Goal: Task Accomplishment & Management: Use online tool/utility

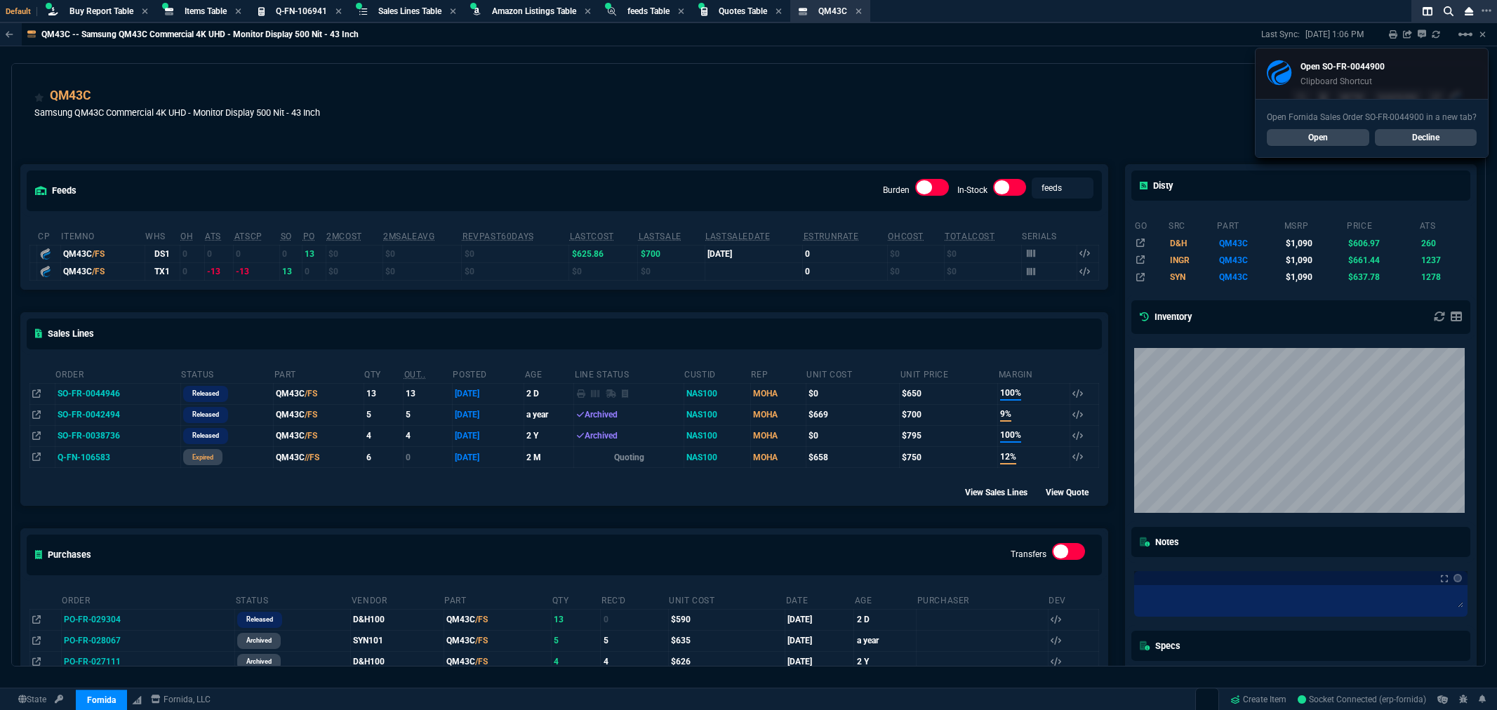
select select "8: NEPT"
click at [1324, 139] on link "Open" at bounding box center [1317, 137] width 102 height 17
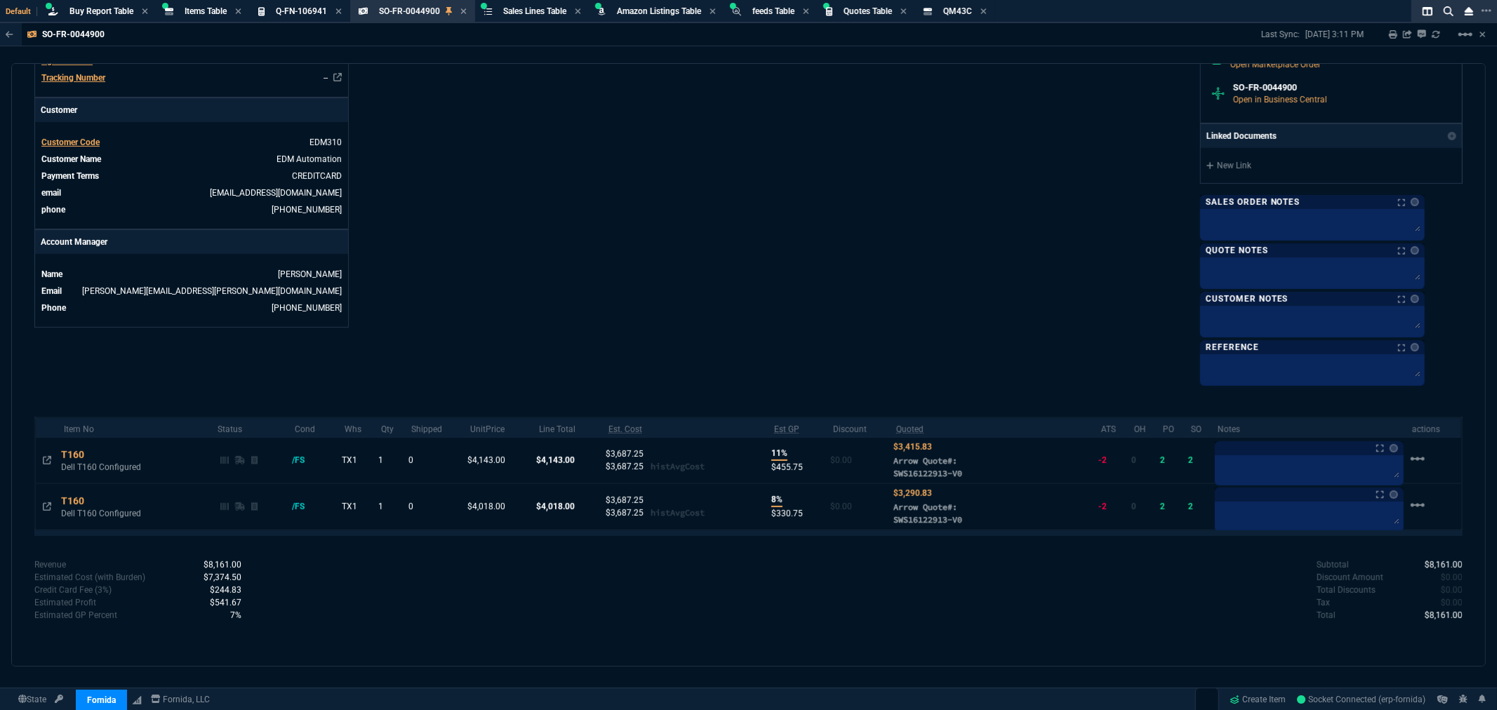
scroll to position [511, 0]
click at [44, 507] on icon at bounding box center [47, 505] width 8 height 8
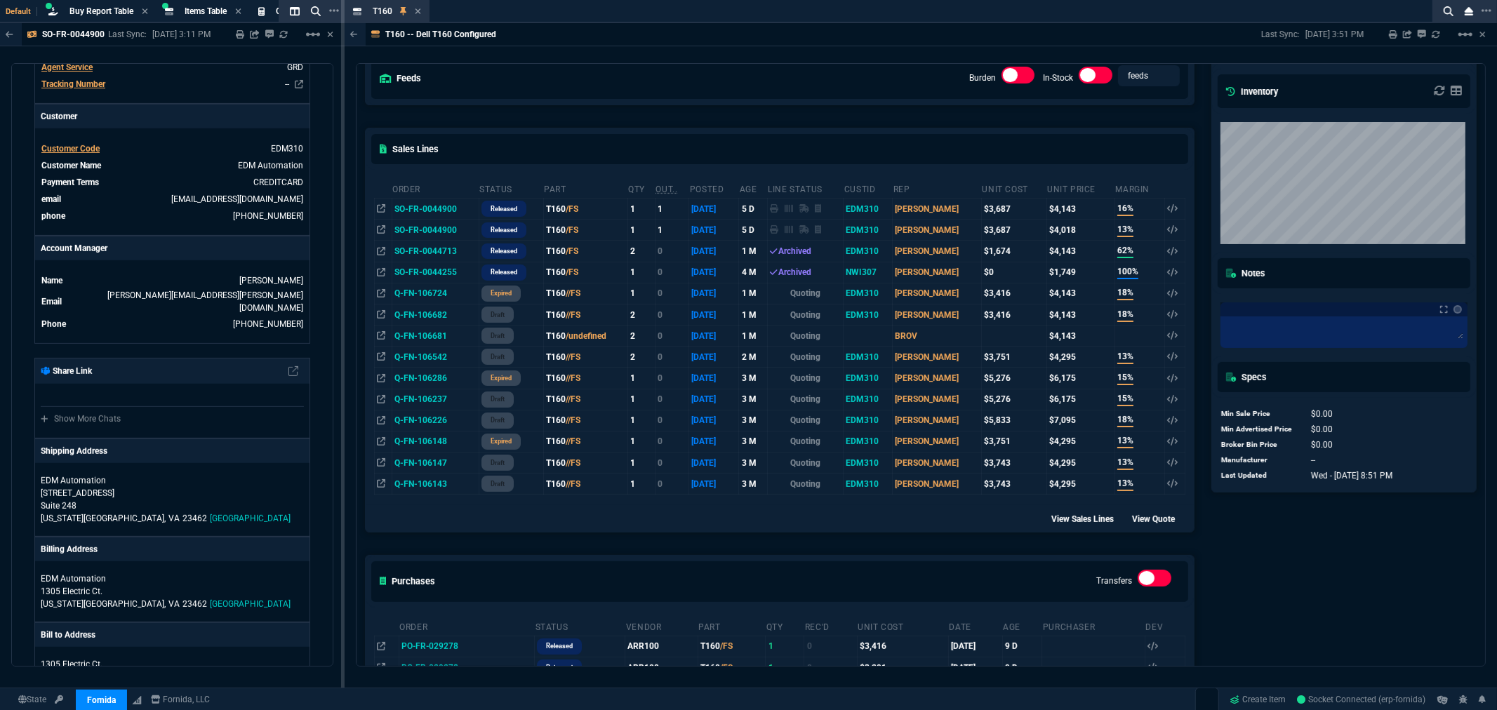
scroll to position [337, 0]
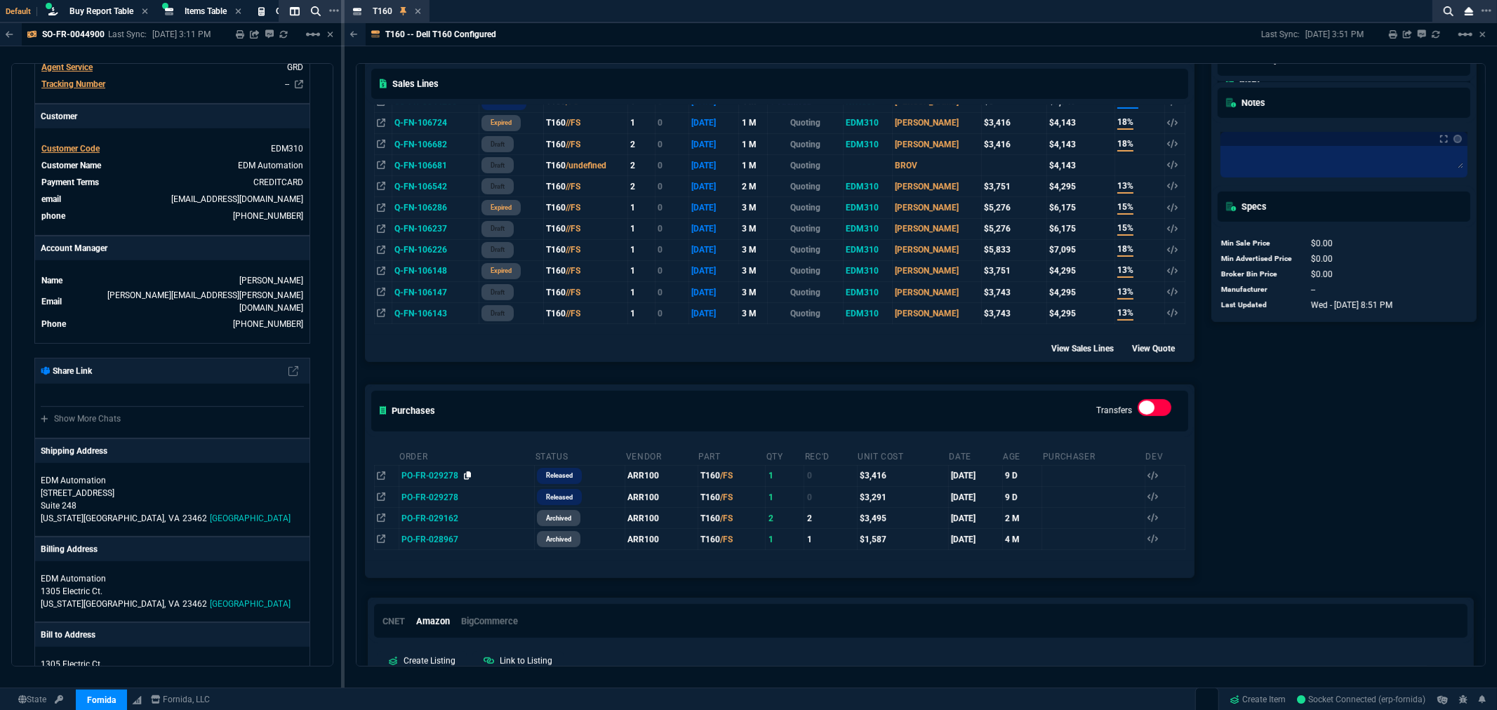
click at [469, 477] on icon at bounding box center [468, 476] width 8 height 8
click at [414, 6] on div "T160 Item" at bounding box center [397, 12] width 49 height 12
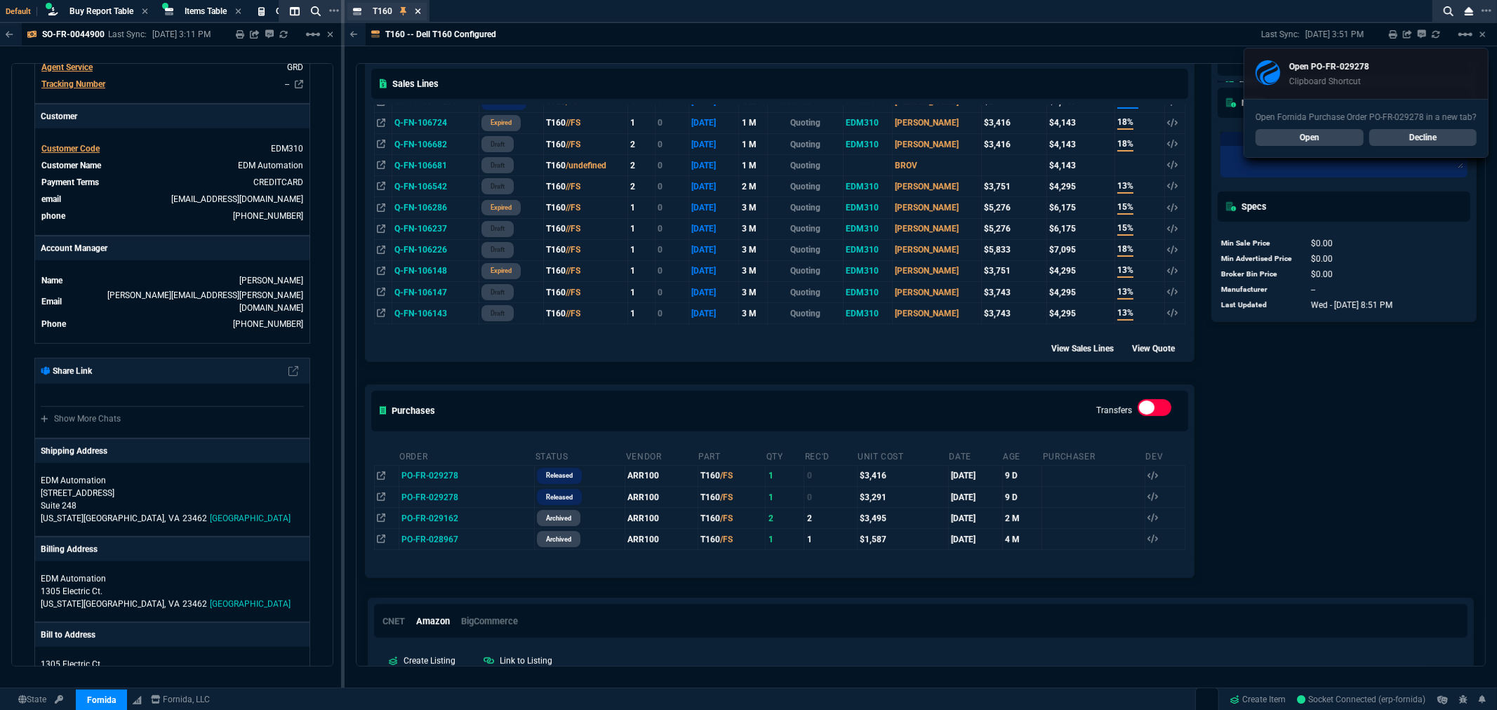
click at [419, 8] on icon at bounding box center [418, 11] width 6 height 8
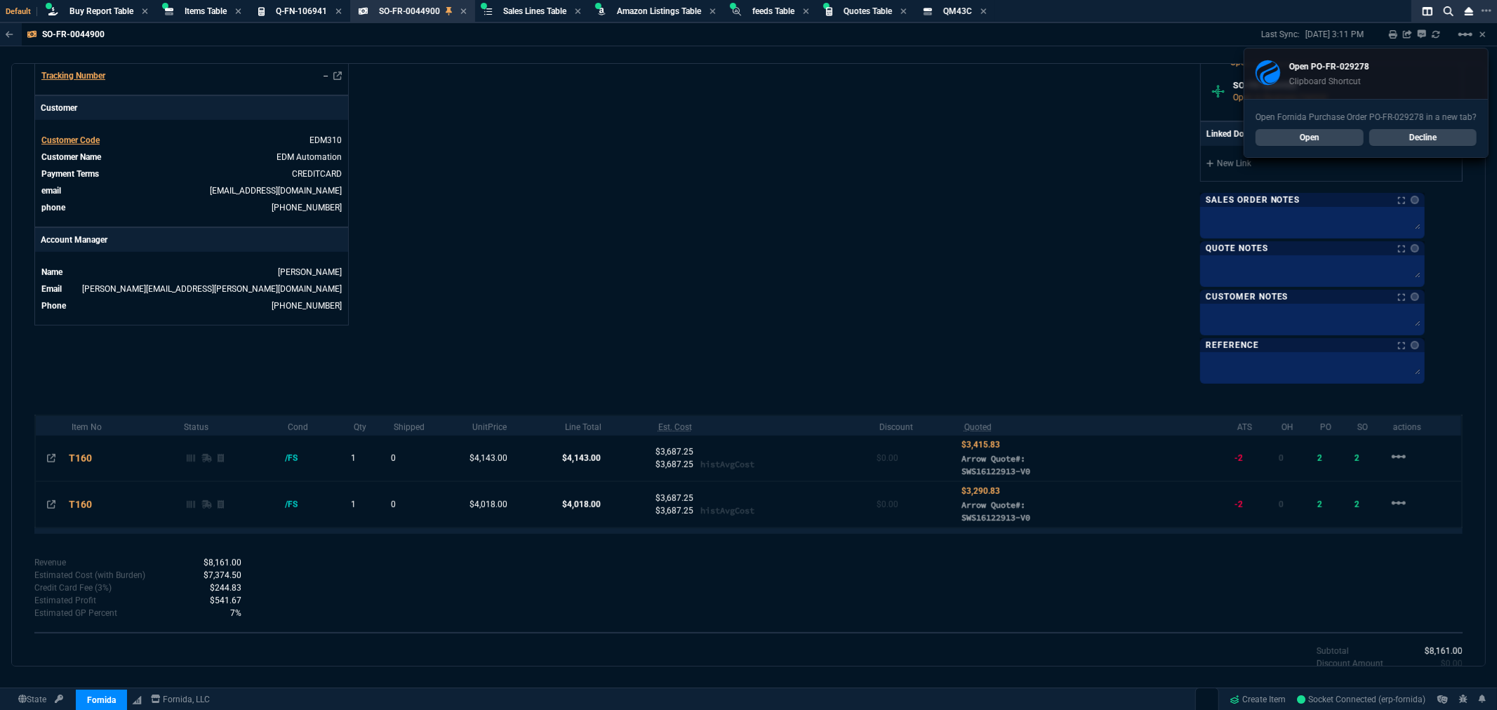
scroll to position [511, 0]
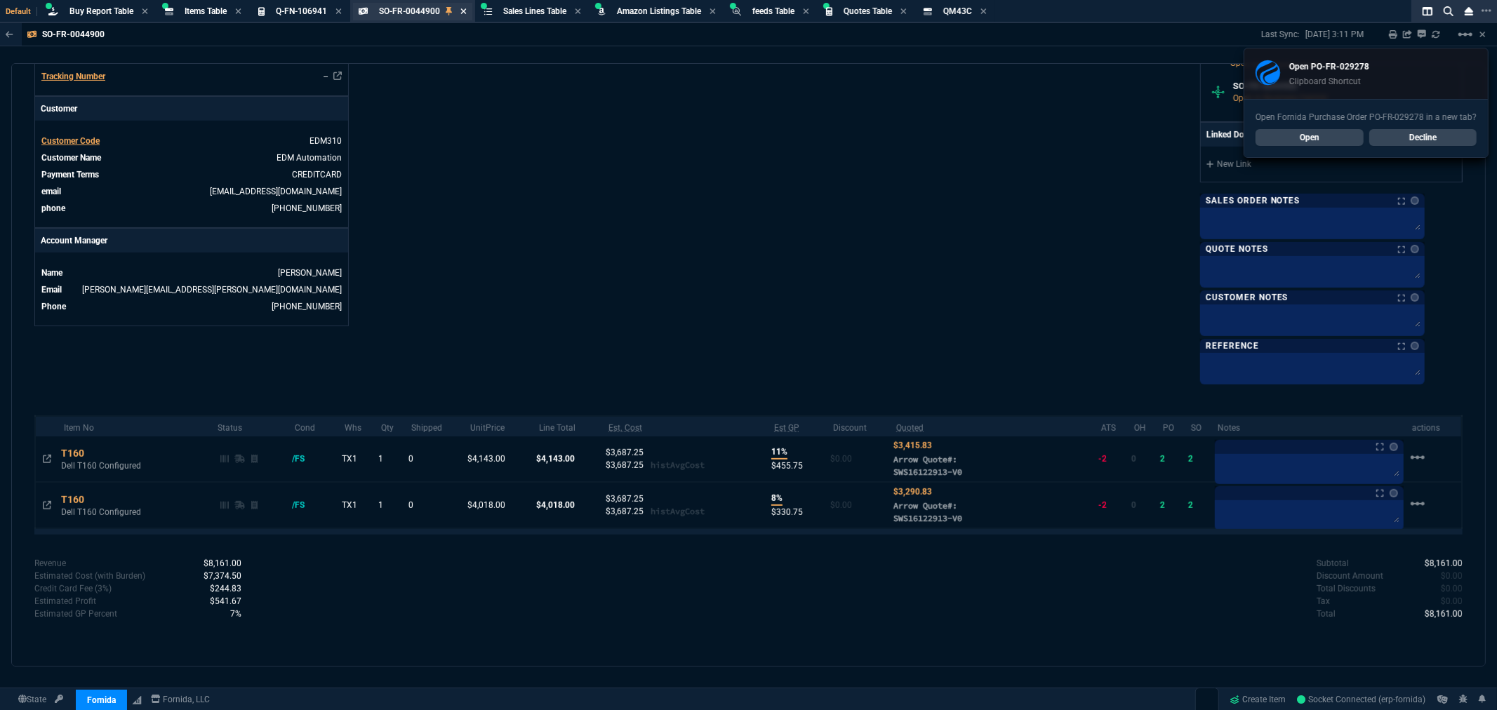
click at [464, 9] on icon at bounding box center [464, 11] width 6 height 6
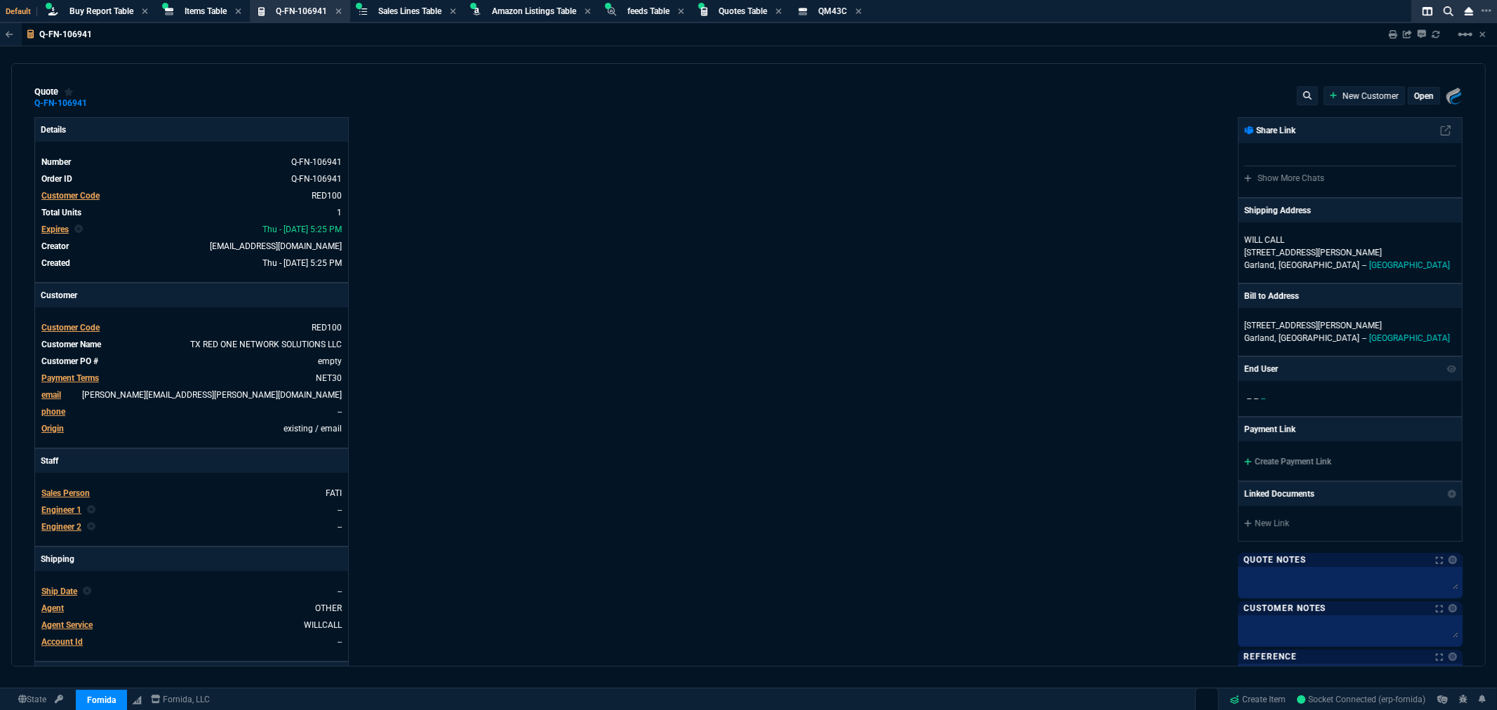
type input "10"
type input "255"
type input "4041.58"
type input "35"
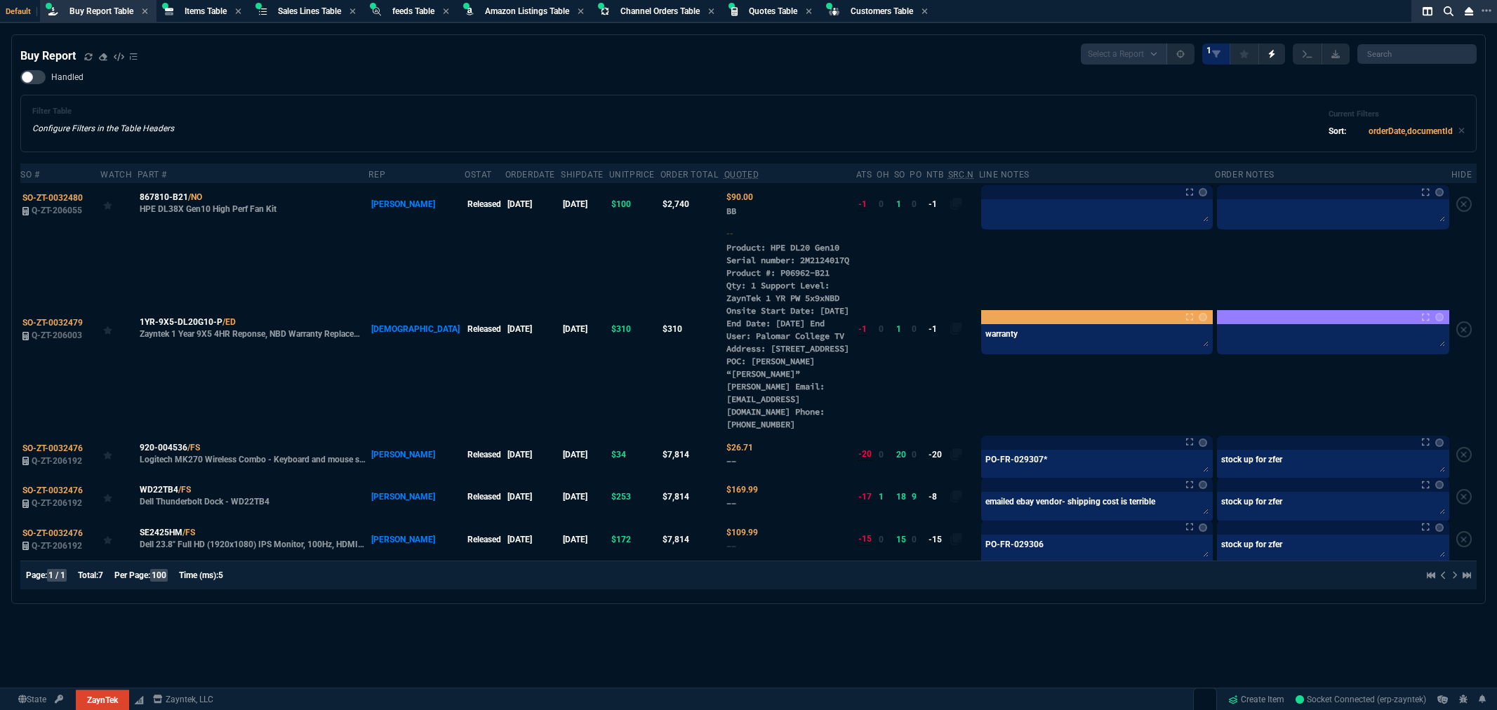
select select "8: NEPT"
click at [262, 86] on div "Handled Filter Table Configure Filters in the Table Headers Current Filters Sor…" at bounding box center [748, 111] width 1456 height 82
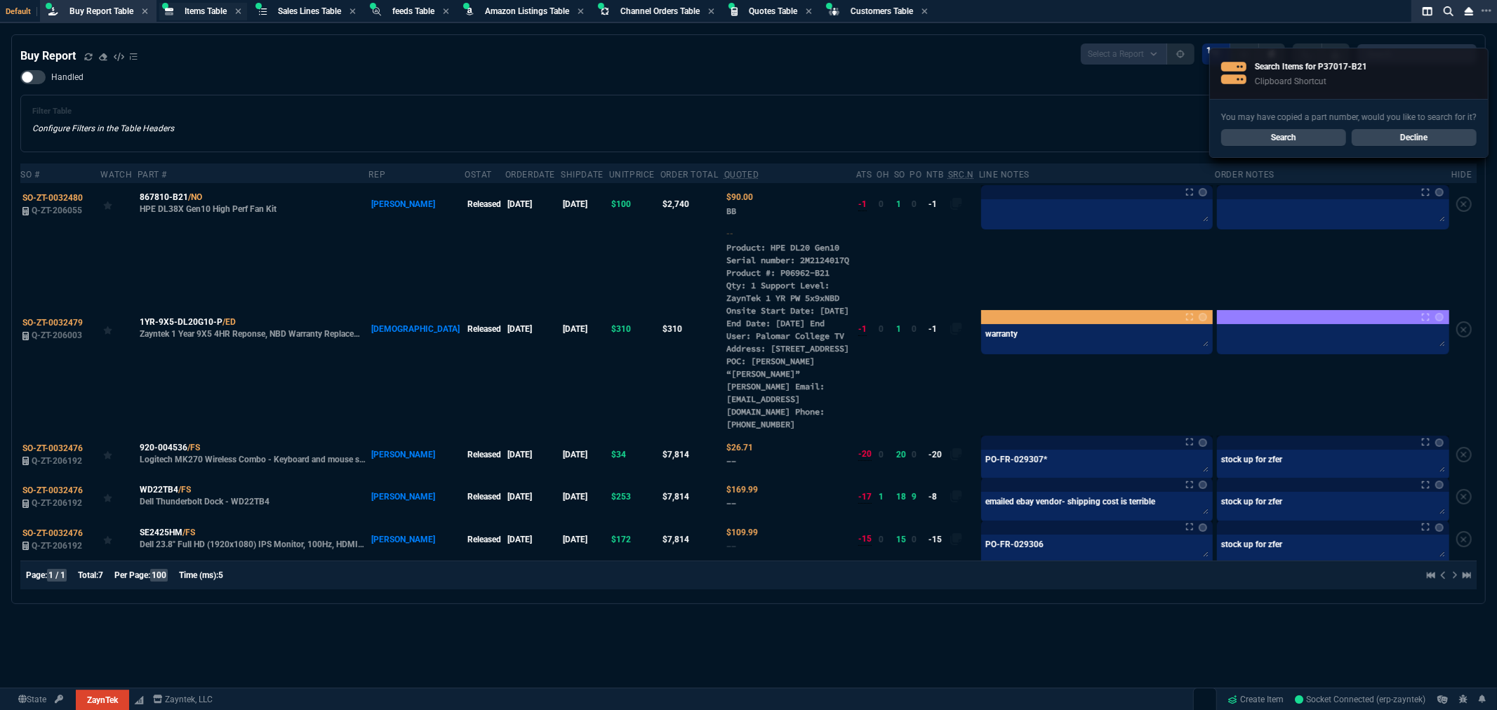
click at [213, 10] on span "Items Table" at bounding box center [206, 11] width 42 height 10
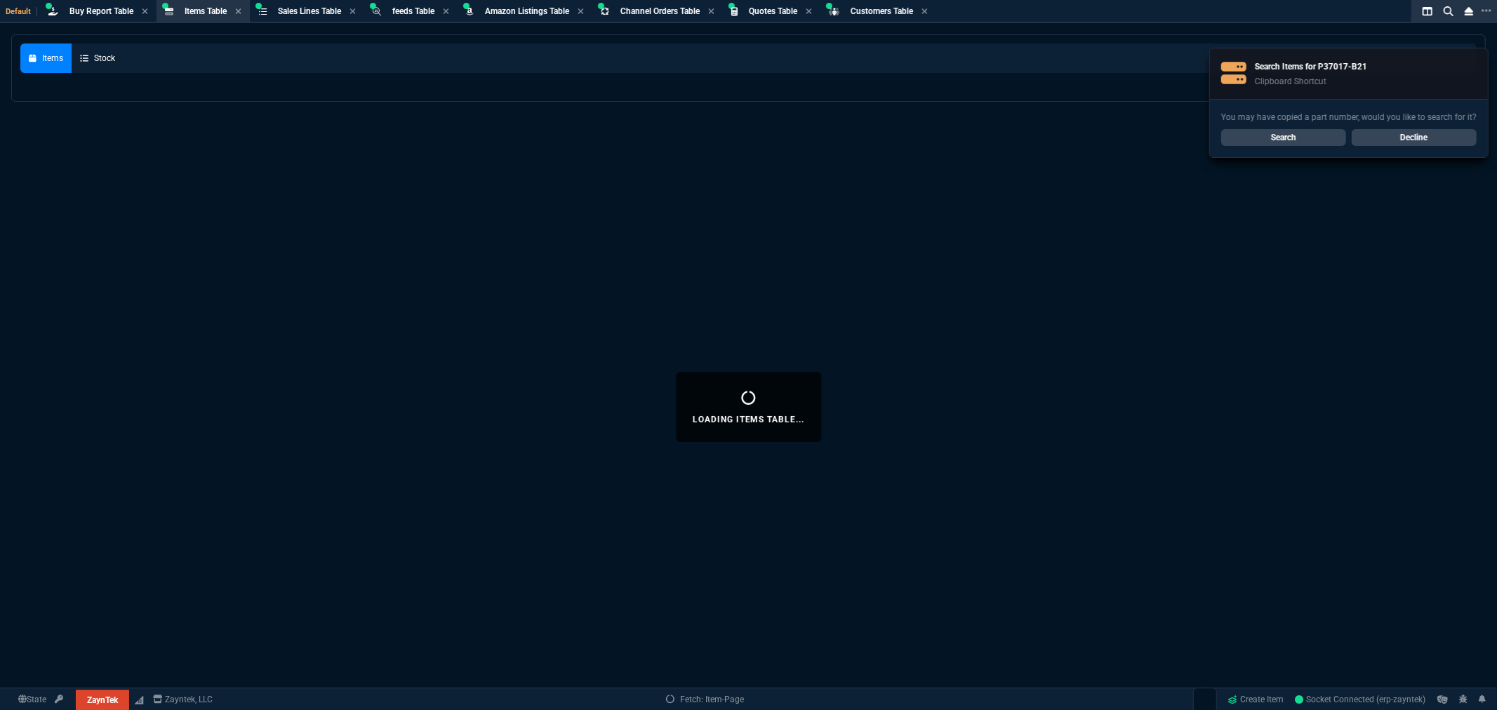
select select
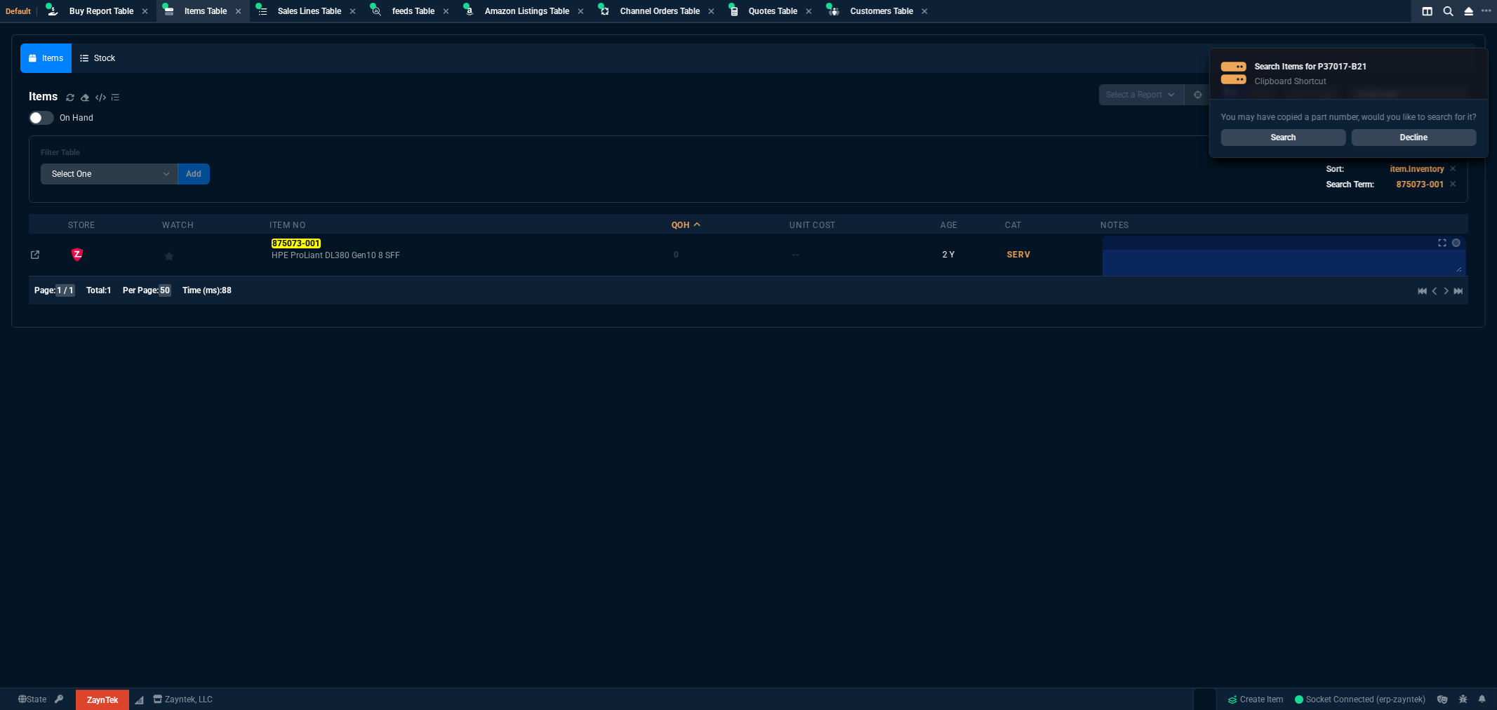
click at [1304, 139] on link "Search" at bounding box center [1283, 137] width 125 height 17
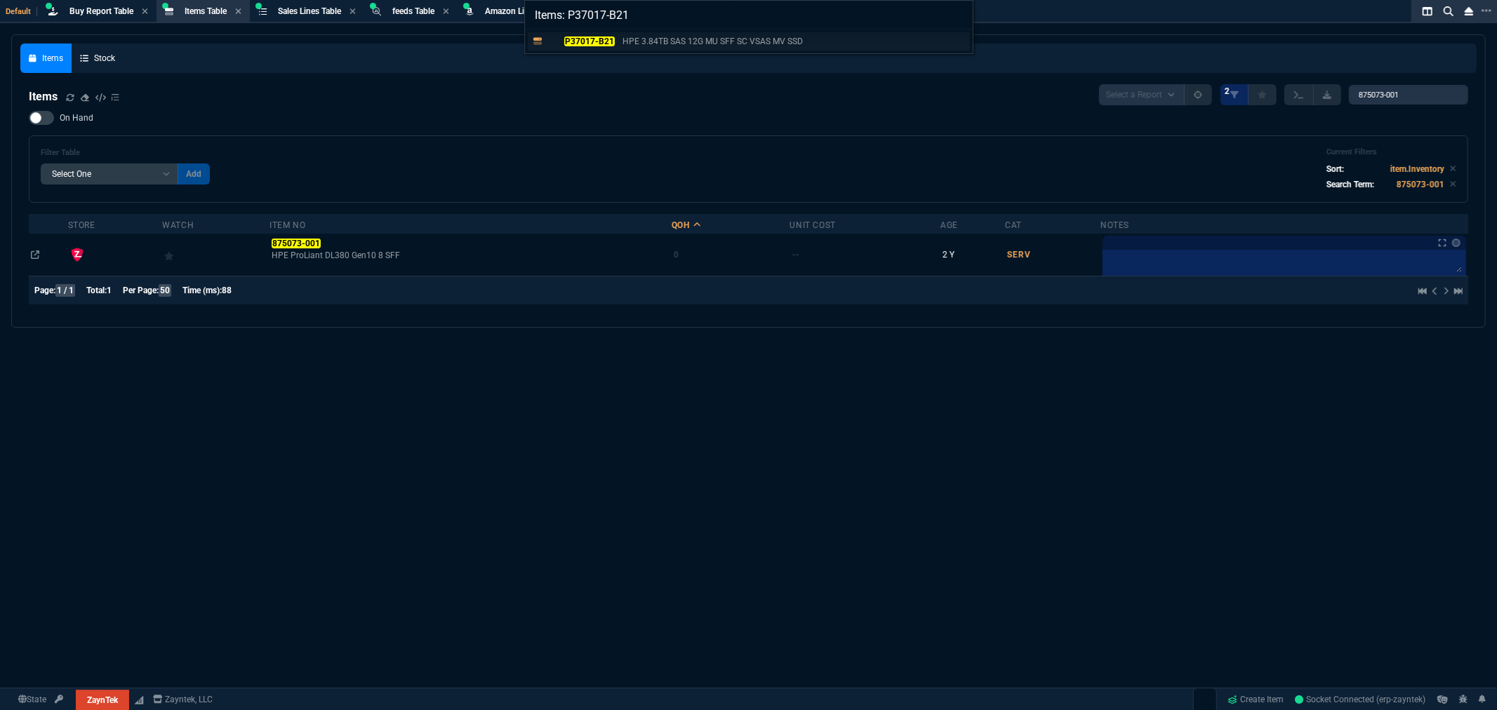
click at [597, 39] on mark "P37017-B21" at bounding box center [589, 41] width 50 height 10
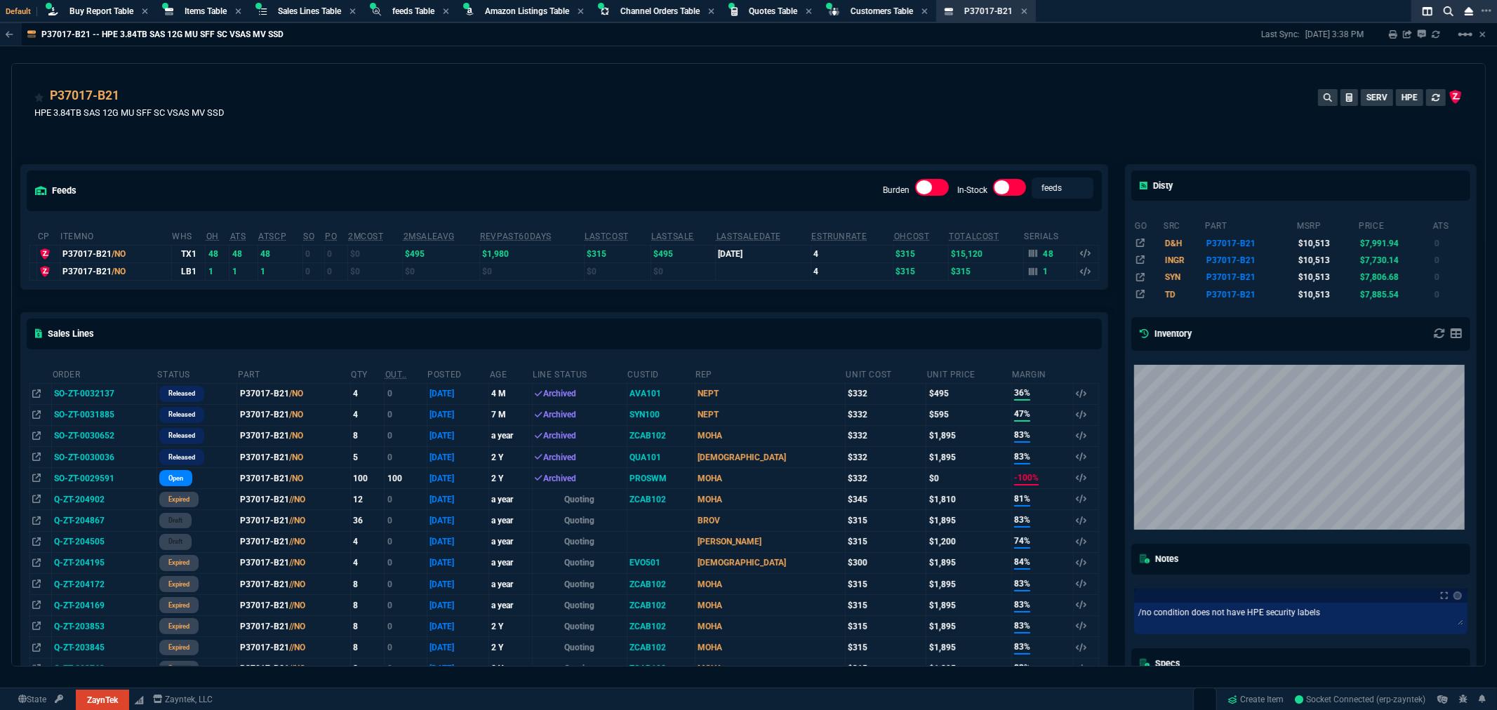
click at [1155, 110] on div "P37017-B21 HPE 3.84TB SAS 12G MU SFF SC VSAS MV SSD SERV HPE" at bounding box center [748, 111] width 1428 height 50
click at [323, 21] on div "Default Buy Report Table Buy Report Items Table Item Sales Lines Table Sales Li…" at bounding box center [720, 11] width 1440 height 23
click at [331, 12] on span "Sales Lines Table" at bounding box center [309, 11] width 63 height 10
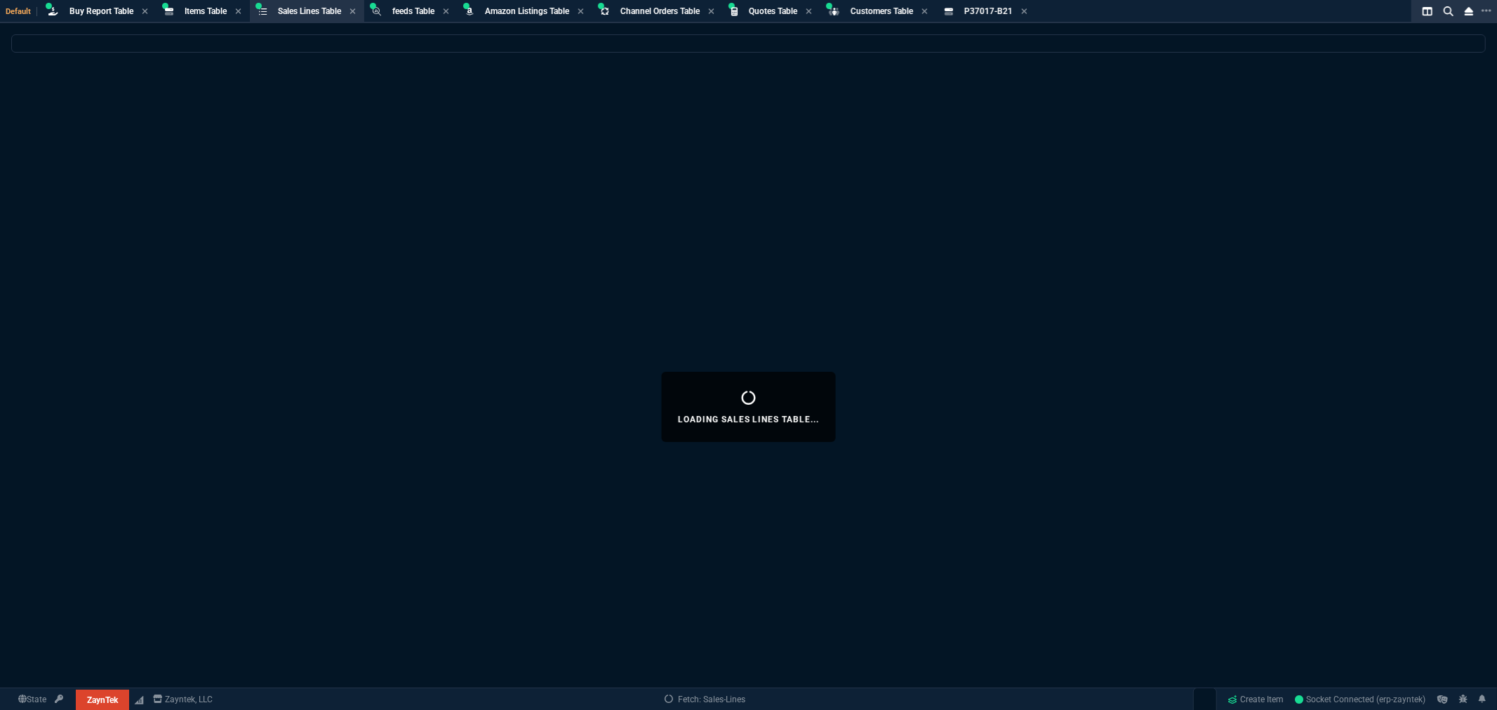
select select
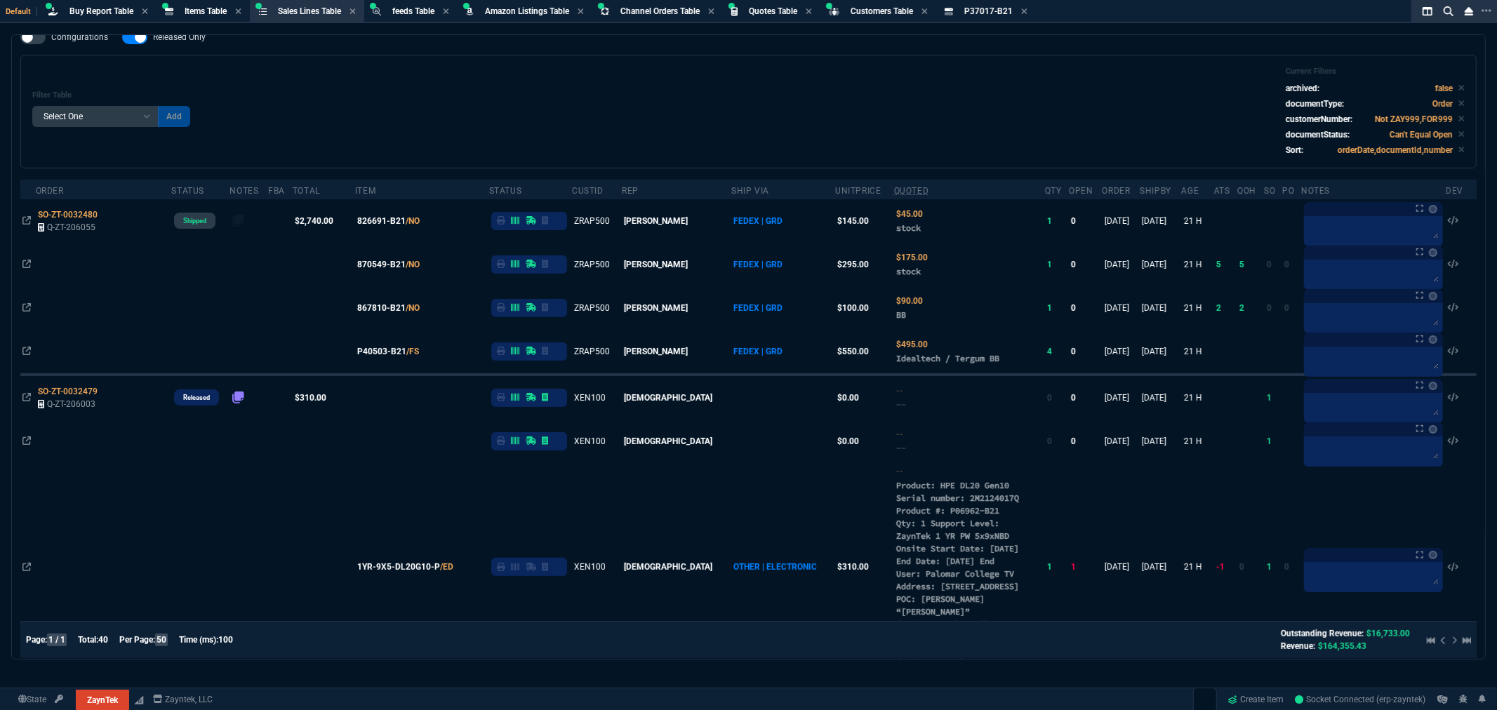
scroll to position [78, 0]
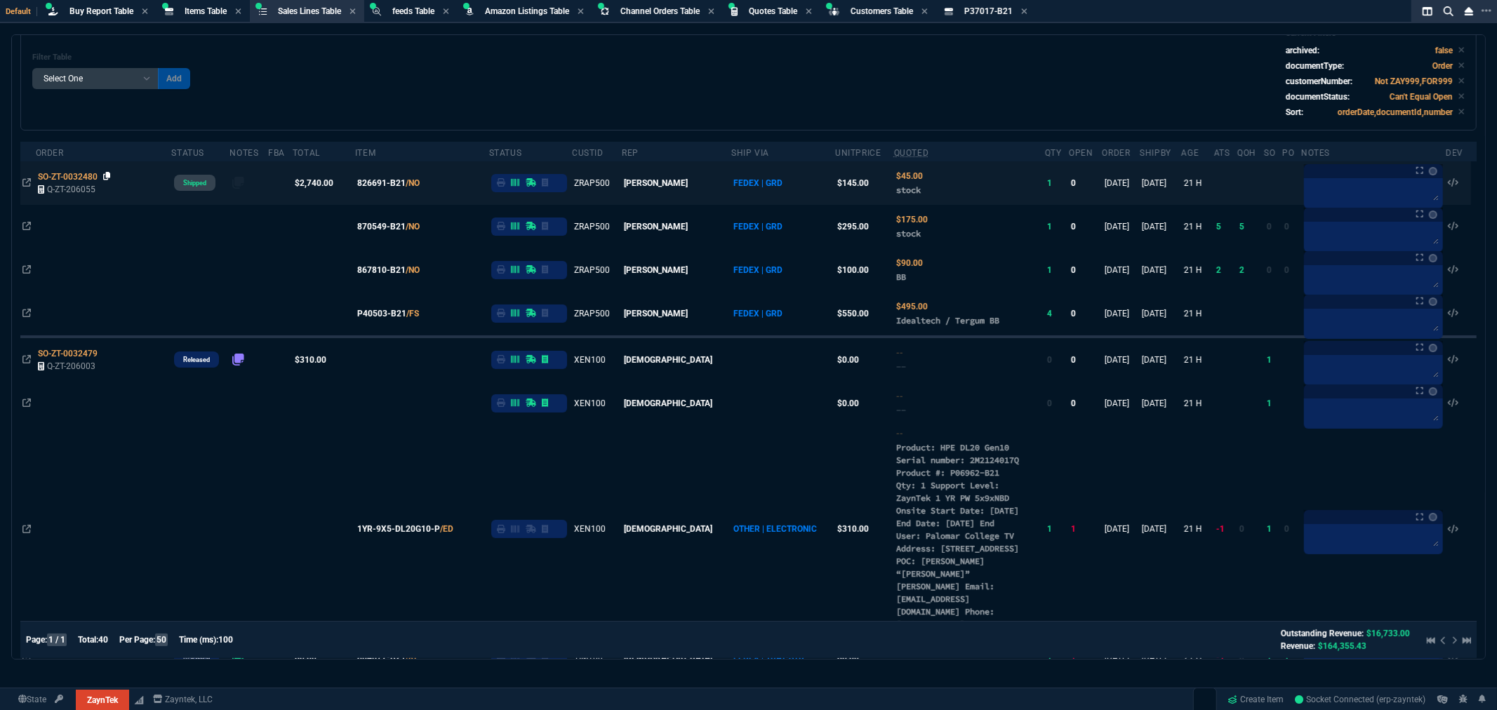
click at [107, 174] on icon at bounding box center [107, 176] width 8 height 8
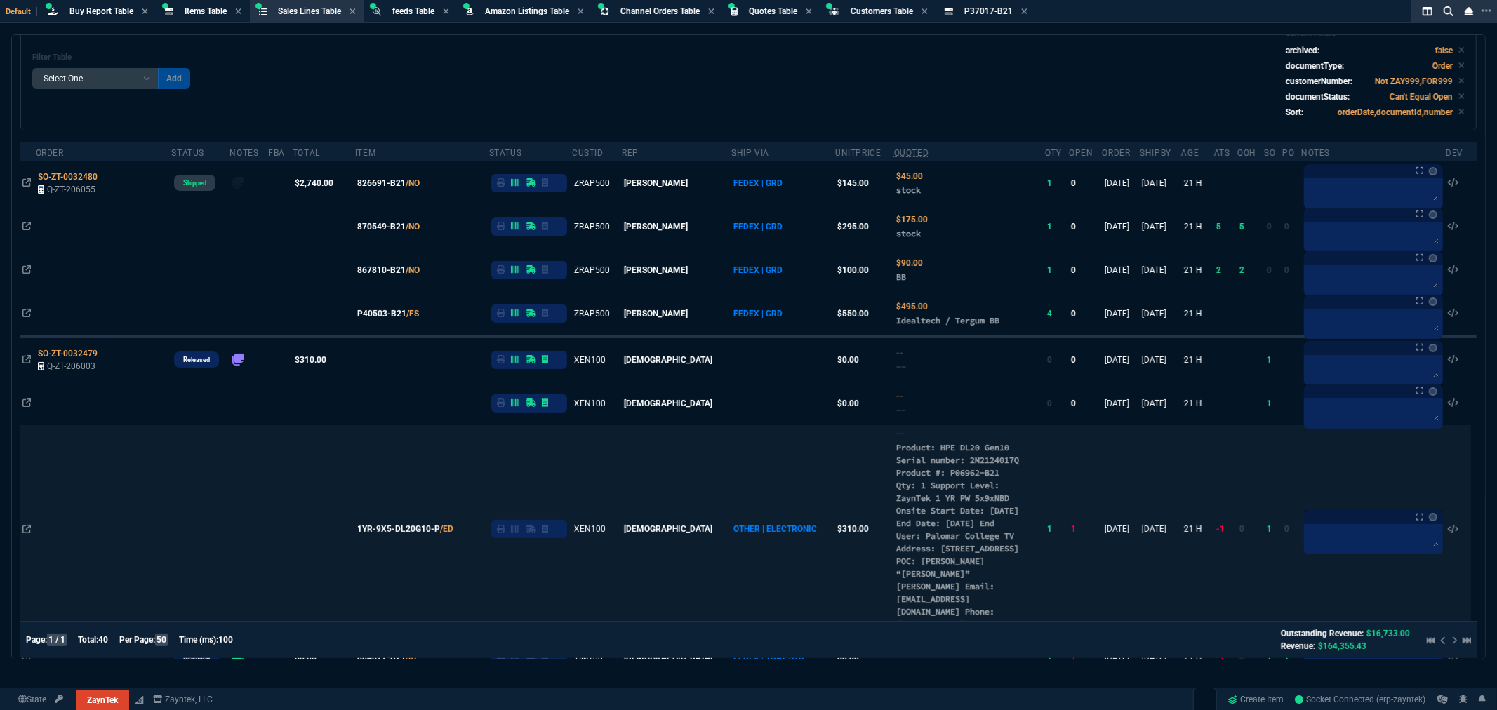
click at [1106, 487] on td "9/18/25" at bounding box center [1121, 529] width 38 height 209
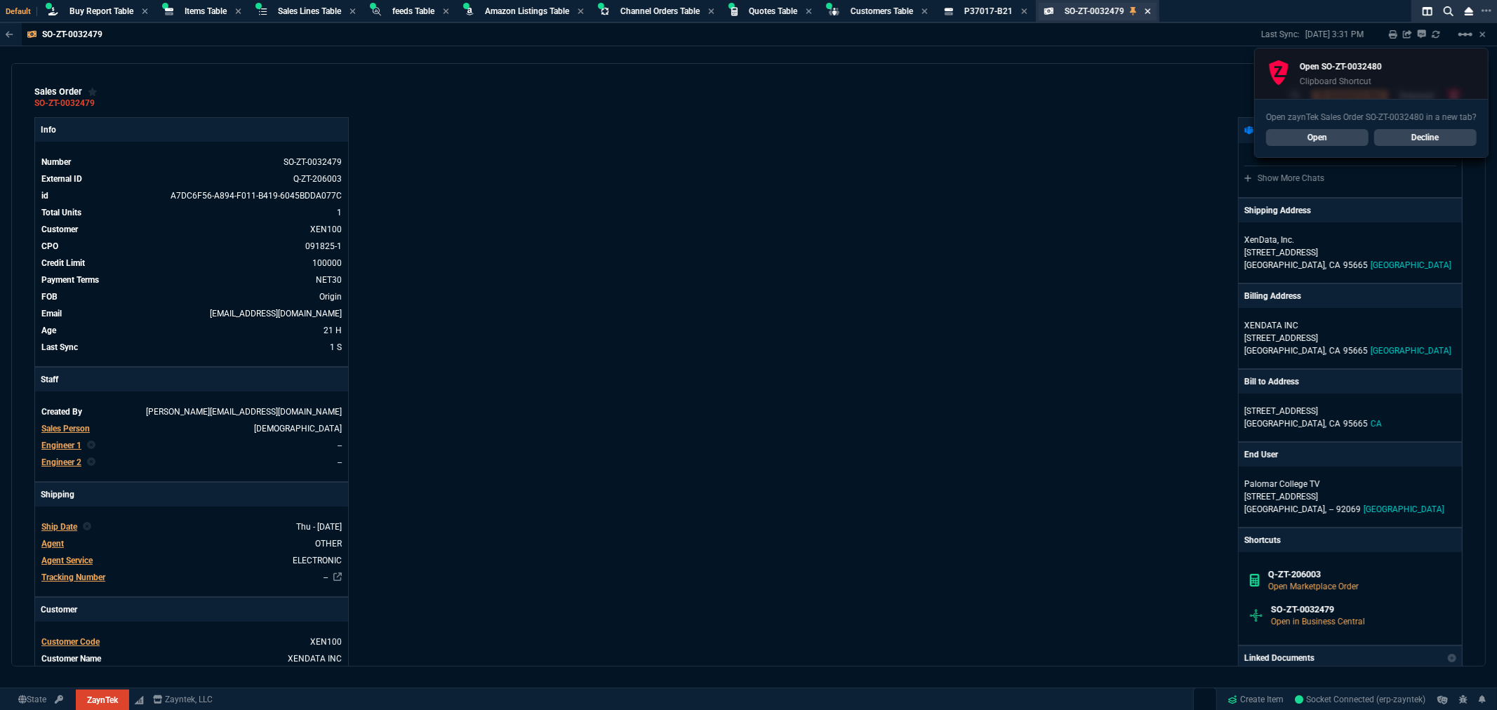
click at [1151, 11] on icon at bounding box center [1148, 11] width 6 height 6
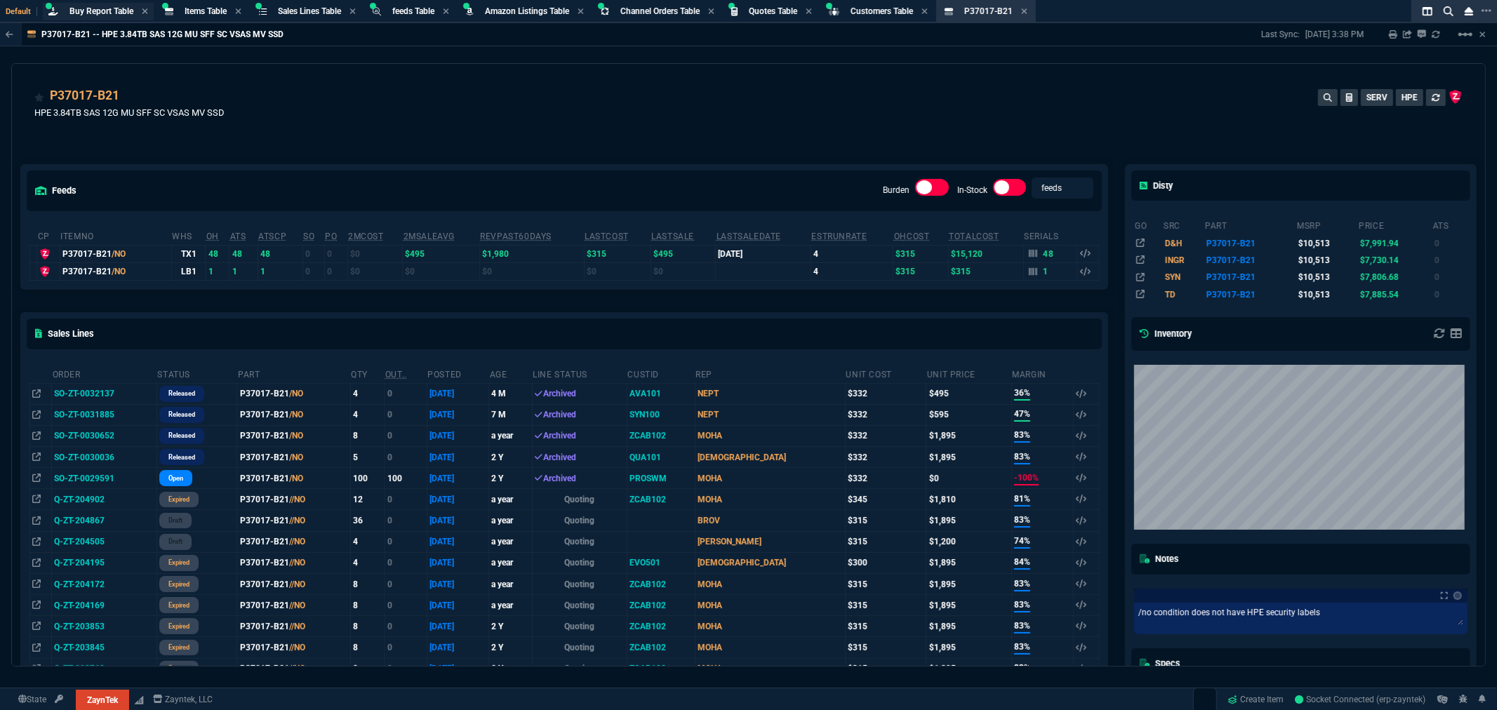
click at [114, 11] on span "Buy Report Table" at bounding box center [101, 11] width 64 height 10
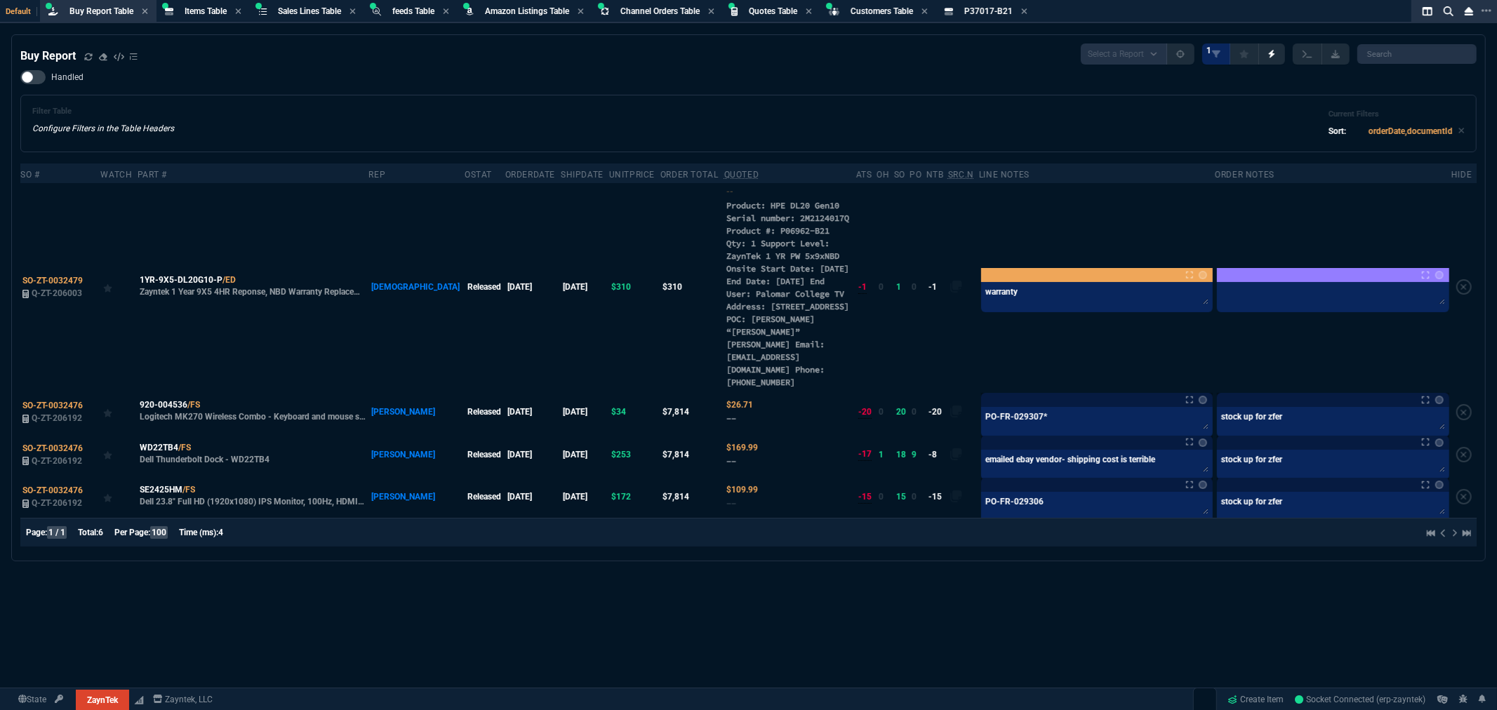
click at [929, 122] on div "Filter Table Configure Filters in the Table Headers Current Filters Sort: order…" at bounding box center [748, 124] width 1432 height 34
click at [1027, 9] on icon at bounding box center [1024, 11] width 6 height 6
click at [767, 4] on div "Quotes Table Quote" at bounding box center [772, 12] width 92 height 18
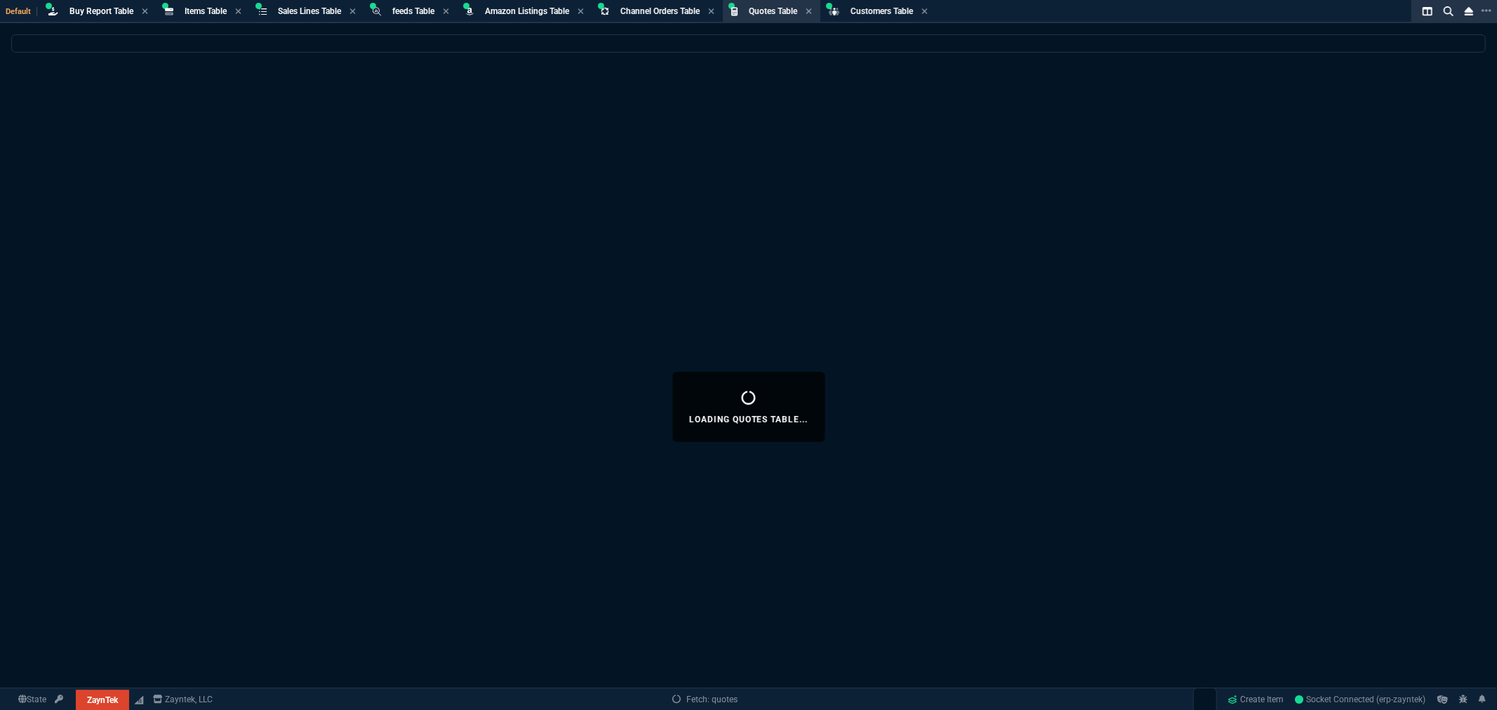
select select
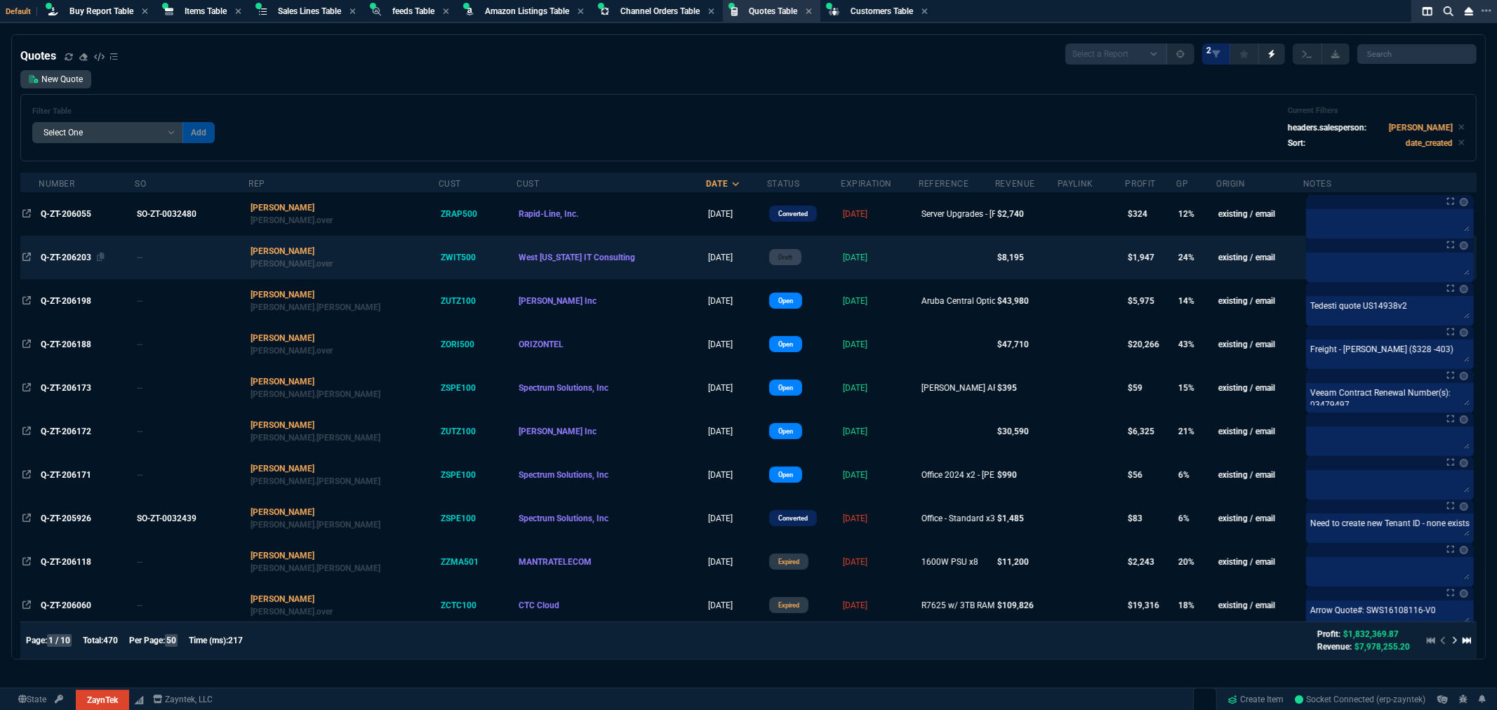
click at [71, 260] on span "Q-ZT-206203" at bounding box center [66, 258] width 51 height 10
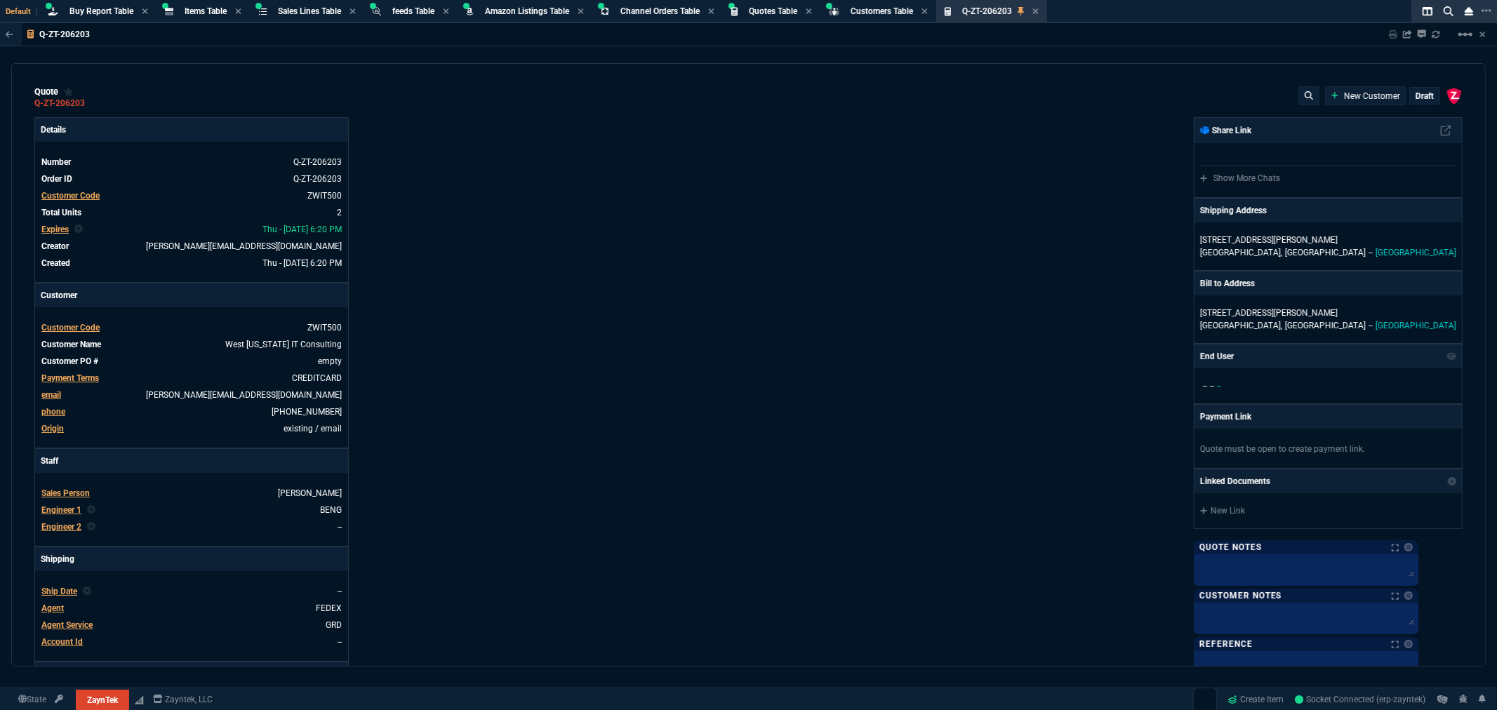
type input "28"
type input "2273"
type input "0"
type input "70"
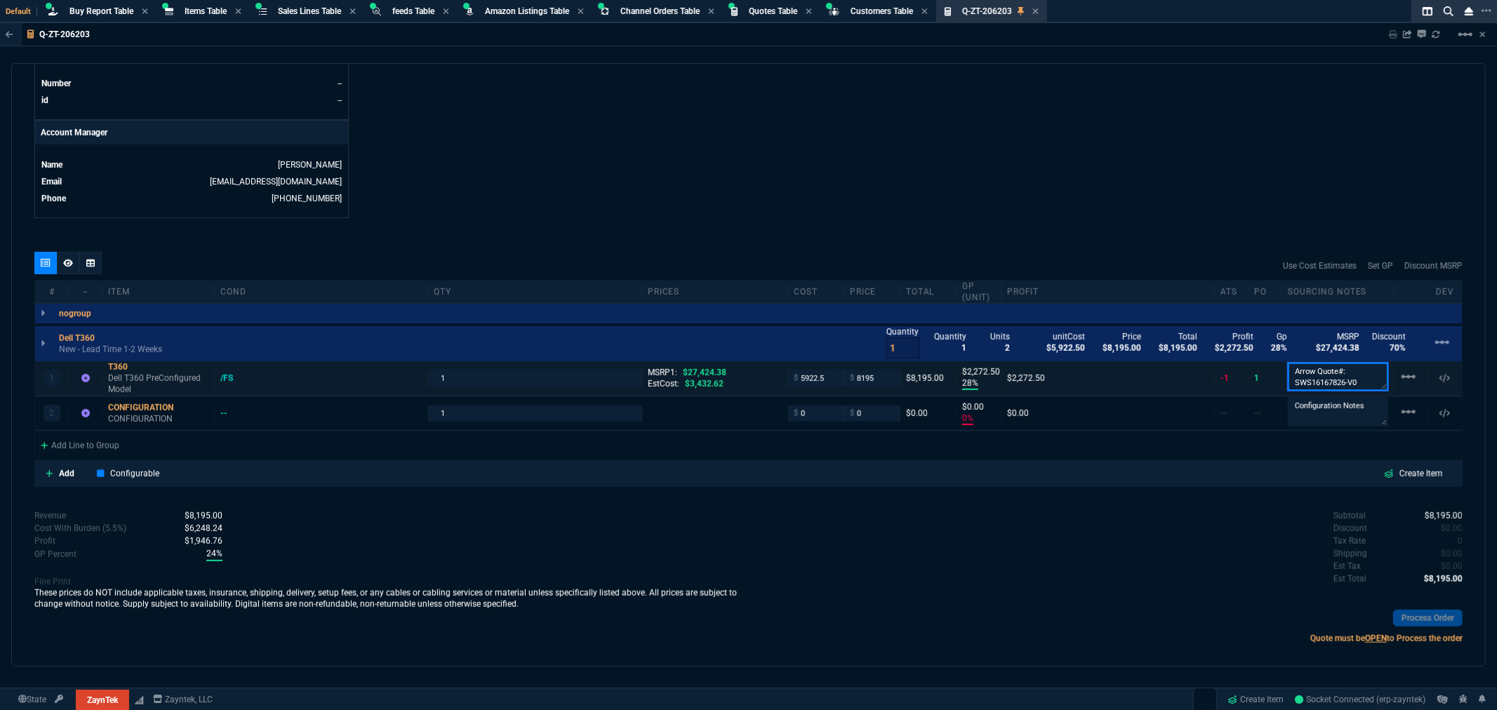
scroll to position [1, 0]
drag, startPoint x: 1352, startPoint y: 382, endPoint x: 1345, endPoint y: 389, distance: 9.4
click at [1345, 389] on textarea "Arrow Quote#: SWS16167826-V0" at bounding box center [1338, 377] width 100 height 28
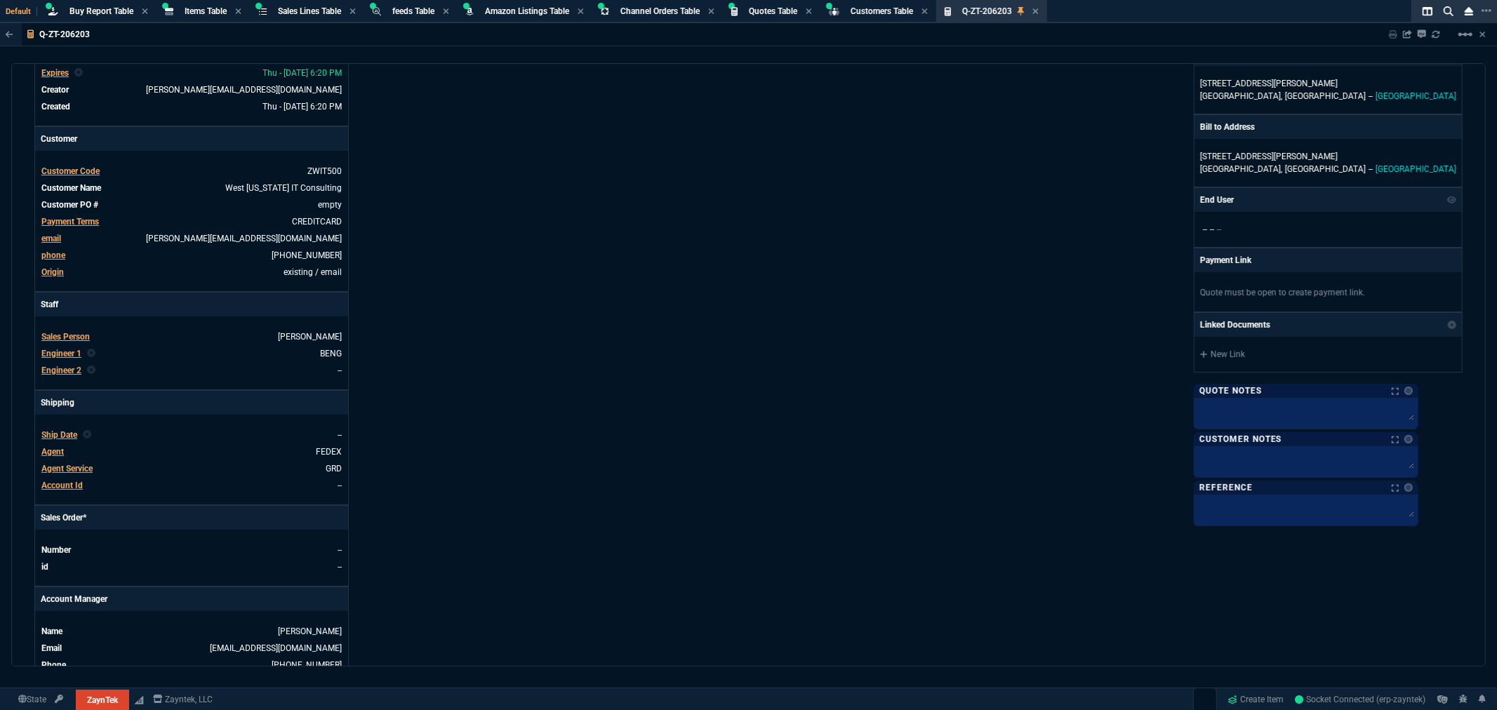
scroll to position [156, 0]
click at [141, 236] on icon at bounding box center [137, 238] width 8 height 8
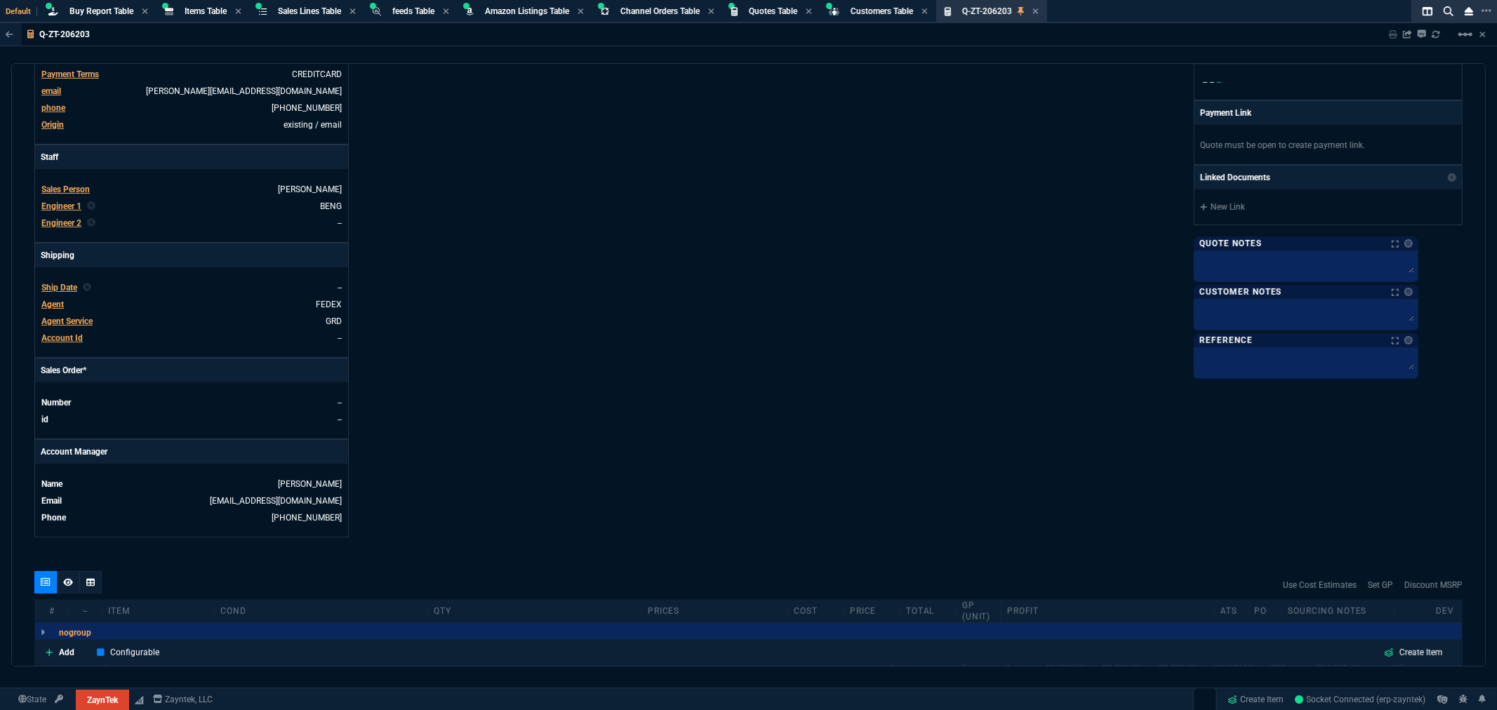
scroll to position [623, 0]
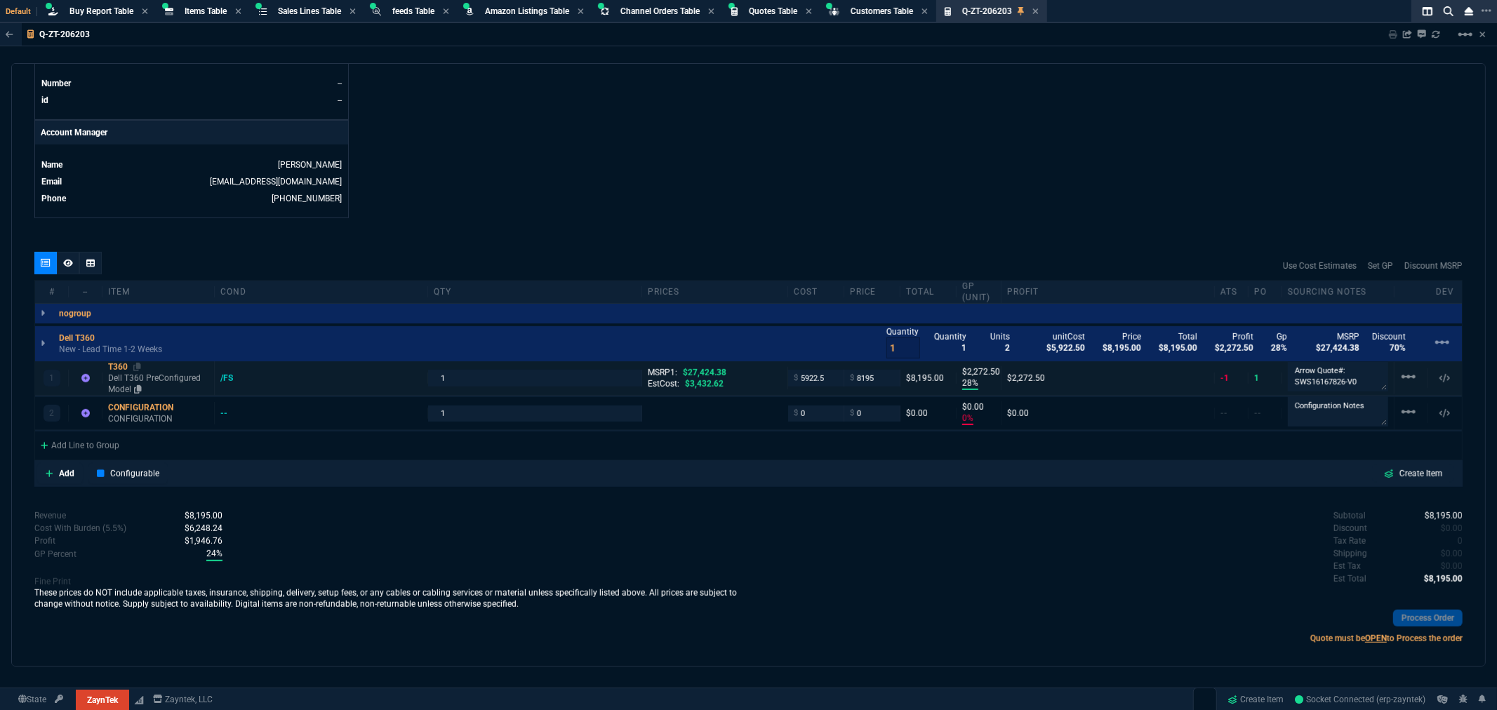
click at [114, 366] on div "T360" at bounding box center [158, 366] width 100 height 11
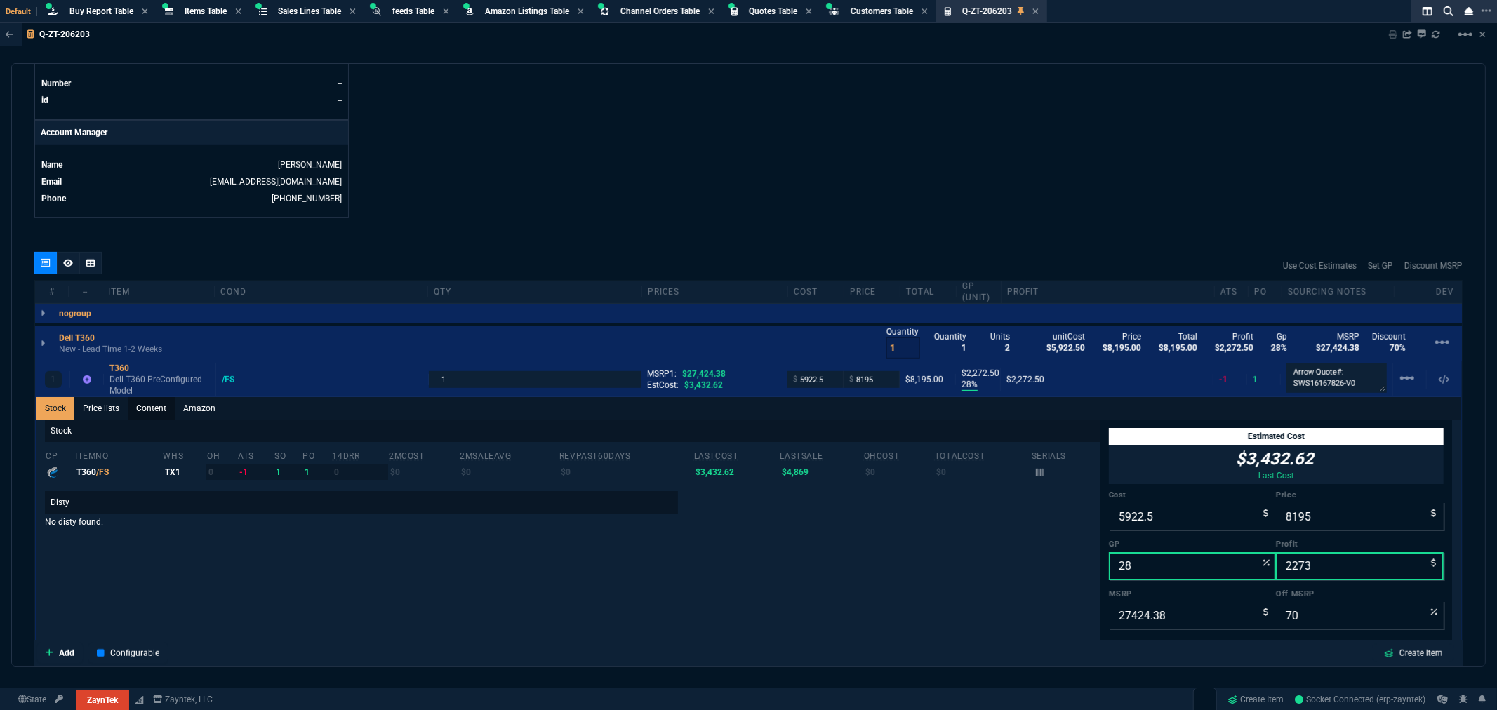
click at [142, 402] on link "Content" at bounding box center [151, 408] width 47 height 22
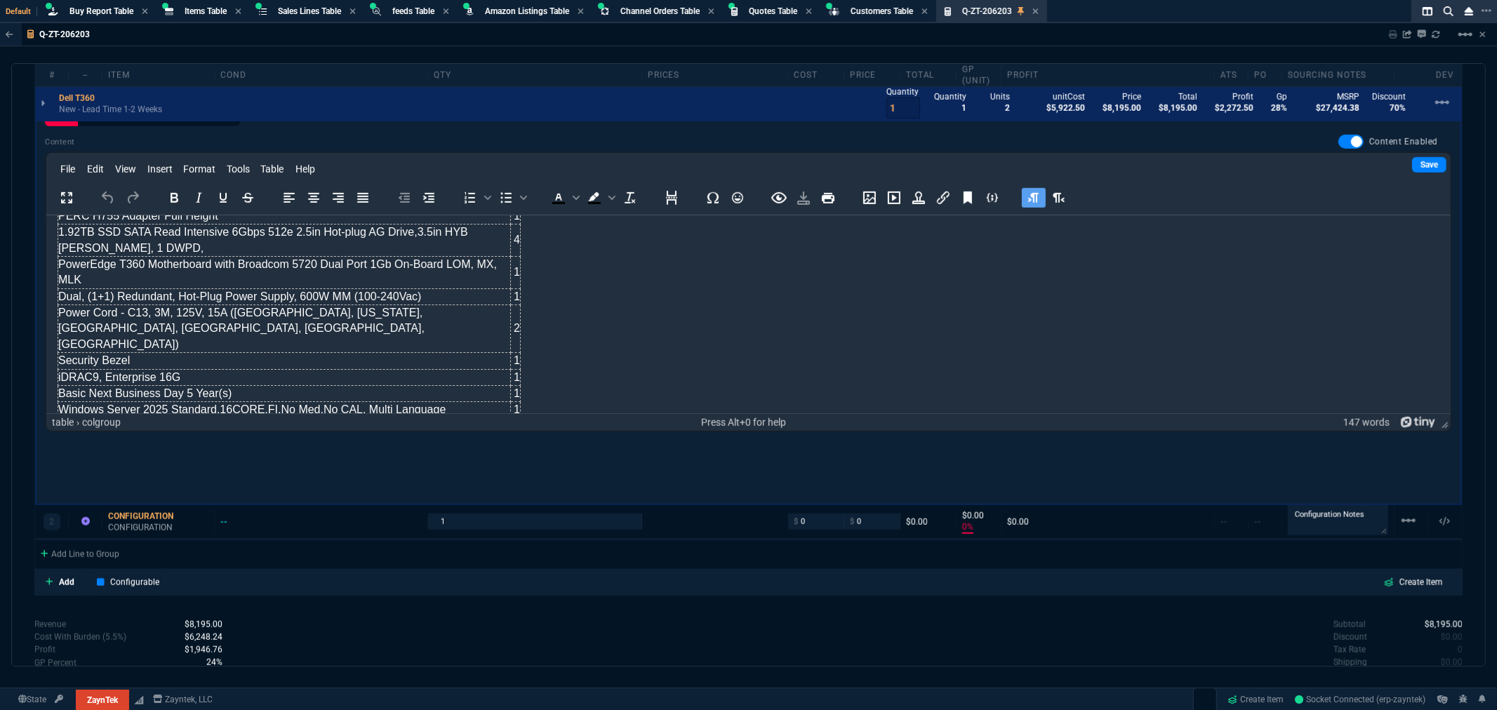
scroll to position [135, 0]
drag, startPoint x: 443, startPoint y: 395, endPoint x: 58, endPoint y: 399, distance: 384.5
click at [474, 400] on td "Windows Server 2025 Standard,16CORE,FI,No Med,No CAL, Multi Language" at bounding box center [284, 408] width 453 height 16
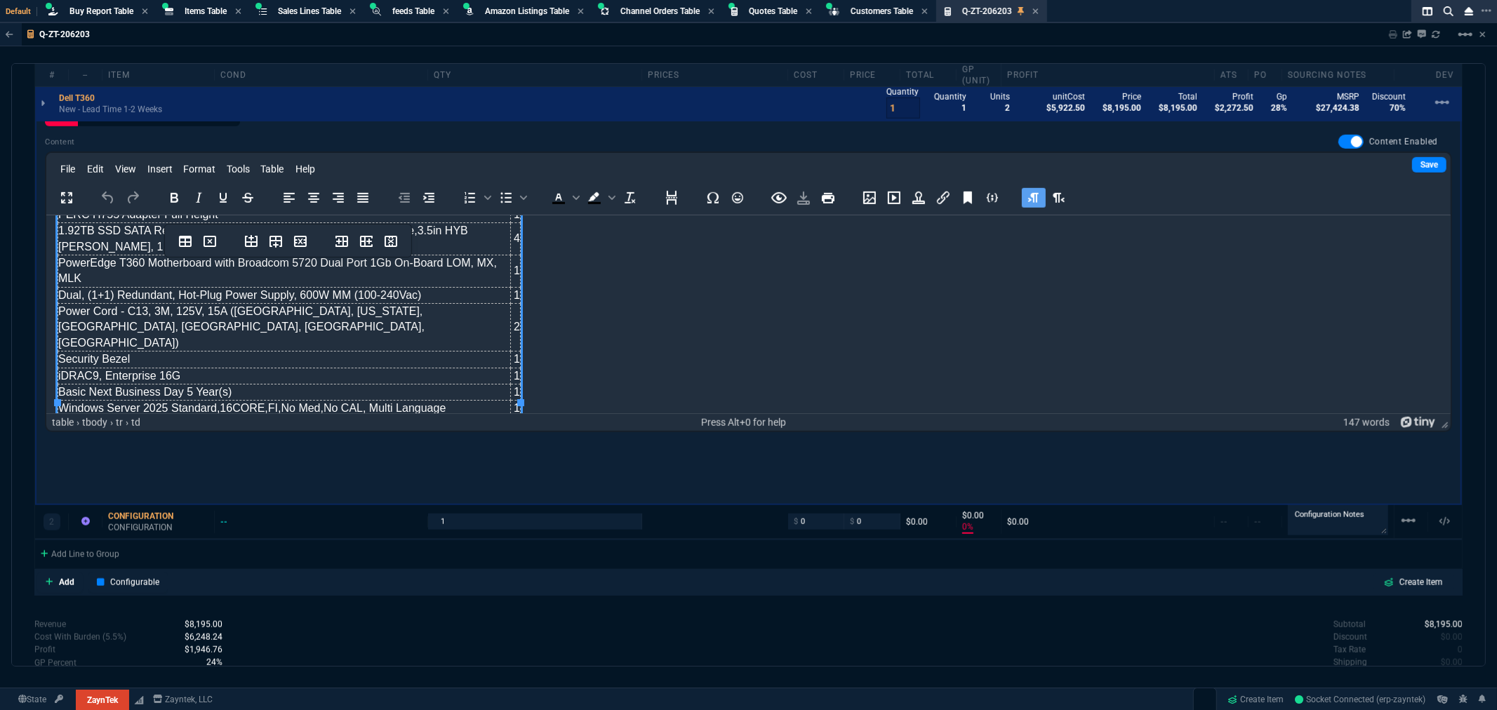
click at [474, 400] on td "Windows Server 2025 Standard,16CORE,FI,No Med,No CAL, Multi Language" at bounding box center [284, 408] width 453 height 16
drag, startPoint x: 439, startPoint y: 391, endPoint x: 67, endPoint y: 388, distance: 371.9
click at [58, 400] on td "Windows Server 2025 Standard,16CORE,FI,No Med,No CAL, Multi Language" at bounding box center [284, 408] width 453 height 16
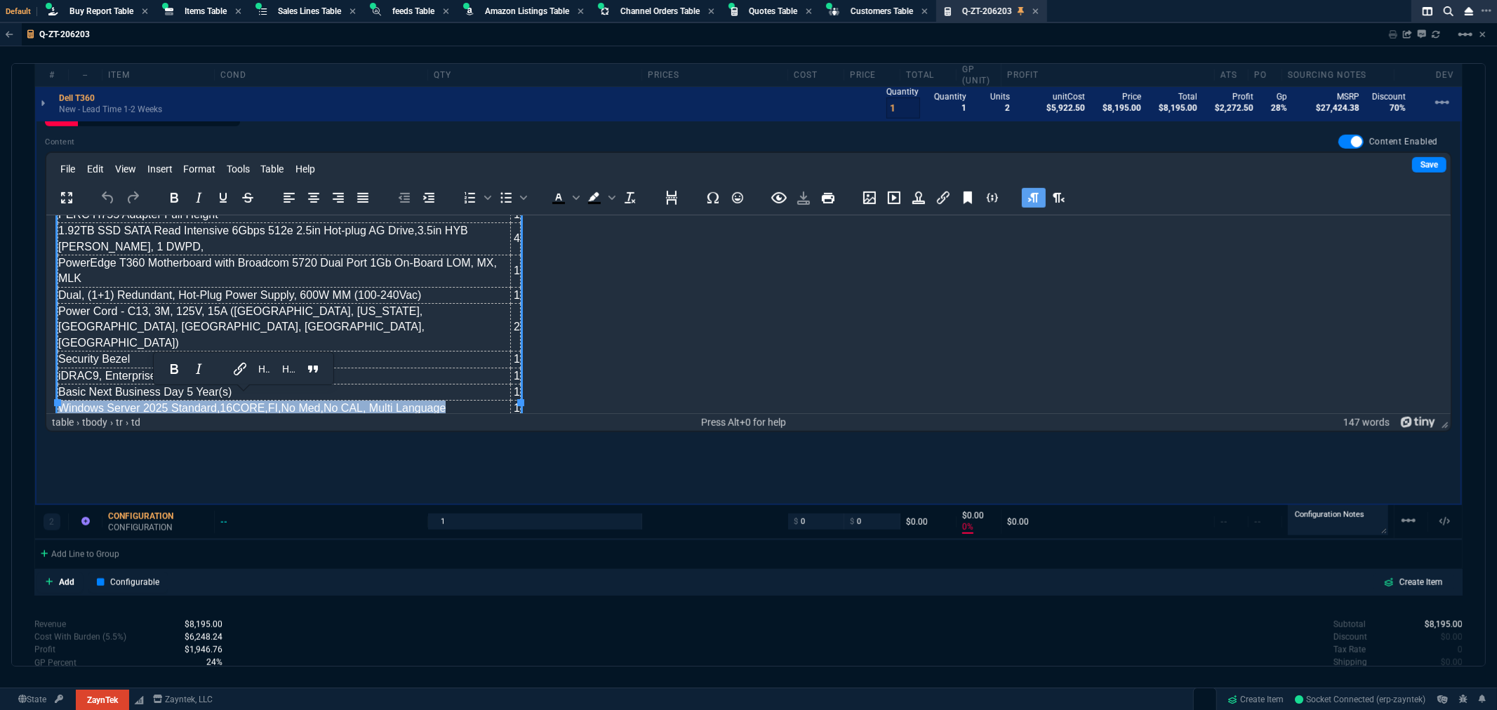
copy td "Windows Server 2025 Standard,16CORE,FI,No Med,No CAL, Multi Language"
click at [648, 328] on body "PowerEdge T360 Server 1 Trusted Platform Module 2.0 V6 1 3.5" Chassis with up t…" at bounding box center [748, 254] width 1382 height 326
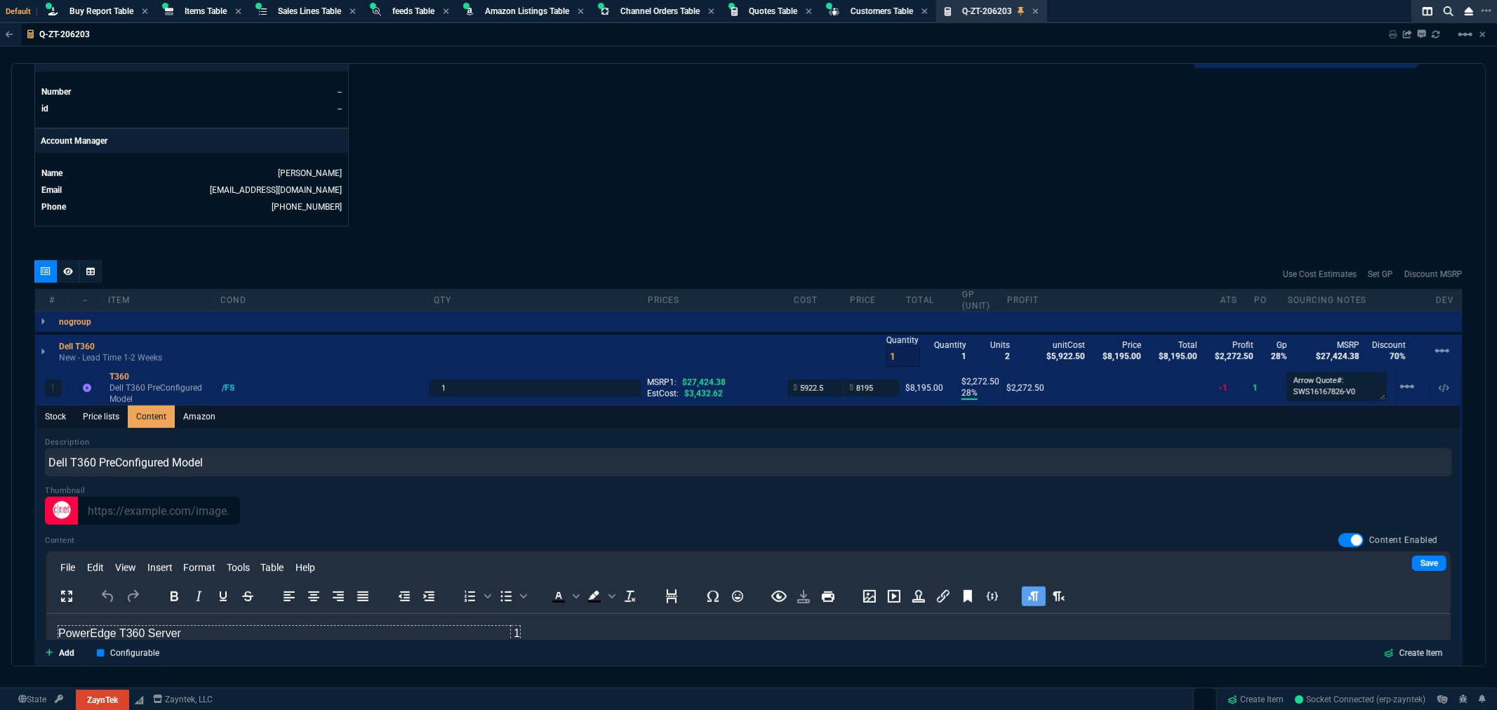
scroll to position [623, 0]
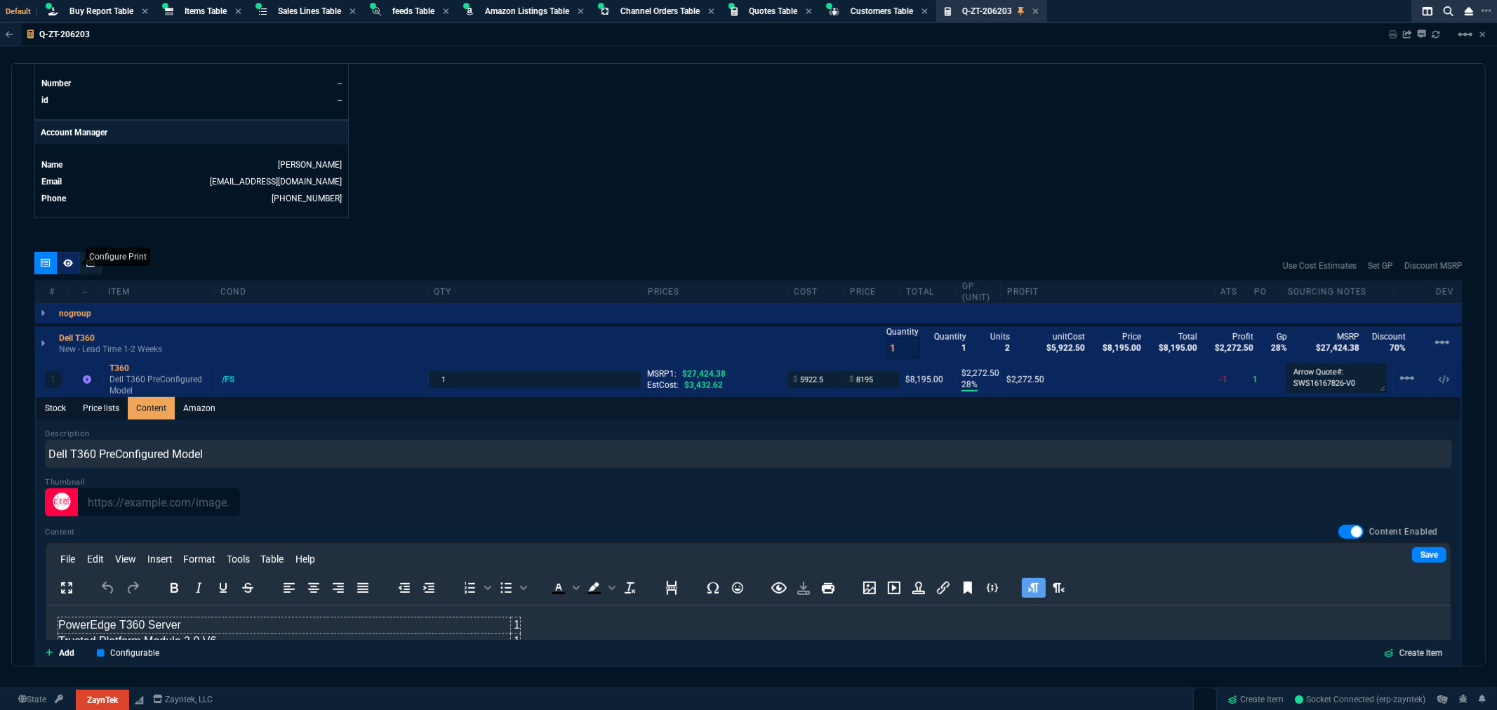
click at [66, 260] on icon at bounding box center [68, 263] width 10 height 8
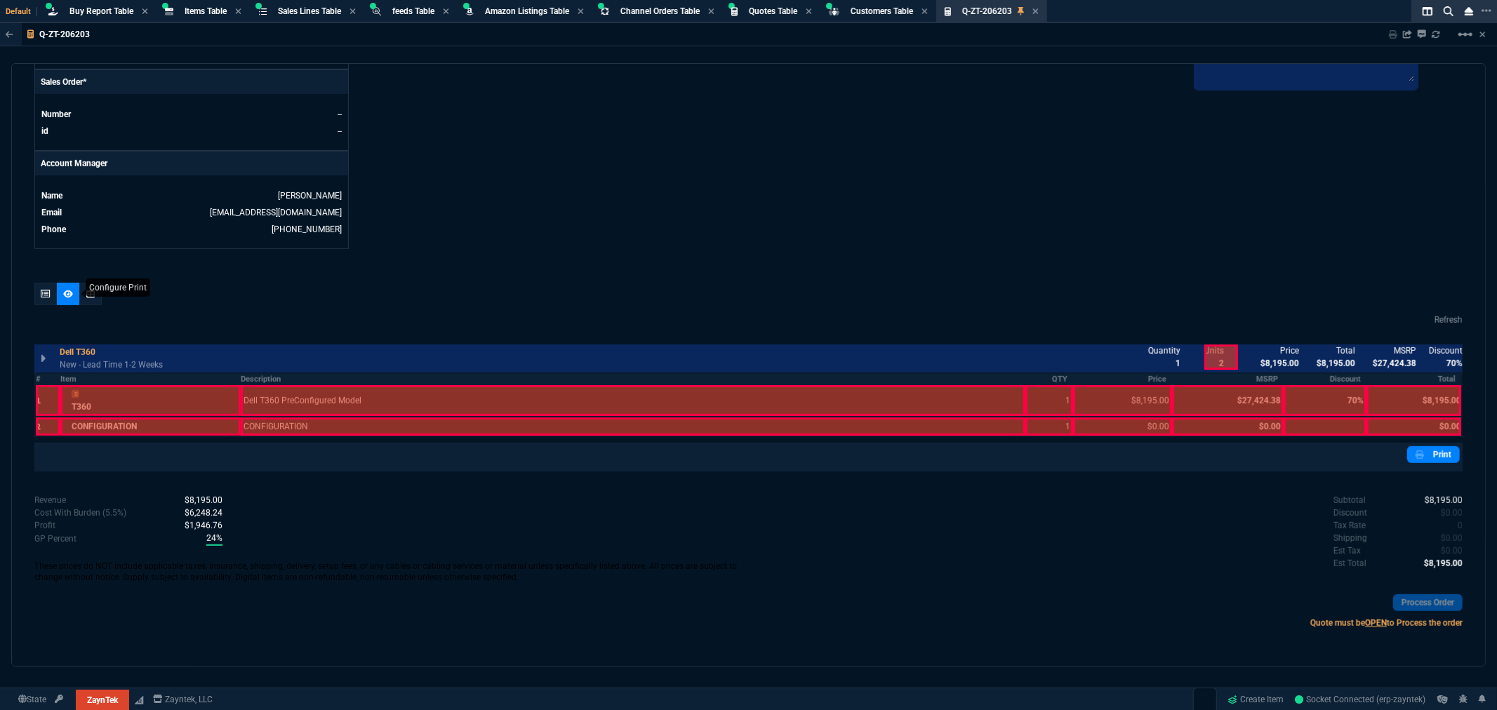
scroll to position [592, 0]
click at [39, 396] on div at bounding box center [48, 400] width 25 height 31
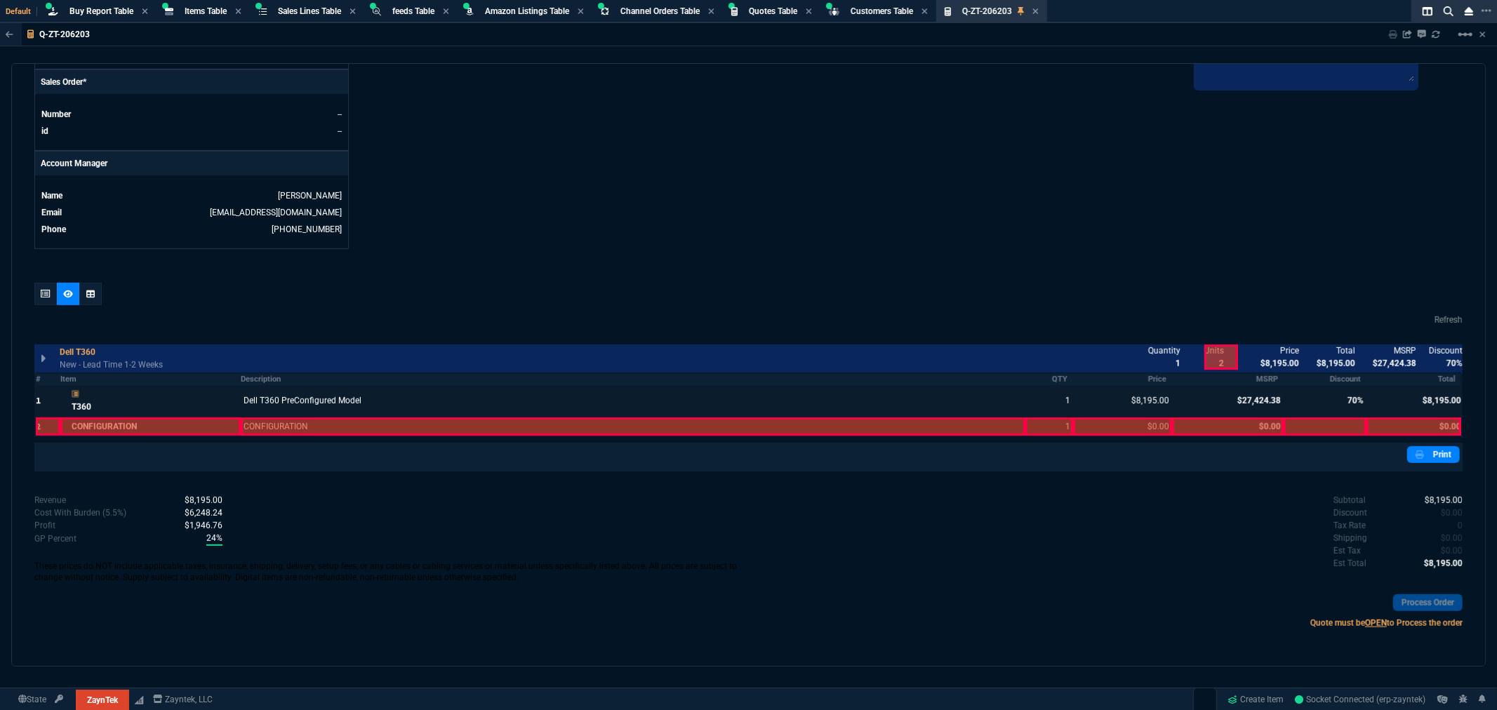
click at [39, 421] on div at bounding box center [48, 426] width 25 height 18
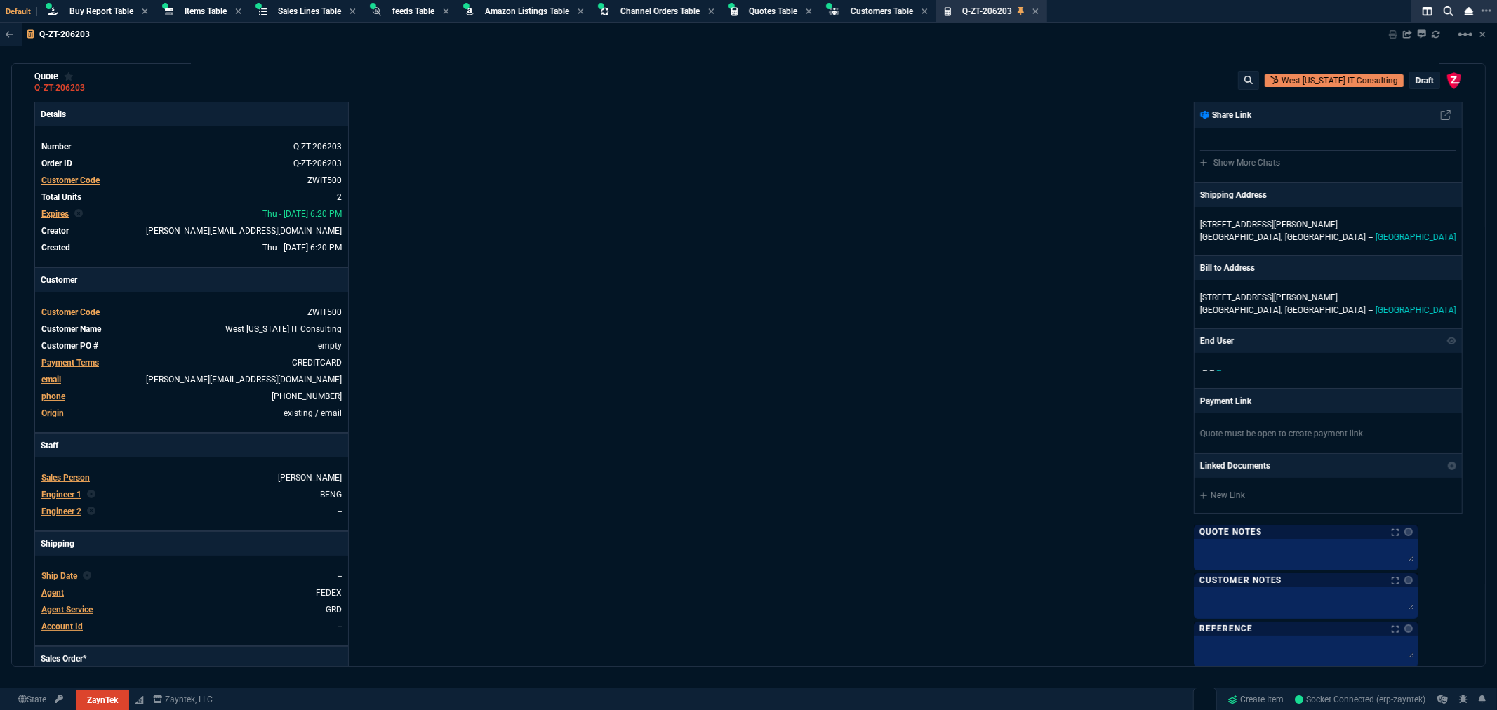
scroll to position [0, 0]
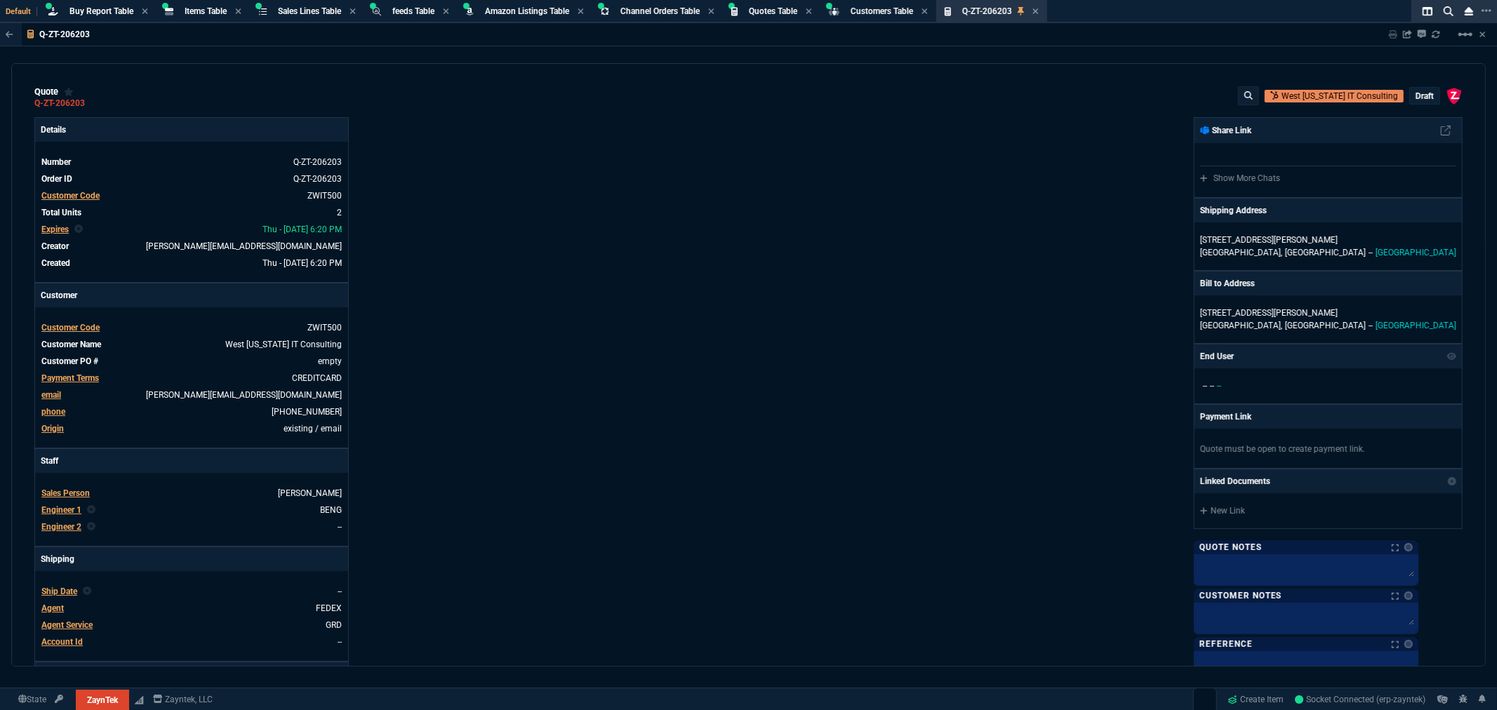
click at [1416, 96] on p "draft" at bounding box center [1424, 96] width 18 height 11
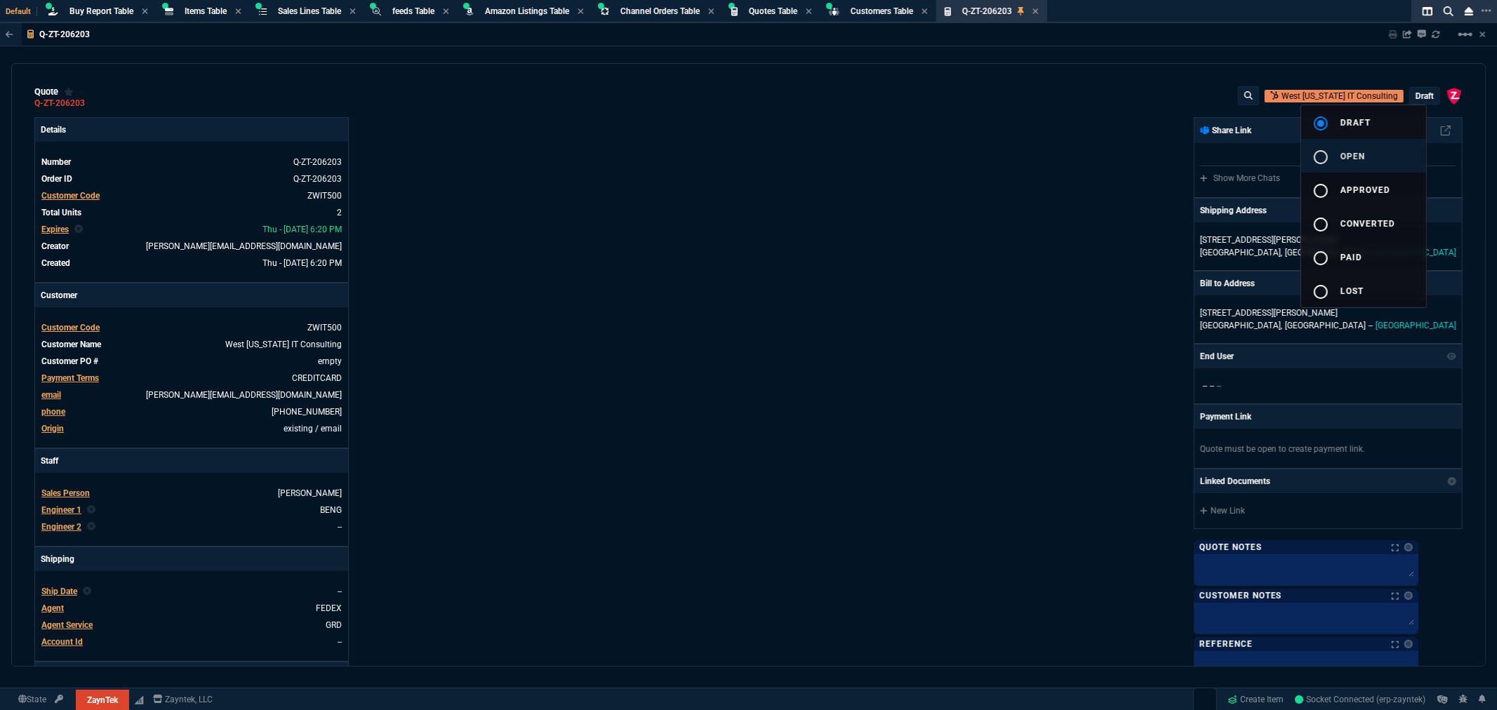
click at [1339, 156] on div "radio_button_unchecked" at bounding box center [1326, 157] width 28 height 17
type input "28"
type input "2273"
type input "0"
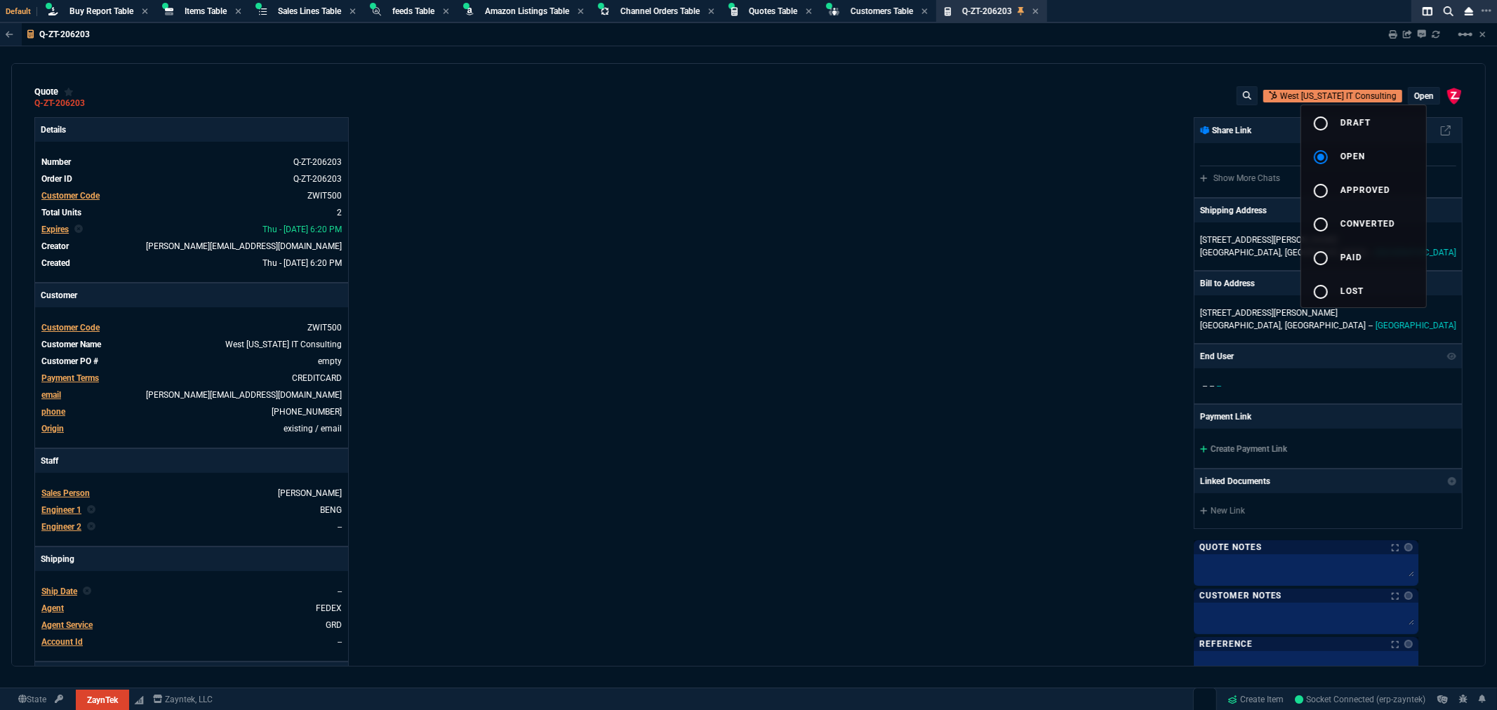
type input "70"
drag, startPoint x: 688, startPoint y: 263, endPoint x: 697, endPoint y: 263, distance: 8.4
click at [693, 263] on div at bounding box center [748, 355] width 1497 height 710
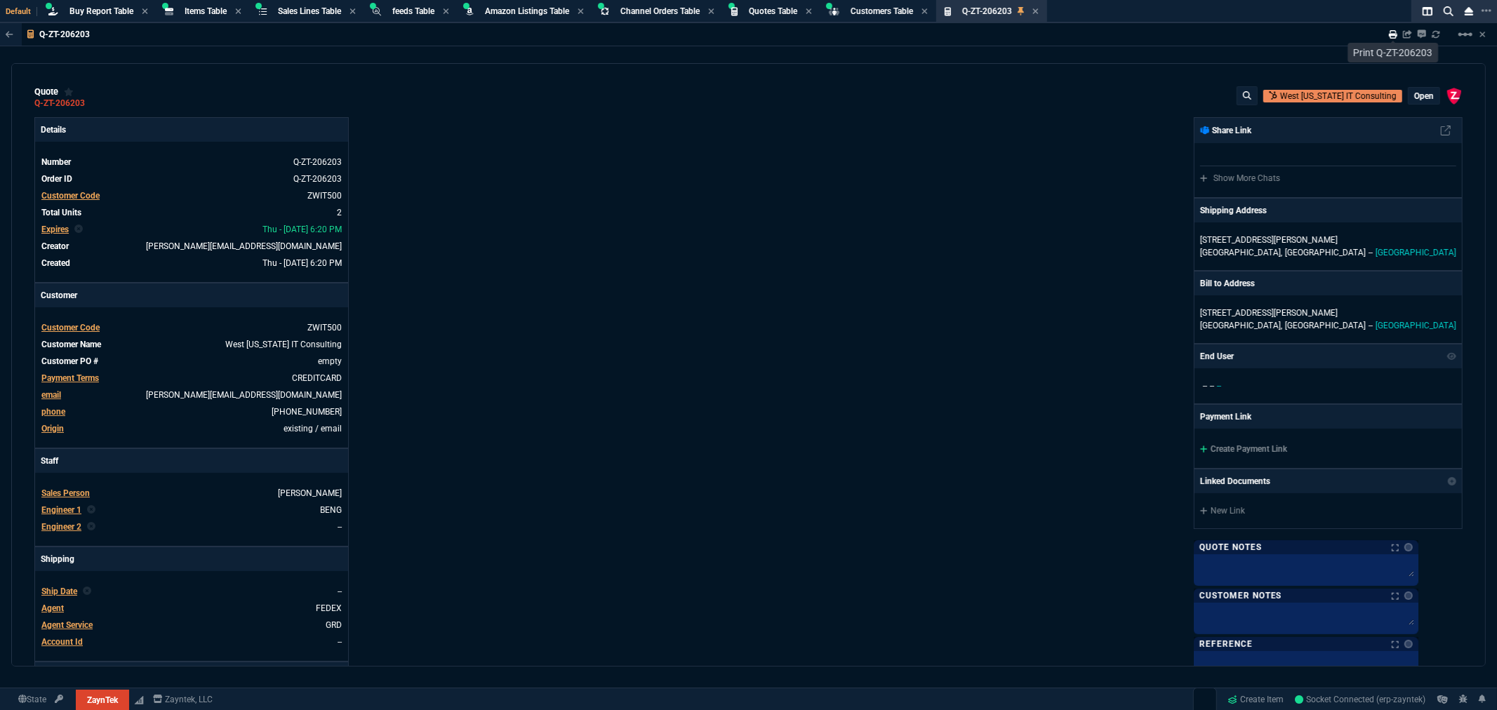
click at [1391, 35] on icon at bounding box center [1393, 34] width 8 height 8
type input "28"
type input "2273"
type input "0"
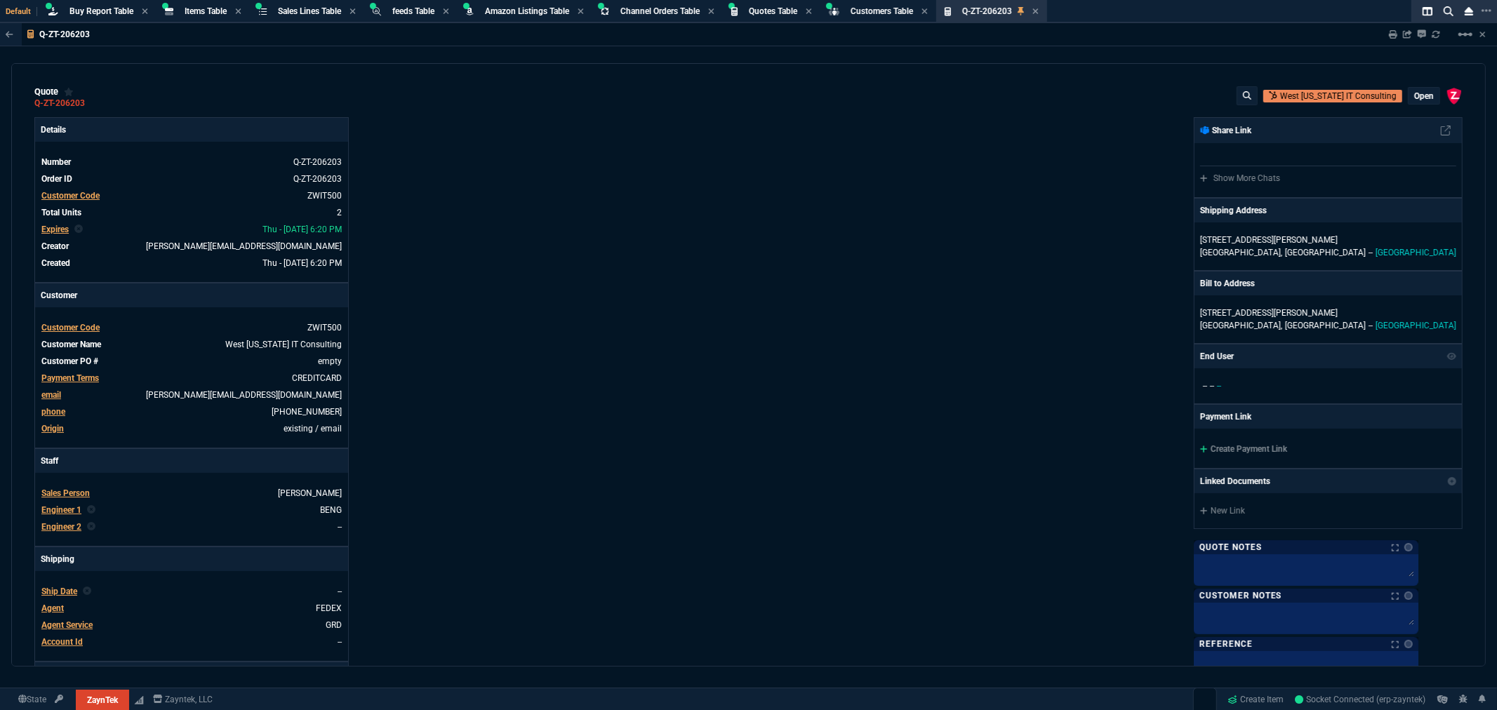
type input "70"
drag, startPoint x: 720, startPoint y: 246, endPoint x: 737, endPoint y: 255, distance: 19.5
click at [721, 246] on div "Details Number Q-ZT-206203 Order ID Q-ZT-206203 Customer Code ZWIT500 Total Uni…" at bounding box center [391, 479] width 714 height 724
drag, startPoint x: 676, startPoint y: 174, endPoint x: 634, endPoint y: 178, distance: 43.0
click at [676, 174] on div "Details Number Q-ZT-206203 Order ID Q-ZT-206203 Customer Code ZWIT500 Total Uni…" at bounding box center [391, 479] width 714 height 724
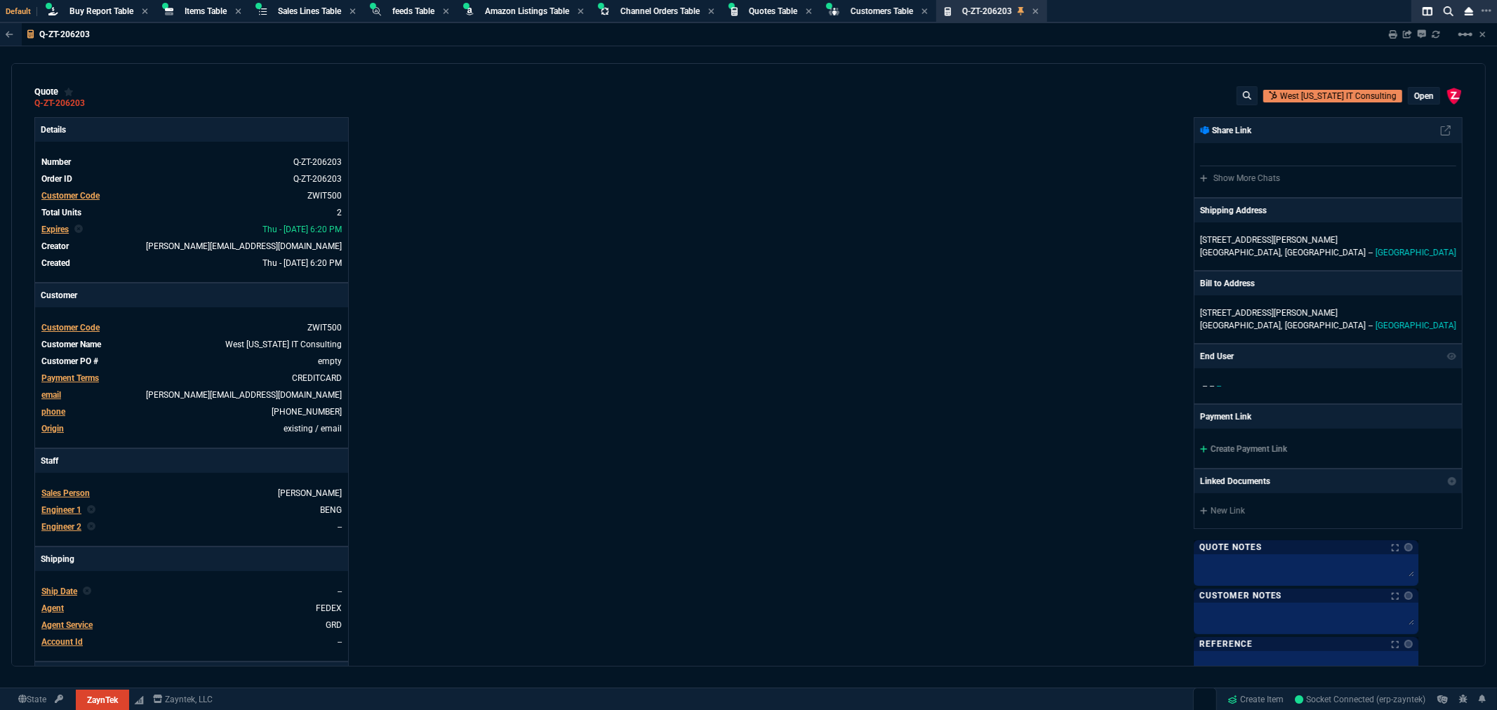
click at [775, 5] on div "Quotes Table Quote" at bounding box center [772, 12] width 92 height 18
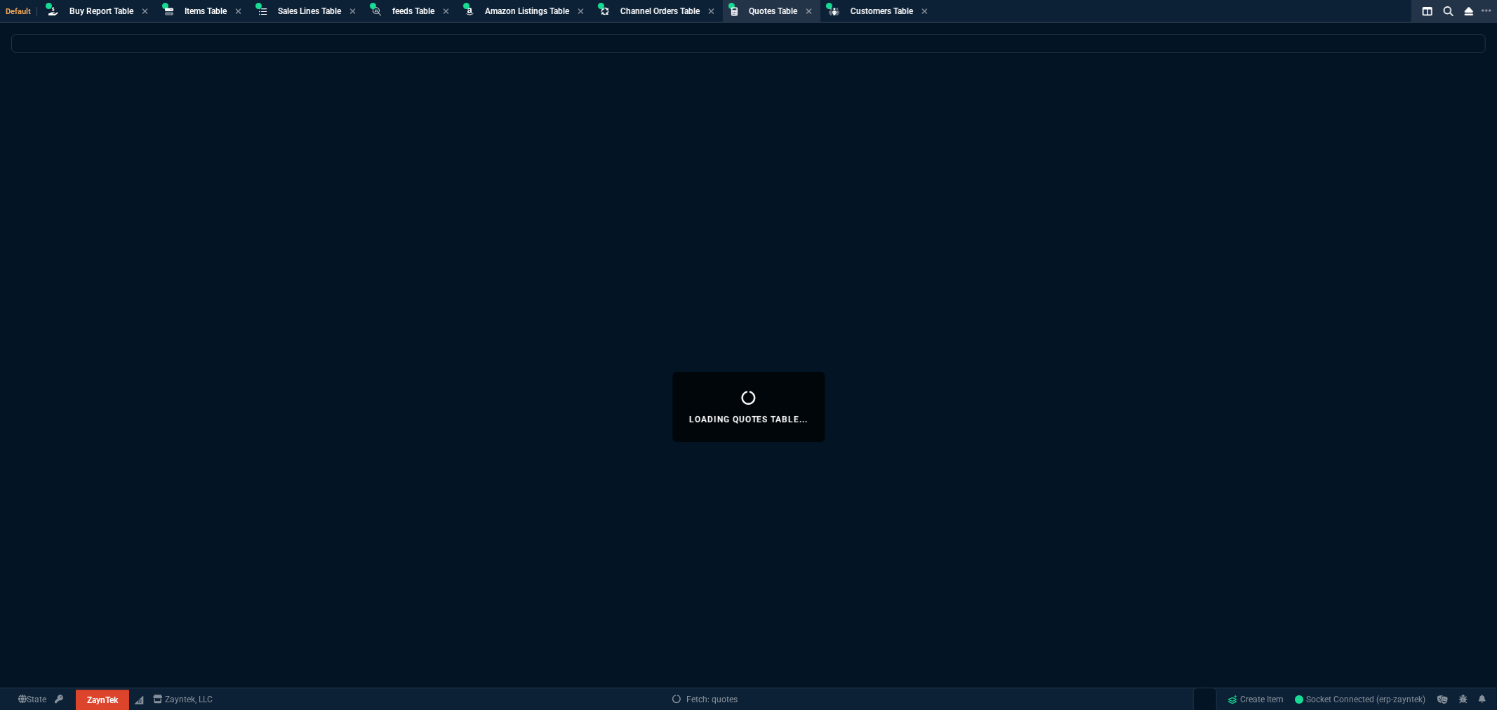
select select
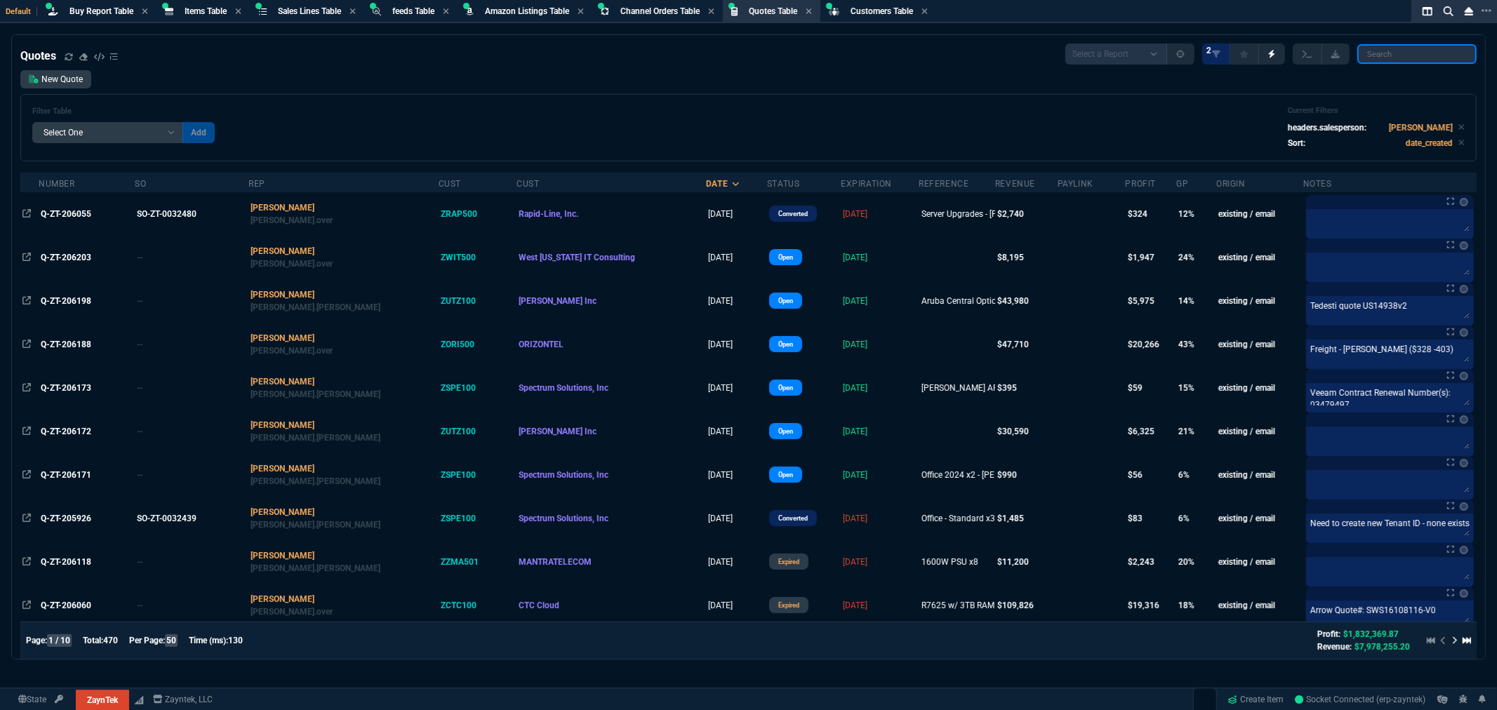
click at [1379, 54] on input "search" at bounding box center [1416, 54] width 119 height 20
paste input "Q-ZT-206055"
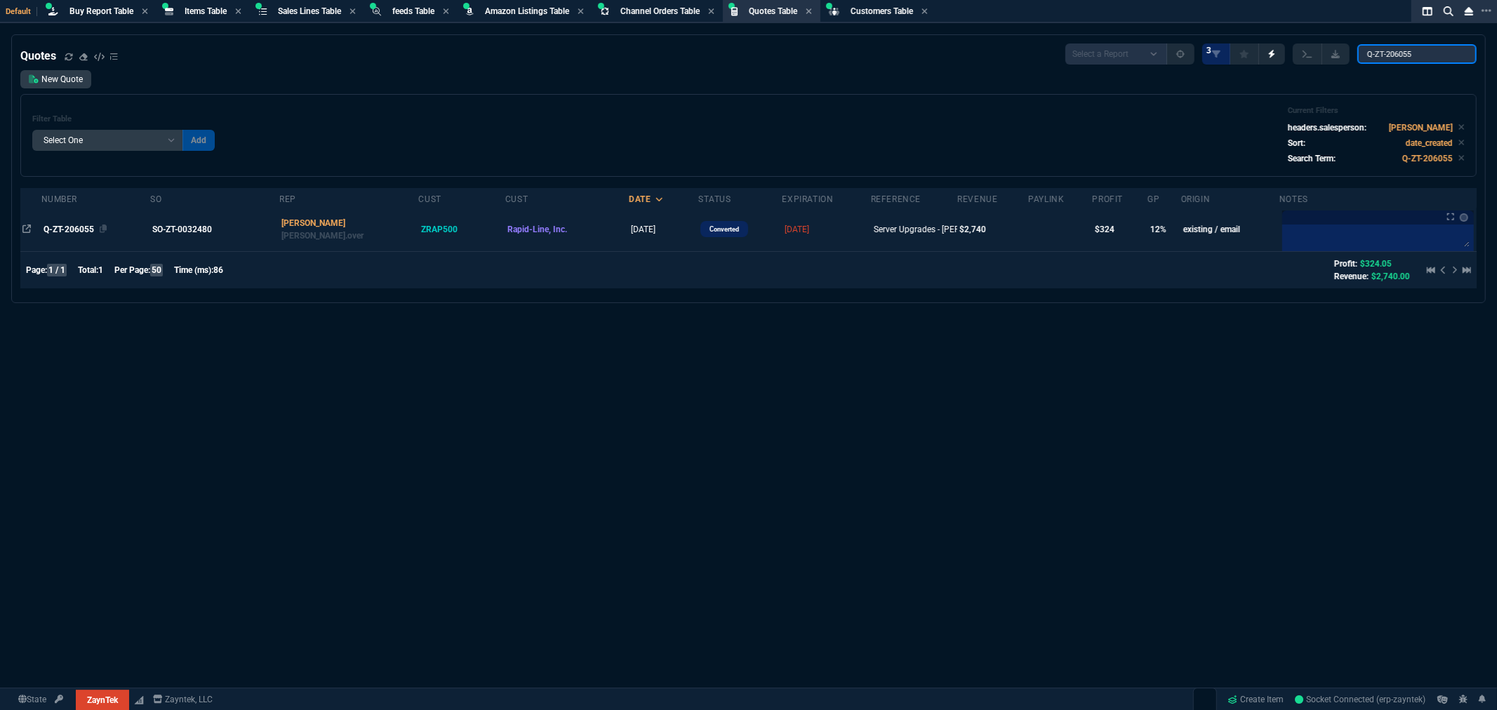
type input "Q-ZT-206055"
click at [86, 229] on span "Q-ZT-206055" at bounding box center [69, 230] width 51 height 10
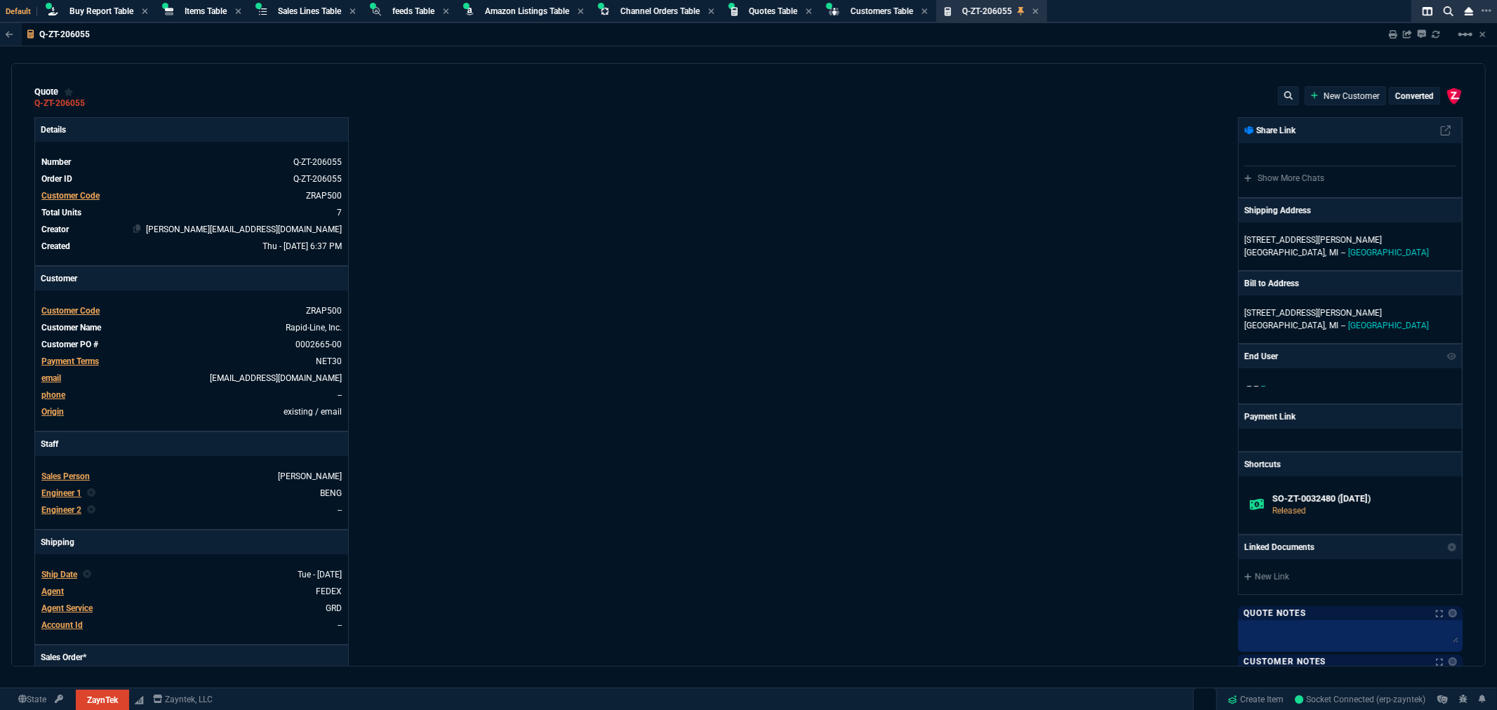
type input "69"
type input "100"
type input "41"
type input "120"
type input "10"
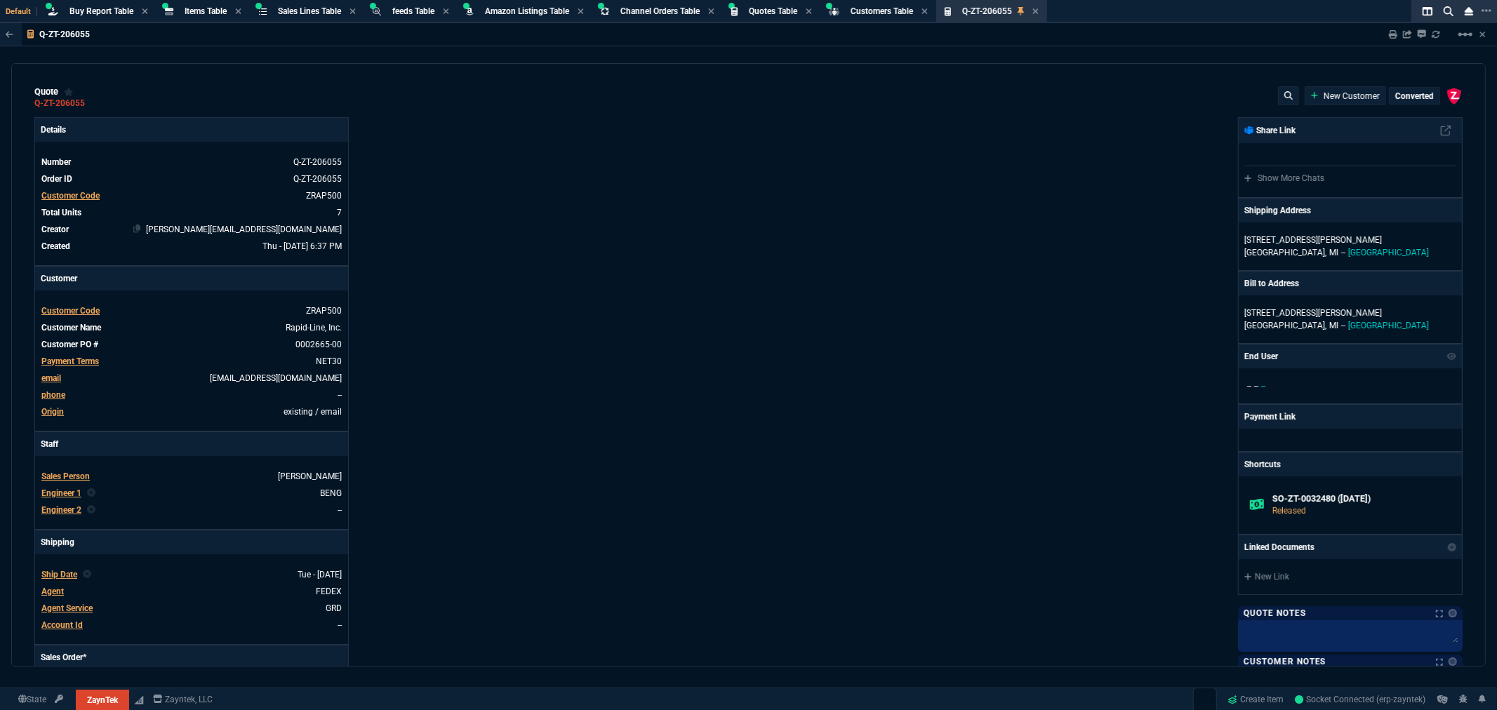
type input "10"
type input "55"
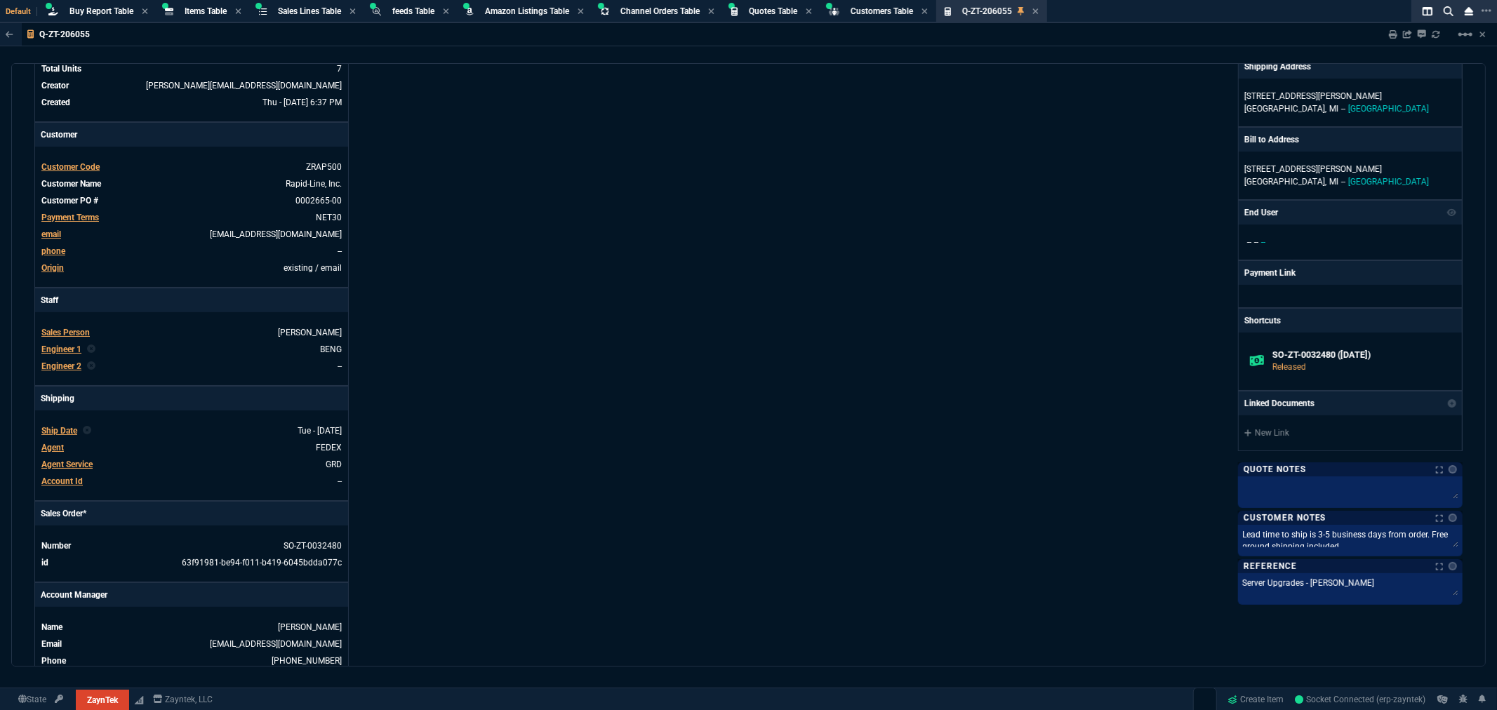
type input "406"
type input "966"
type input "384"
type input "1959"
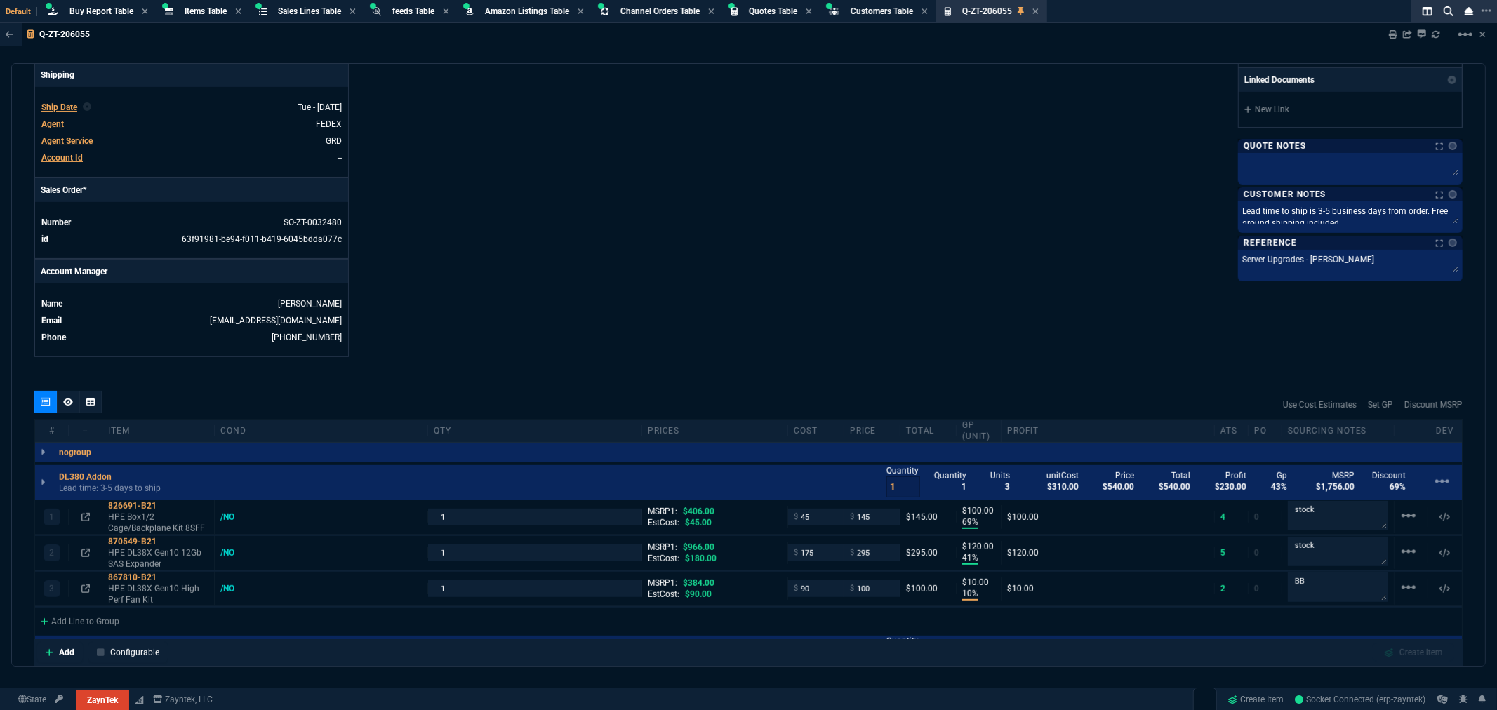
type input "64"
type input "69"
type input "74"
type input "72"
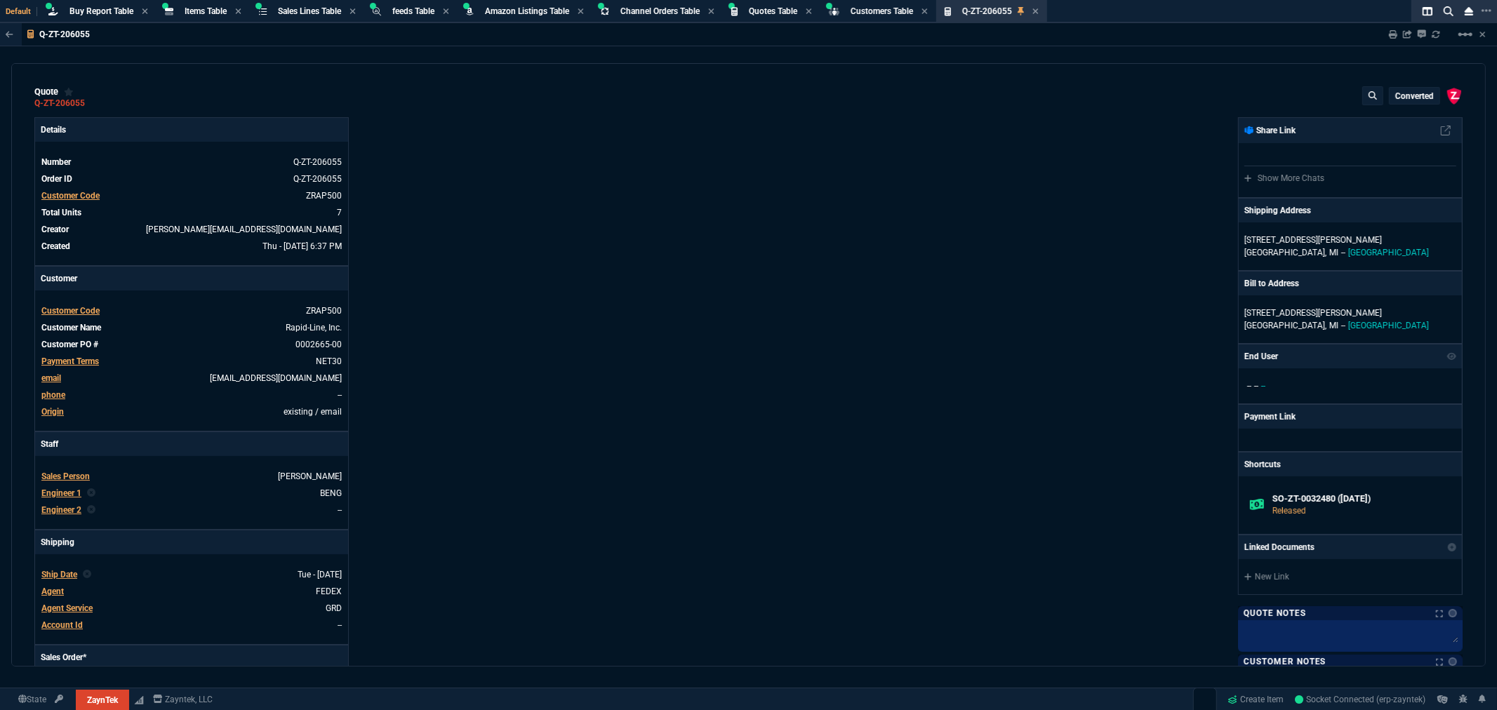
drag, startPoint x: 1043, startPoint y: 15, endPoint x: 1029, endPoint y: 18, distance: 13.8
click at [1038, 15] on fa-icon at bounding box center [1035, 12] width 6 height 10
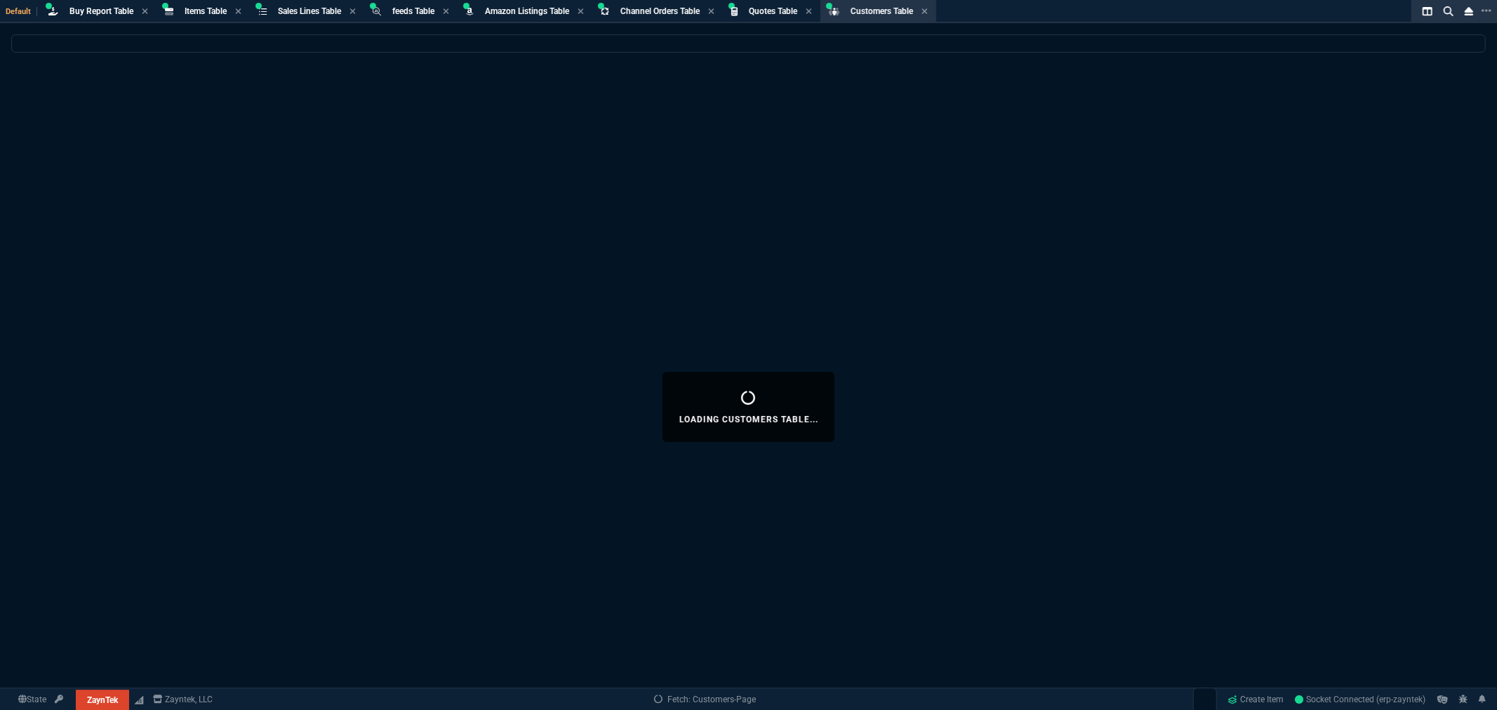
select select
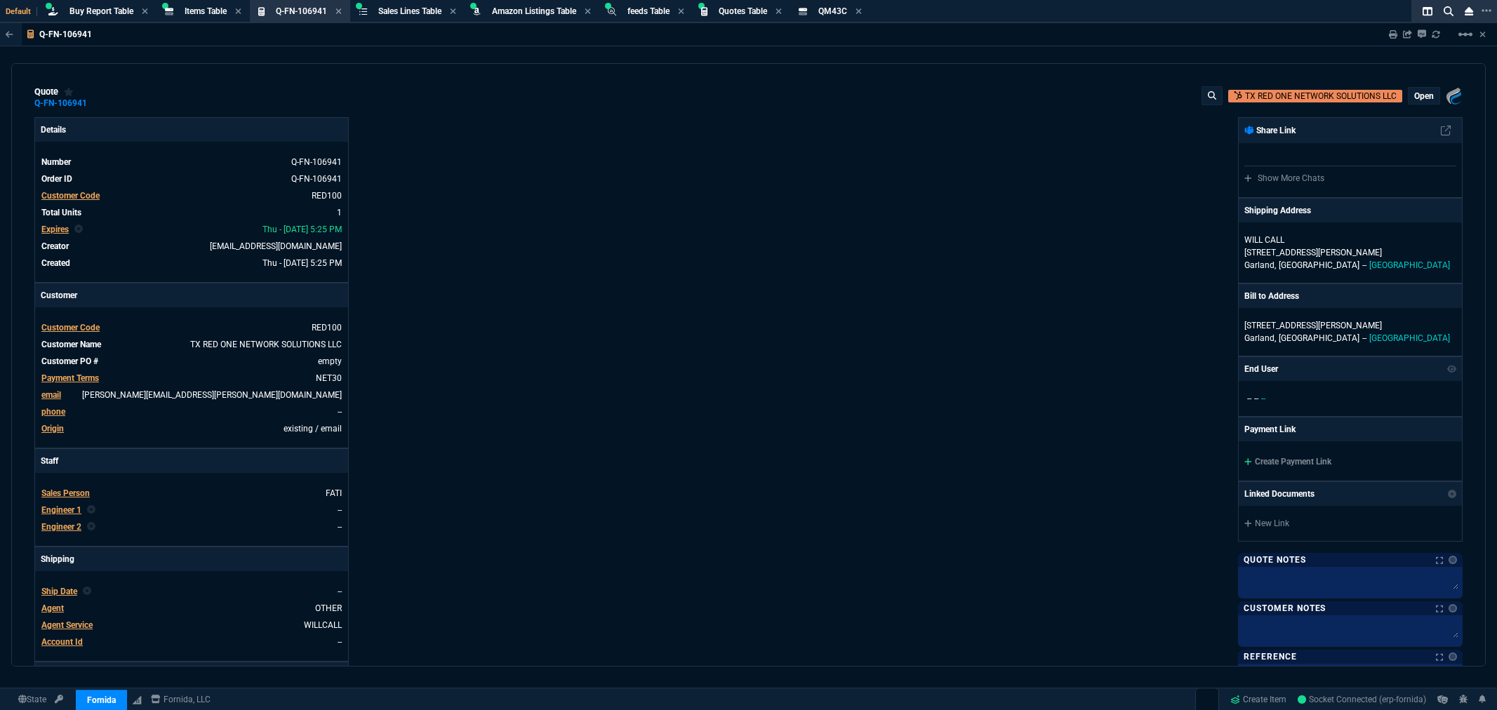
select select "8: NEPT"
click at [452, 165] on div "Details Number Q-FN-106941 Order ID Q-FN-106941 Customer Code RED100 Total Unit…" at bounding box center [391, 479] width 714 height 724
click at [82, 8] on span "Buy Report Table" at bounding box center [101, 11] width 64 height 10
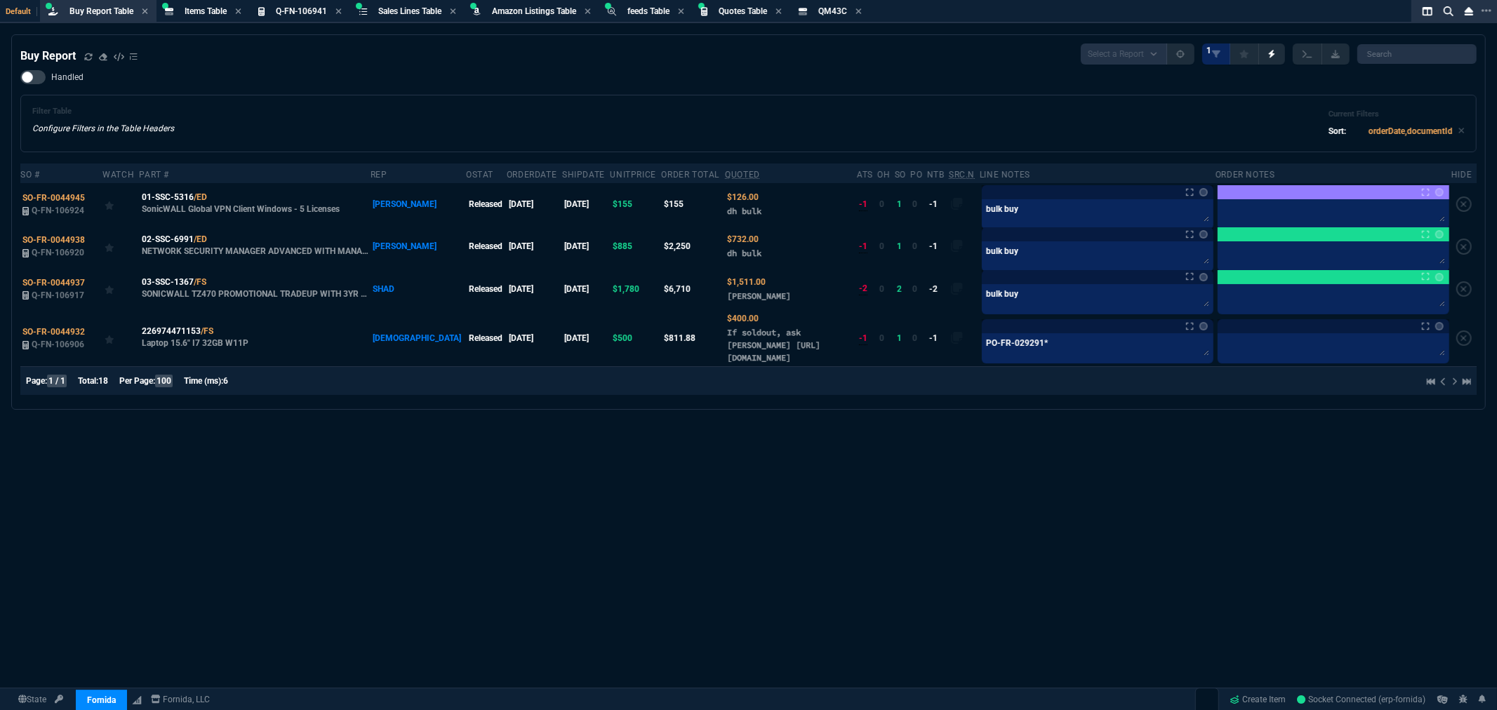
click at [523, 121] on div "Filter Table Configure Filters in the Table Headers Current Filters Sort: order…" at bounding box center [748, 124] width 1432 height 34
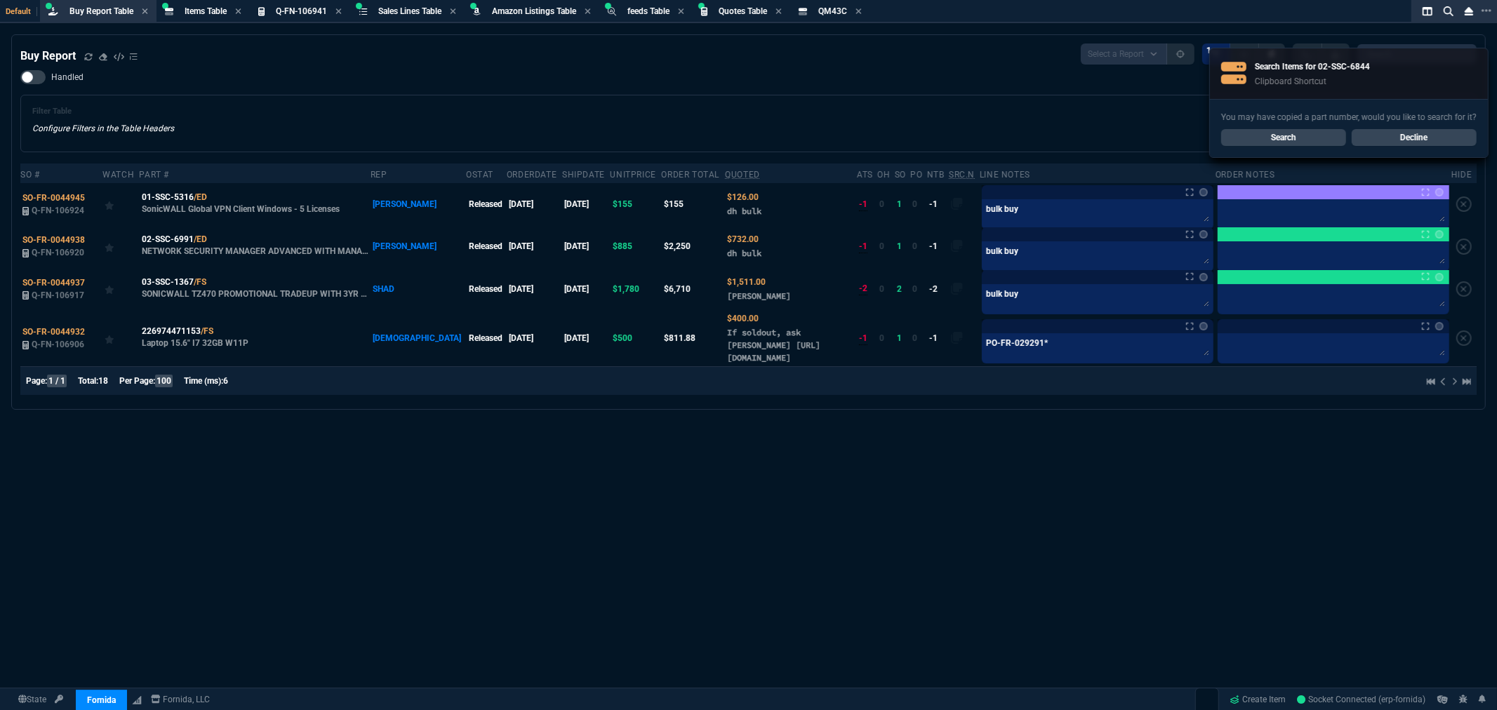
click at [1281, 130] on link "Search" at bounding box center [1283, 137] width 125 height 17
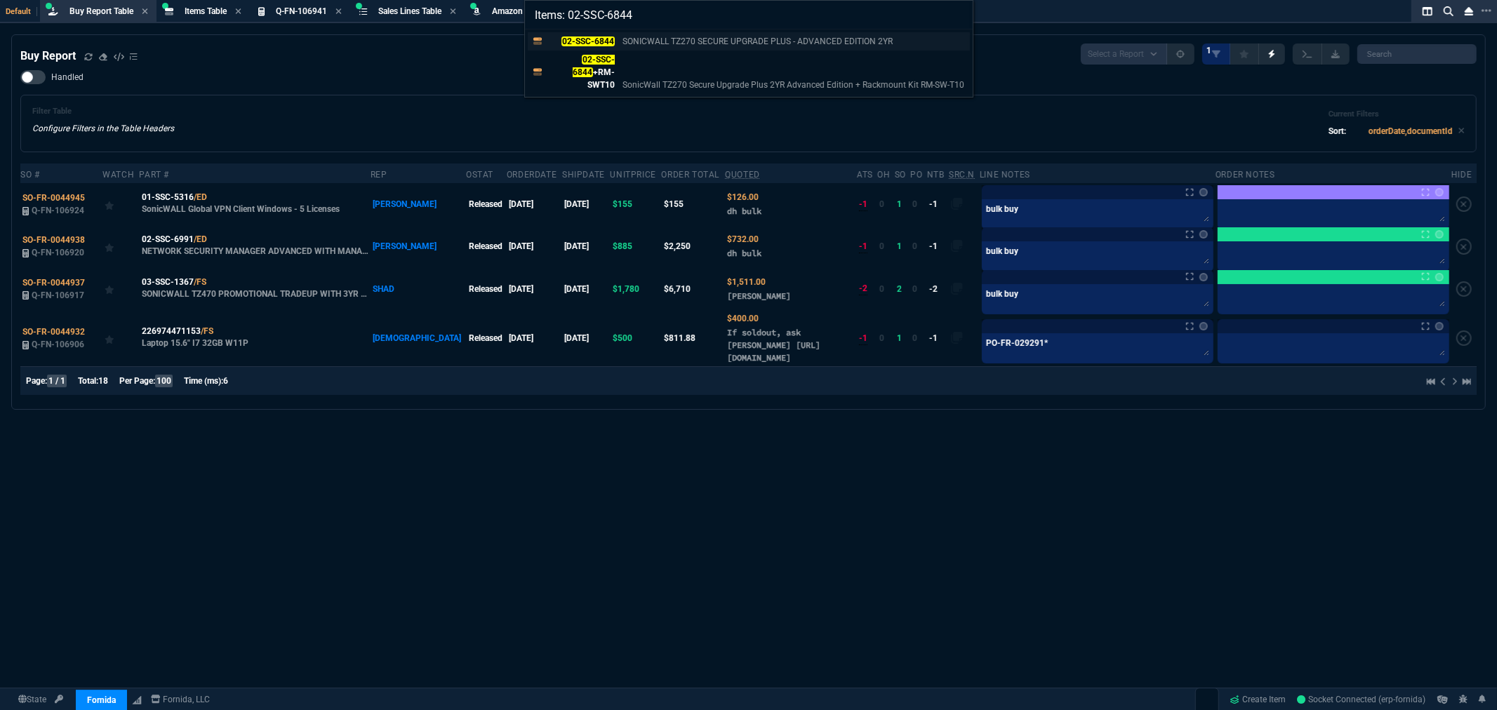
click at [601, 41] on mark "02-SSC-6844" at bounding box center [587, 41] width 53 height 10
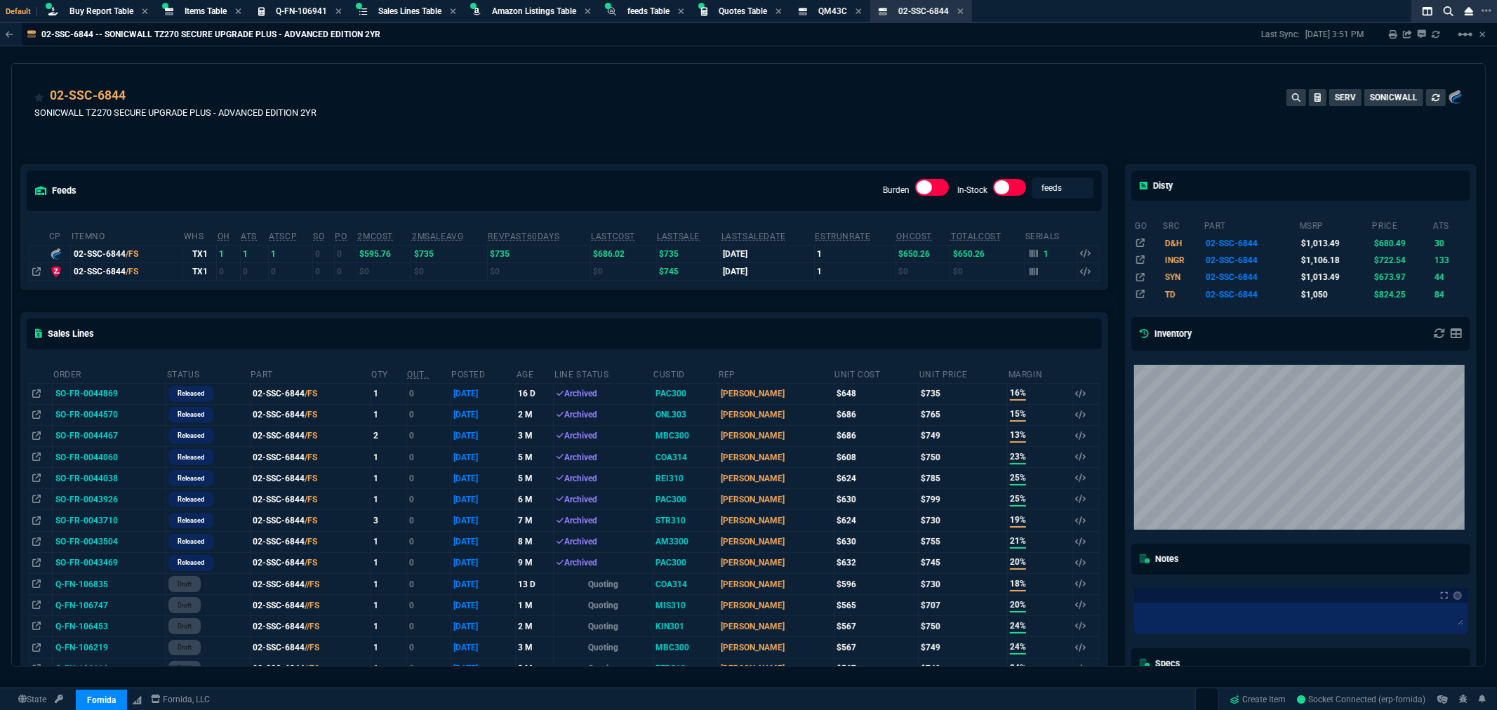
click at [676, 175] on div "feeds Burden In-Stock feeds prices" at bounding box center [564, 190] width 1086 height 51
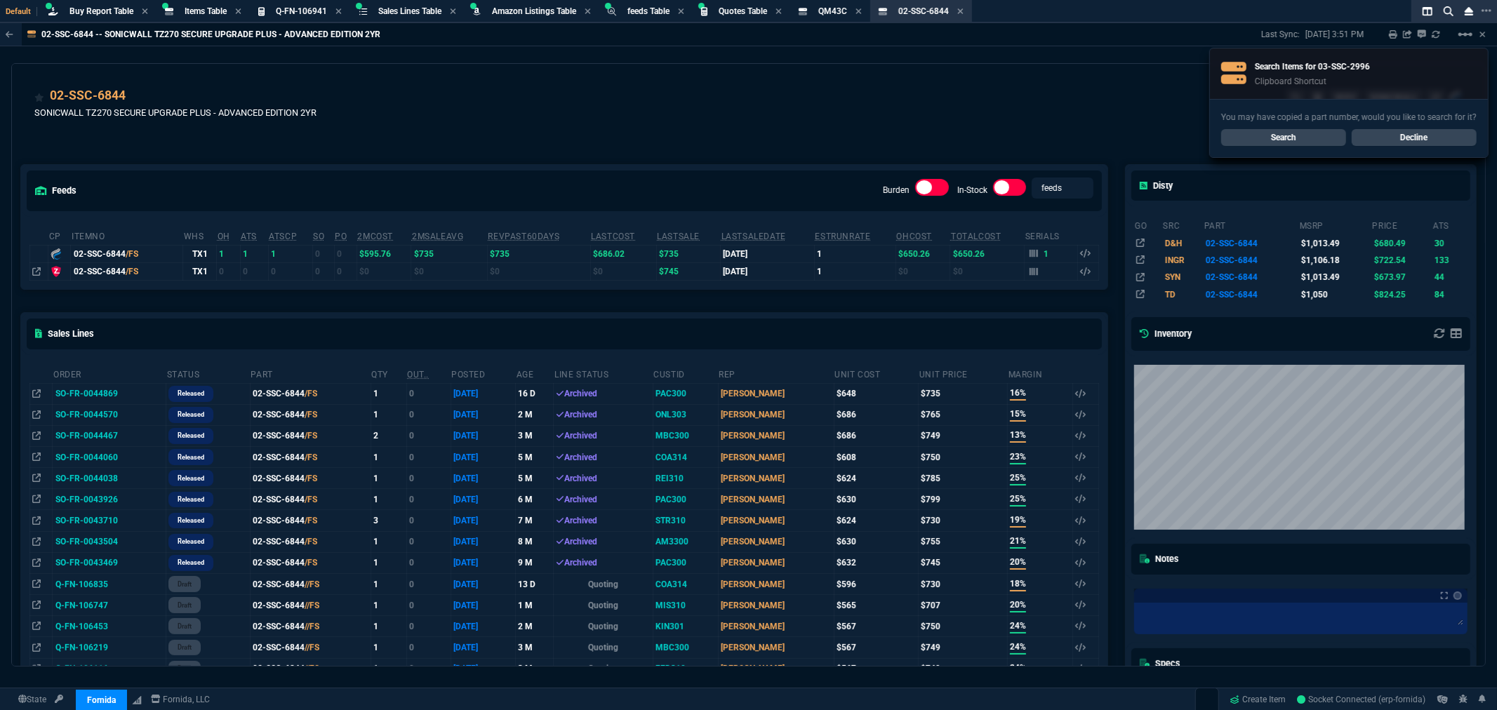
click at [1255, 131] on link "Search" at bounding box center [1283, 137] width 125 height 17
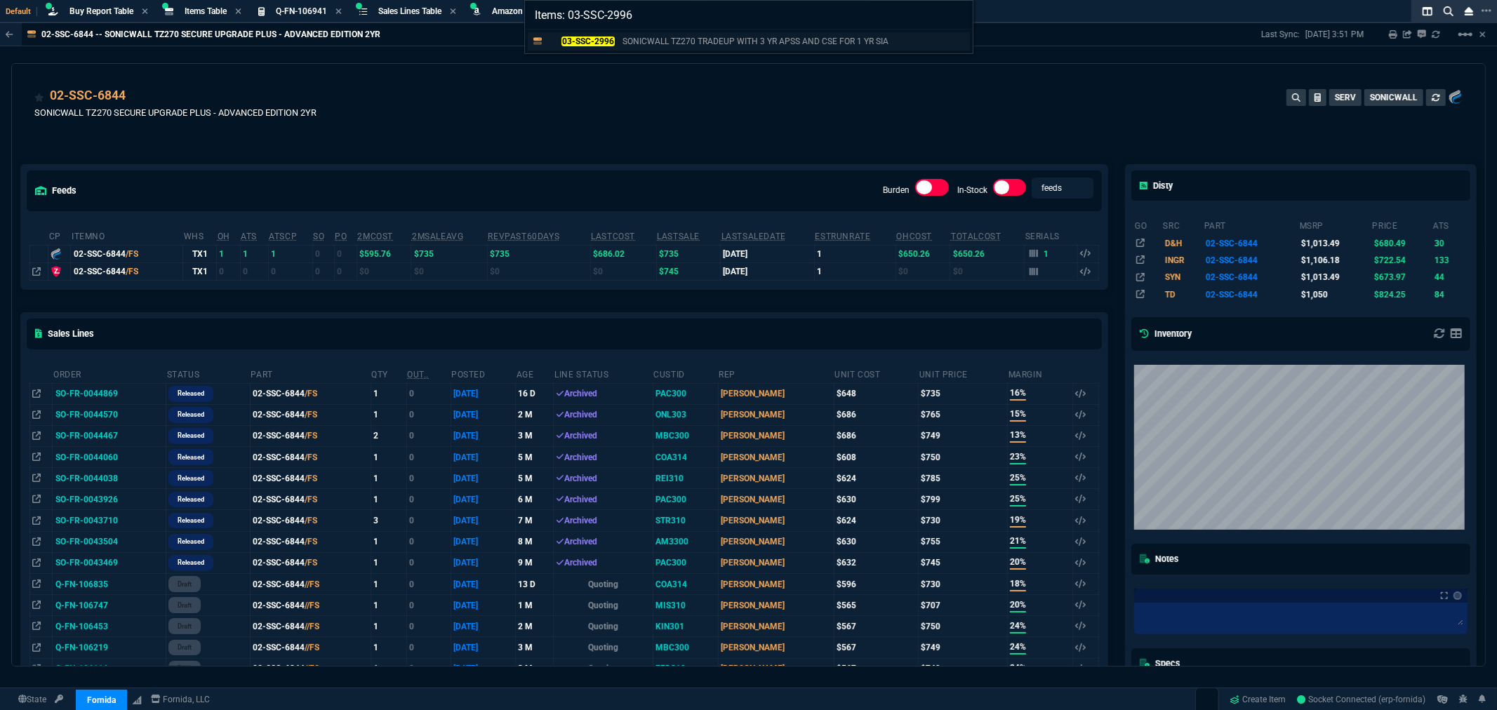
click at [611, 42] on mark "03-SSC-2996" at bounding box center [587, 41] width 53 height 10
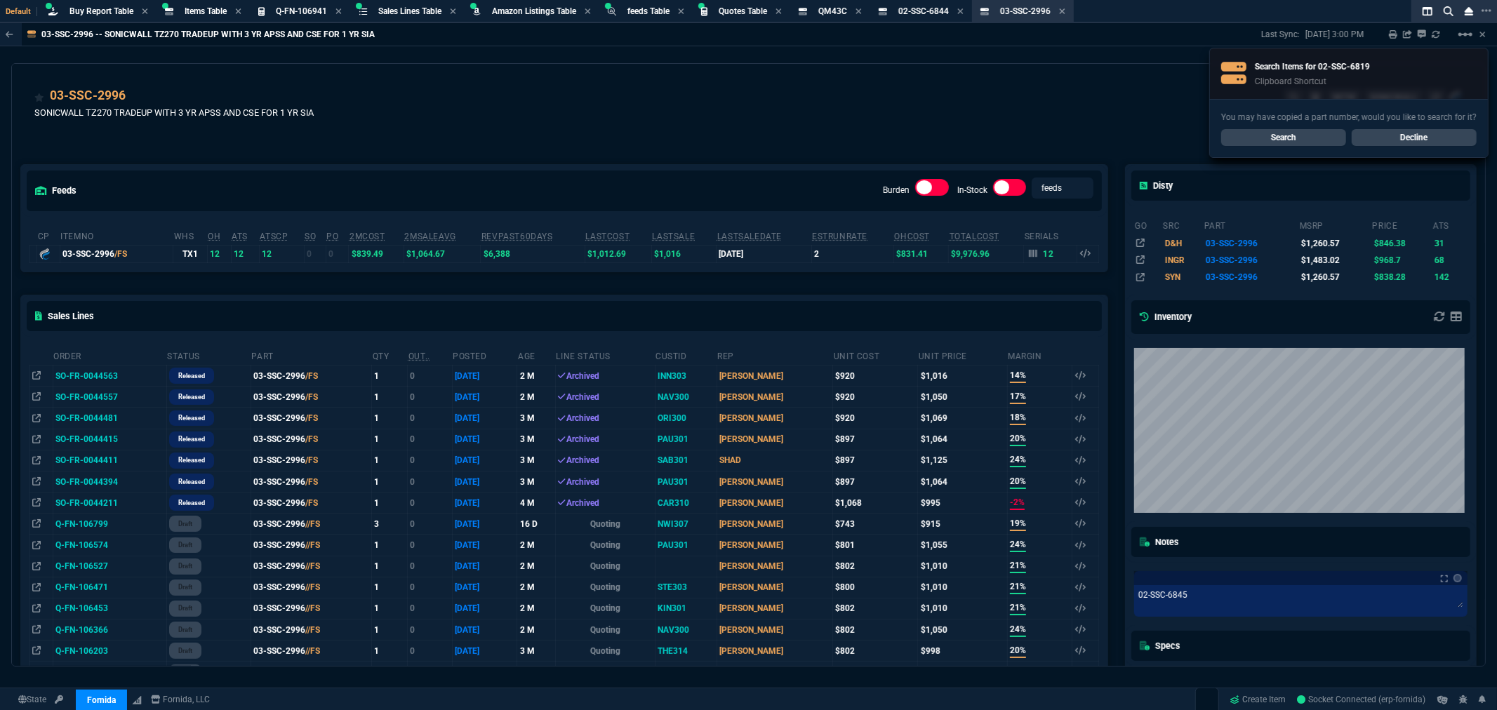
drag, startPoint x: 635, startPoint y: 104, endPoint x: 676, endPoint y: 112, distance: 42.2
click at [637, 106] on div "03-SSC-2996 SONICWALL TZ270 TRADEUP WITH 3 YR APSS AND CSE FOR 1 YR SIA NETW SO…" at bounding box center [748, 111] width 1428 height 50
click at [1300, 143] on link "Search" at bounding box center [1283, 137] width 125 height 17
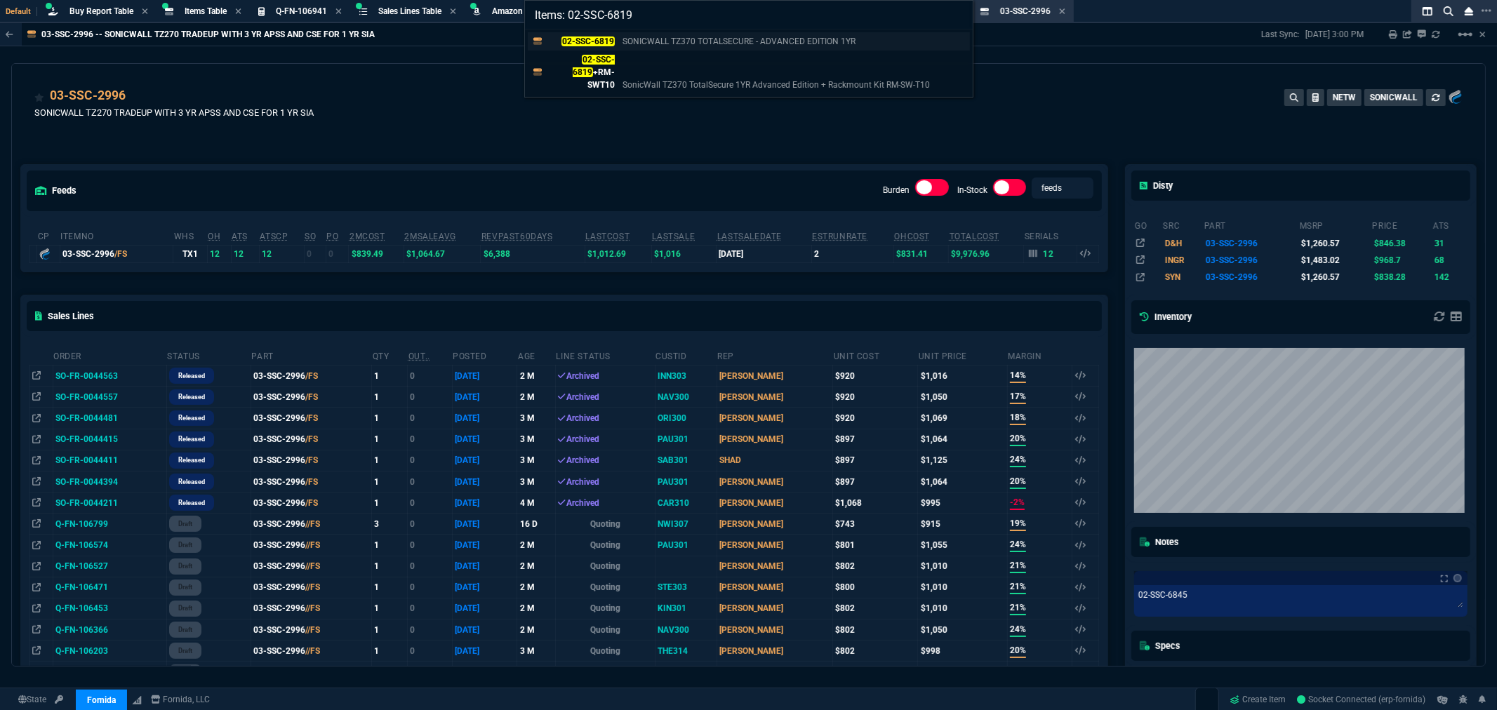
click at [605, 38] on mark "02-SSC-6819" at bounding box center [587, 41] width 53 height 10
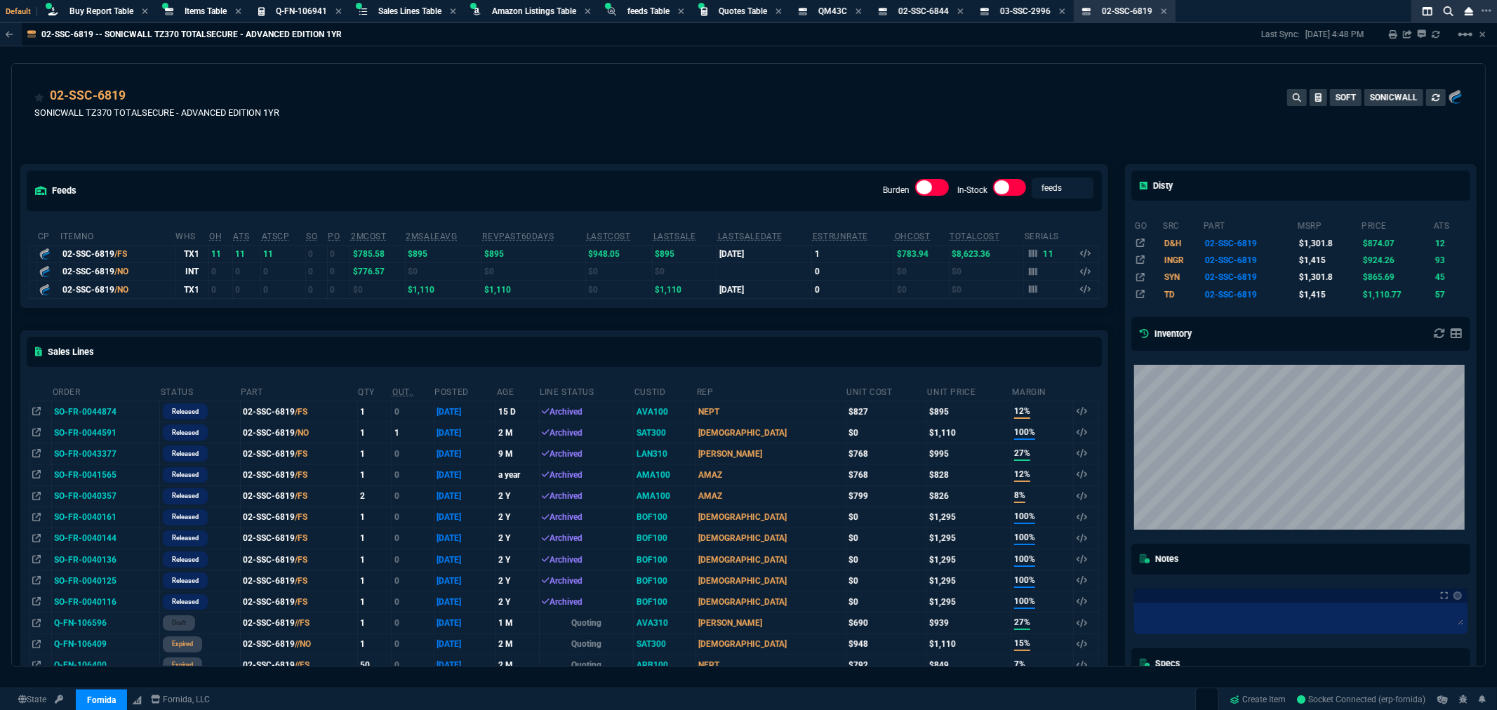
click at [767, 139] on div "feeds Burden In-Stock feeds prices cp ItemNo WHS OH ATS ATSCP SO PO 2MCost 2MSa…" at bounding box center [564, 620] width 1104 height 975
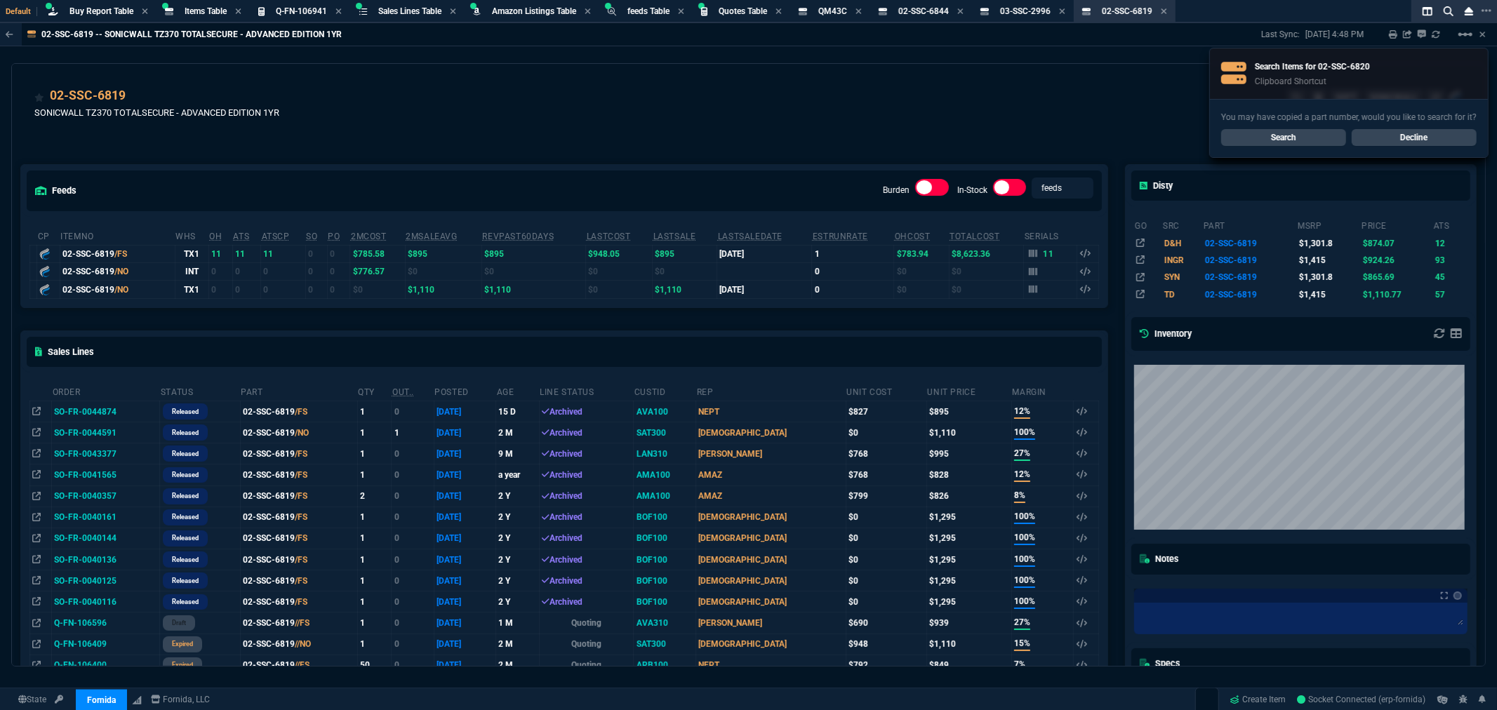
click at [1292, 143] on link "Search" at bounding box center [1283, 137] width 125 height 17
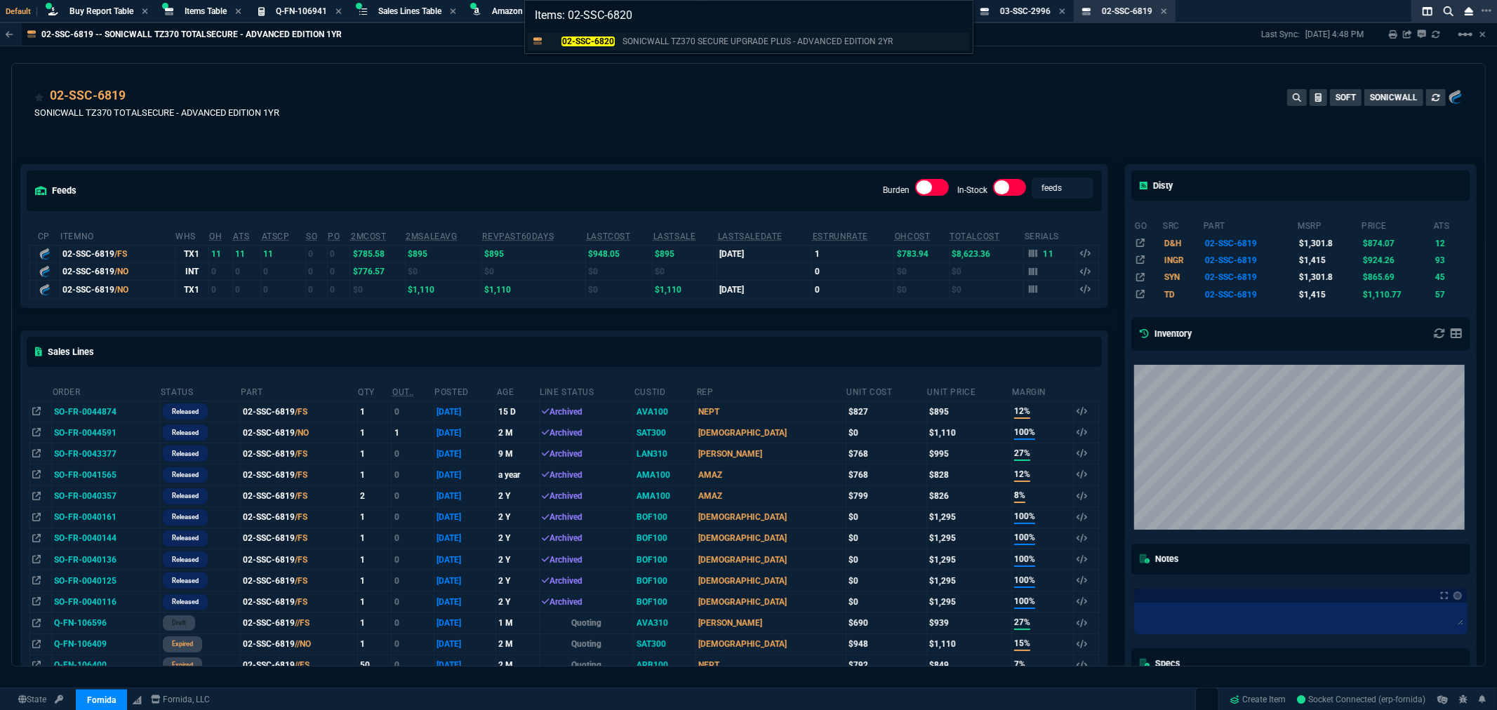
click at [591, 40] on mark "02-SSC-6820" at bounding box center [587, 41] width 53 height 10
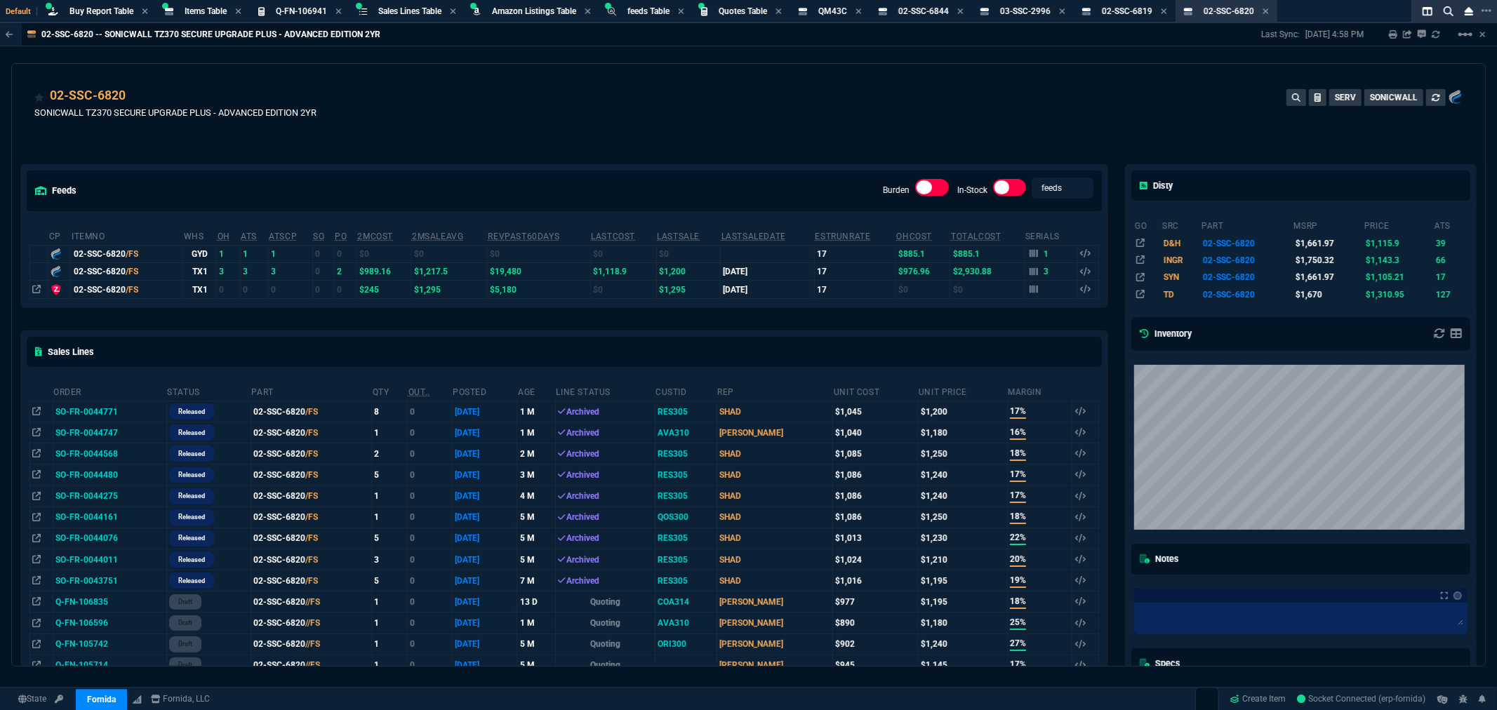
drag, startPoint x: 620, startPoint y: 135, endPoint x: 636, endPoint y: 133, distance: 16.9
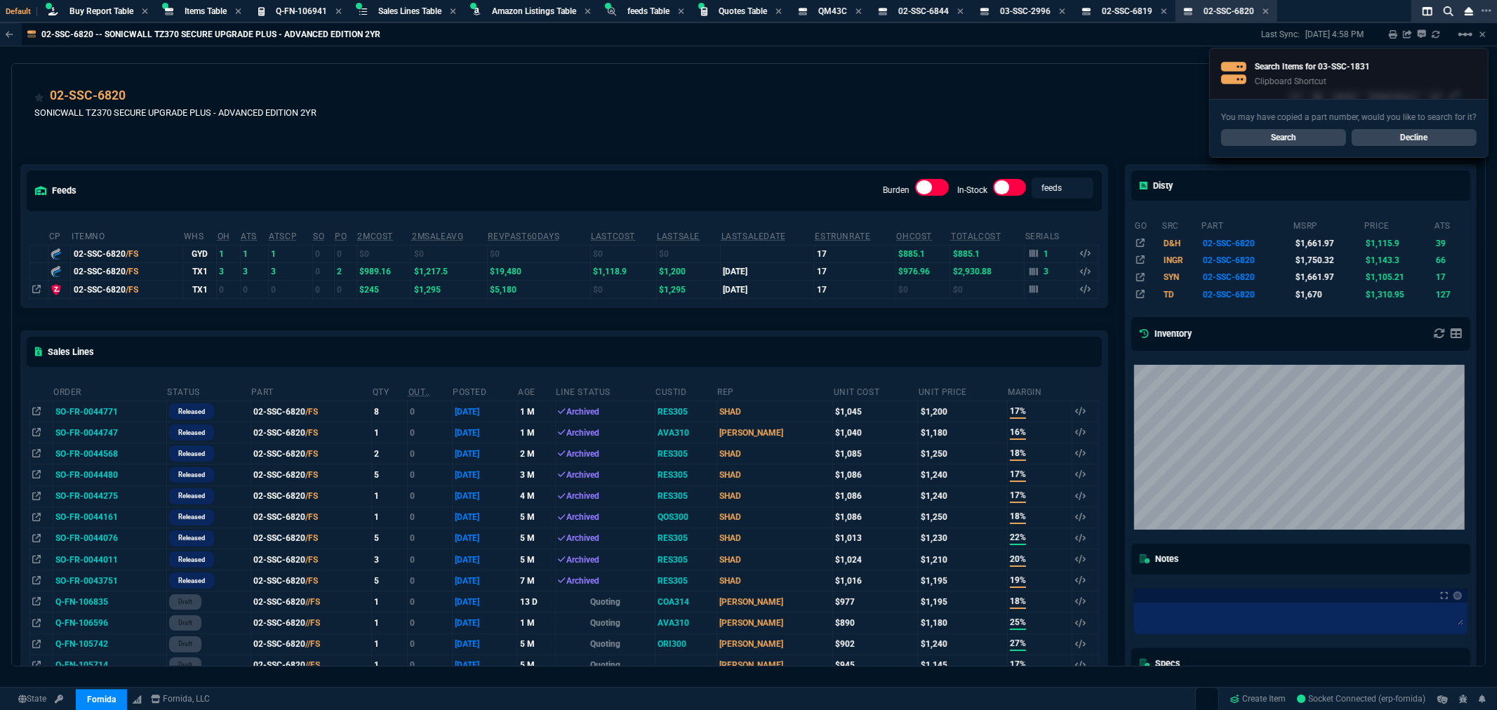
click at [1262, 135] on link "Search" at bounding box center [1283, 137] width 125 height 17
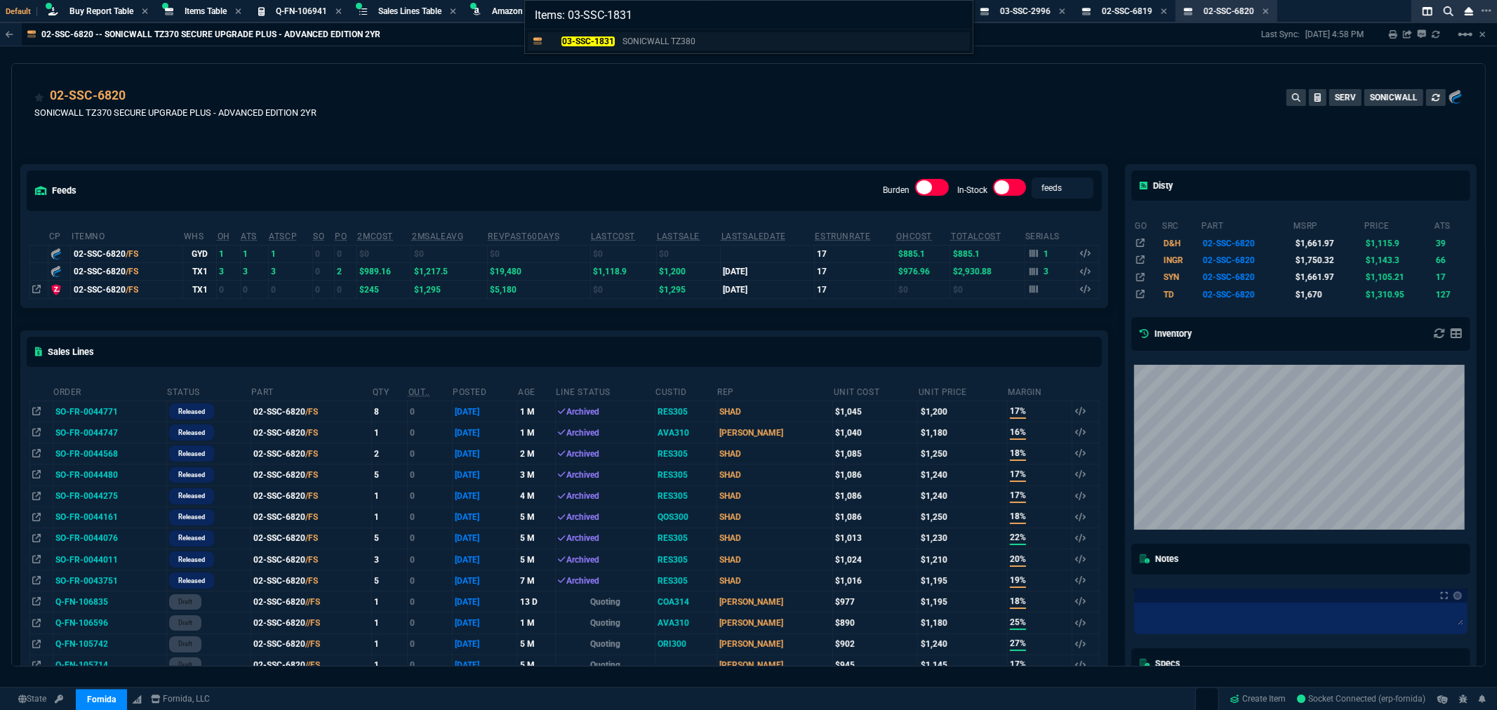
click at [627, 45] on p "SONICWALL TZ380" at bounding box center [658, 41] width 73 height 13
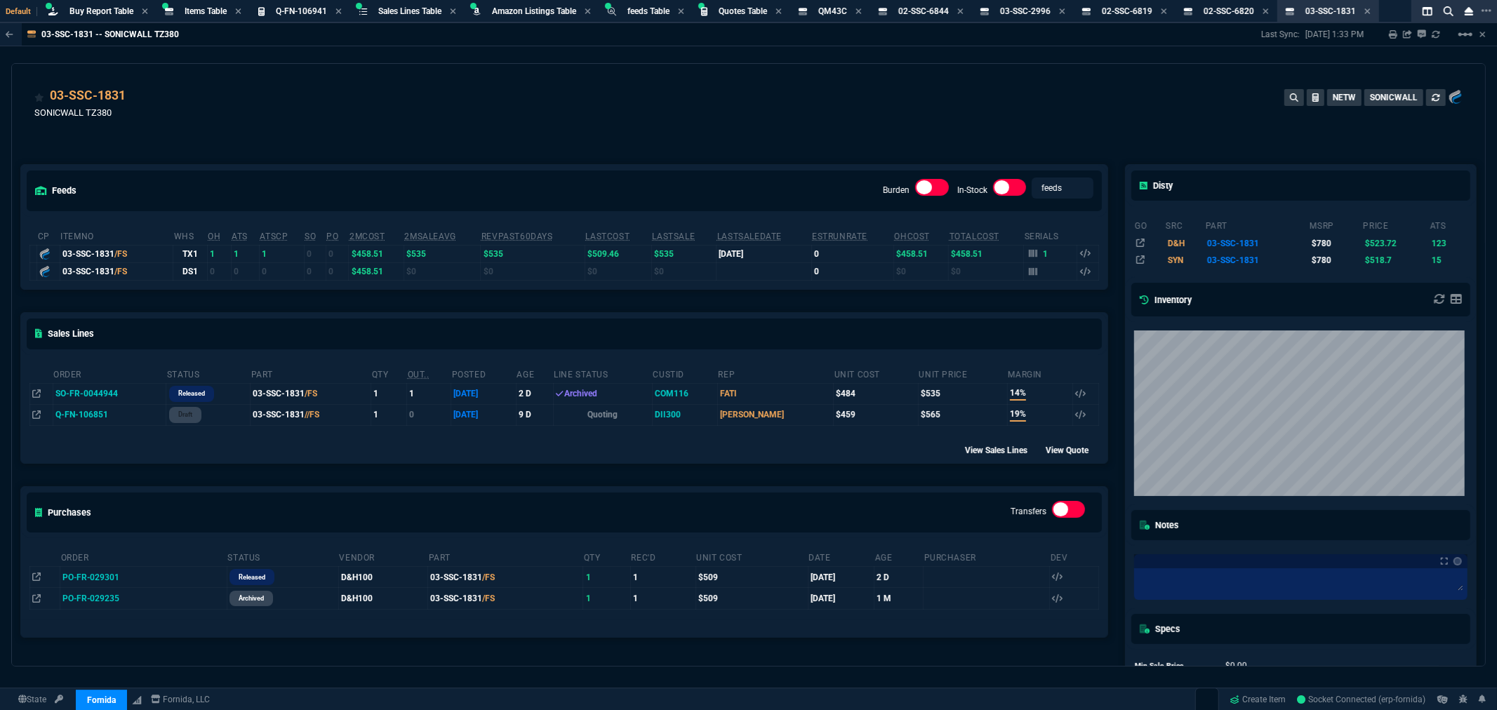
click at [727, 106] on div "03-SSC-1831 SONICWALL TZ380 NETW SONICWALL" at bounding box center [748, 111] width 1428 height 50
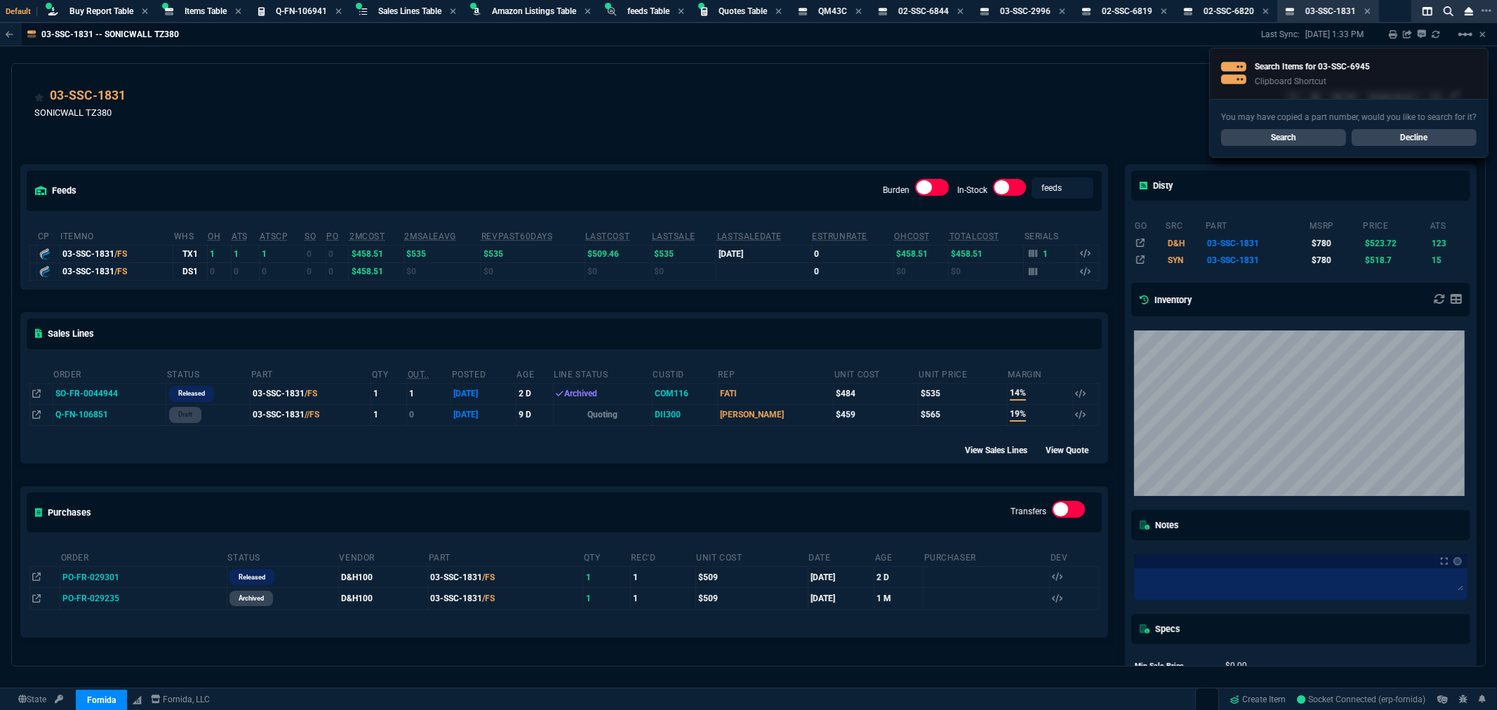
click at [1266, 142] on link "Search" at bounding box center [1283, 137] width 125 height 17
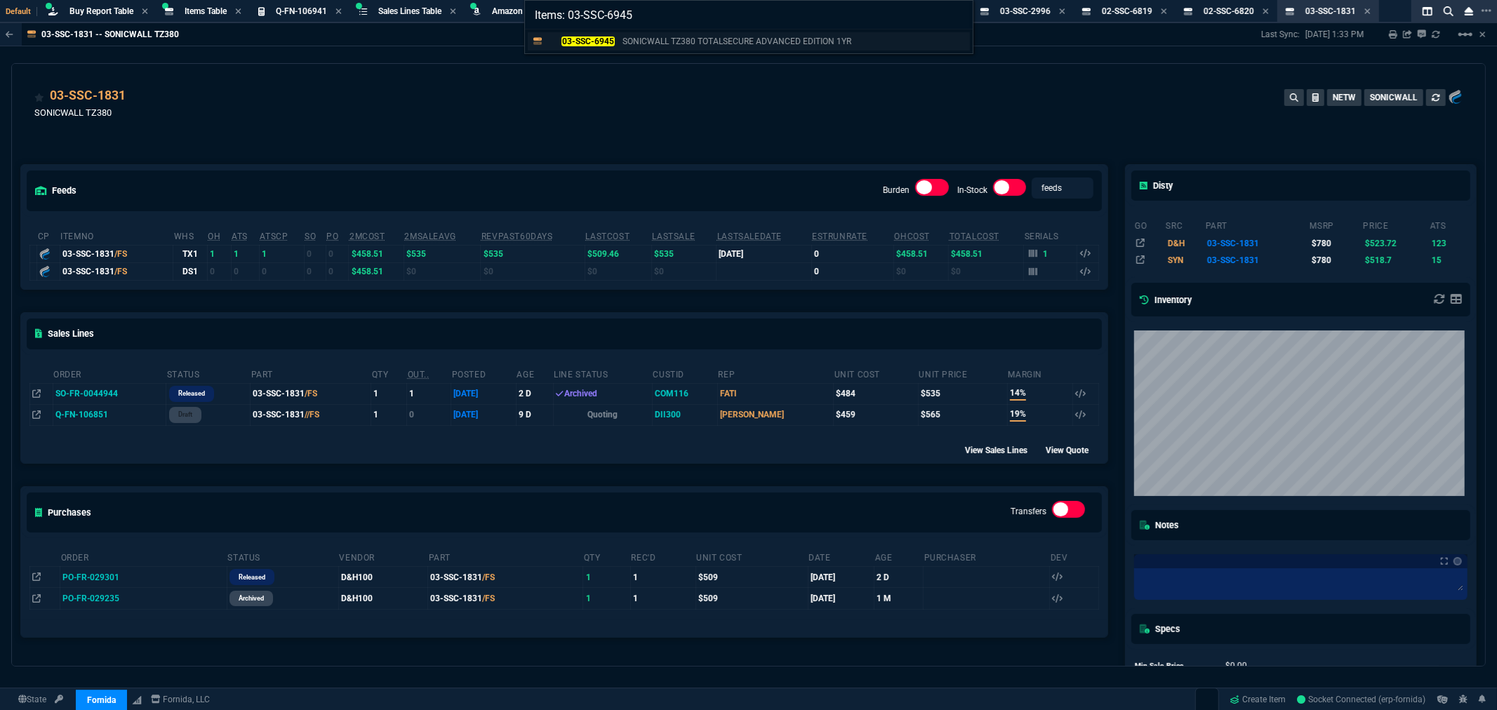
click at [574, 42] on mark "03-SSC-6945" at bounding box center [587, 41] width 53 height 10
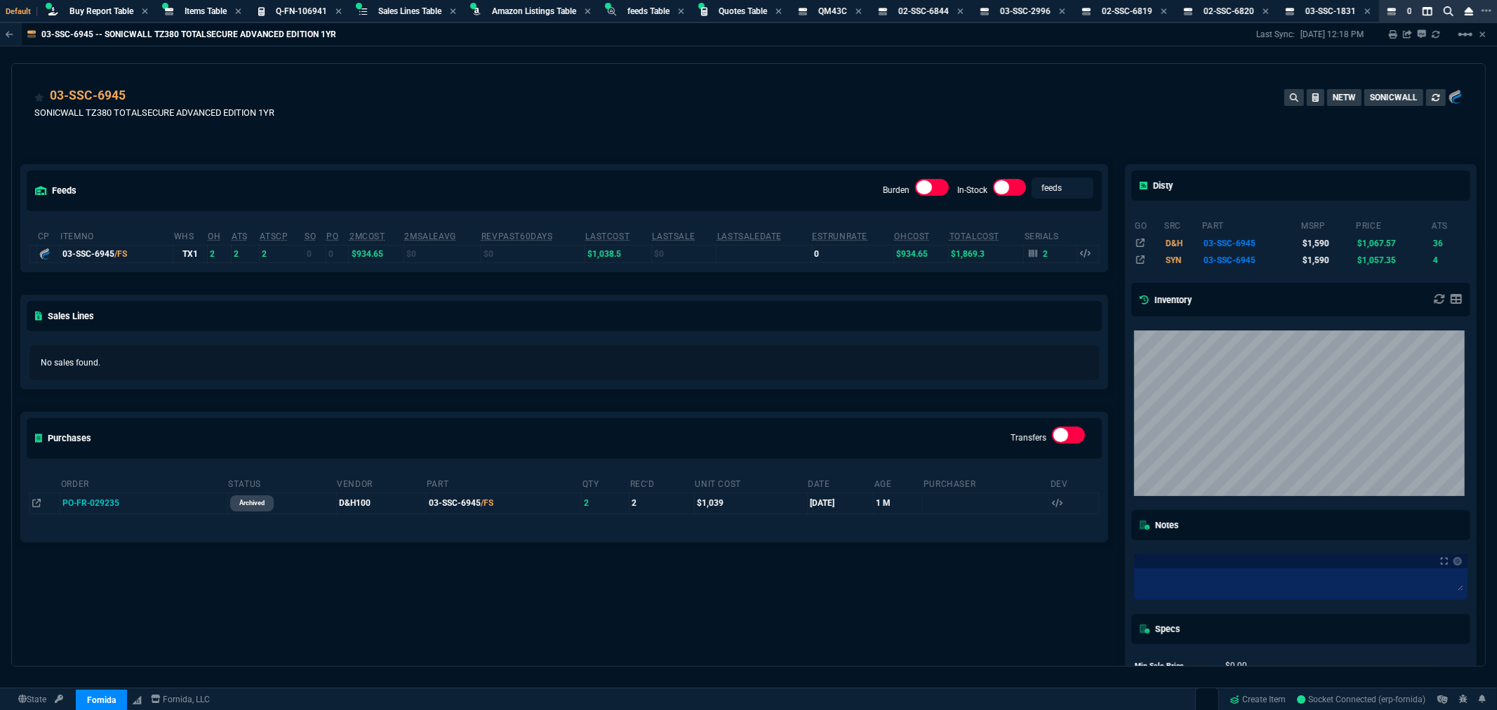
click at [707, 128] on div "03-SSC-6945 SONICWALL TZ380 TOTALSECURE ADVANCED EDITION 1YR NETW SONICWALL" at bounding box center [748, 111] width 1428 height 50
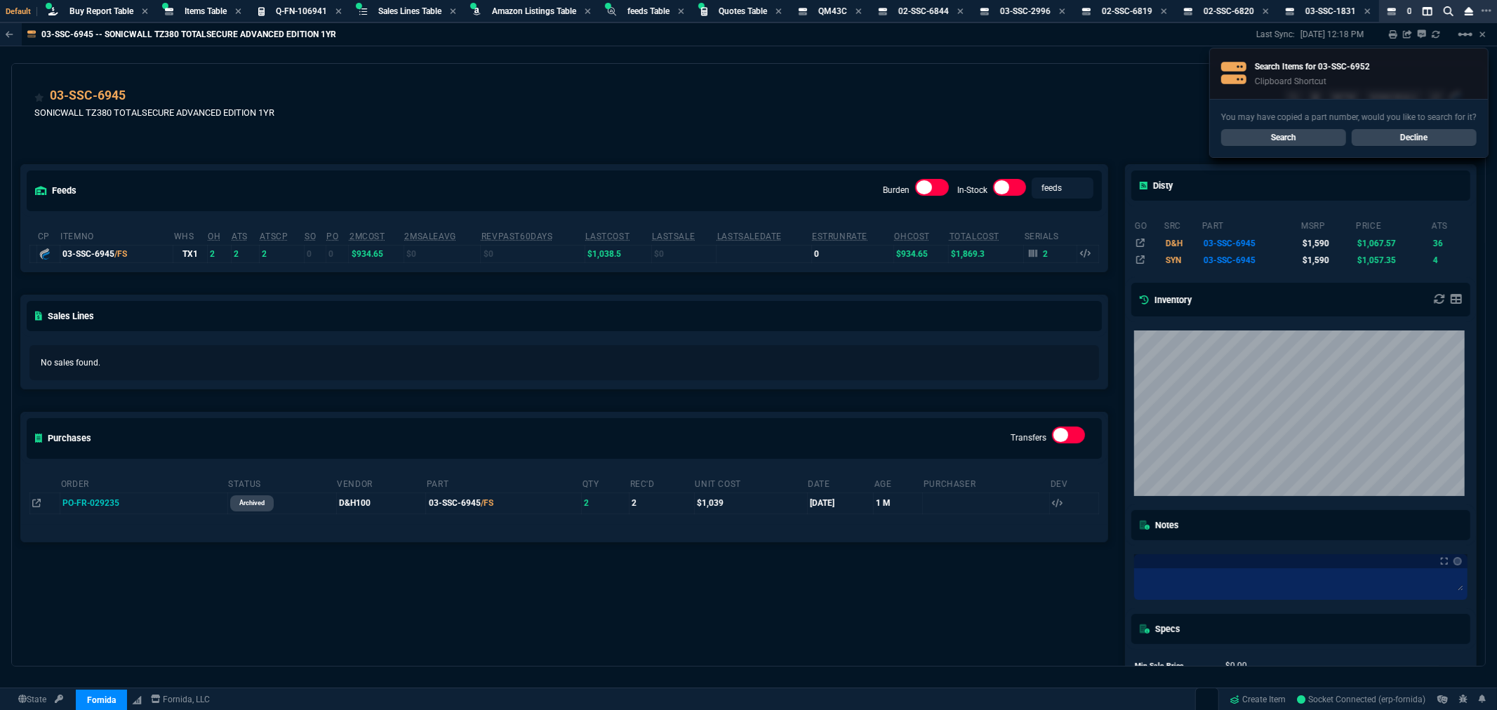
click at [1299, 137] on link "Search" at bounding box center [1283, 137] width 125 height 17
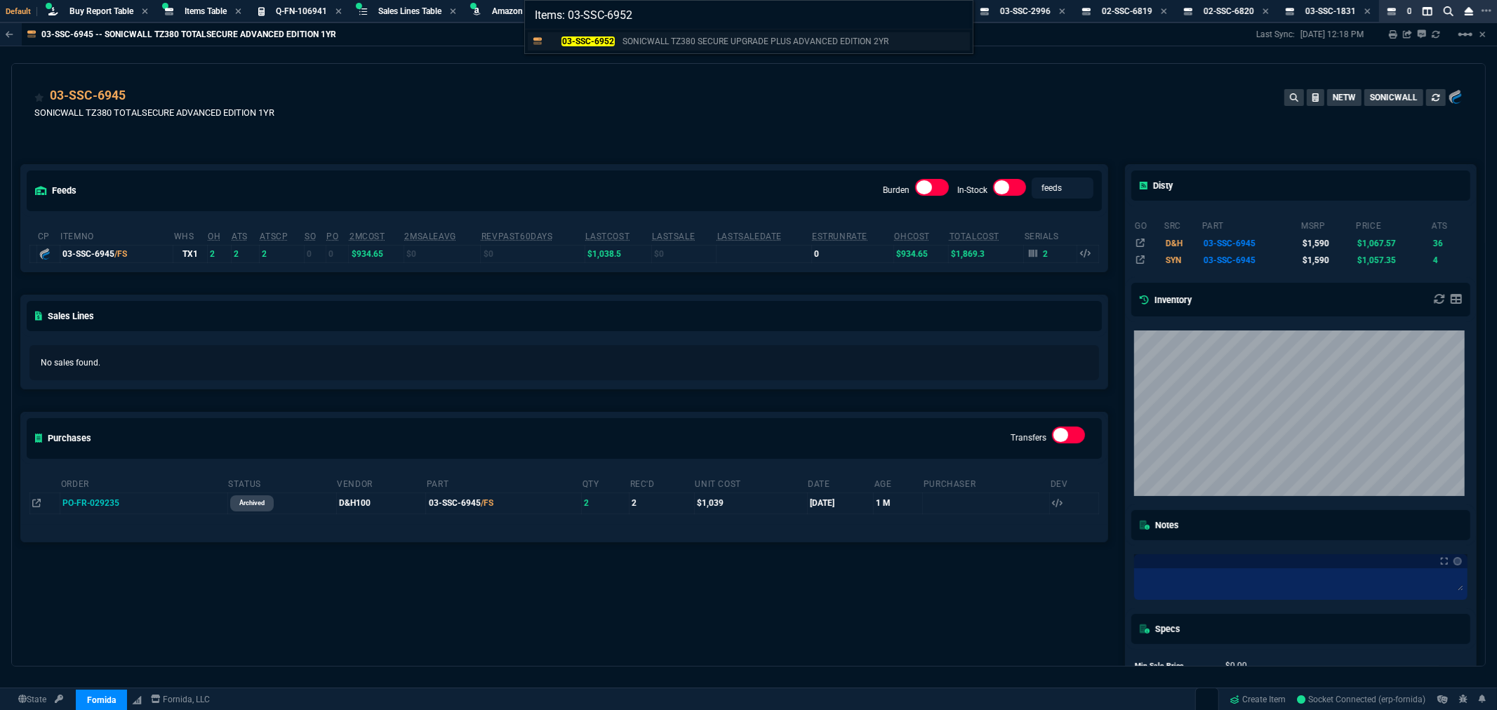
click at [619, 40] on div "03-SSC-6952 SONICWALL TZ380 SECURE UPGRADE PLUS ADVANCED EDITION 2YR" at bounding box center [720, 41] width 347 height 13
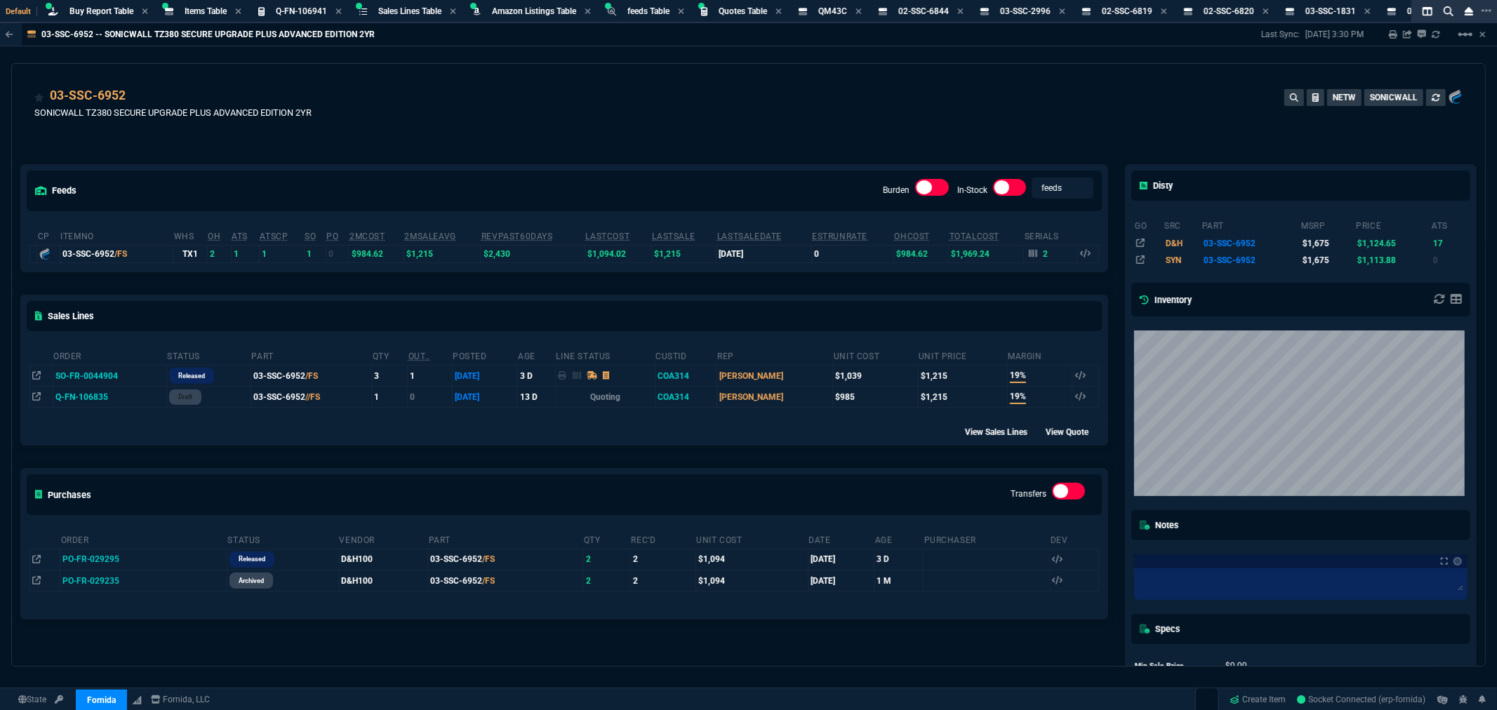
drag, startPoint x: 655, startPoint y: 131, endPoint x: 671, endPoint y: 132, distance: 16.2
click at [655, 131] on div "03-SSC-6952 SONICWALL TZ380 SECURE UPGRADE PLUS ADVANCED EDITION 2YR NETW SONIC…" at bounding box center [748, 111] width 1428 height 50
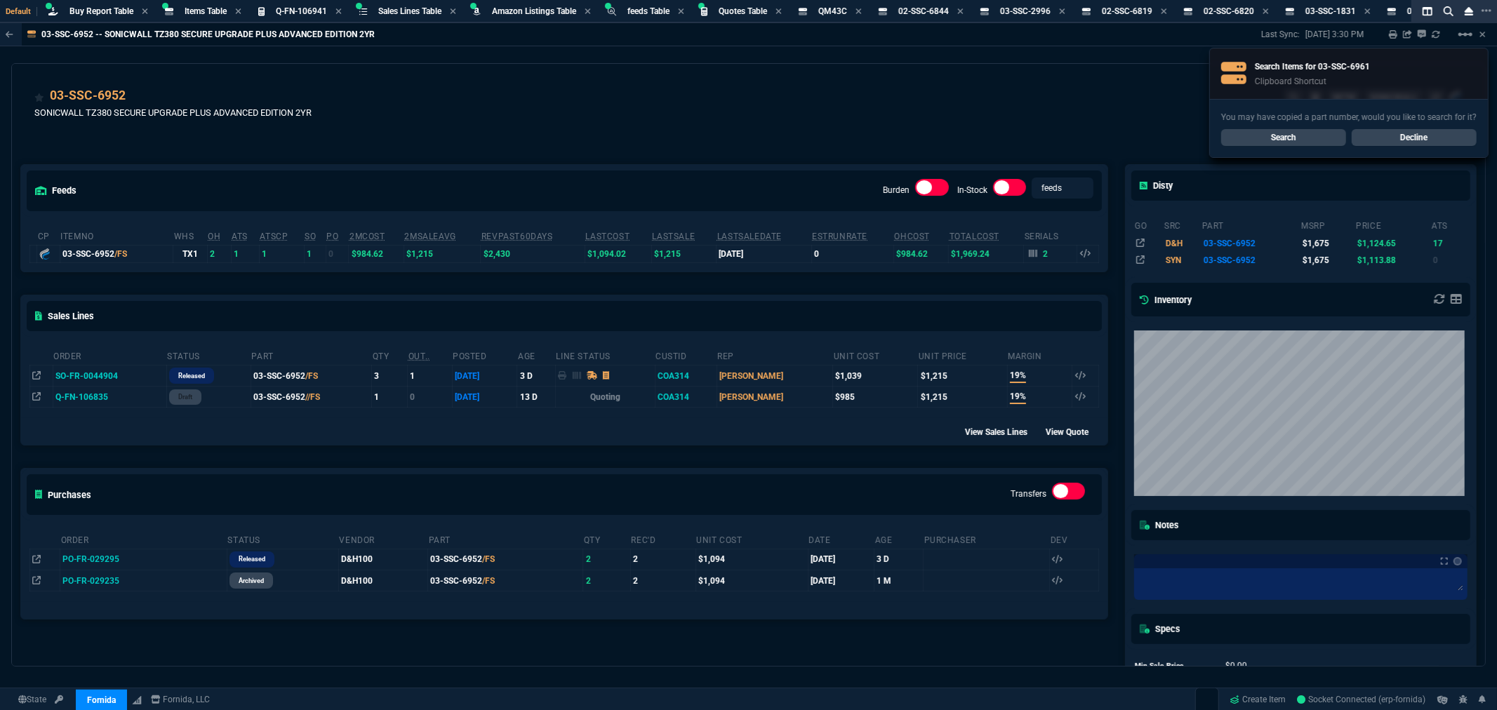
click at [1275, 138] on link "Search" at bounding box center [1283, 137] width 125 height 17
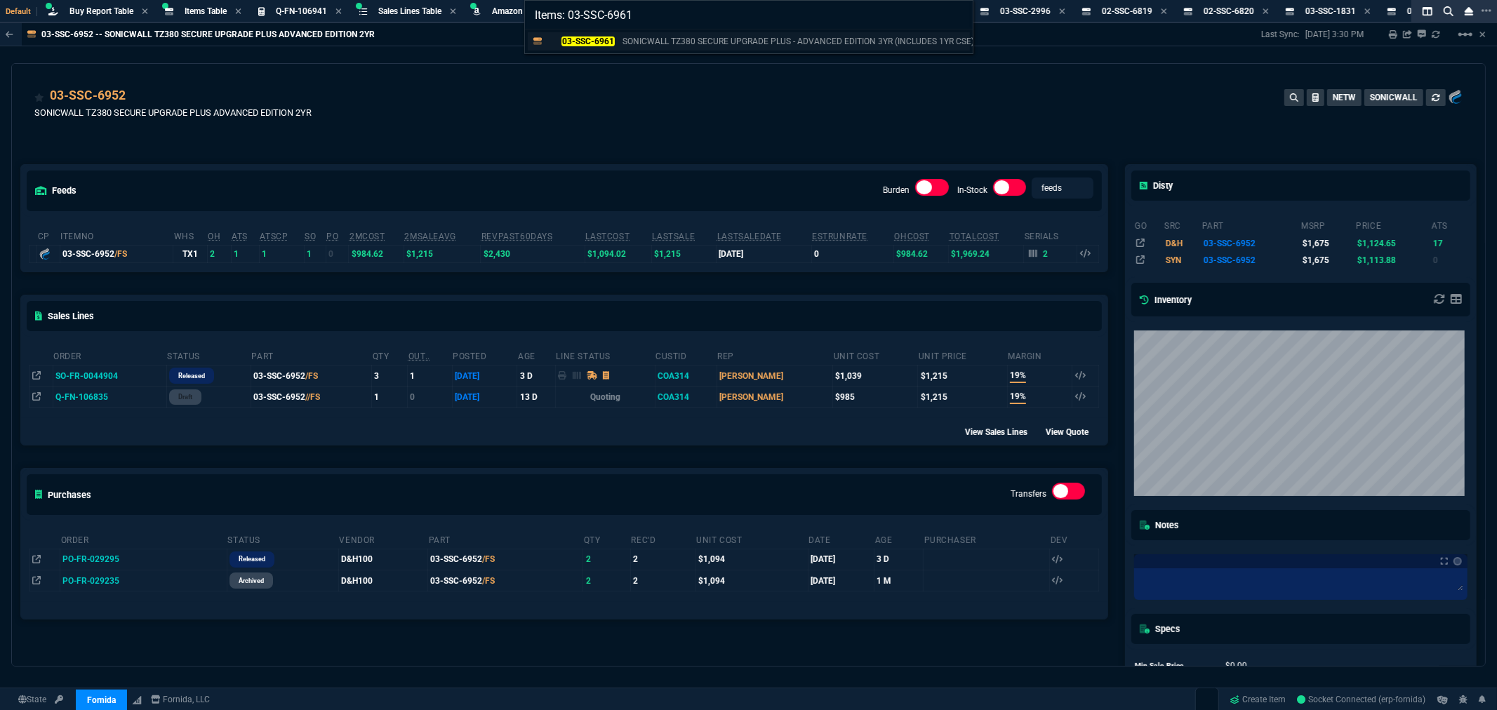
click at [594, 36] on mark "03-SSC-6961" at bounding box center [587, 41] width 53 height 10
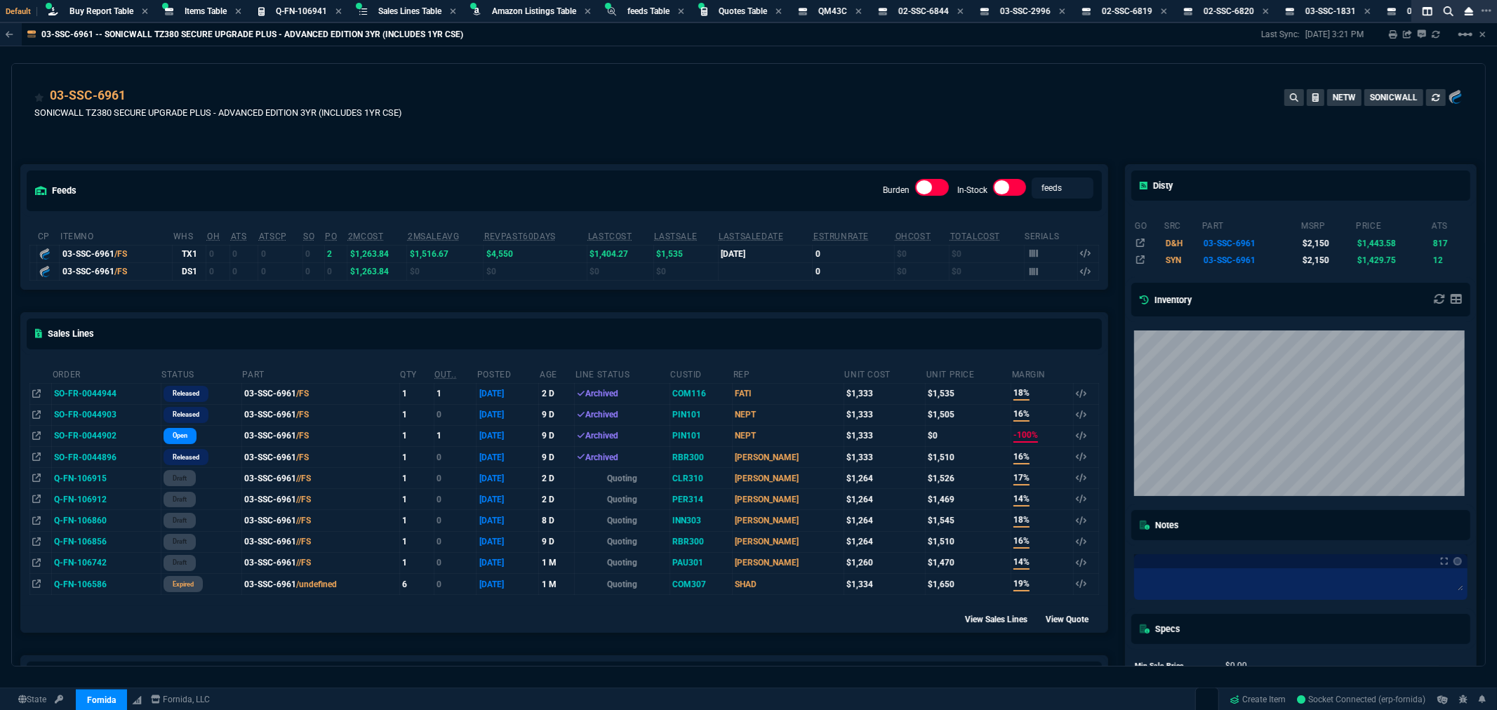
click at [671, 105] on div "03-SSC-6961 SONICWALL TZ380 SECURE UPGRADE PLUS - ADVANCED EDITION 3YR (INCLUDE…" at bounding box center [748, 111] width 1428 height 50
click at [661, 116] on div "03-SSC-6961 SONICWALL TZ380 SECURE UPGRADE PLUS - ADVANCED EDITION 3YR (INCLUDE…" at bounding box center [748, 111] width 1428 height 50
click at [207, 12] on span "Items Table" at bounding box center [206, 11] width 42 height 10
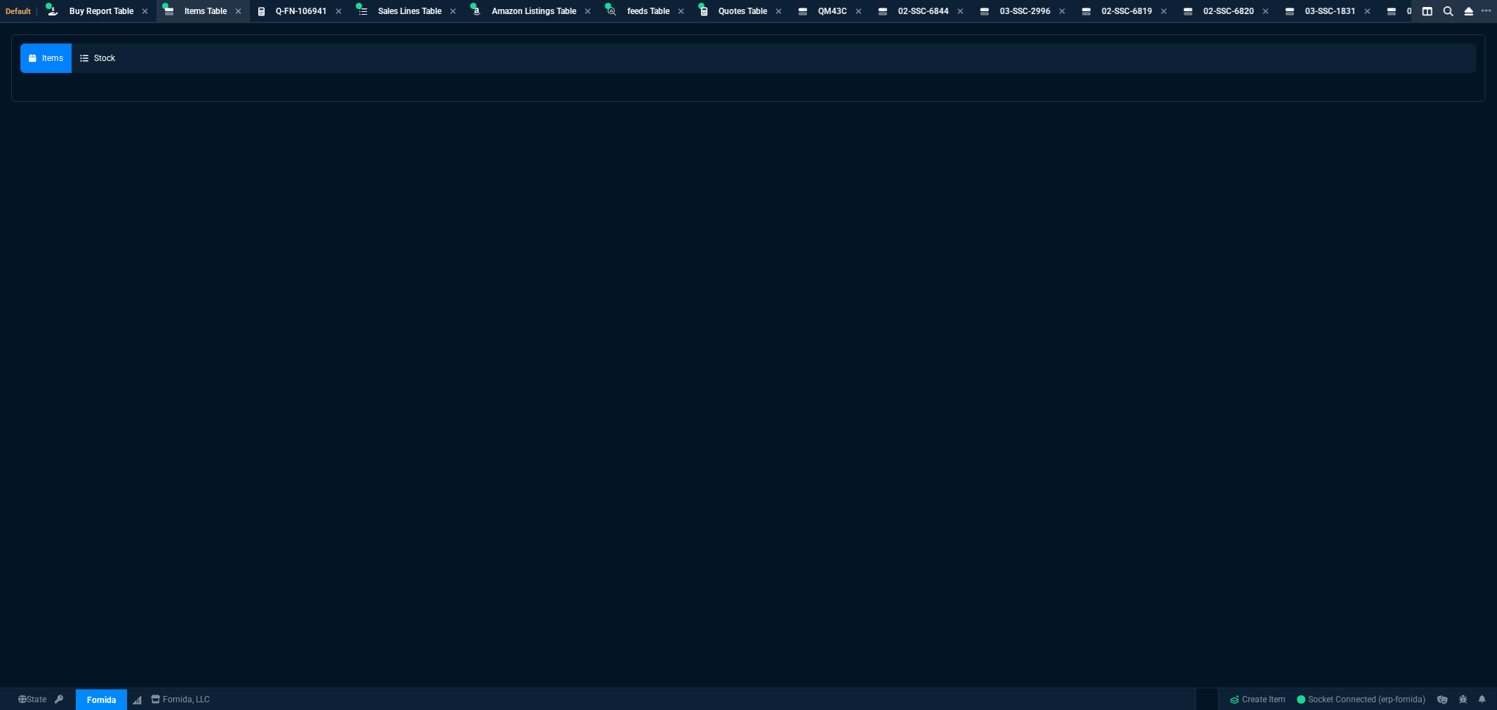
select select
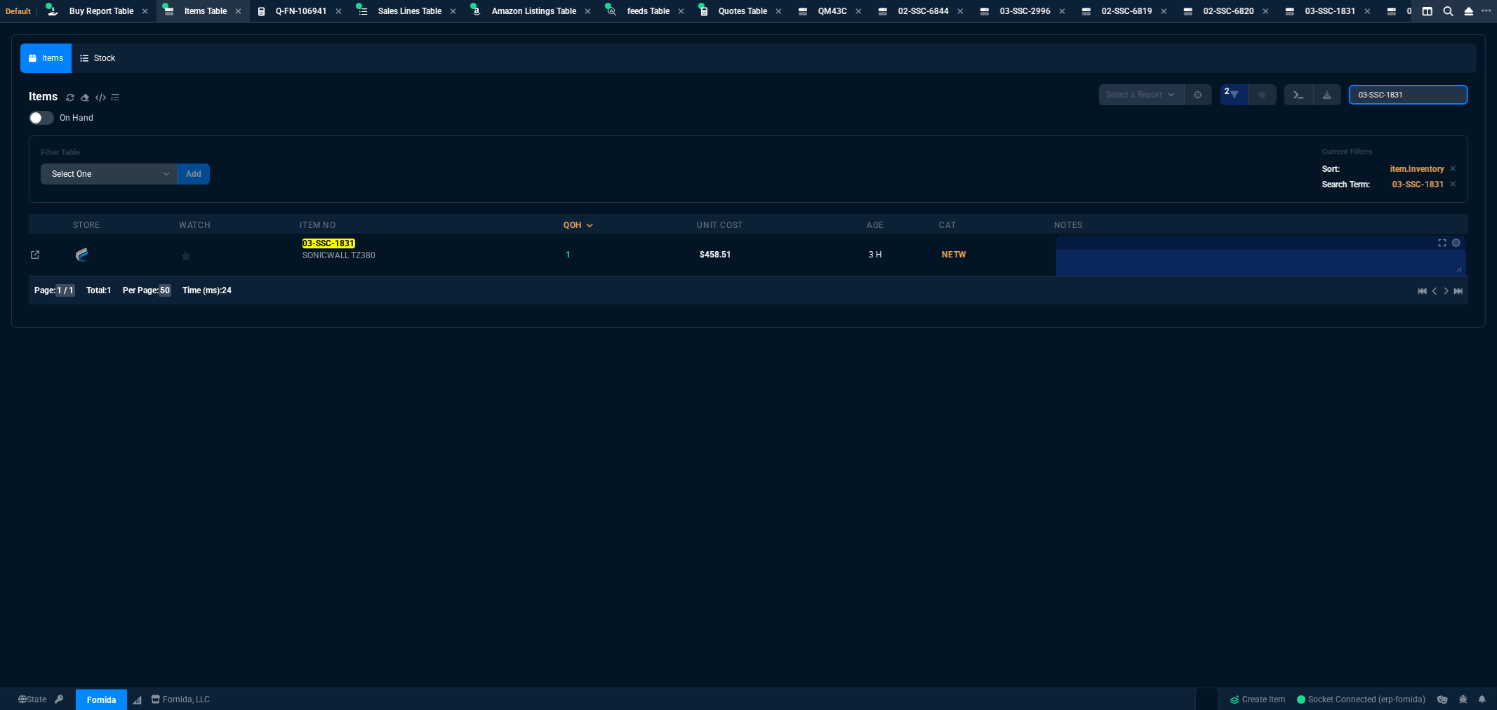
drag, startPoint x: 1426, startPoint y: 89, endPoint x: 1303, endPoint y: 93, distance: 123.6
click at [1308, 93] on div "Select a Report NEW QUERY 2 03-SSC-1831" at bounding box center [1283, 94] width 369 height 21
paste input "5"
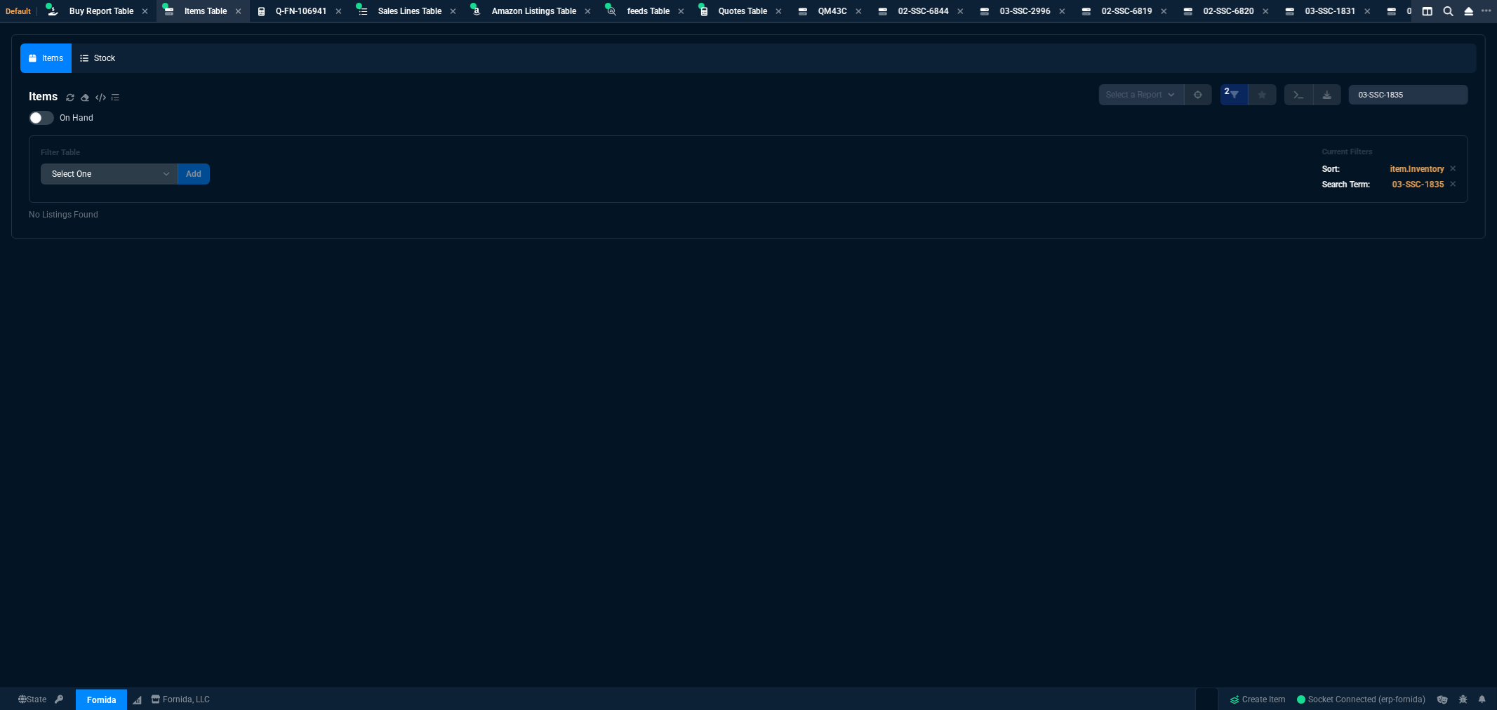
drag, startPoint x: 606, startPoint y: 174, endPoint x: 630, endPoint y: 168, distance: 25.2
click at [606, 174] on div "Filter Table Select One Add Filter () Age () Cat (item.ItemCategoryCode) Item N…" at bounding box center [748, 169] width 1415 height 44
click at [219, 11] on span "Items Table" at bounding box center [206, 11] width 42 height 10
drag, startPoint x: 1412, startPoint y: 90, endPoint x: 1236, endPoint y: 90, distance: 176.1
click at [1238, 91] on div "Select a Report NEW QUERY 2 03-SSC-1835" at bounding box center [1283, 94] width 369 height 21
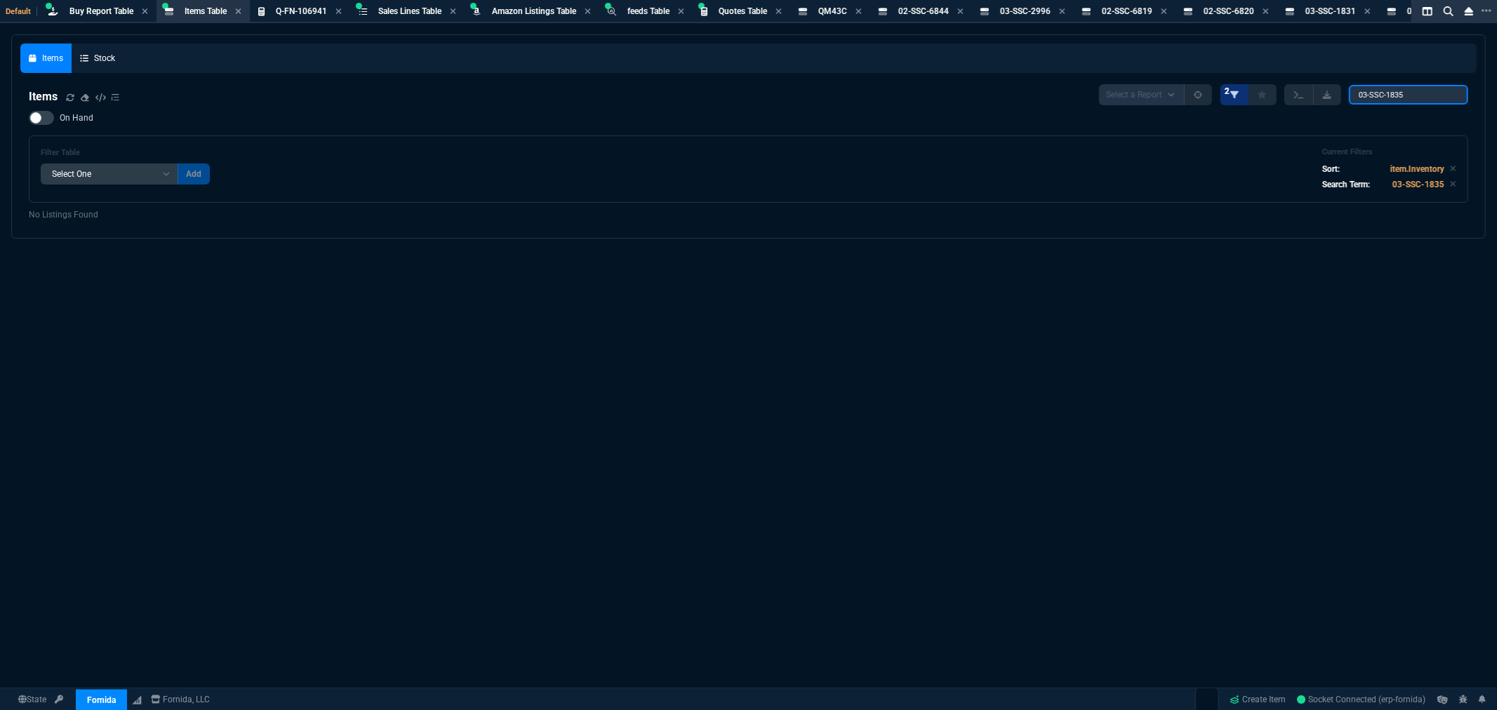
paste input "6973"
type input "03-SSC-6973"
click at [72, 8] on span "Buy Report Table" at bounding box center [101, 11] width 64 height 10
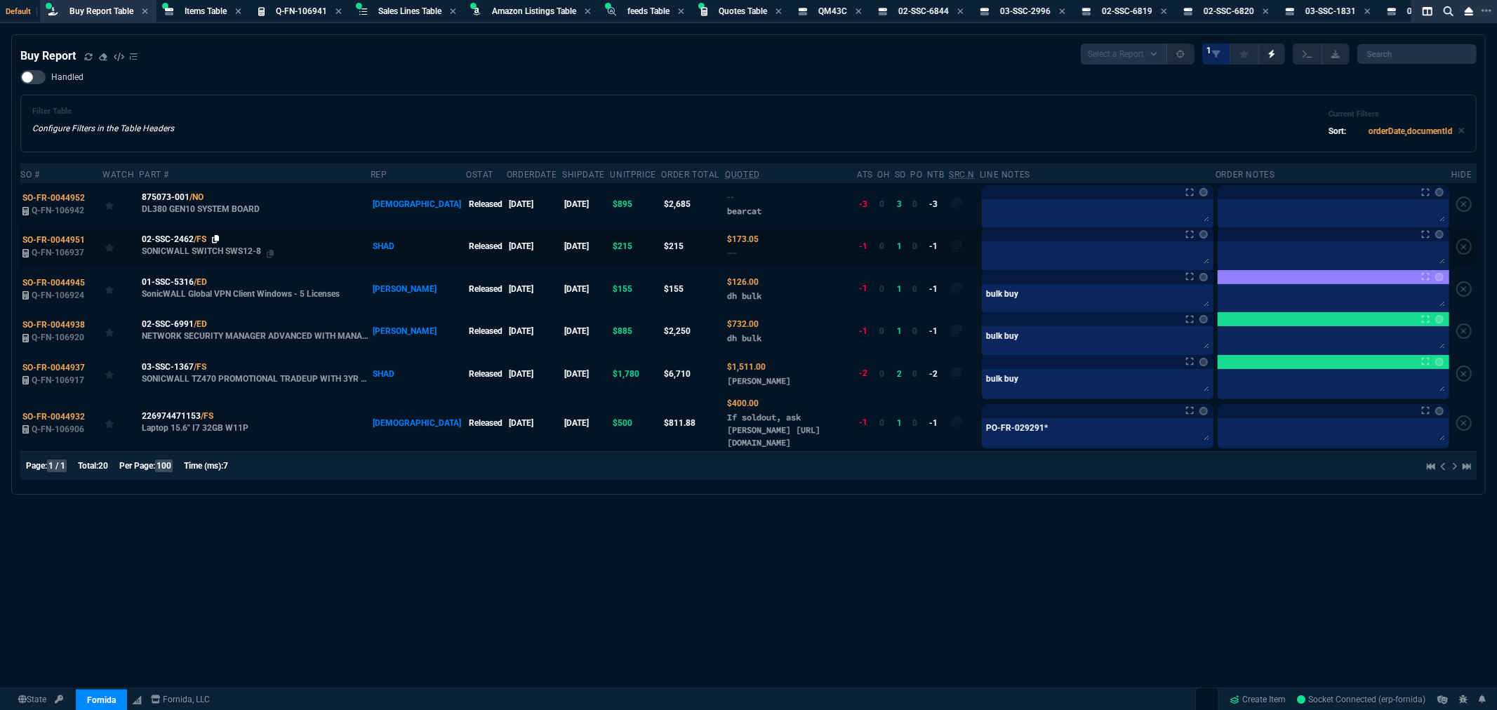
click at [218, 239] on icon at bounding box center [216, 239] width 8 height 8
click at [161, 237] on span "02-SSC-2462" at bounding box center [168, 239] width 52 height 13
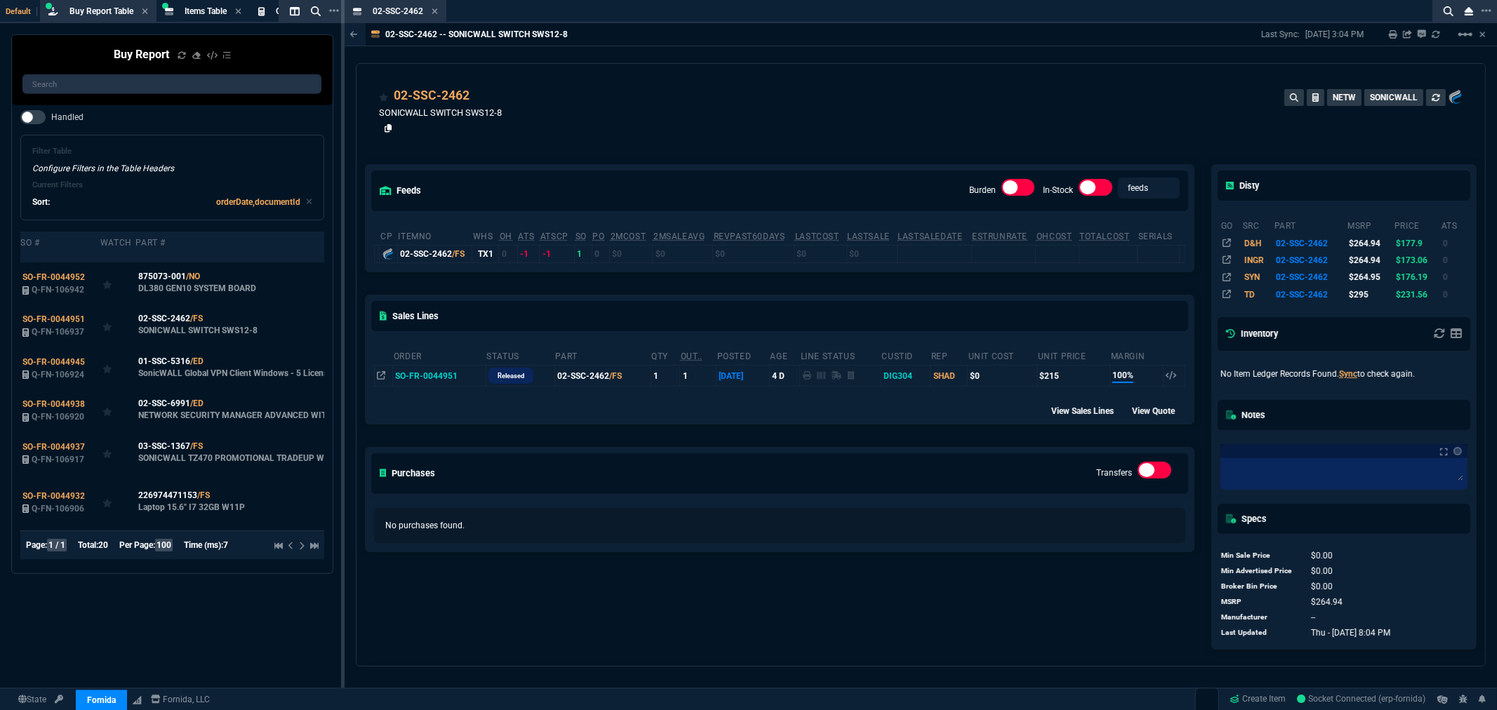
click at [388, 129] on icon at bounding box center [389, 128] width 8 height 8
click at [435, 7] on icon at bounding box center [435, 11] width 6 height 8
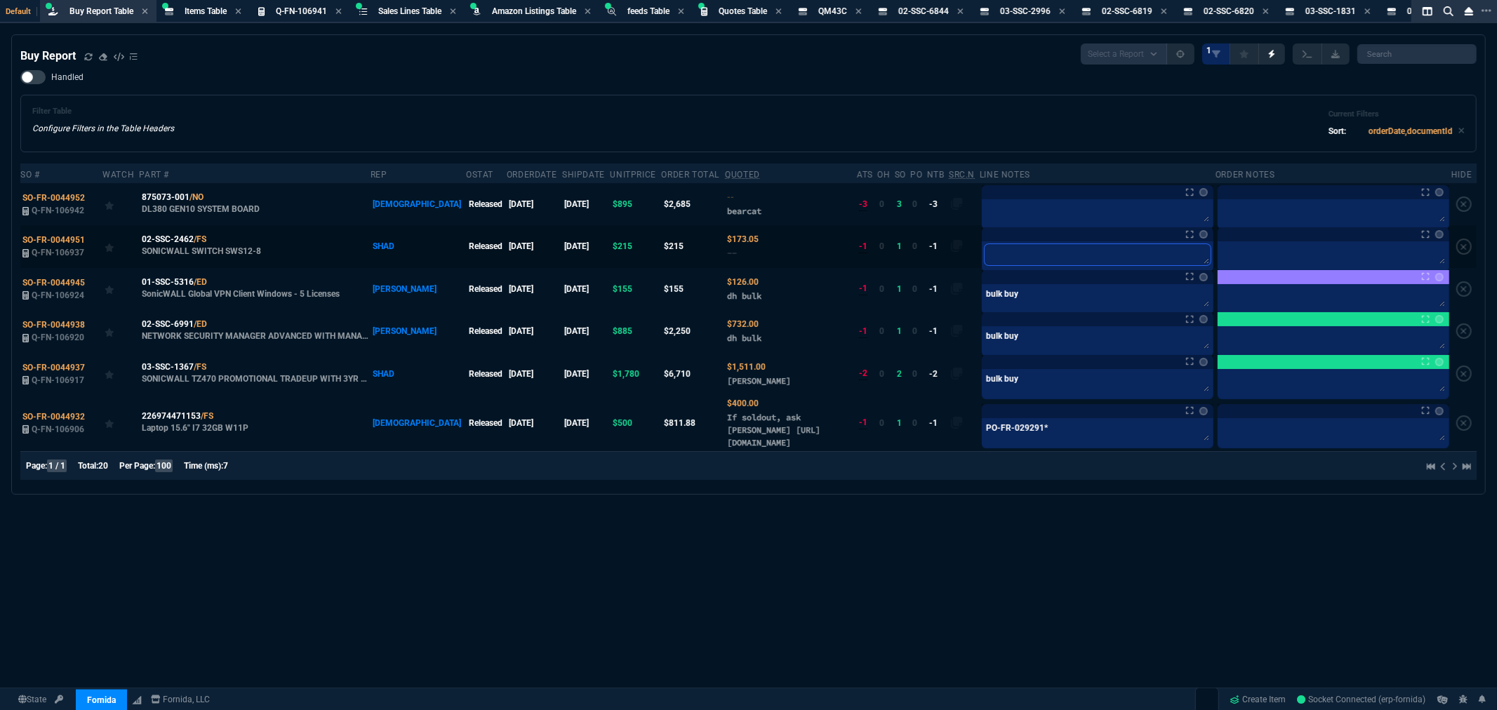
click at [1005, 249] on textarea at bounding box center [1097, 254] width 226 height 21
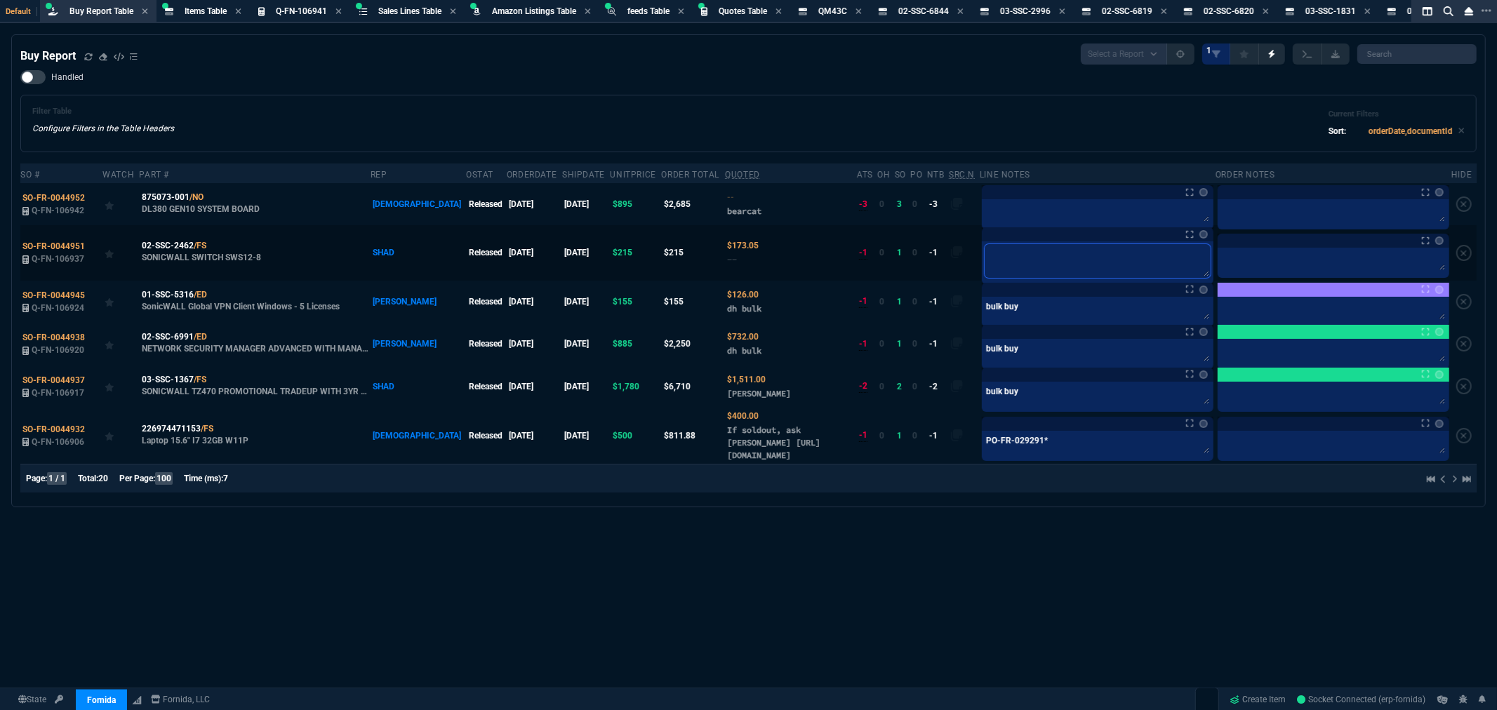
type textarea "a"
type textarea "ad"
type textarea "add"
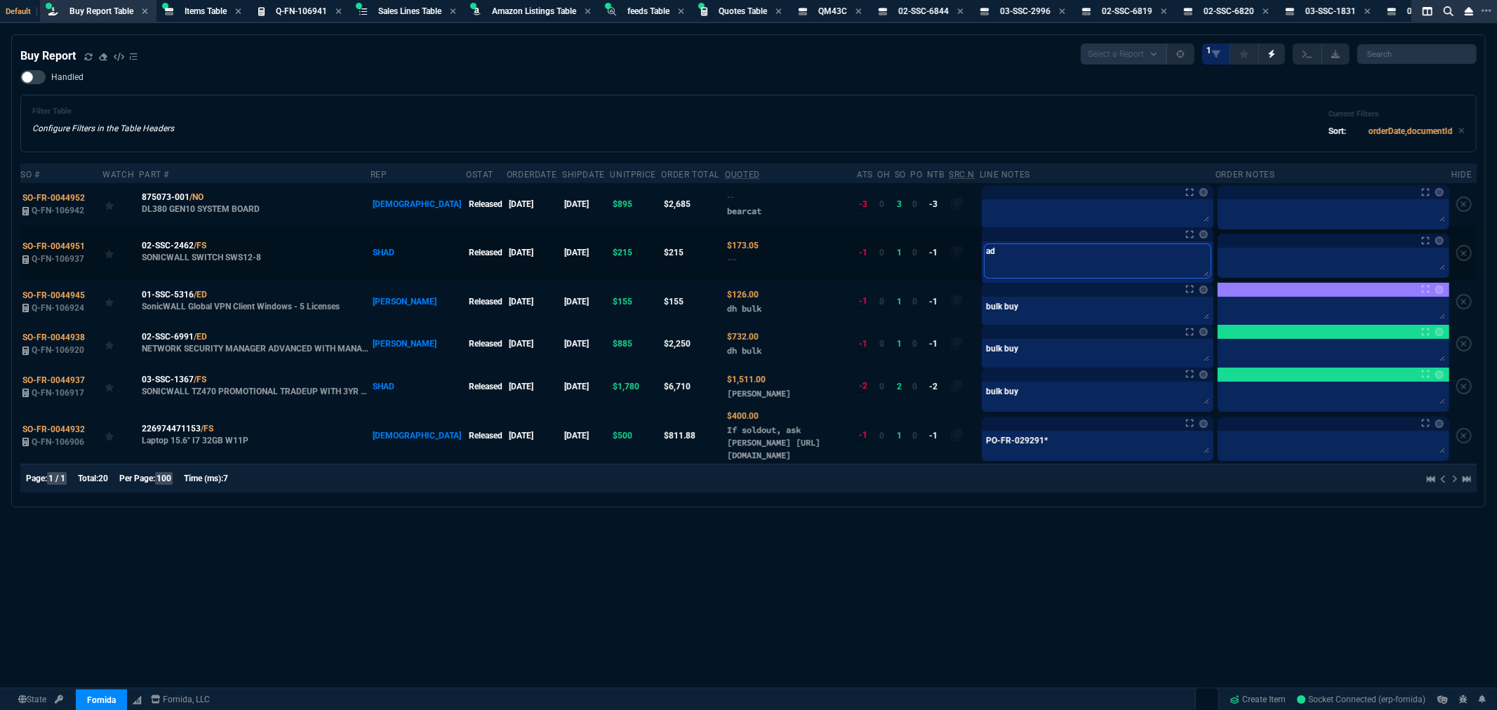
type textarea "add"
type textarea "add b"
type textarea "add bu"
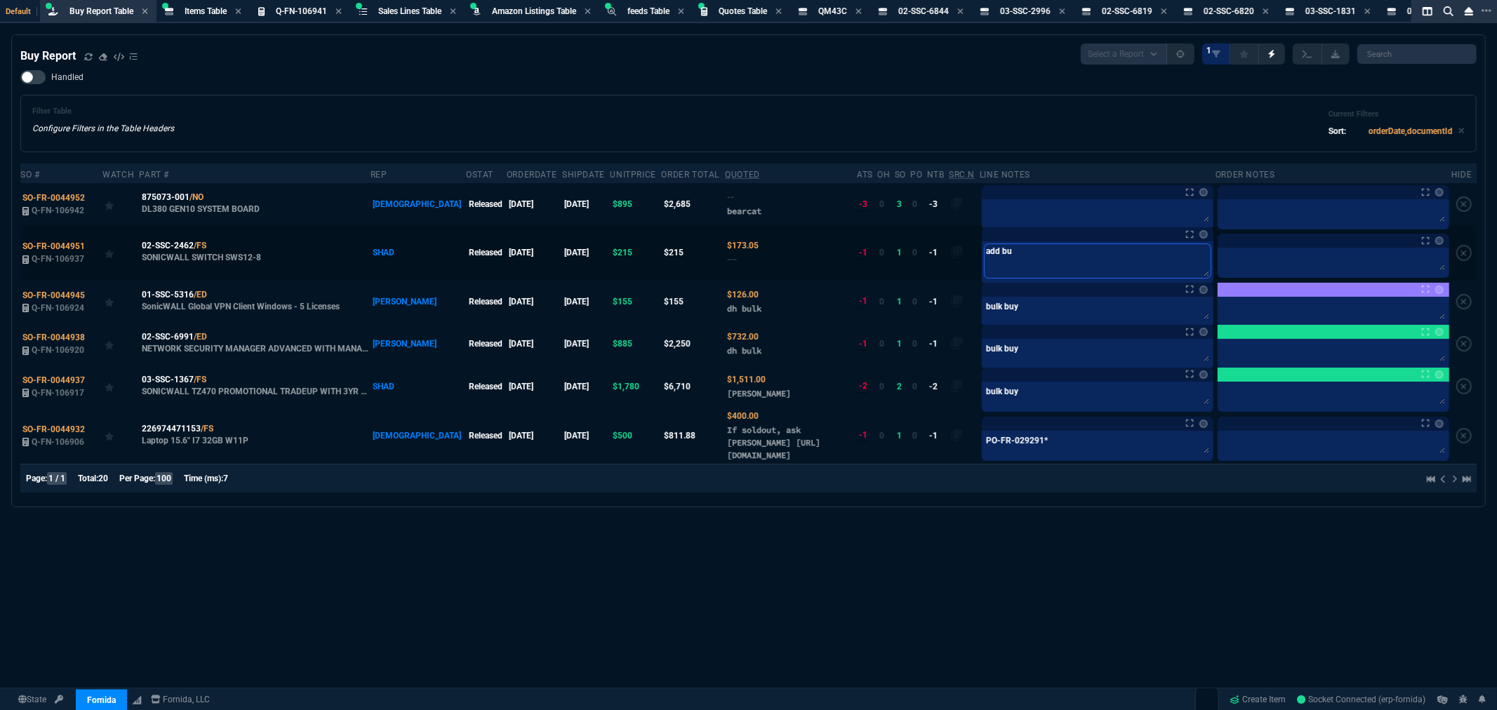
type textarea "add bui"
type textarea "add bu"
type textarea "add bul"
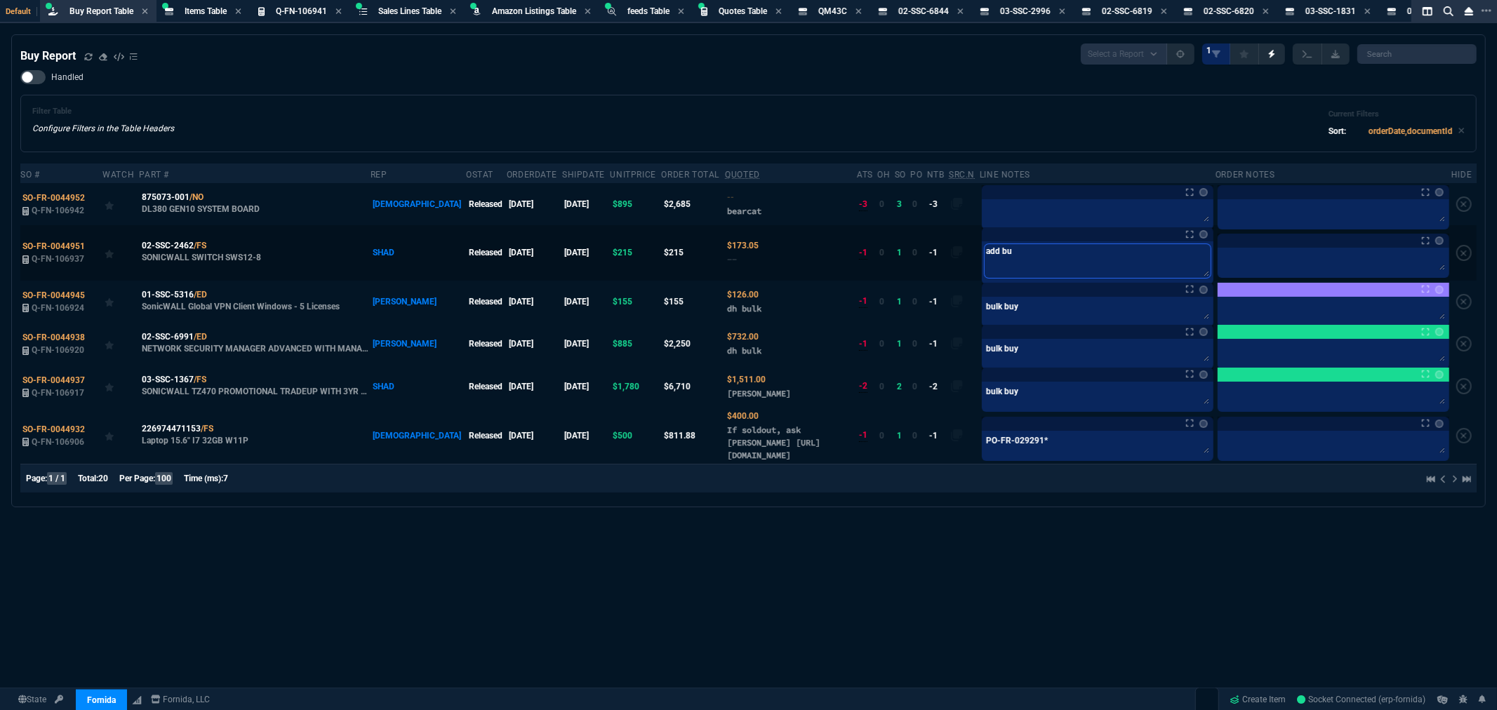
type textarea "add bul"
type textarea "add bulk"
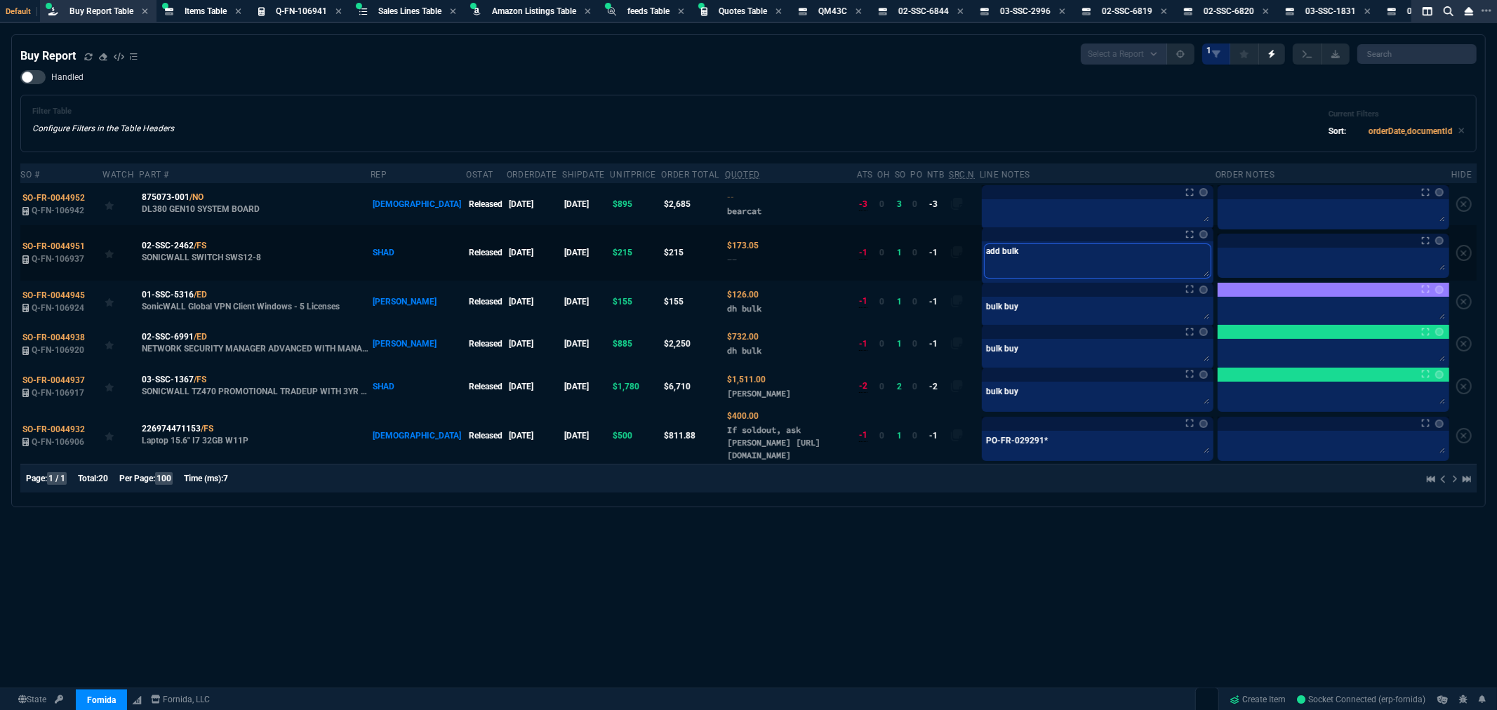
type textarea "add bulk b"
type textarea "add bulk bu"
type textarea "add bulk buy"
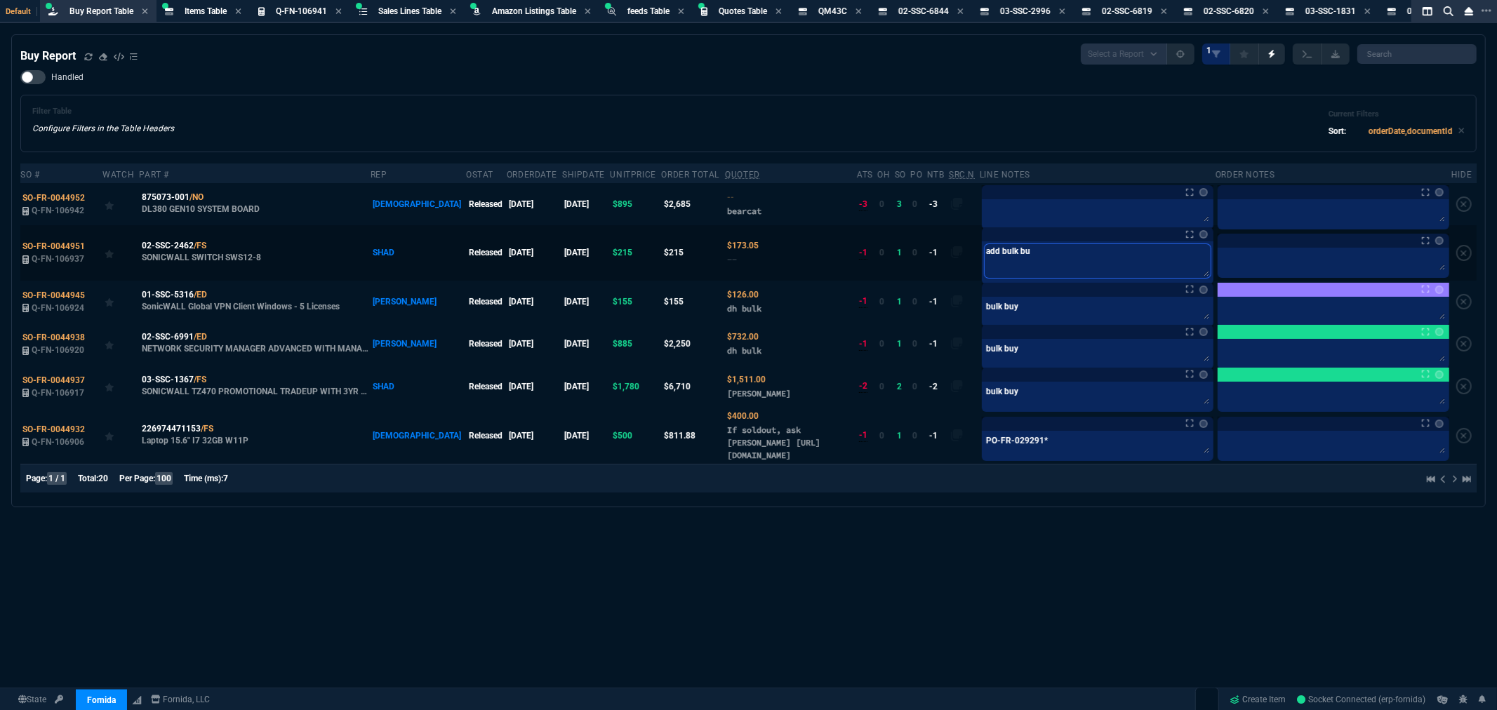
type textarea "add bulk buy"
type textarea "add bulk buy-"
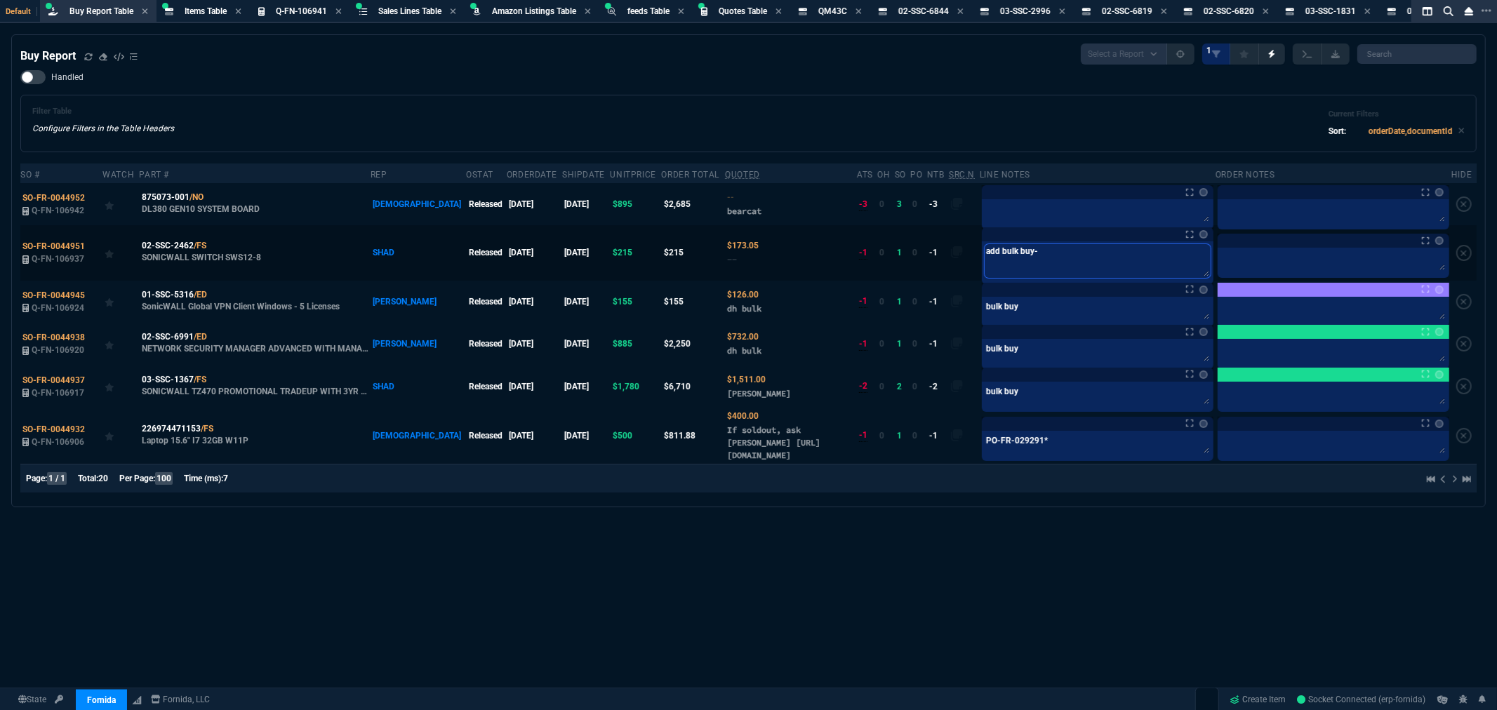
type textarea "add bulk buy- x"
type textarea "add bulk buy- xx"
type textarea "add bulk buy- xxx"
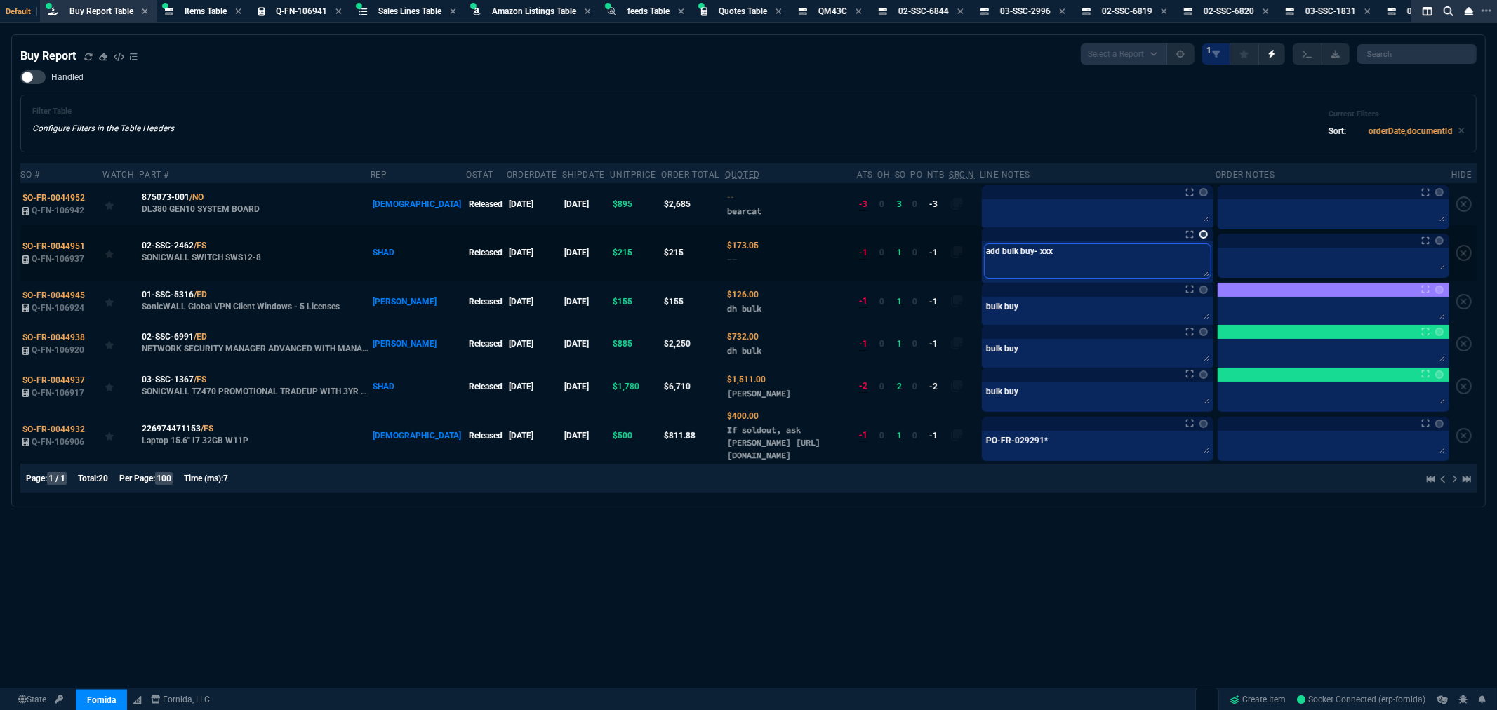
type textarea "add bulk buy- xxx"
click at [1199, 233] on link at bounding box center [1203, 234] width 8 height 8
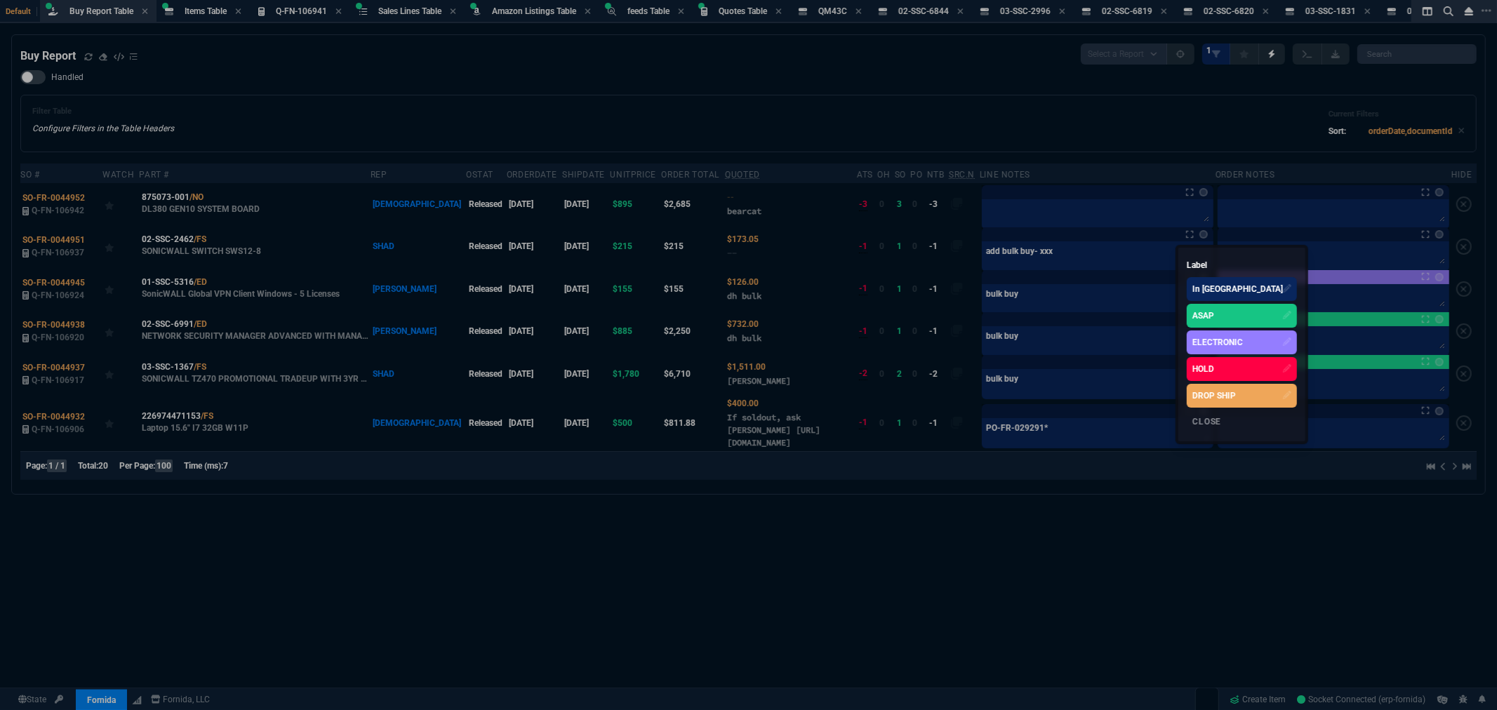
click at [1201, 316] on div "ASAP" at bounding box center [1203, 315] width 22 height 13
click at [1027, 298] on div at bounding box center [748, 355] width 1497 height 710
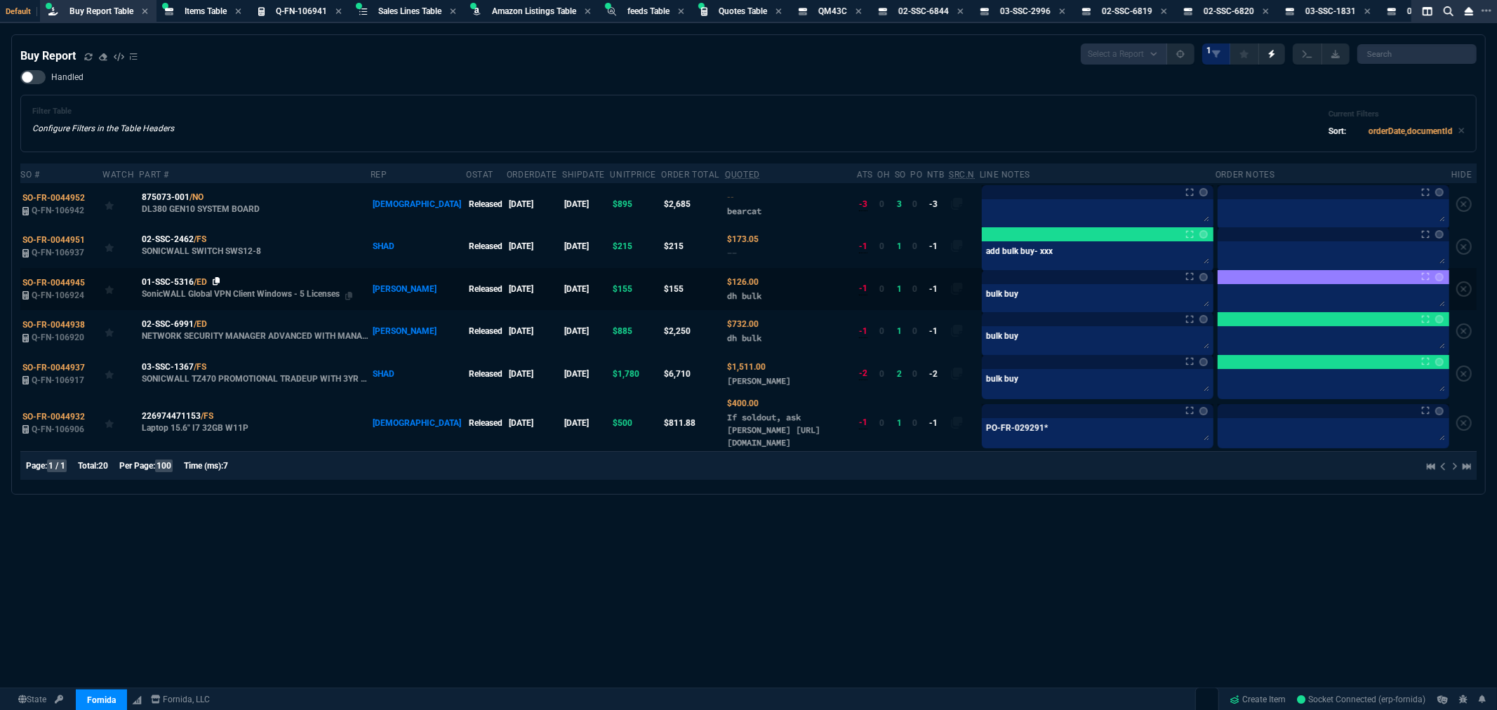
click at [219, 281] on icon at bounding box center [217, 281] width 8 height 8
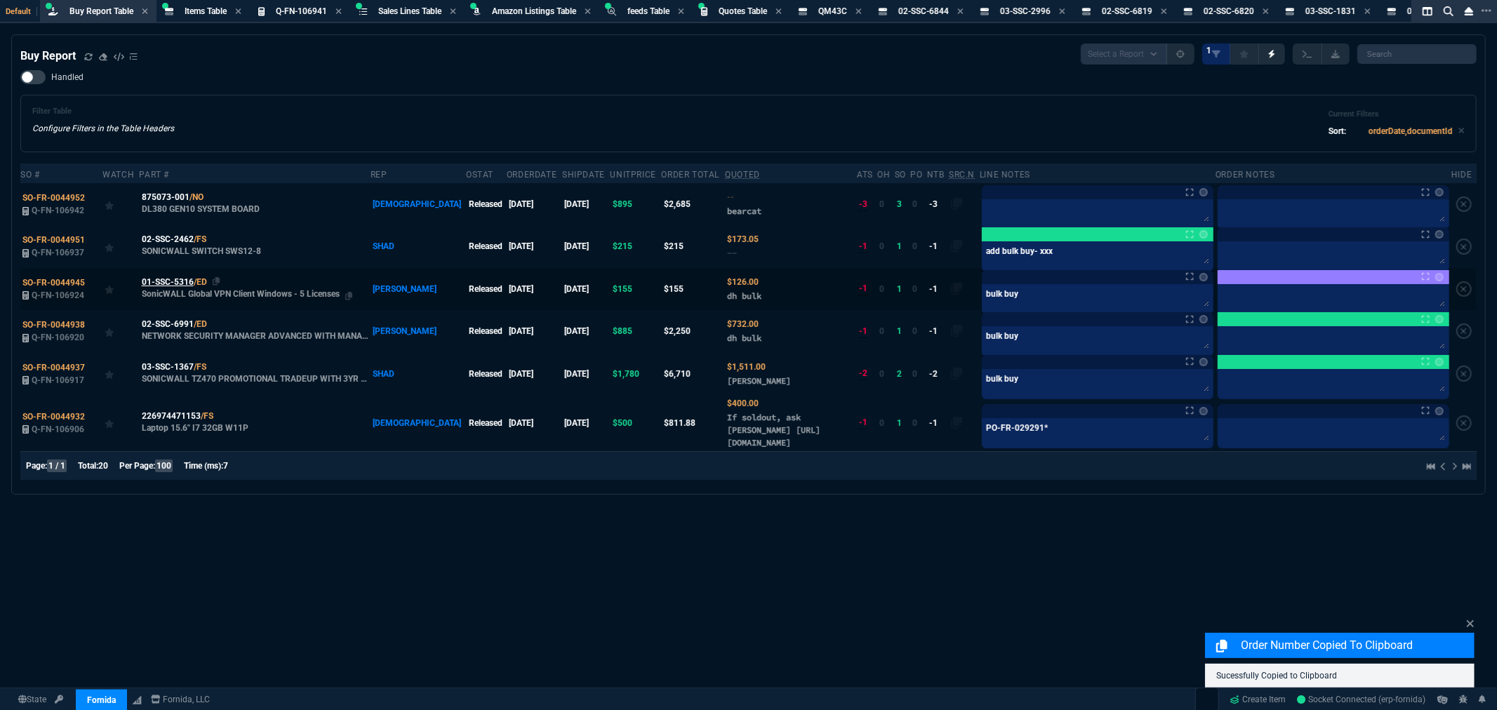
click at [178, 281] on span "01-SSC-5316" at bounding box center [168, 282] width 52 height 13
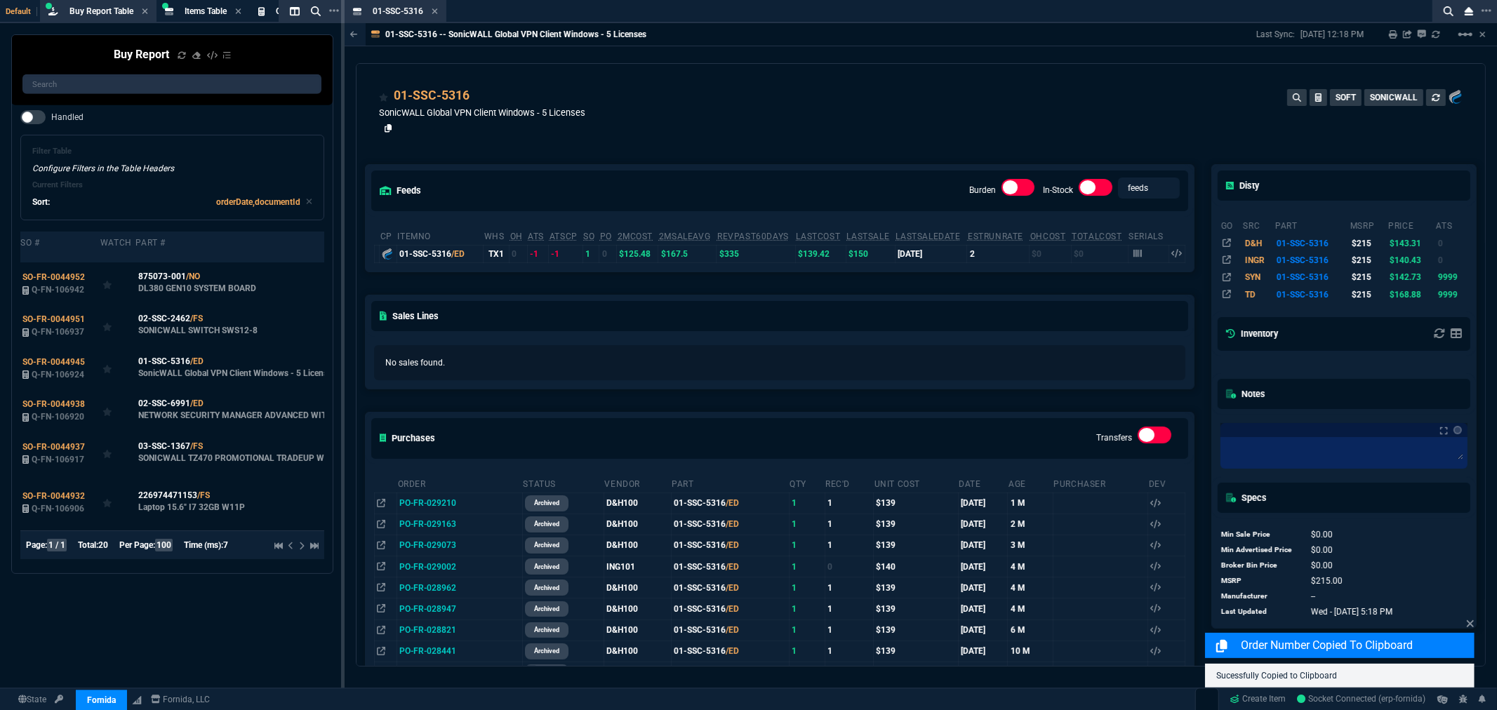
click at [385, 128] on icon at bounding box center [389, 128] width 8 height 8
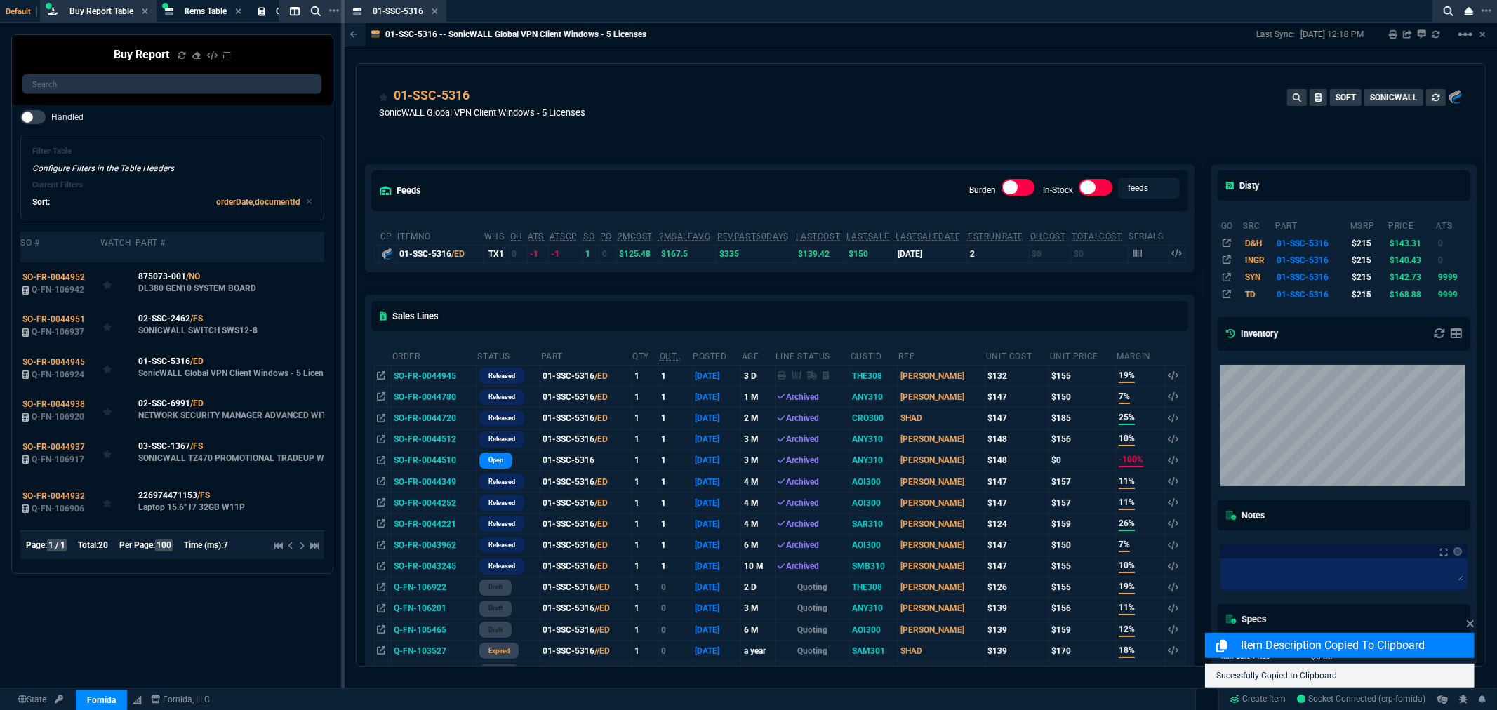
drag, startPoint x: 436, startPoint y: 10, endPoint x: 443, endPoint y: 17, distance: 10.4
click at [436, 10] on icon at bounding box center [435, 11] width 6 height 8
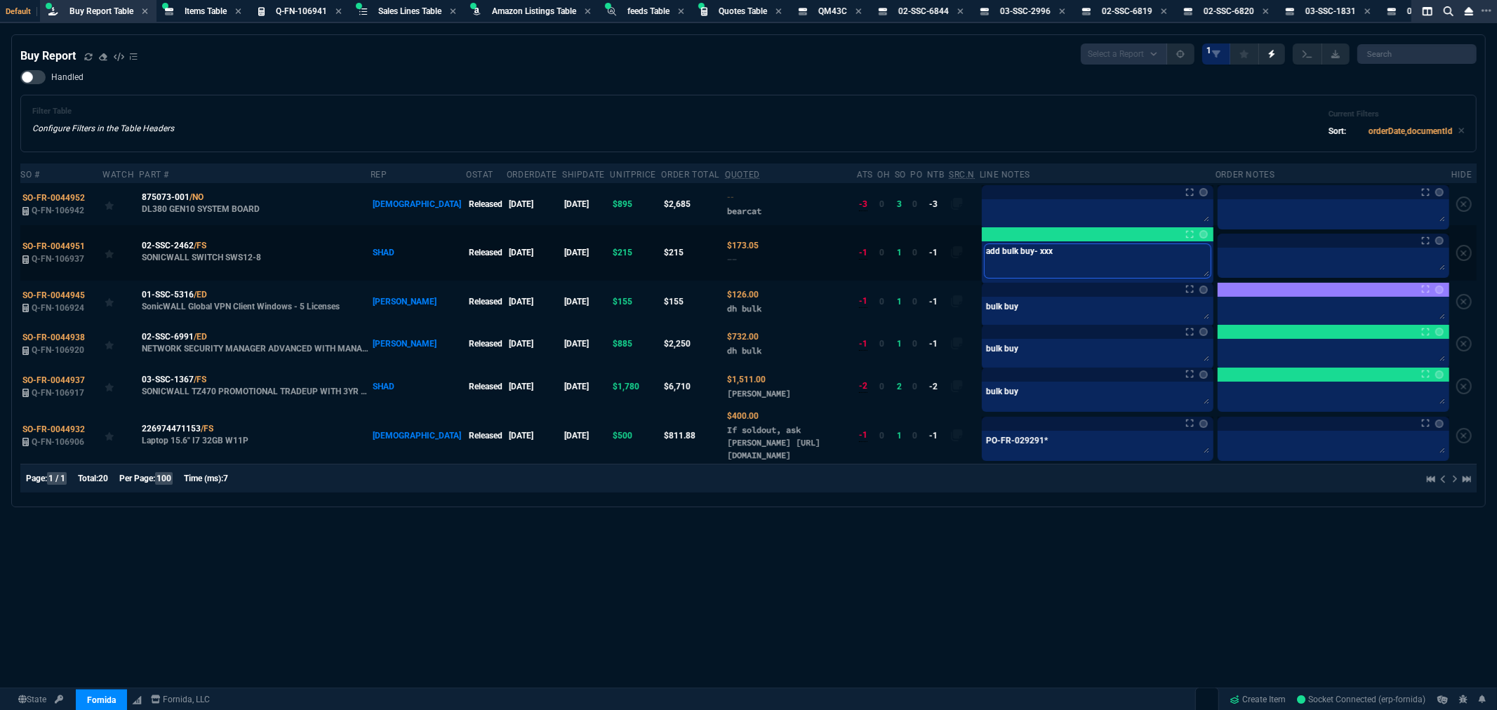
drag, startPoint x: 1043, startPoint y: 255, endPoint x: 984, endPoint y: 272, distance: 61.3
click at [914, 250] on tr "SO-FR-0044951 Q-FN-106937 02-SSC-2462 /FS SONICWALL SWITCH SWS12-8 SHAD Release…" at bounding box center [748, 252] width 1456 height 55
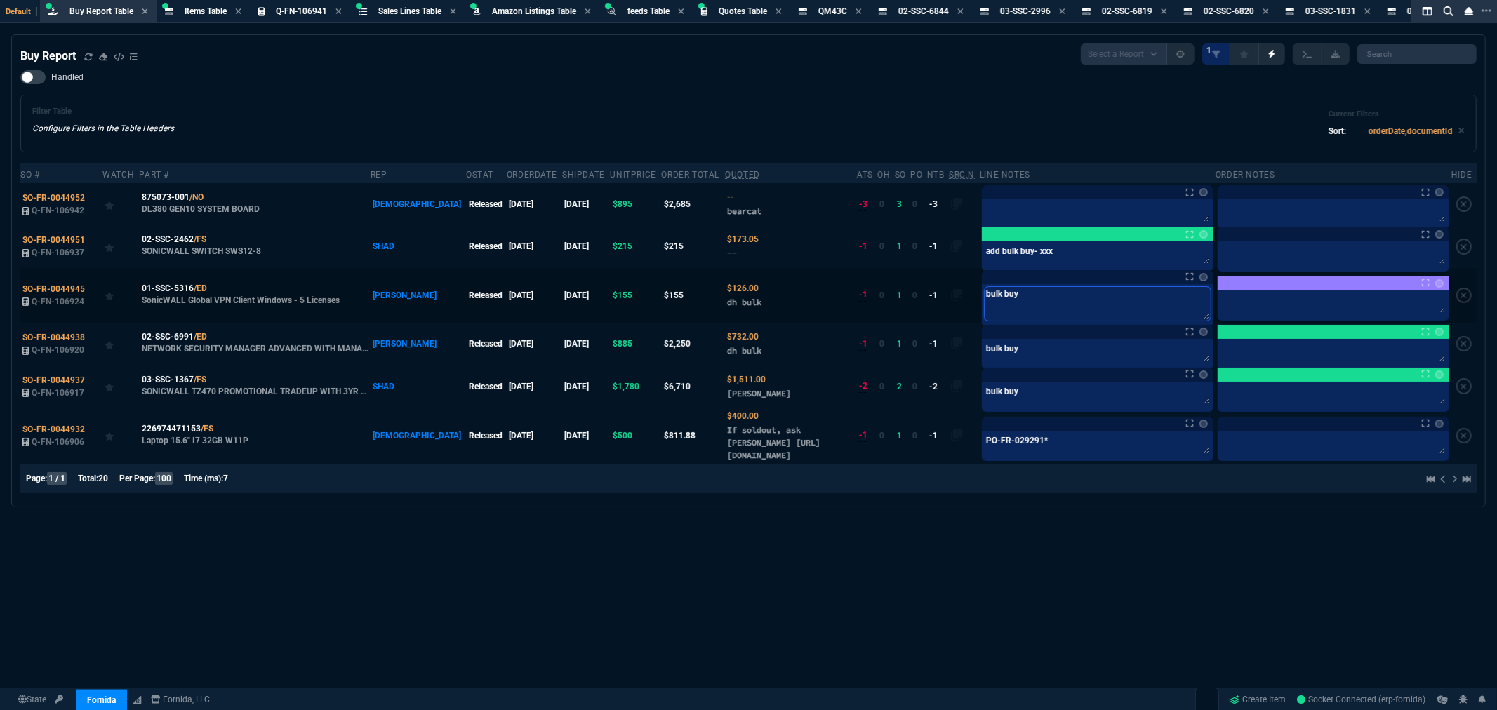
drag, startPoint x: 1027, startPoint y: 309, endPoint x: 922, endPoint y: 305, distance: 104.6
click at [922, 305] on tr "SO-FR-0044945 Q-FN-106924 01-SSC-5316 /ED SonicWALL Global VPN Client Windows -…" at bounding box center [748, 295] width 1456 height 55
paste textarea "add bulk buy- xxx"
type textarea "add bulk buy- xxx"
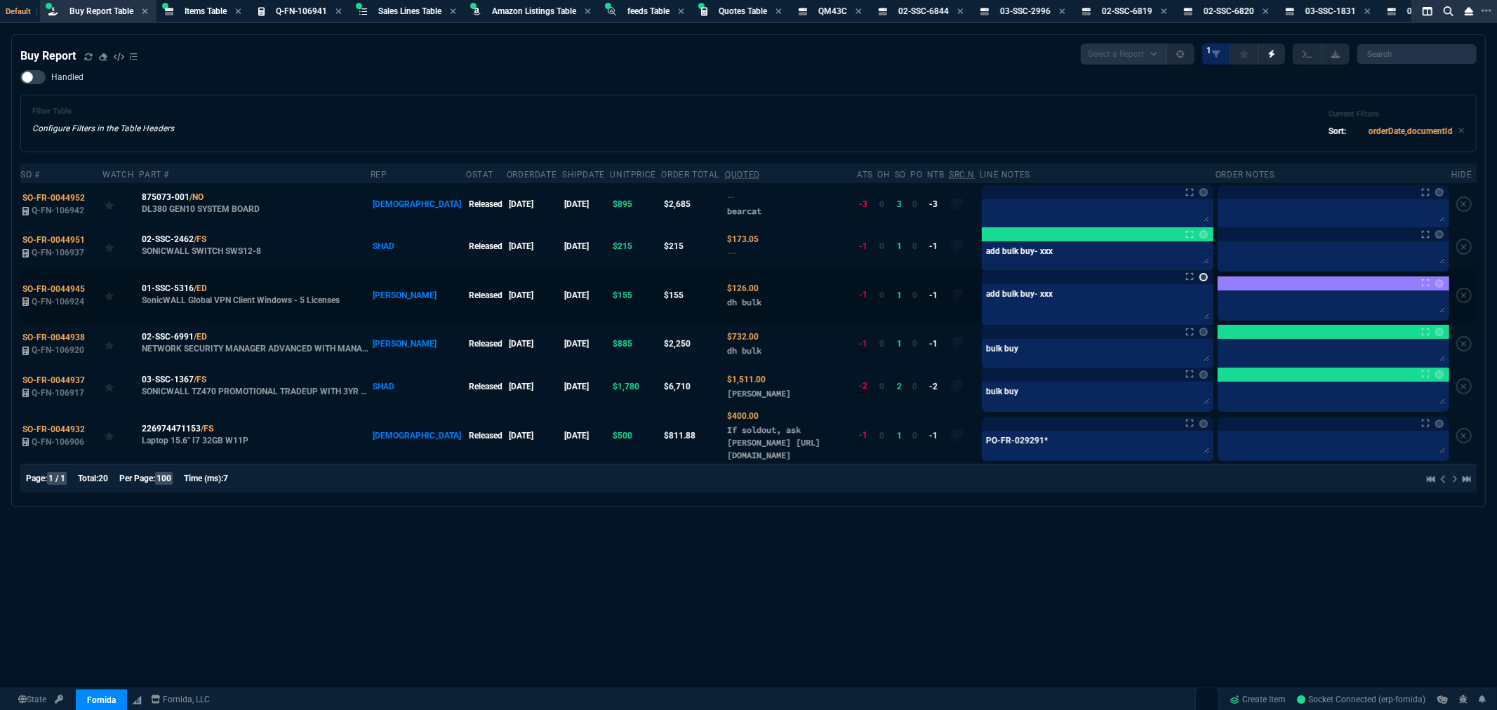
click at [1199, 278] on link at bounding box center [1203, 277] width 8 height 8
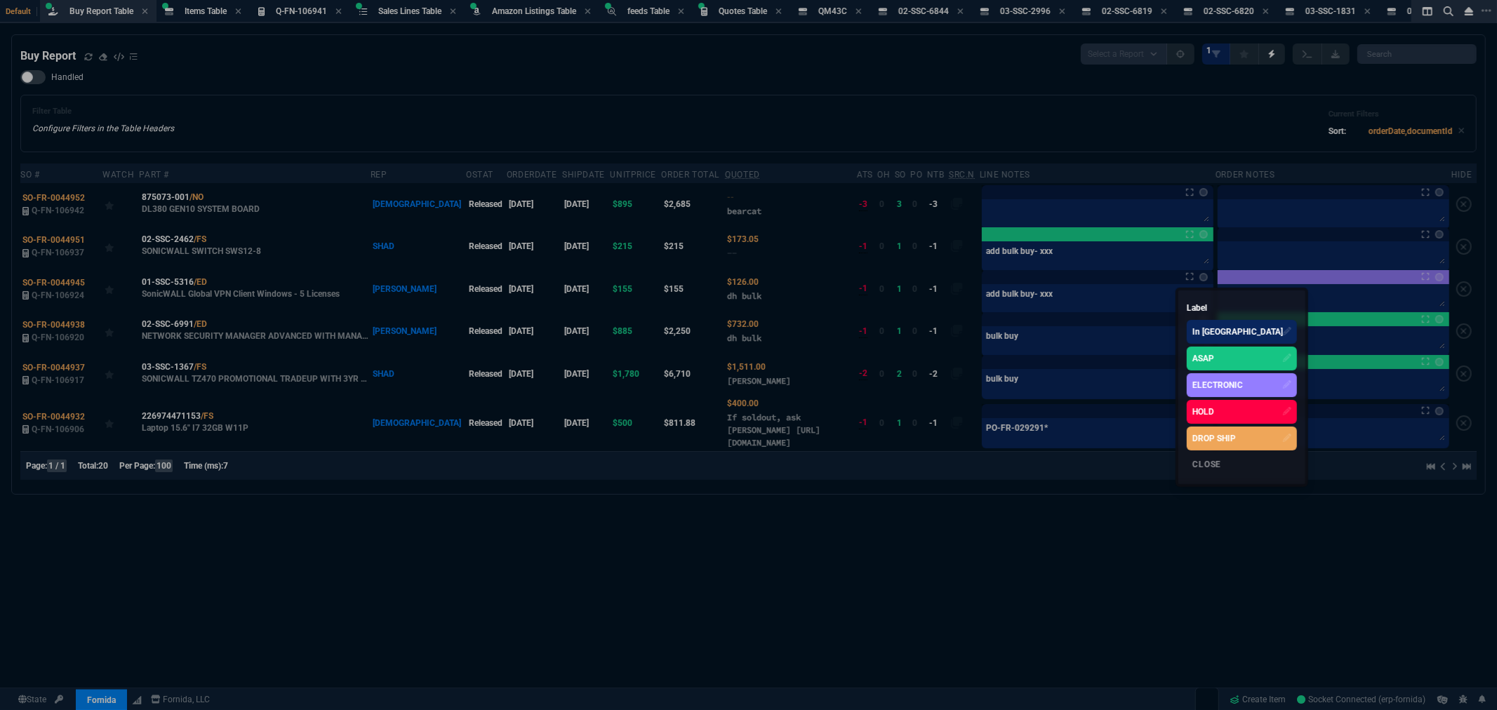
click at [1228, 355] on div "ASAP" at bounding box center [1241, 359] width 110 height 24
click at [1014, 338] on div at bounding box center [748, 355] width 1497 height 710
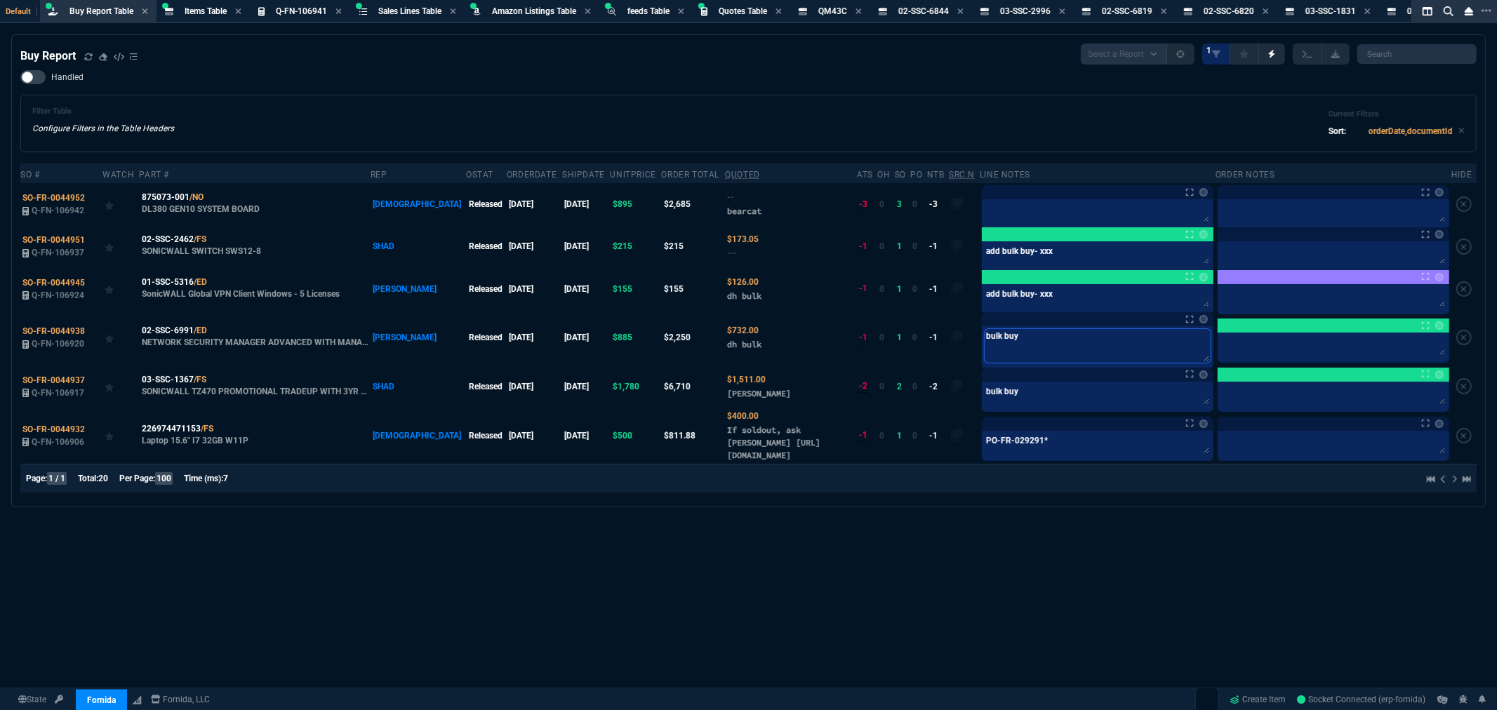
click at [1014, 338] on textarea "bulk buy" at bounding box center [1097, 346] width 226 height 34
click at [218, 330] on nx-icon at bounding box center [217, 331] width 8 height 10
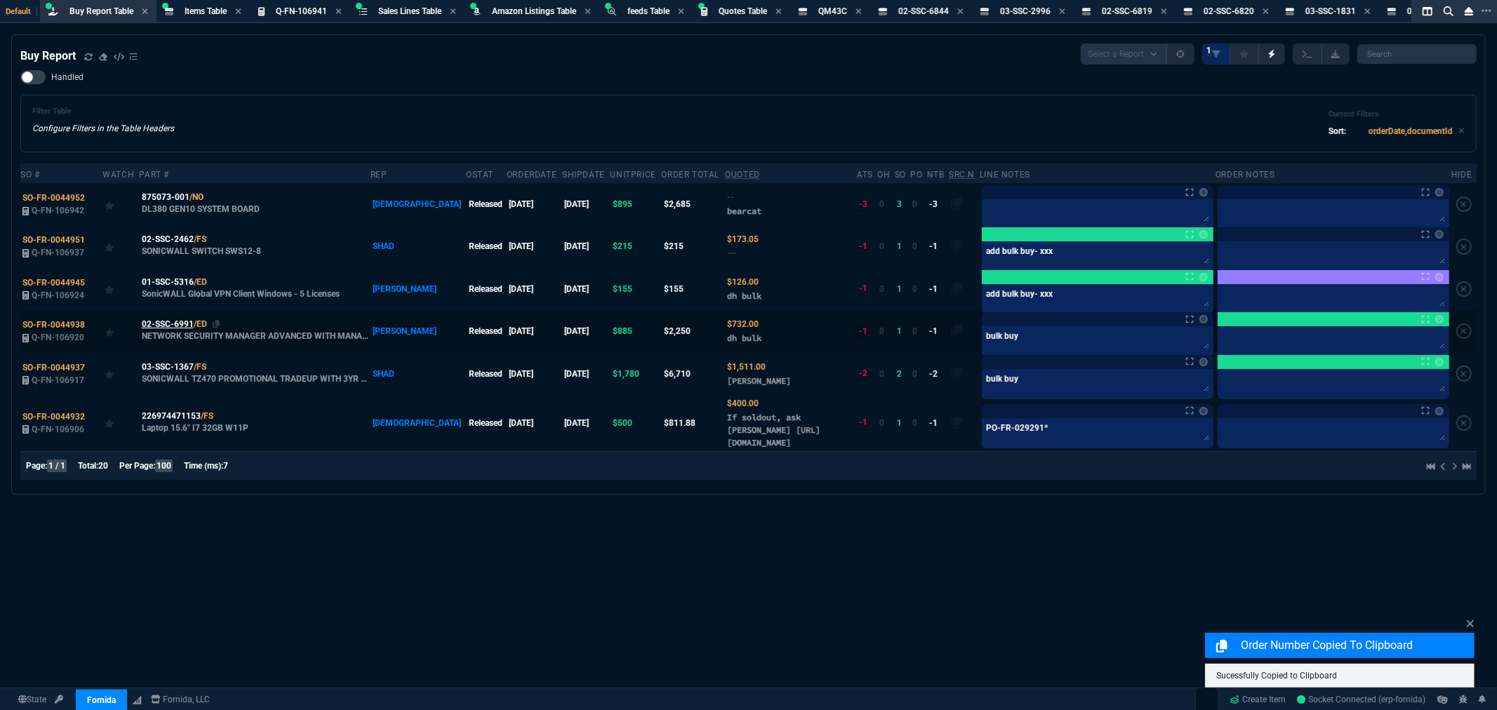
click at [174, 321] on span "02-SSC-6991" at bounding box center [168, 324] width 52 height 13
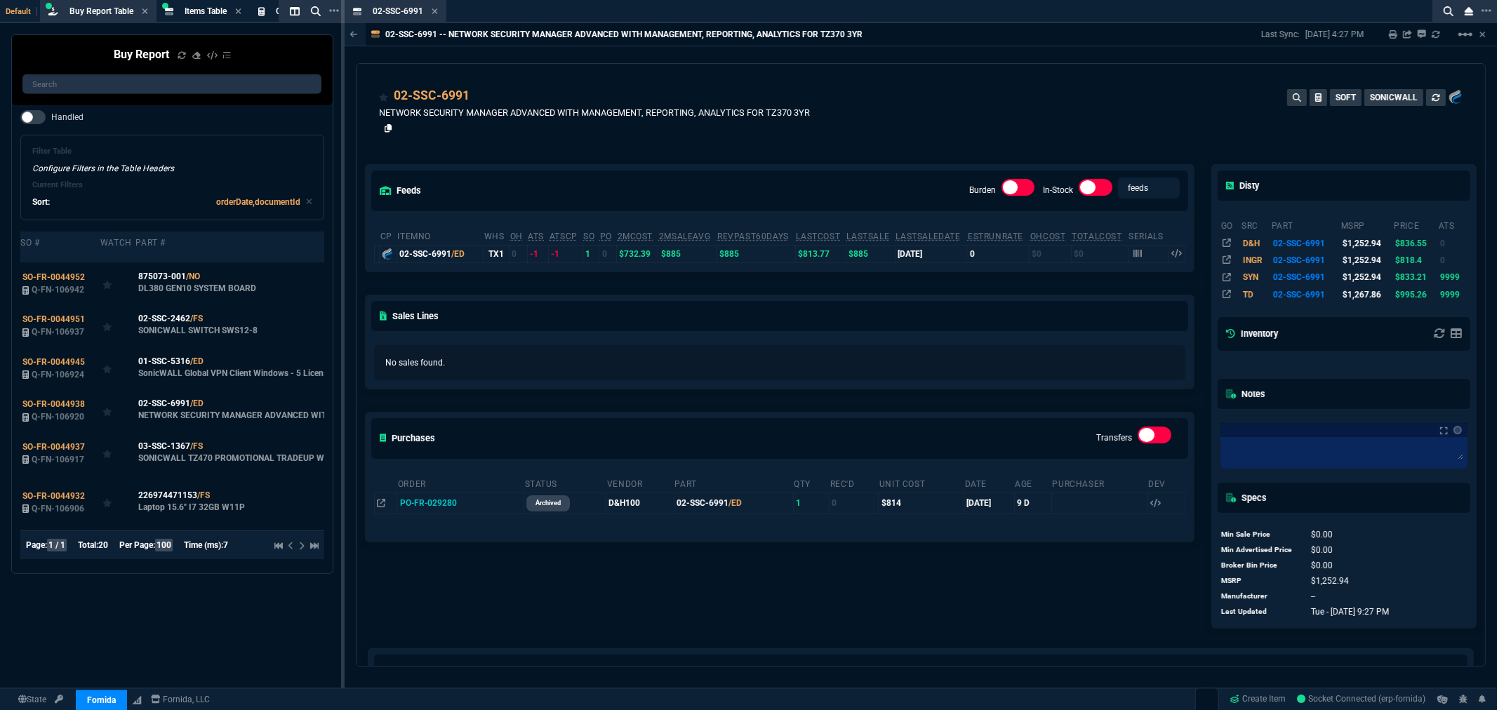
click at [387, 126] on icon at bounding box center [389, 128] width 8 height 8
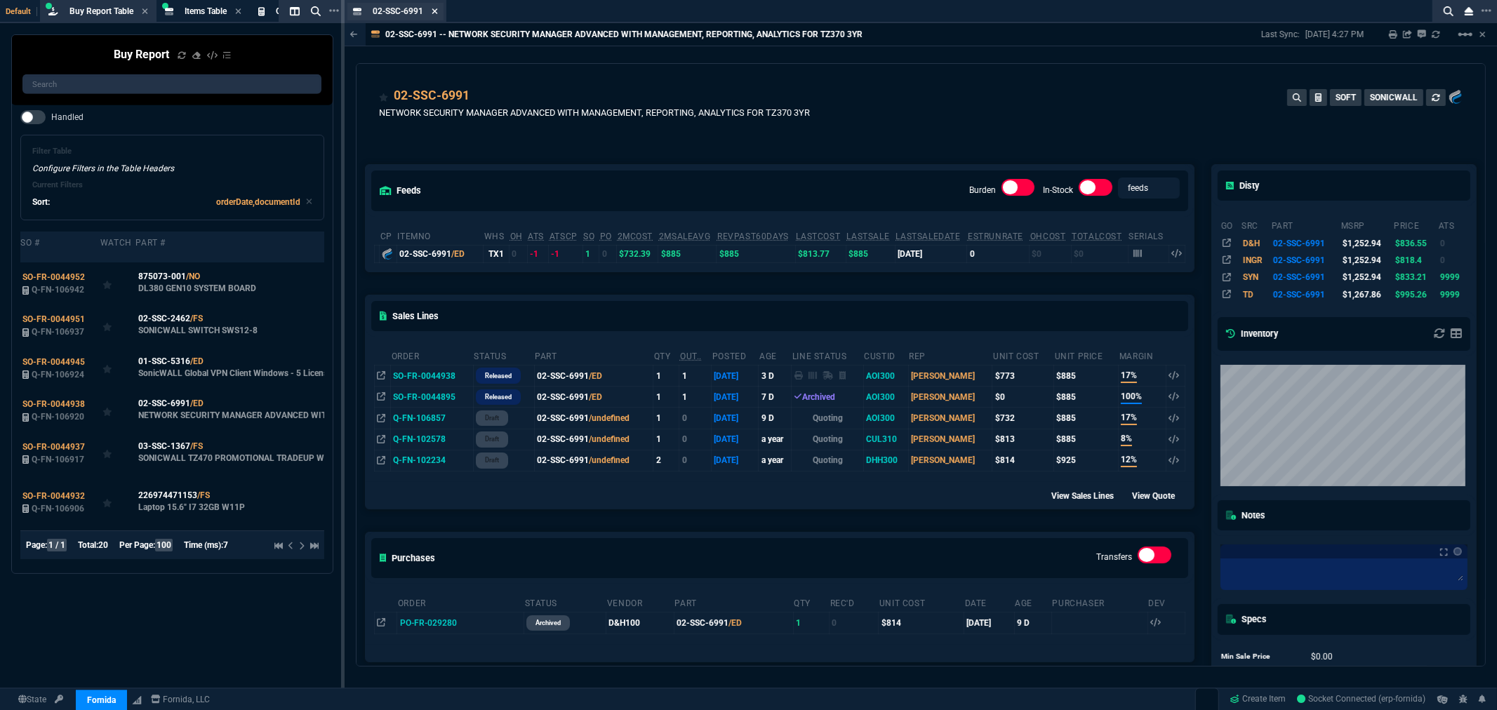
click at [432, 11] on icon at bounding box center [435, 11] width 6 height 8
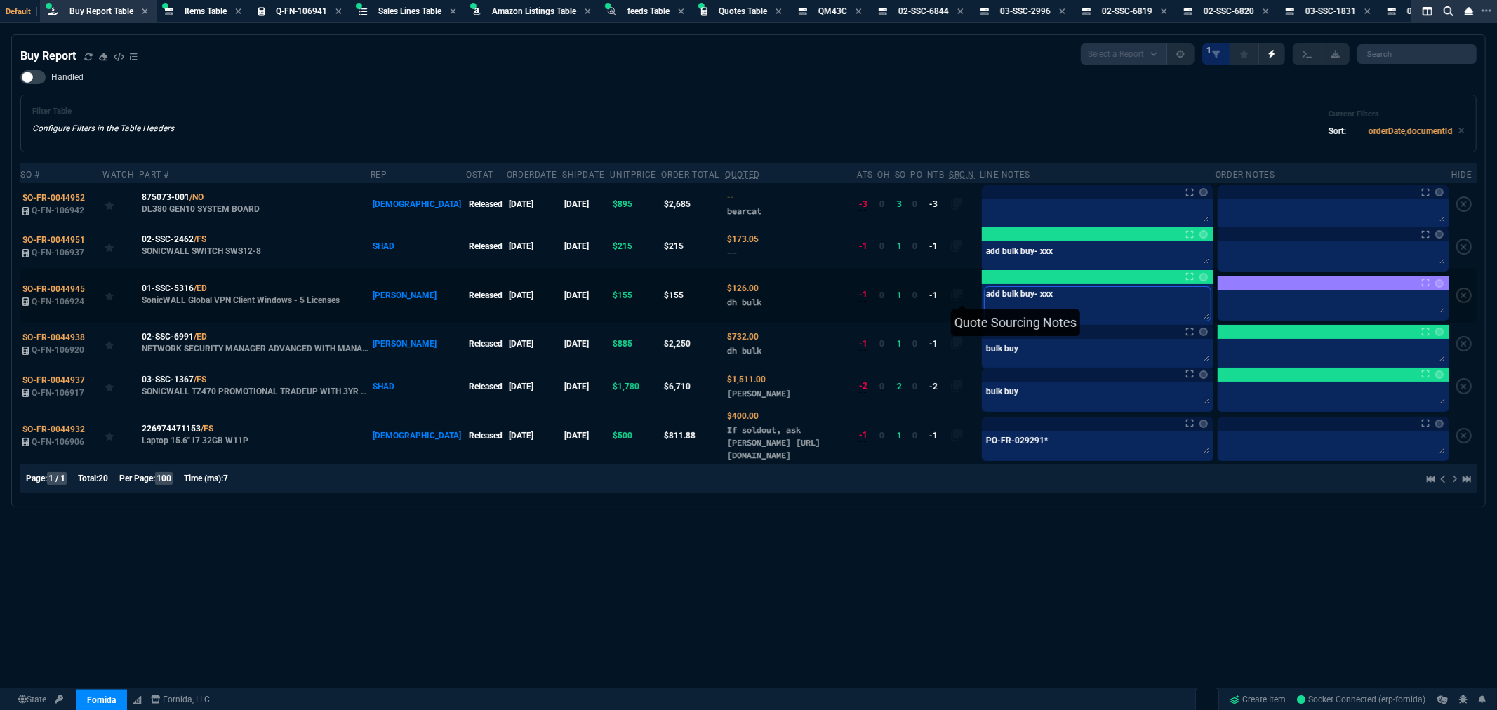
drag, startPoint x: 1033, startPoint y: 290, endPoint x: 921, endPoint y: 302, distance: 112.9
click at [880, 290] on tr "SO-FR-0044945 Q-FN-106924 01-SSC-5316 /ED SonicWALL Global VPN Client Windows -…" at bounding box center [748, 295] width 1456 height 55
drag, startPoint x: 1010, startPoint y: 351, endPoint x: 880, endPoint y: 349, distance: 130.5
click at [880, 349] on tr "SO-FR-0044938 Q-FN-106920 02-SSC-6991 /ED NETWORK SECURITY MANAGER ADVANCED WIT…" at bounding box center [748, 344] width 1456 height 42
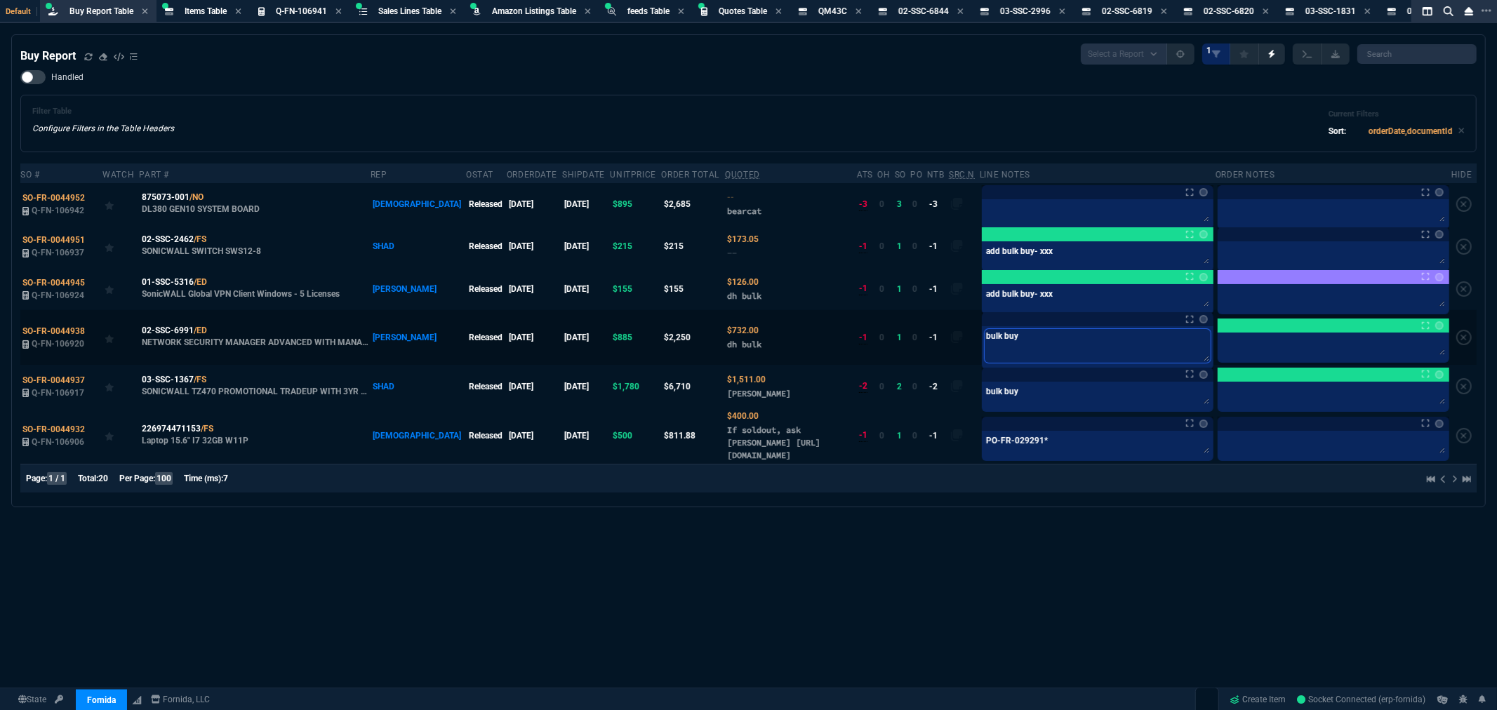
paste textarea "add bulk buy- xxx"
type textarea "add bulk buy- xxx"
click at [1199, 321] on link at bounding box center [1203, 319] width 8 height 8
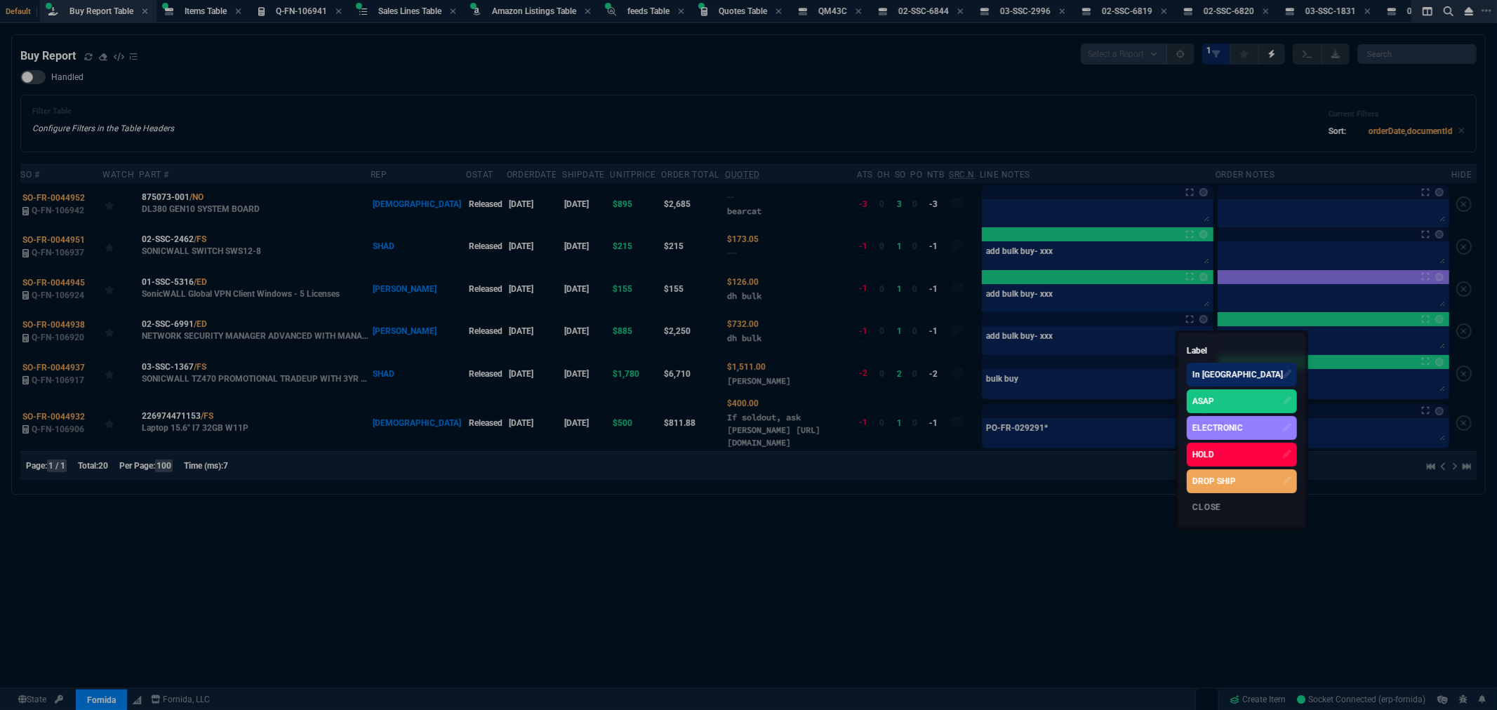
click at [1207, 401] on div "ASAP" at bounding box center [1203, 401] width 22 height 13
click at [1037, 381] on div at bounding box center [748, 355] width 1497 height 710
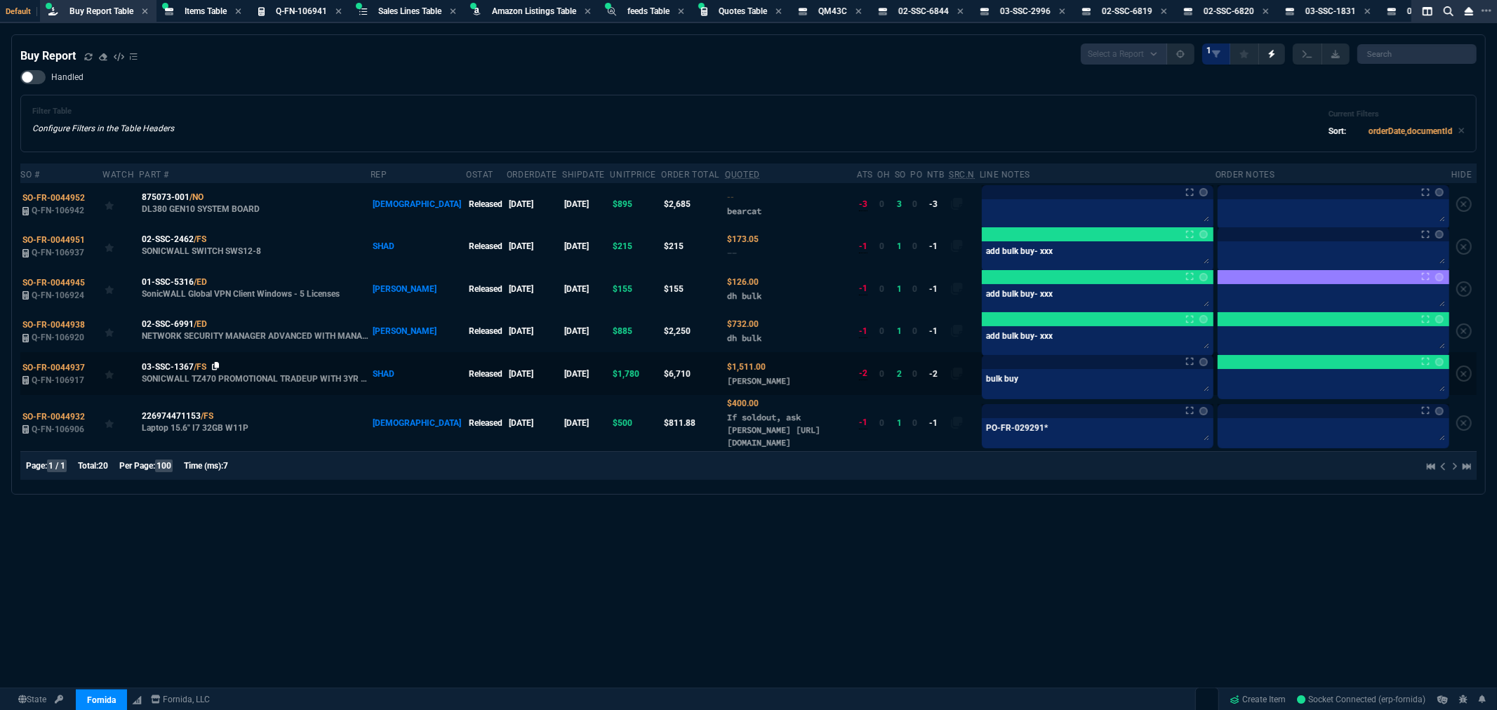
click at [215, 368] on icon at bounding box center [216, 366] width 8 height 8
click at [305, 509] on div "Buy Report Select a Report Not Purchased 1 Handled Filter Table Configure Filte…" at bounding box center [748, 406] width 1497 height 744
click at [312, 507] on div "Buy Report Select a Report Not Purchased 1 Handled Filter Table Configure Filte…" at bounding box center [748, 406] width 1497 height 744
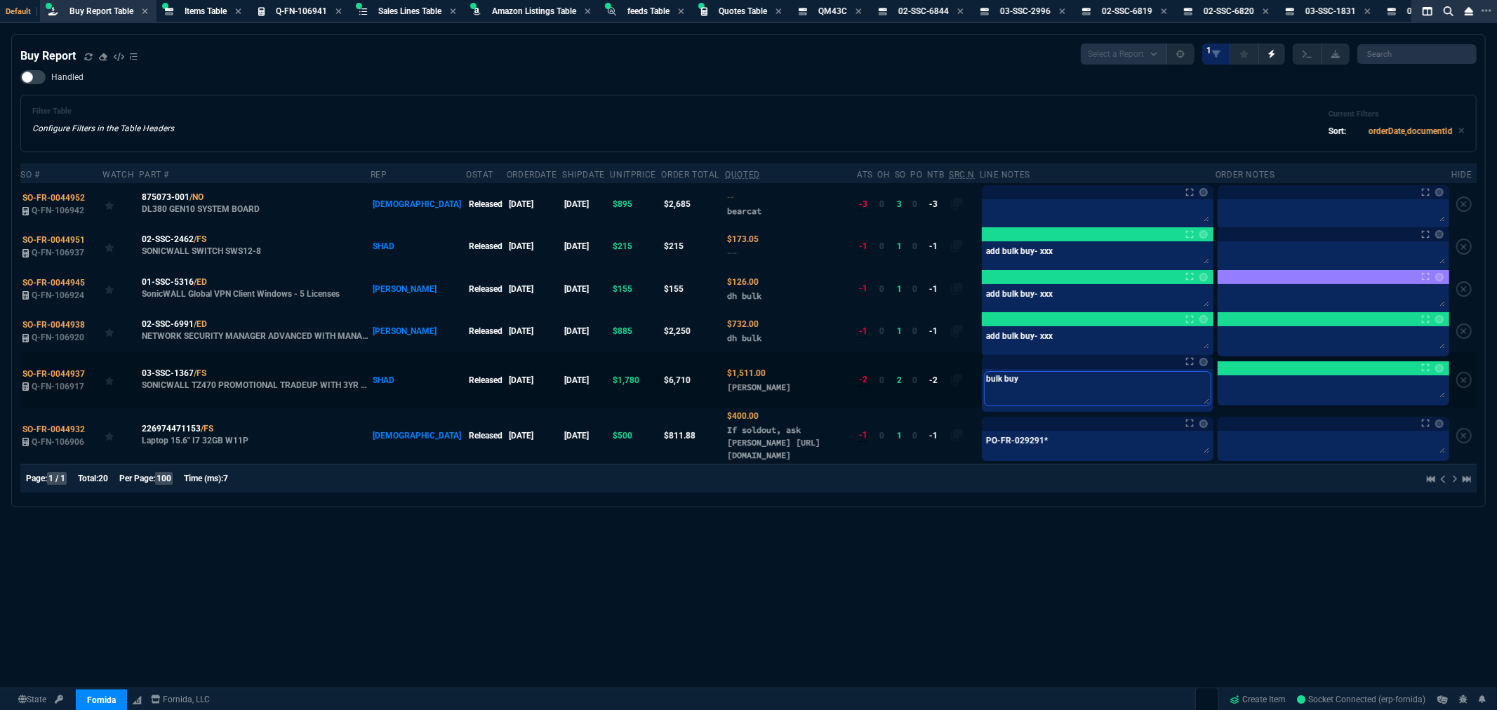
click at [994, 380] on textarea "bulk buy" at bounding box center [1097, 389] width 226 height 34
click at [1005, 382] on textarea "bulk buy" at bounding box center [1097, 389] width 226 height 34
click at [1030, 387] on textarea "bulk buy" at bounding box center [1097, 389] width 226 height 34
click at [1001, 381] on textarea "bulk buy" at bounding box center [1097, 389] width 226 height 34
click at [934, 389] on tr "SO-FR-0044937 Q-FN-106917 03-SSC-1367 /FS SONICWALL TZ470 PROMOTIONAL TRADEUP W…" at bounding box center [748, 379] width 1456 height 55
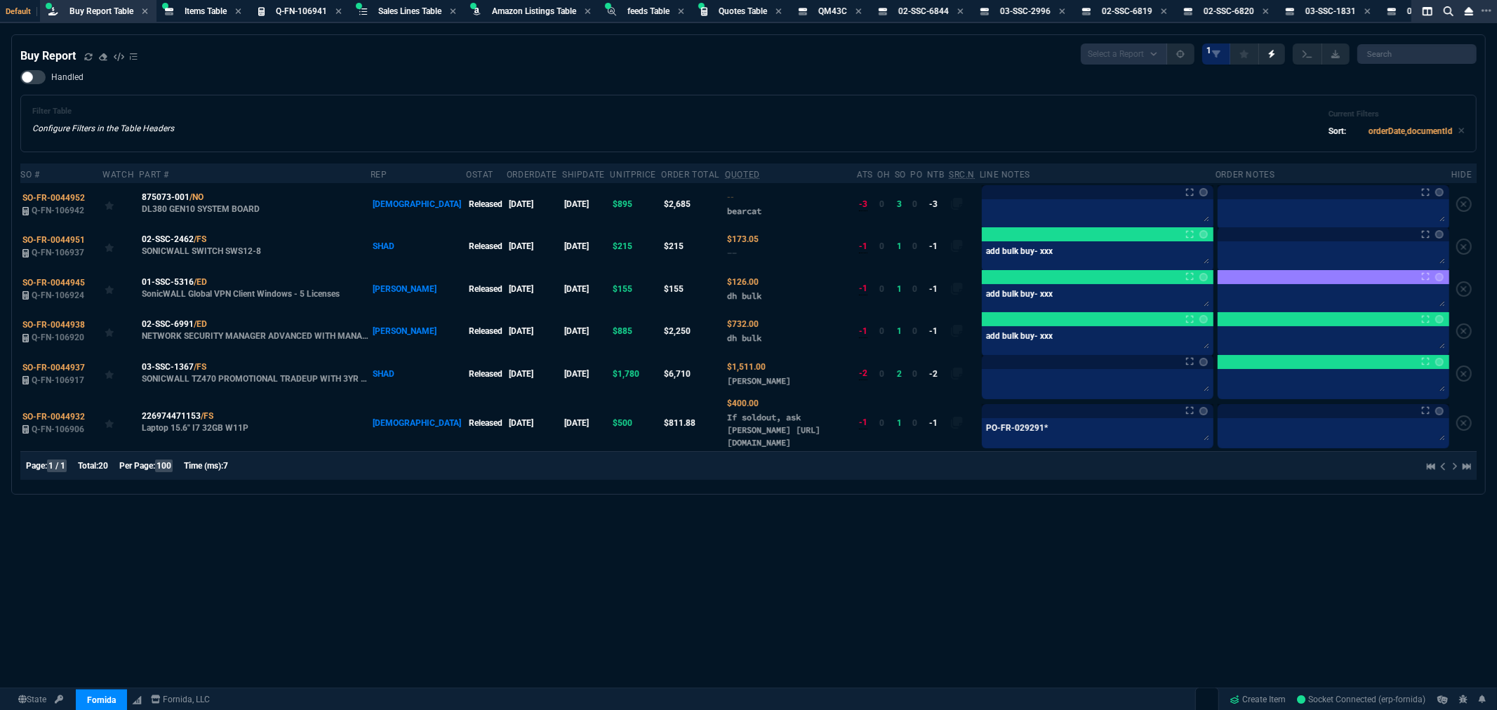
click at [530, 538] on div "Buy Report Select a Report Not Purchased 1 Handled Filter Table Configure Filte…" at bounding box center [748, 406] width 1497 height 744
click at [220, 366] on icon at bounding box center [216, 366] width 8 height 8
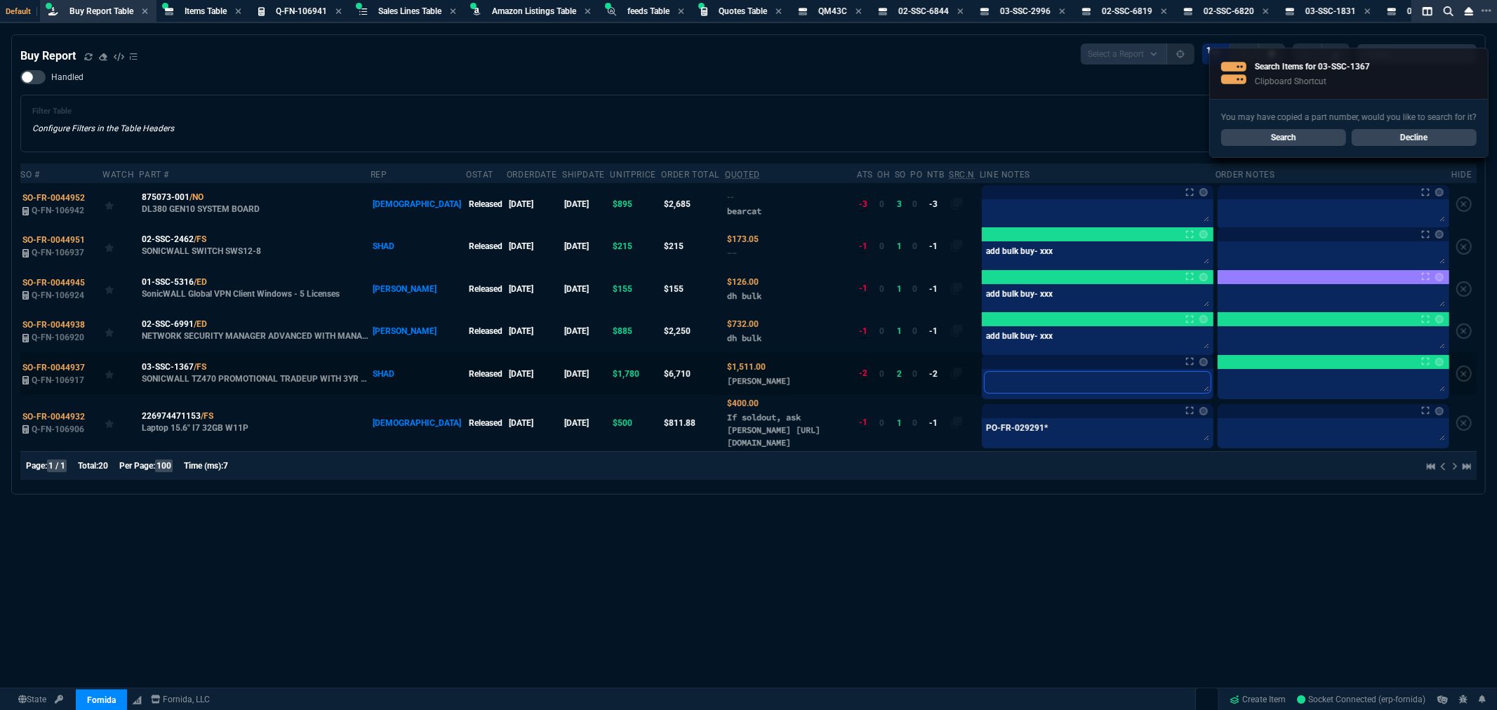
click at [1012, 377] on textarea at bounding box center [1097, 382] width 226 height 21
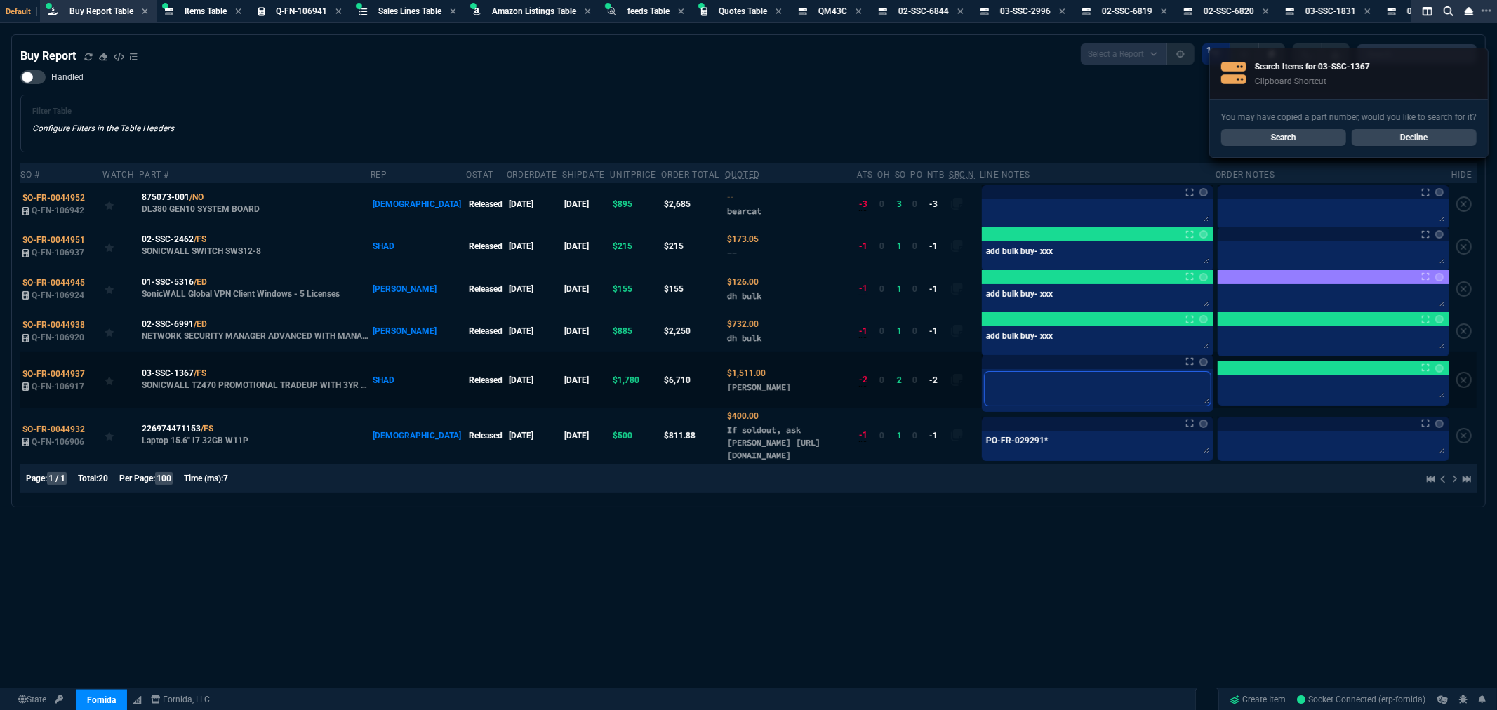
type textarea "B"
type textarea "BU"
type textarea "BUY"
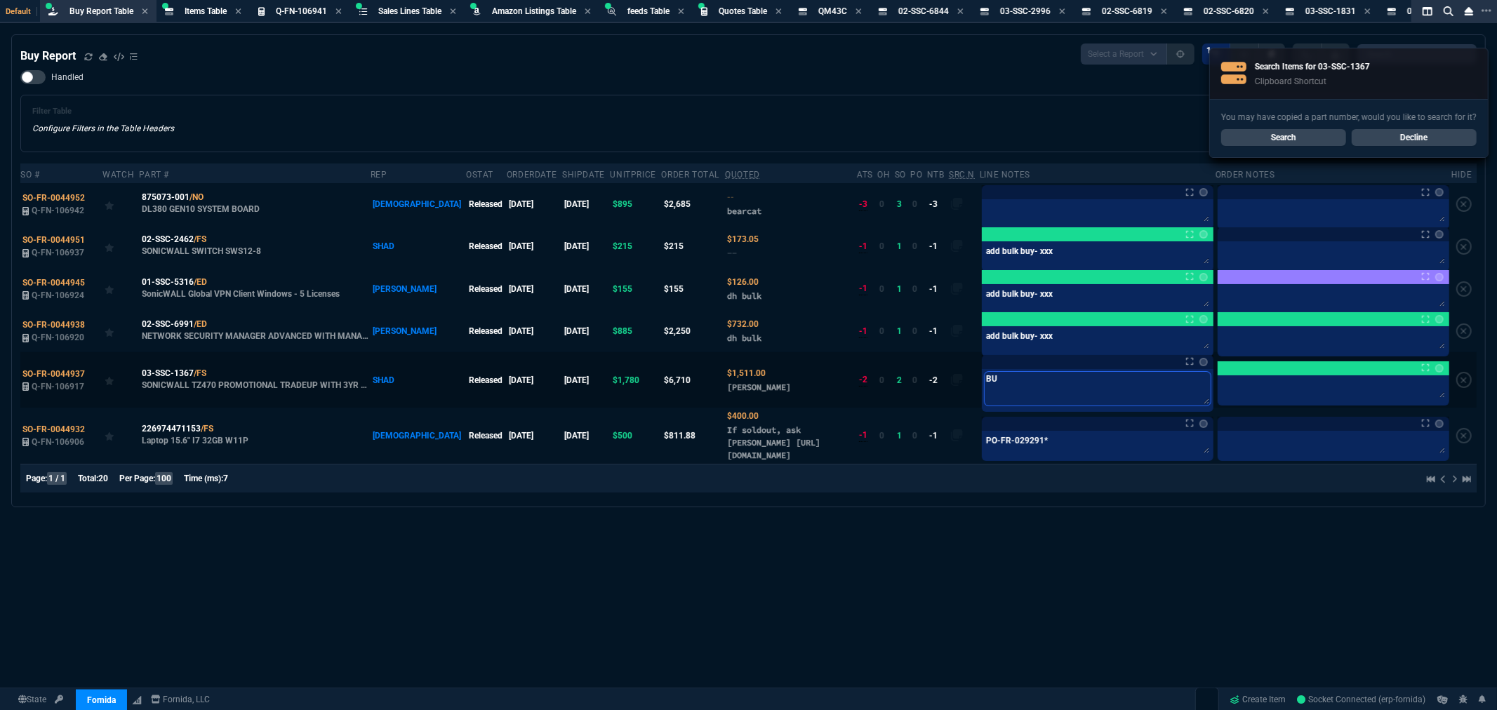
type textarea "BUY"
type textarea "BUY F"
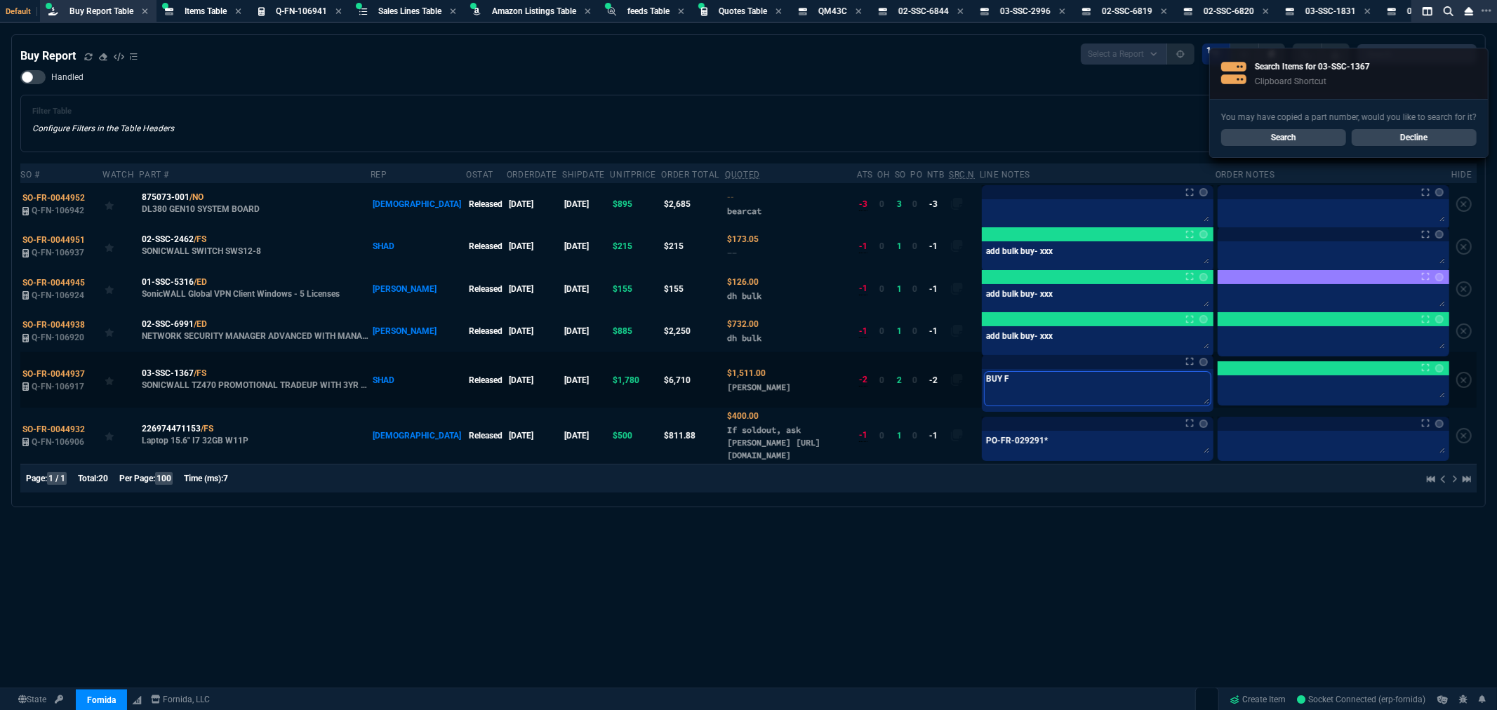
type textarea "BUY FR"
type textarea "BUY FRO"
type textarea "BUY FROM"
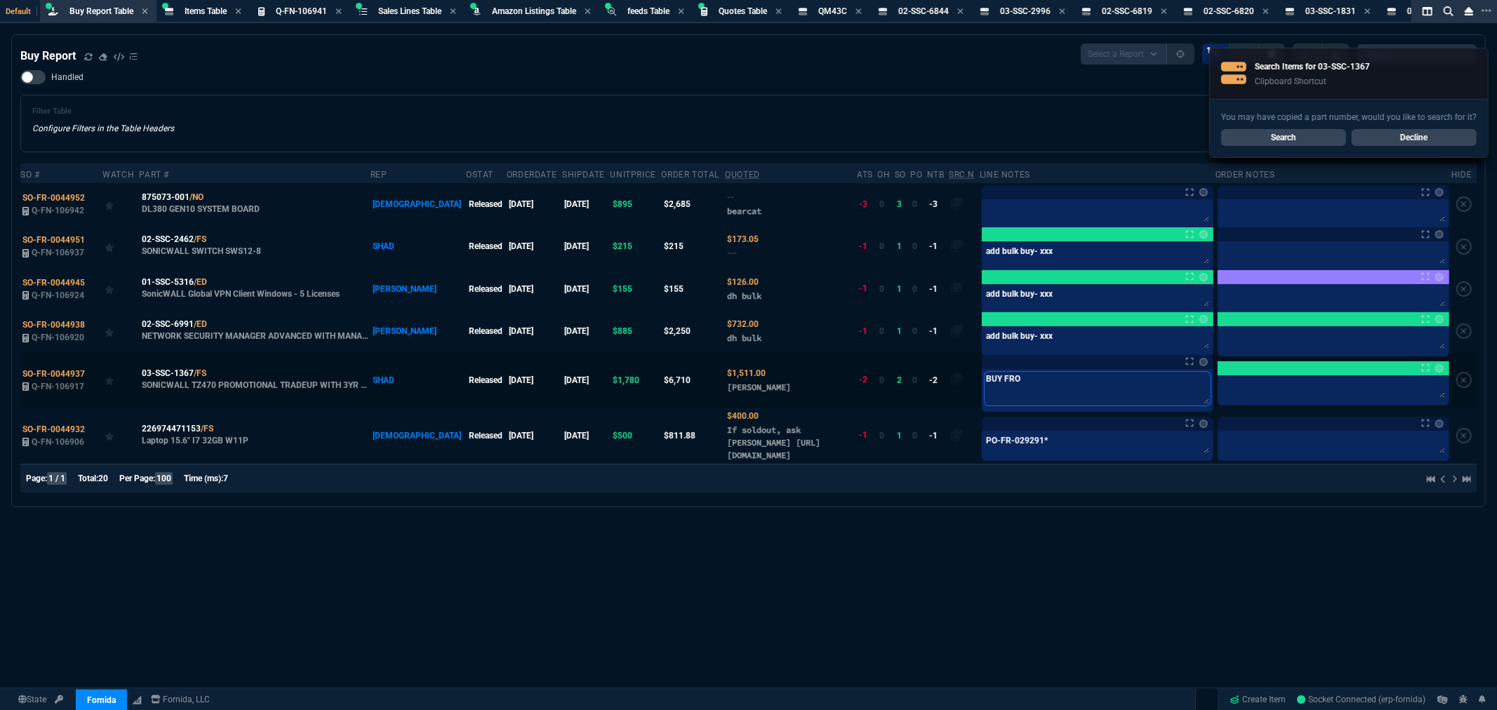
type textarea "BUY FROM"
type textarea "BUY FROM I"
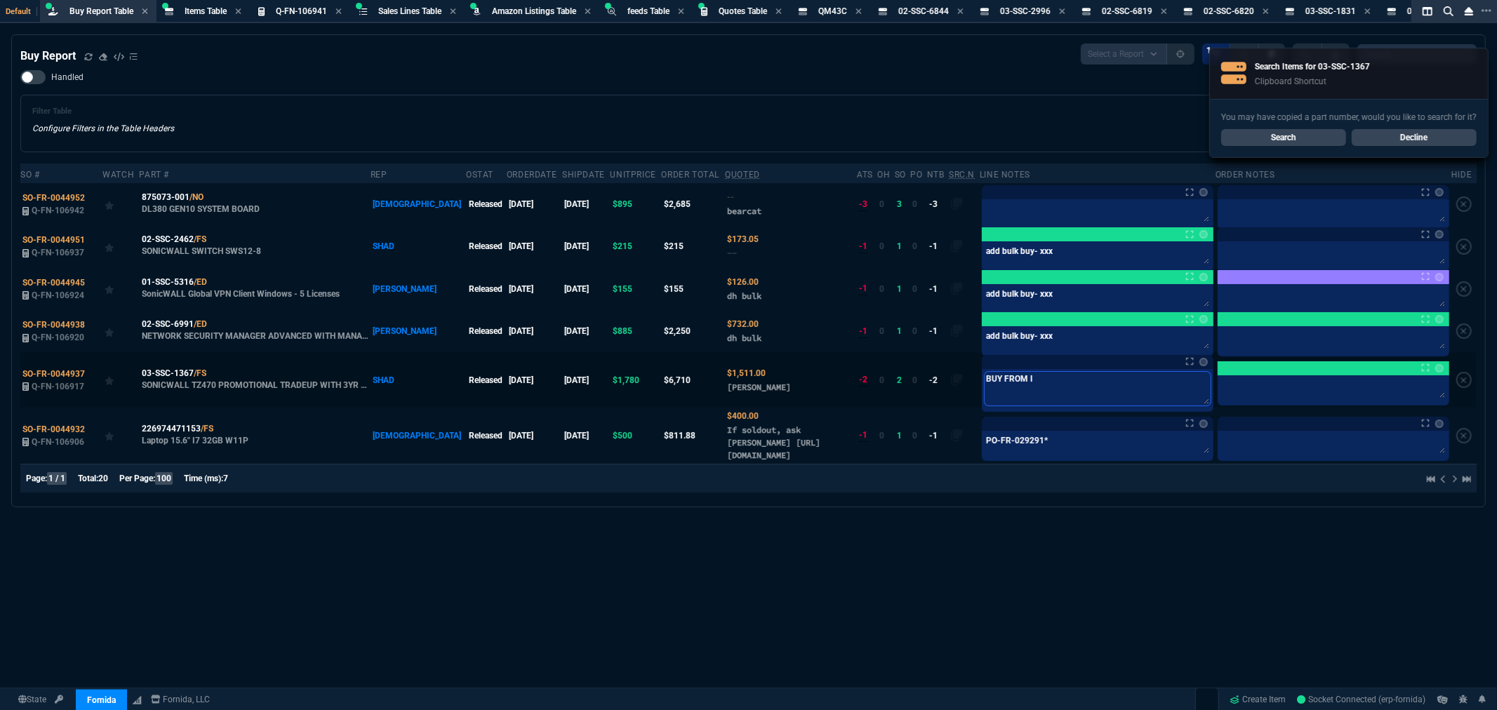
type textarea "BUY FROM IN"
type textarea "BUY FROM ING"
type textarea "BUY FROM INGR"
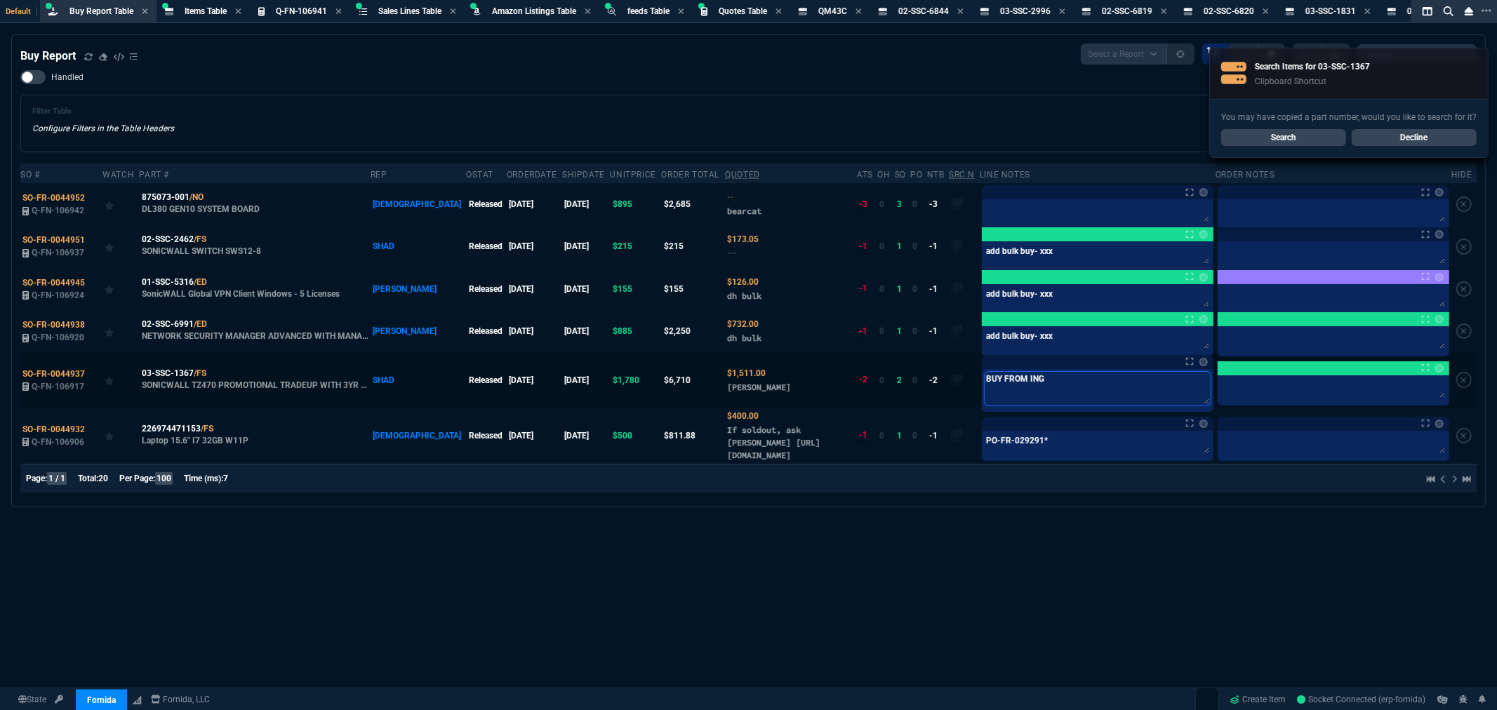
type textarea "BUY FROM INGR"
type textarea "BUY FROM INGRA"
type textarea "BUY FROM INGRAM"
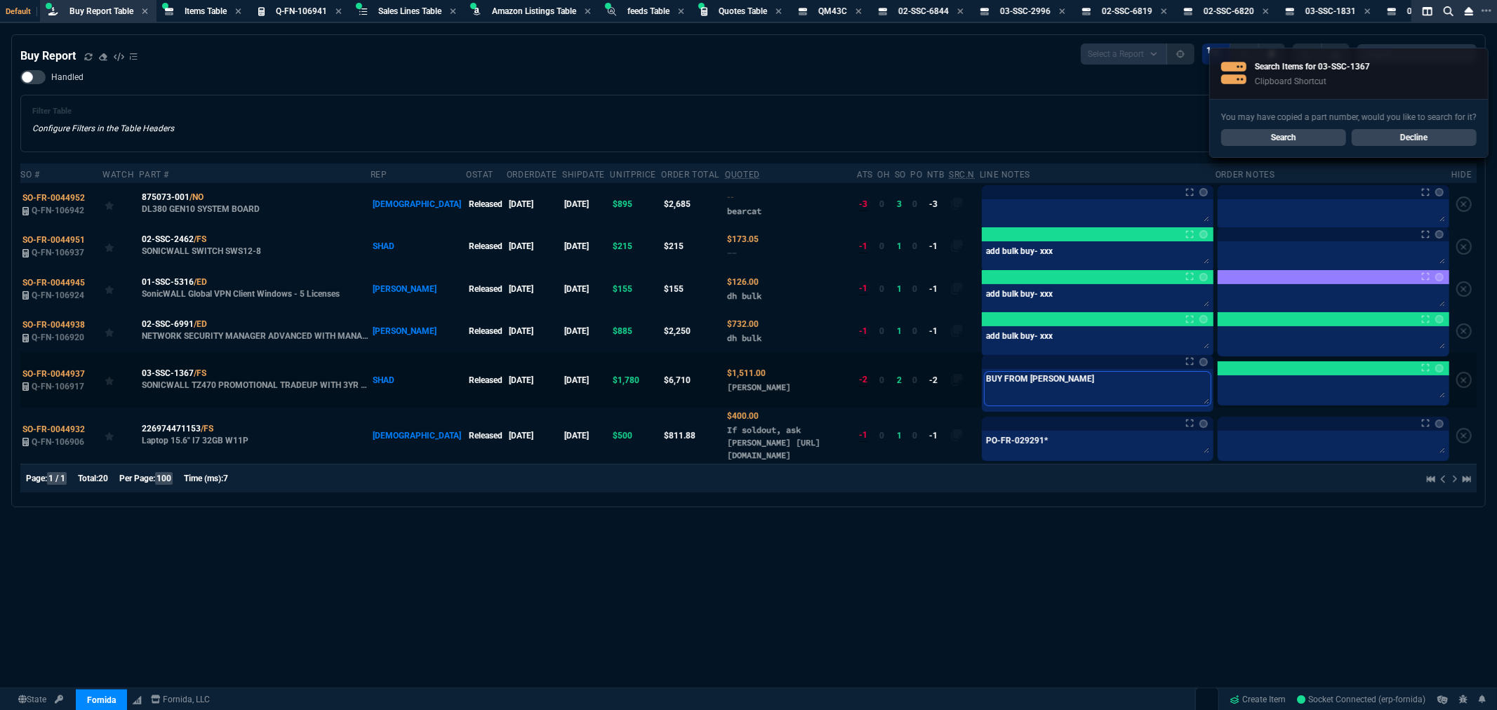
type textarea "BUY FROM INGRAM-"
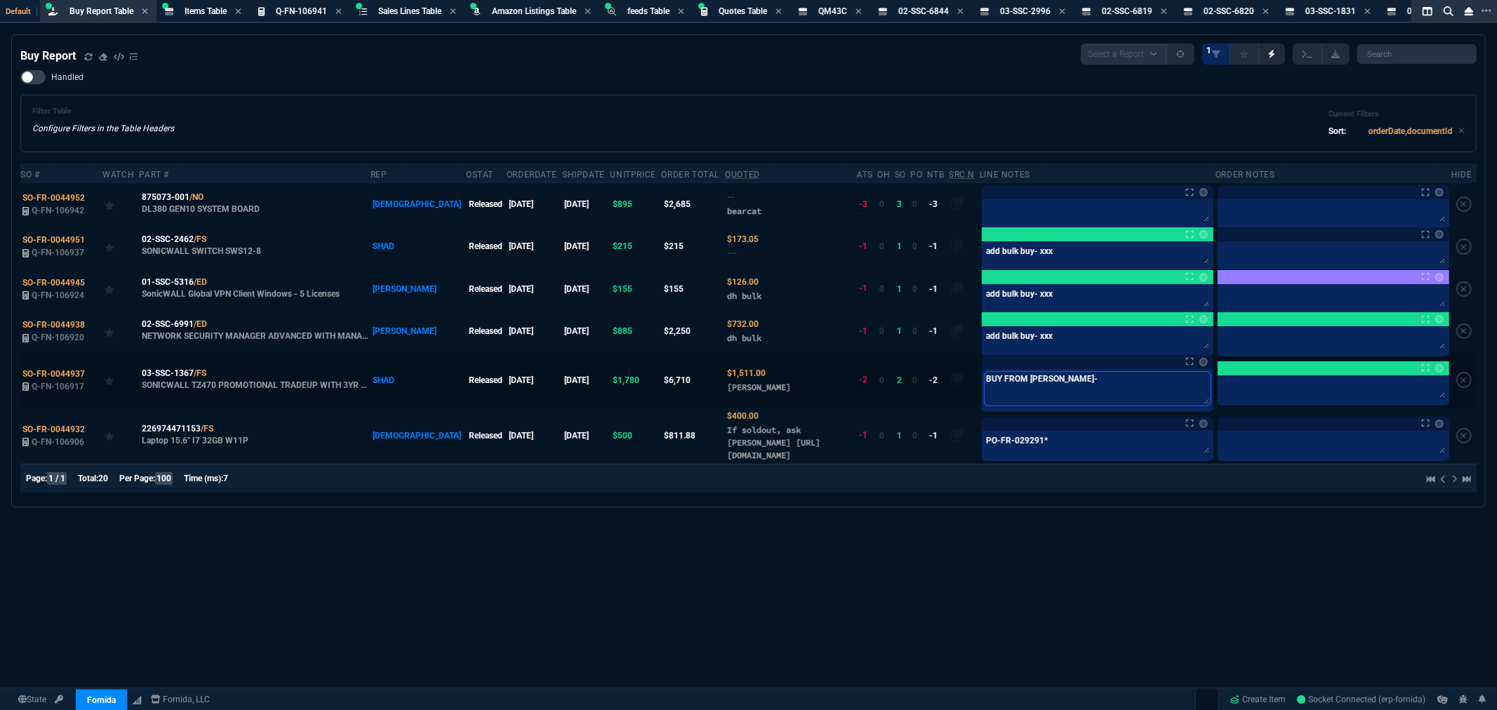
type textarea "BUY FROM INGRAM- a"
type textarea "BUY FROM INGRAM- as"
type textarea "BUY FROM INGRAM- ask"
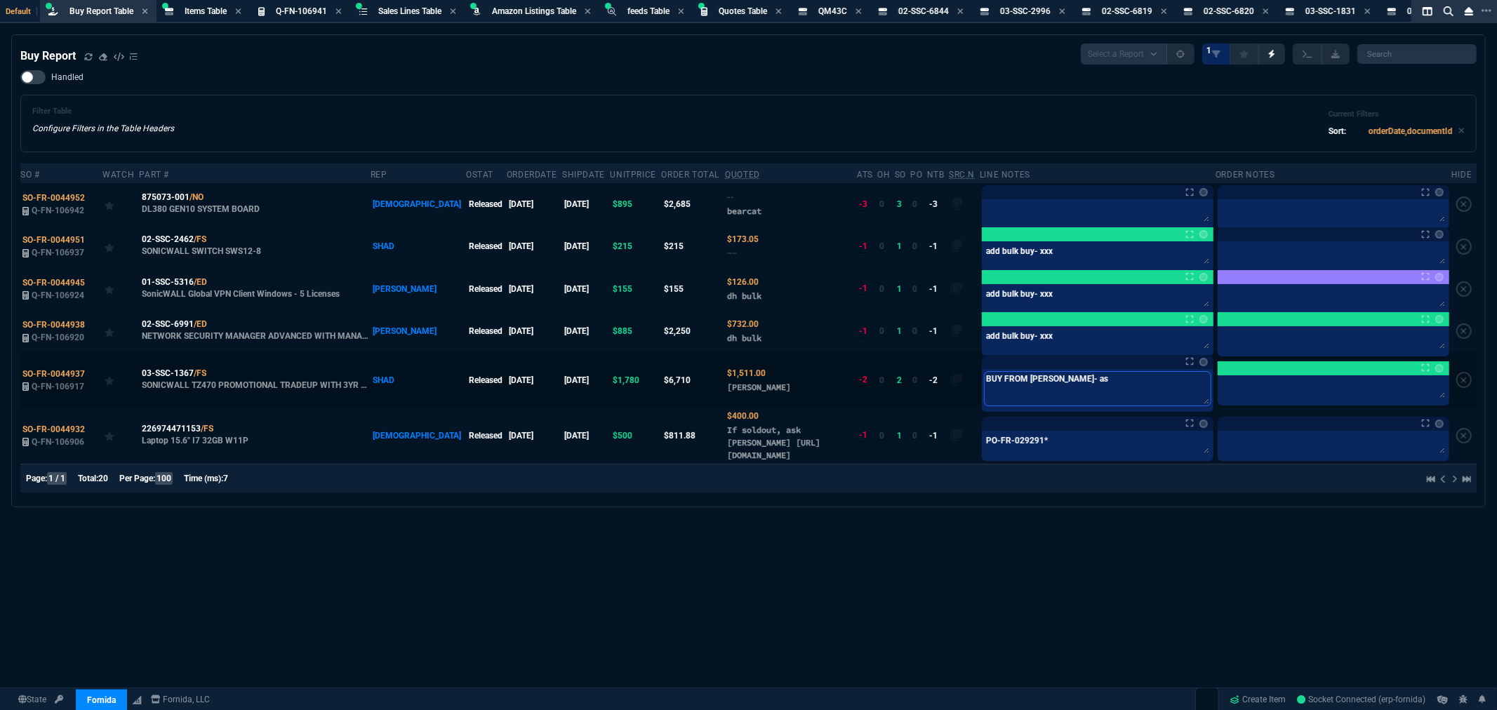
type textarea "BUY FROM INGRAM- ask"
type textarea "BUY FROM INGRAM- aske"
type textarea "BUY FROM INGRAM- asked"
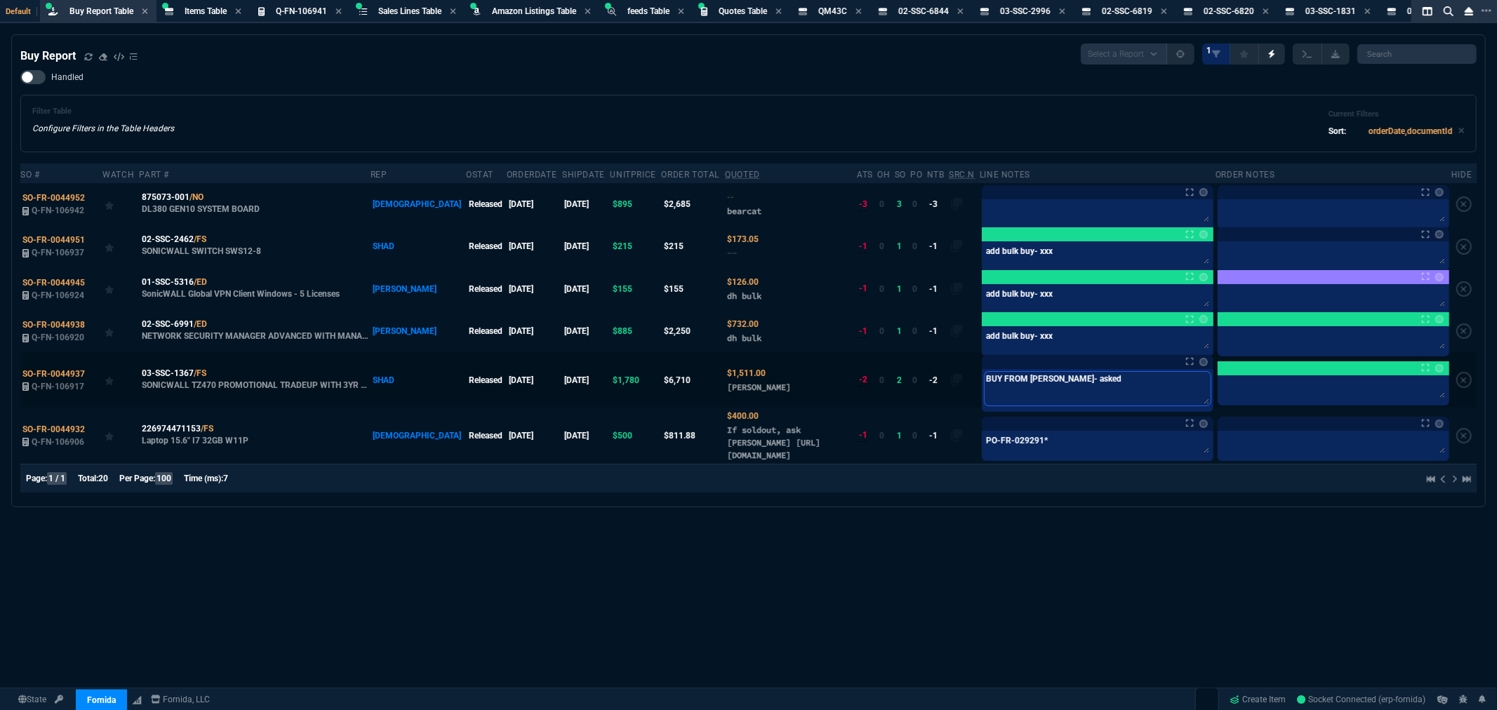
type textarea "BUY FROM INGRAM- asked"
type textarea "BUY FROM INGRAM- asked j"
type textarea "BUY FROM INGRAM- asked ja"
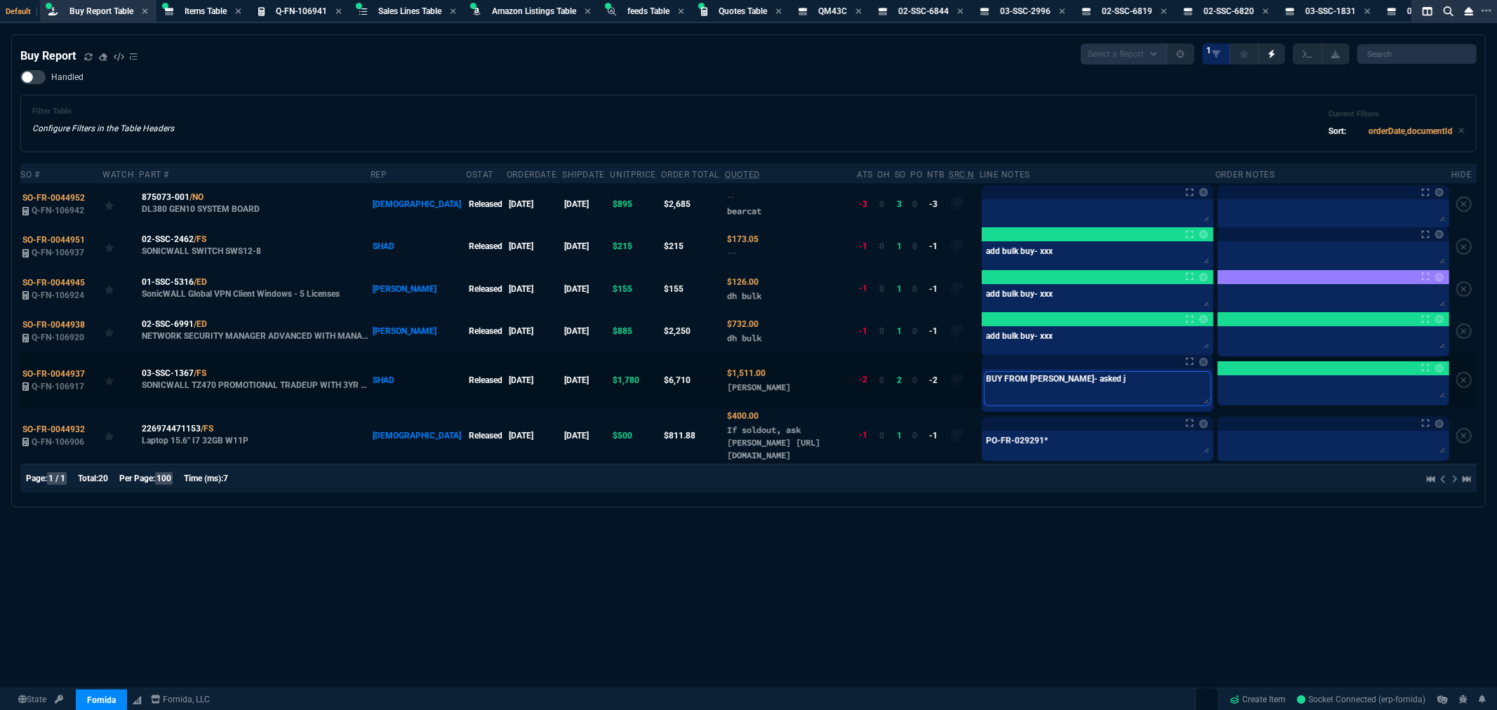
type textarea "BUY FROM INGRAM- asked ja"
type textarea "BUY FROM INGRAM- asked jam"
type textarea "BUY FROM INGRAM- asked jame"
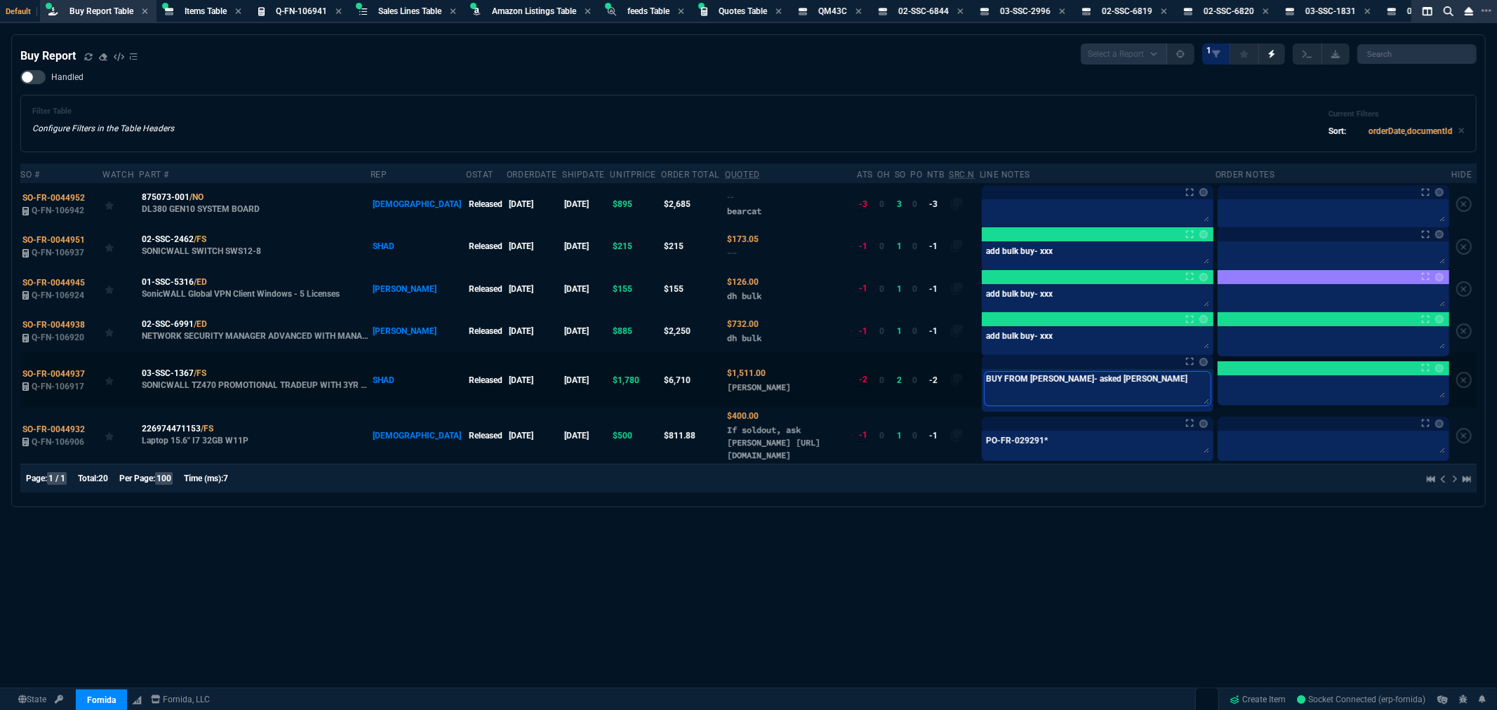
type textarea "BUY FROM INGRAM- asked james"
type textarea "BUY FROM INGRAM- asked james f"
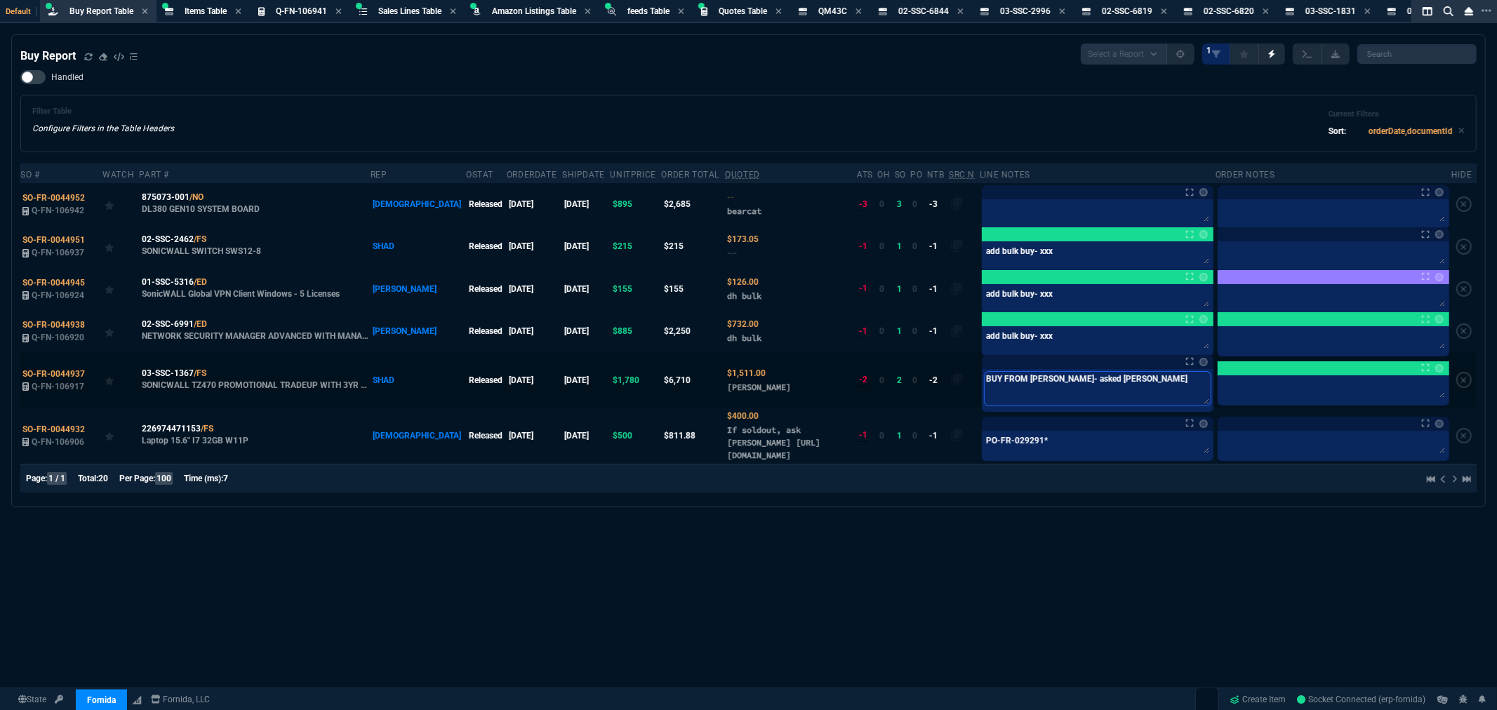
type textarea "BUY FROM INGRAM- asked james f"
type textarea "BUY FROM INGRAM- asked james fo"
type textarea "BUY FROM INGRAM- asked james for"
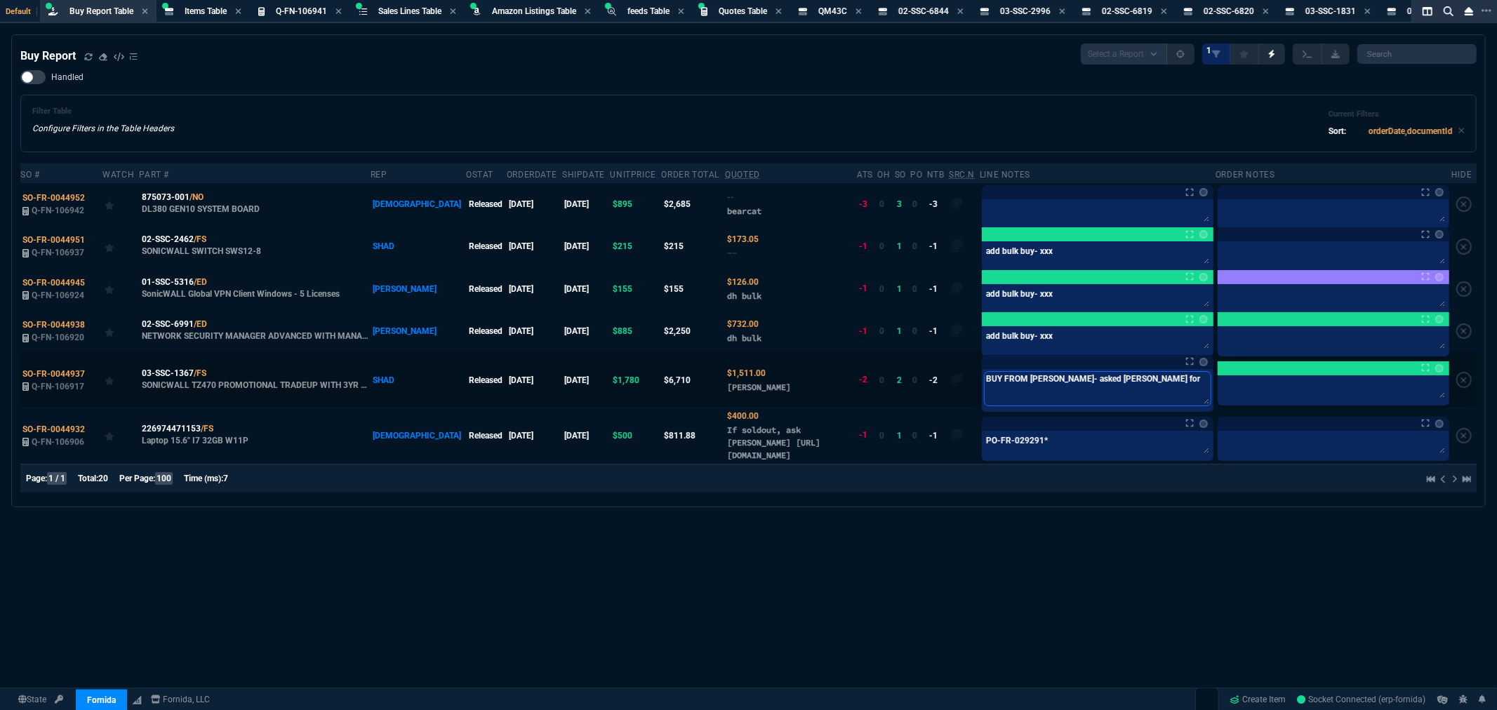
type textarea "BUY FROM INGRAM- asked james for"
type textarea "BUY FROM INGRAM- asked james for a"
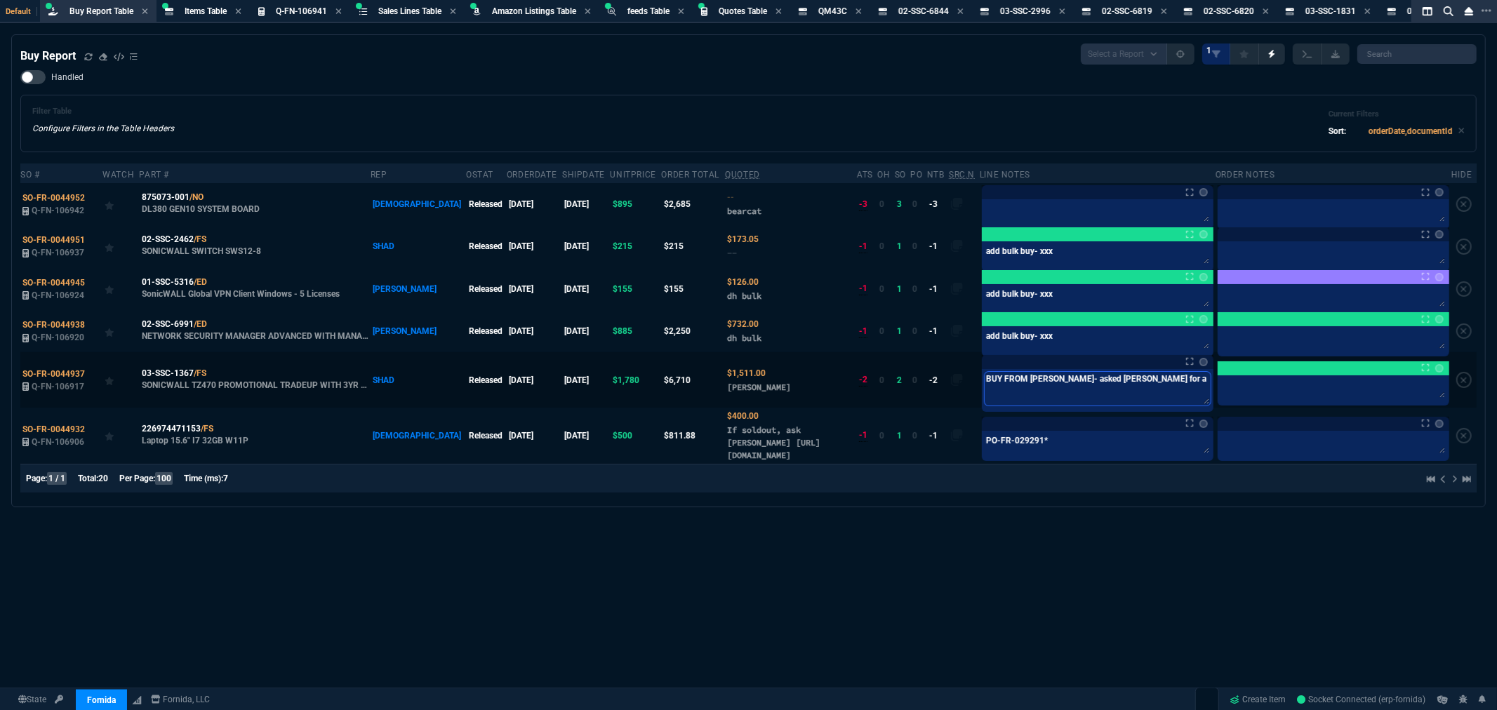
type textarea "BUY FROM INGRAM- asked james for a"
type textarea "BUY FROM INGRAM- asked james for a b"
type textarea "BUY FROM INGRAM- asked james for a be"
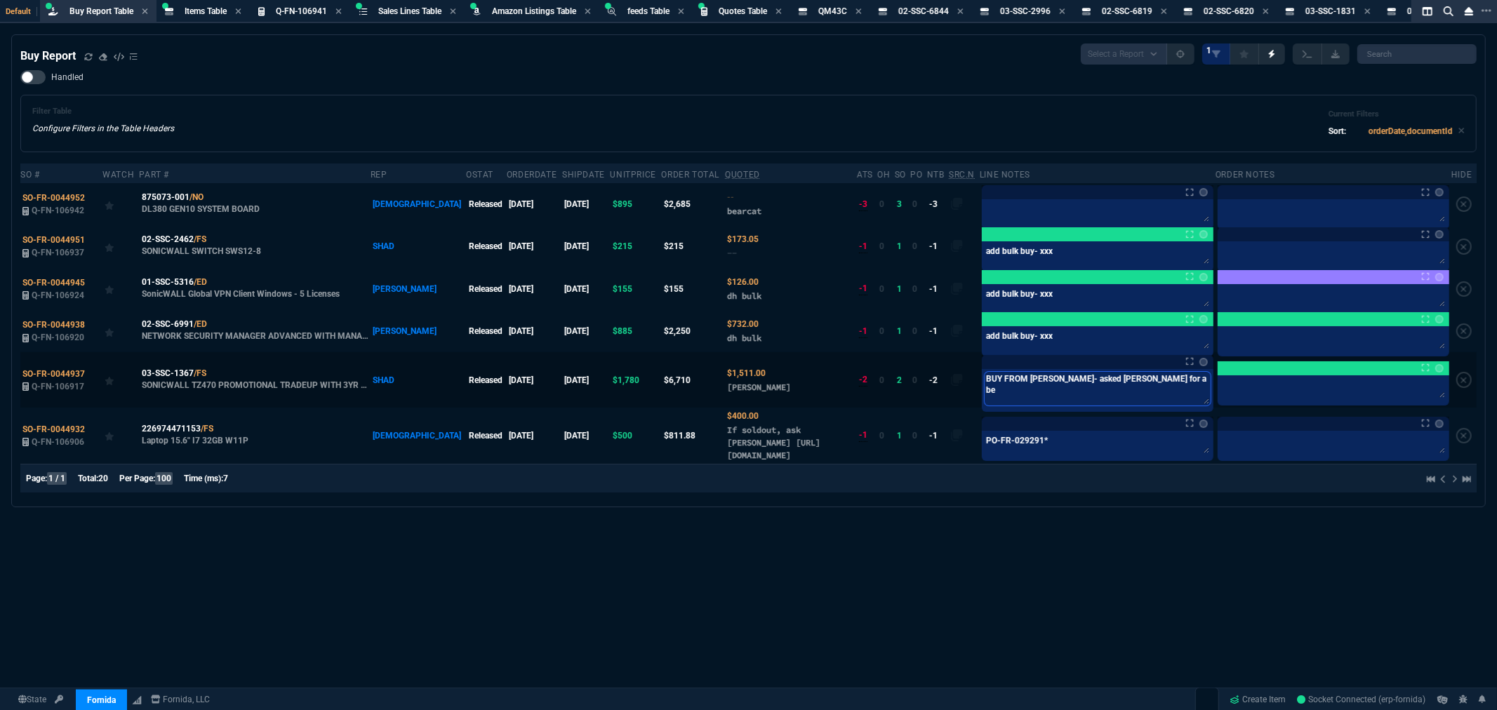
type textarea "BUY FROM INGRAM- asked james for a bet"
type textarea "BUY FROM INGRAM- asked james for a bett"
type textarea "BUY FROM INGRAM- asked james for a bette"
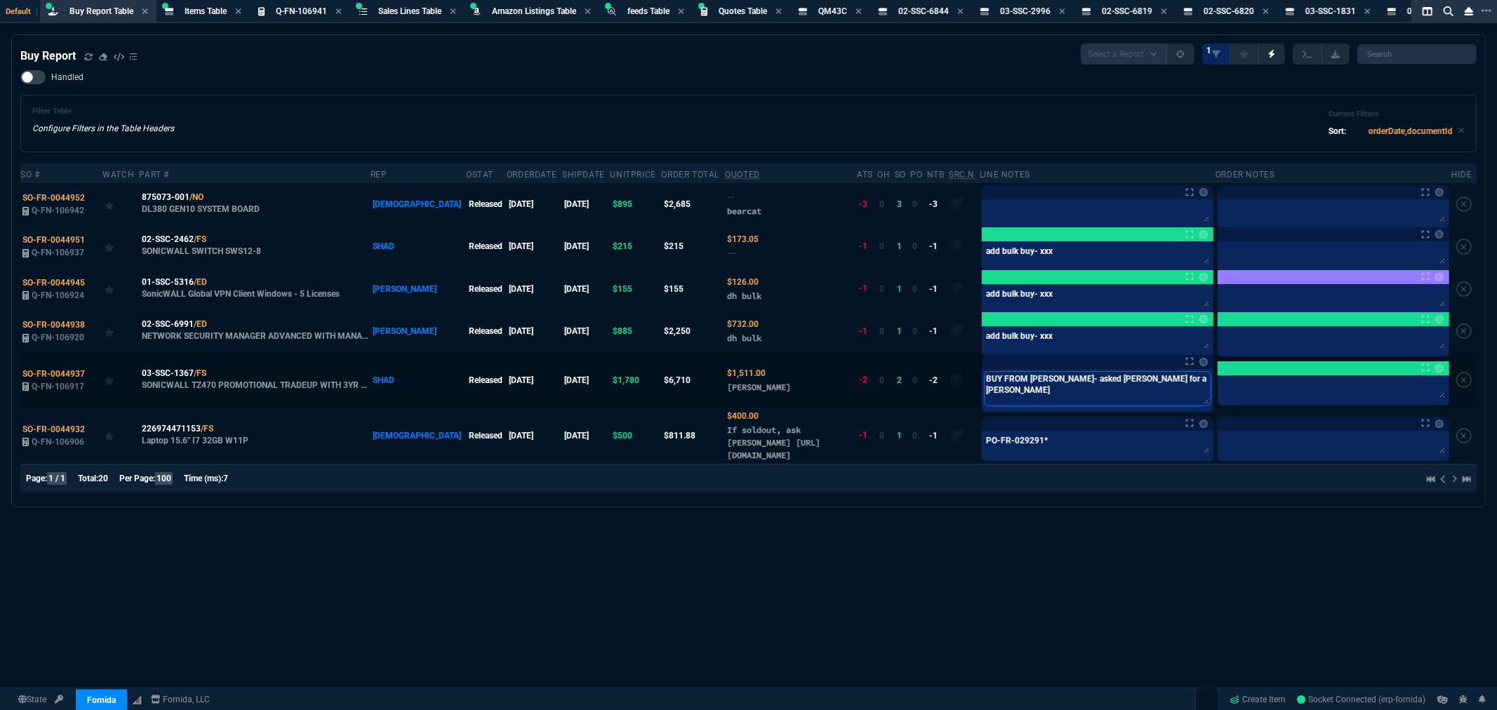
type textarea "BUY FROM INGRAM- asked james for a bette"
type textarea "BUY FROM INGRAM- asked james for a bette r"
type textarea "BUY FROM INGRAM- asked james for a bette rp"
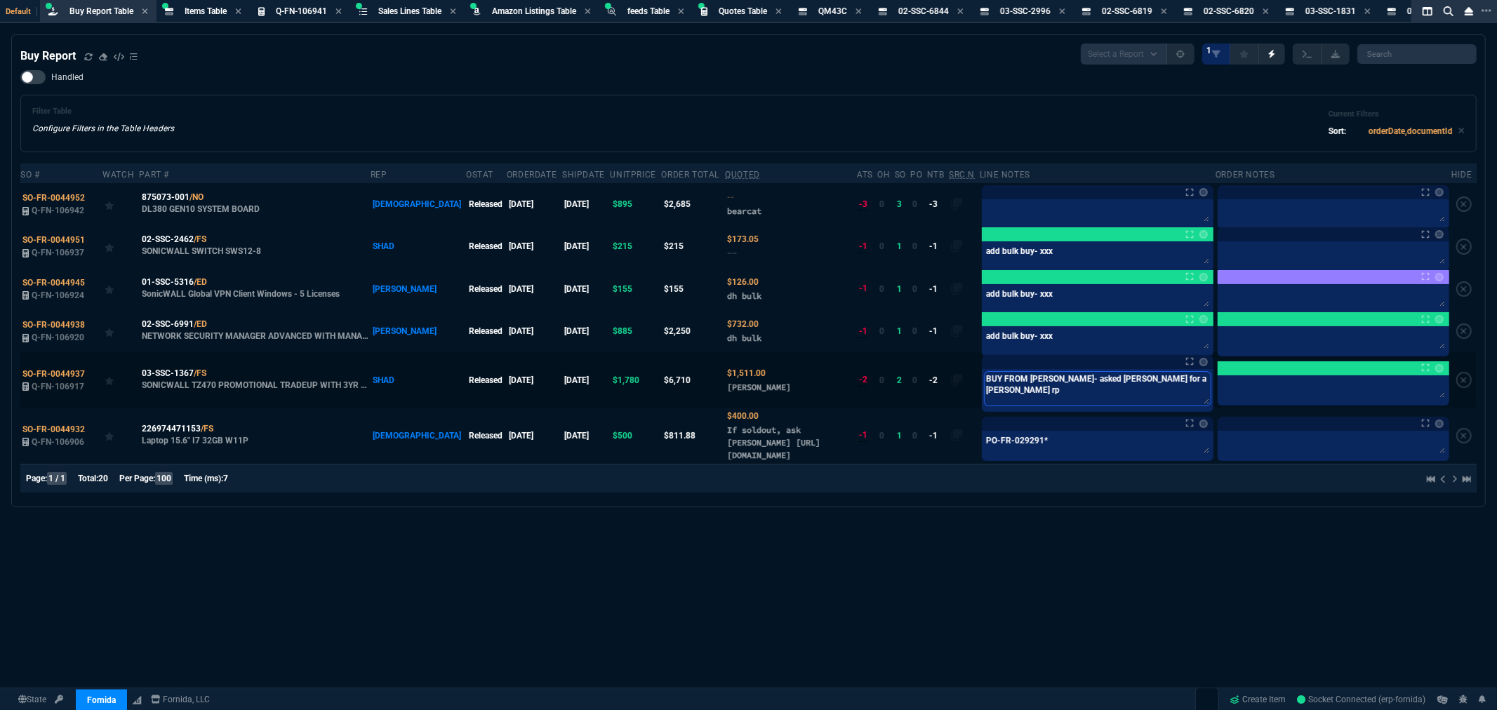
type textarea "BUY FROM INGRAM- asked james for a bette r"
type textarea "BUY FROM INGRAM- asked james for a bette"
type textarea "BUY FROM INGRAM- asked james for a bette r"
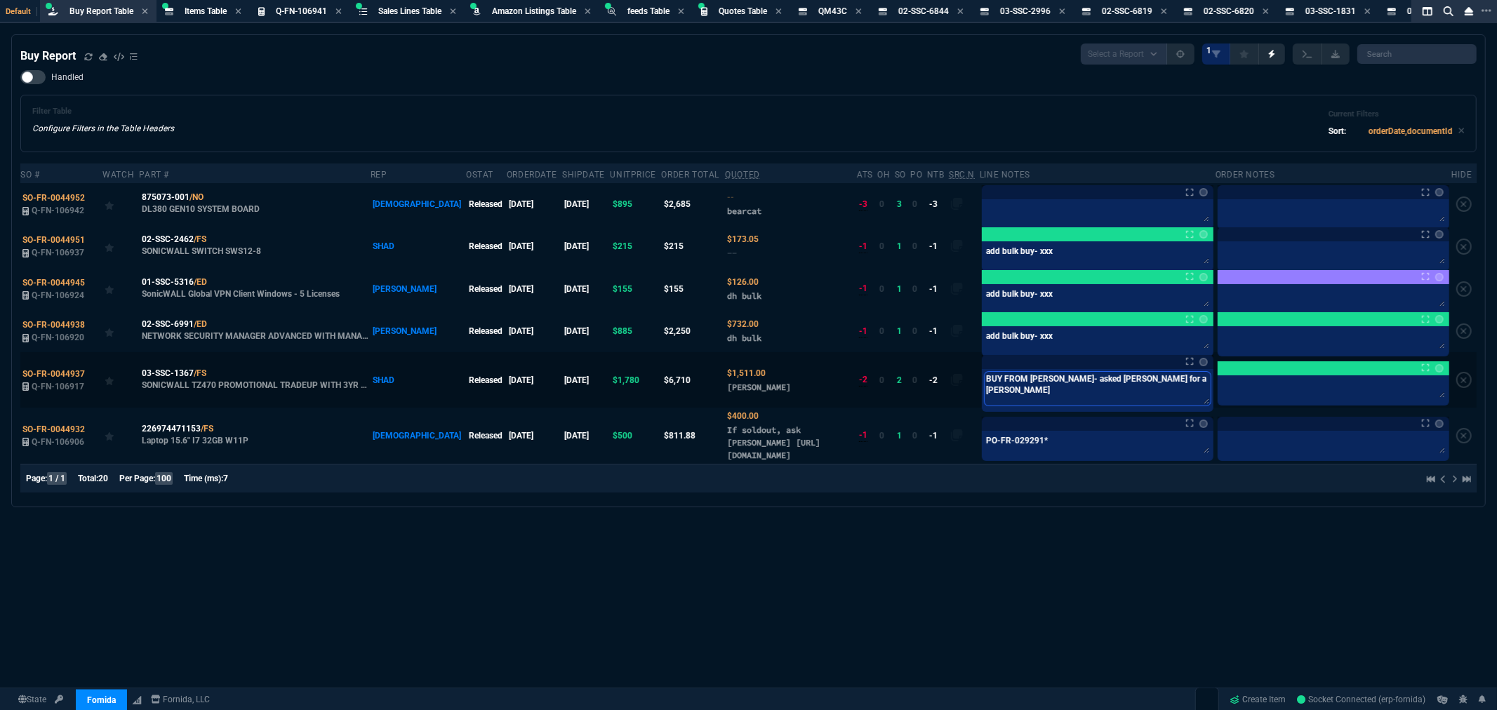
type textarea "BUY FROM INGRAM- asked james for a bette r"
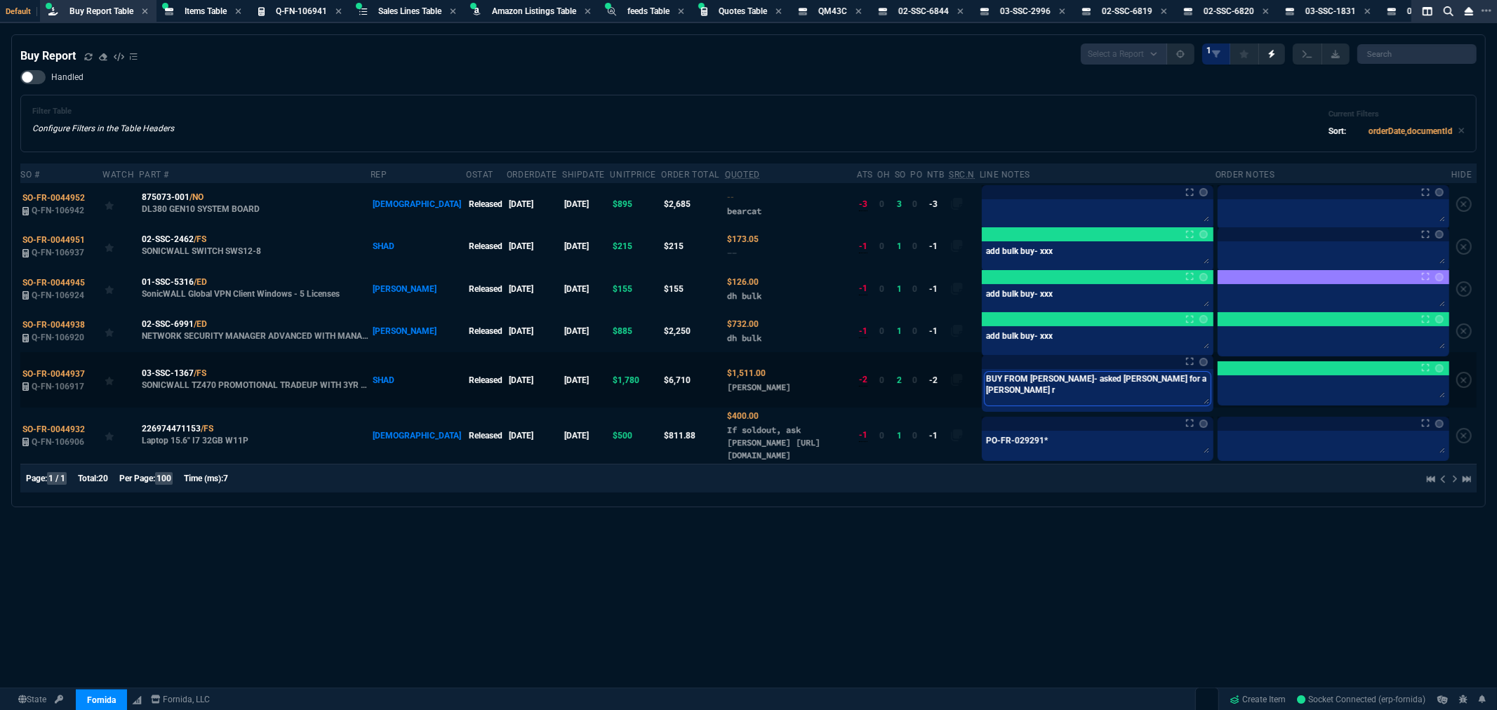
type textarea "BUY FROM INGRAM- asked james for a bette"
type textarea "BUY FROM INGRAM- asked james for a better"
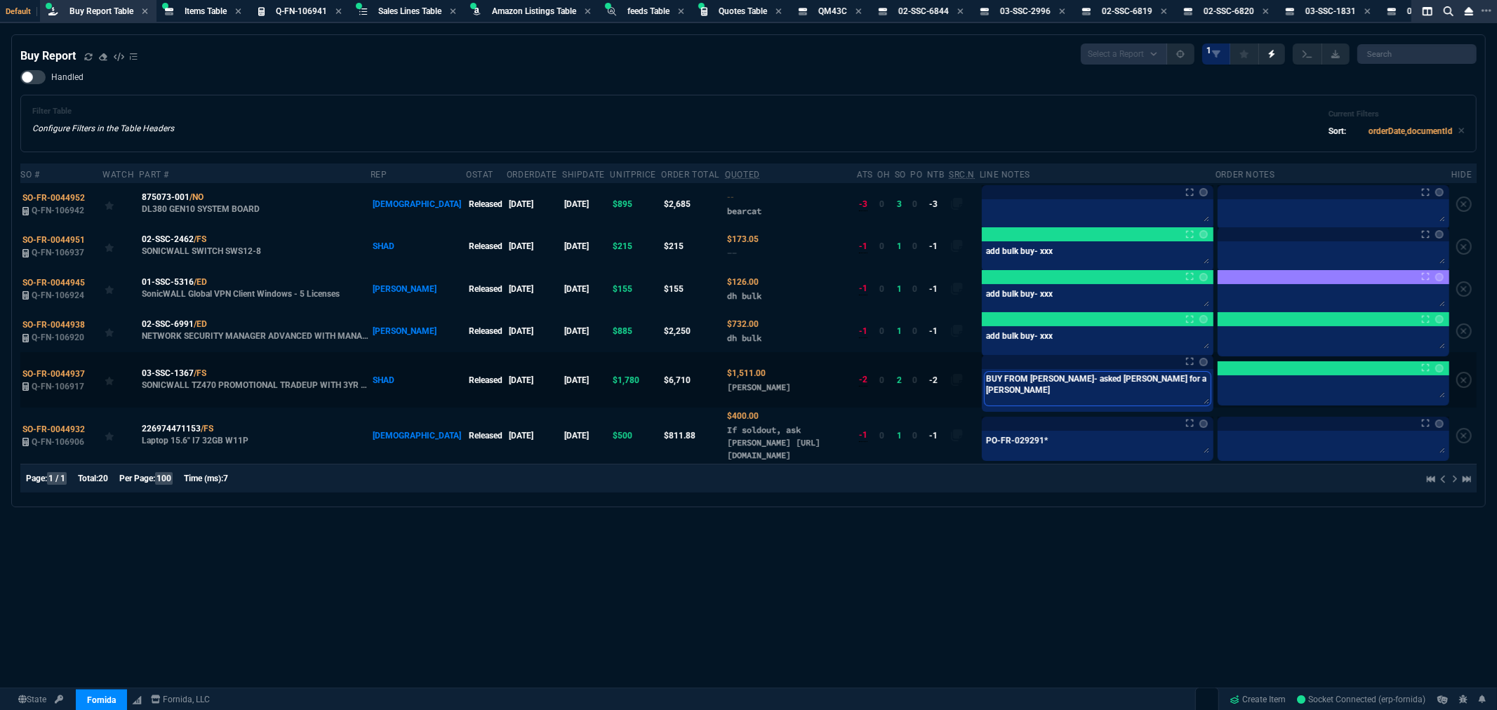
type textarea "BUY FROM INGRAM- asked james for a better"
type textarea "BUY FROM INGRAM- asked james for a better p"
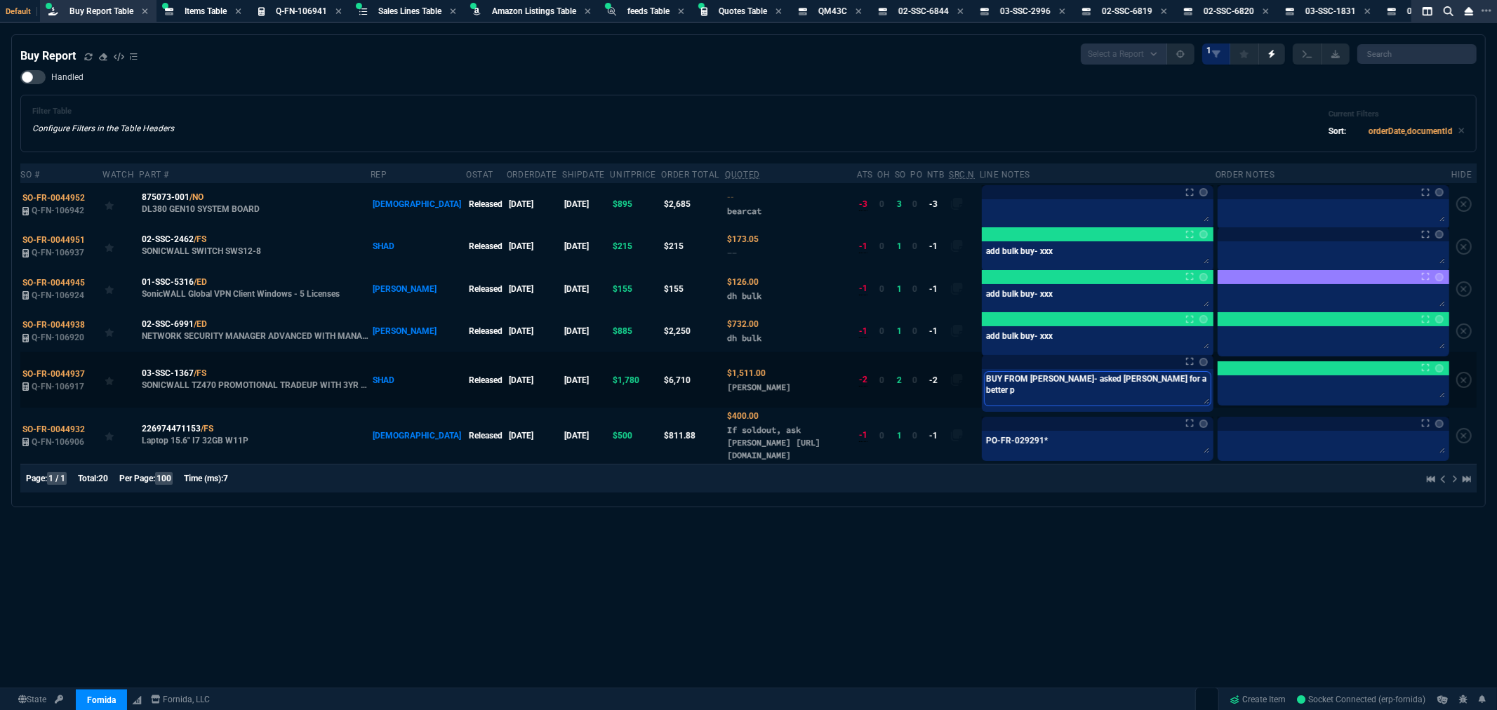
type textarea "BUY FROM INGRAM- asked james for a better pr"
type textarea "BUY FROM INGRAM- asked james for a better pri"
type textarea "BUY FROM INGRAM- asked james for a better pric"
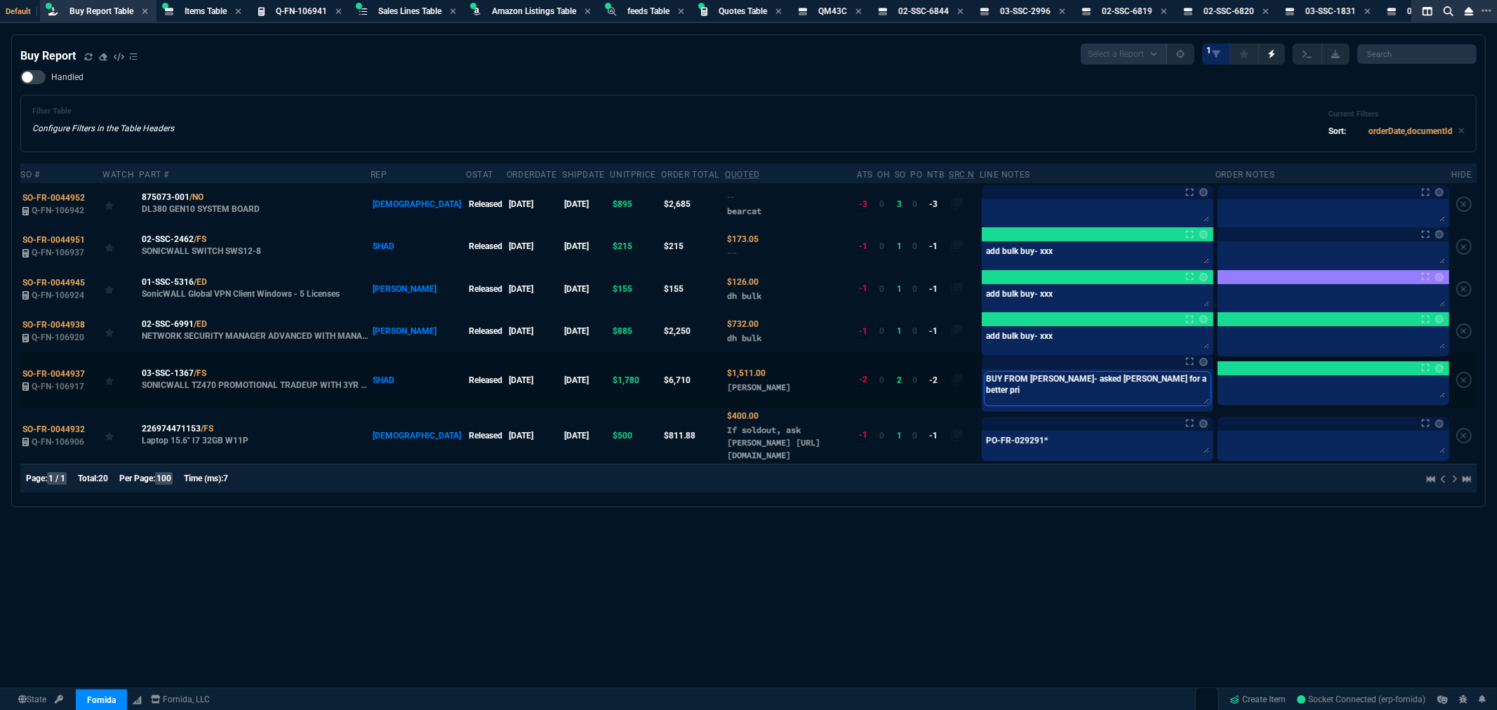
type textarea "BUY FROM INGRAM- asked james for a better pric"
type textarea "BUY FROM INGRAM- asked james for a better price"
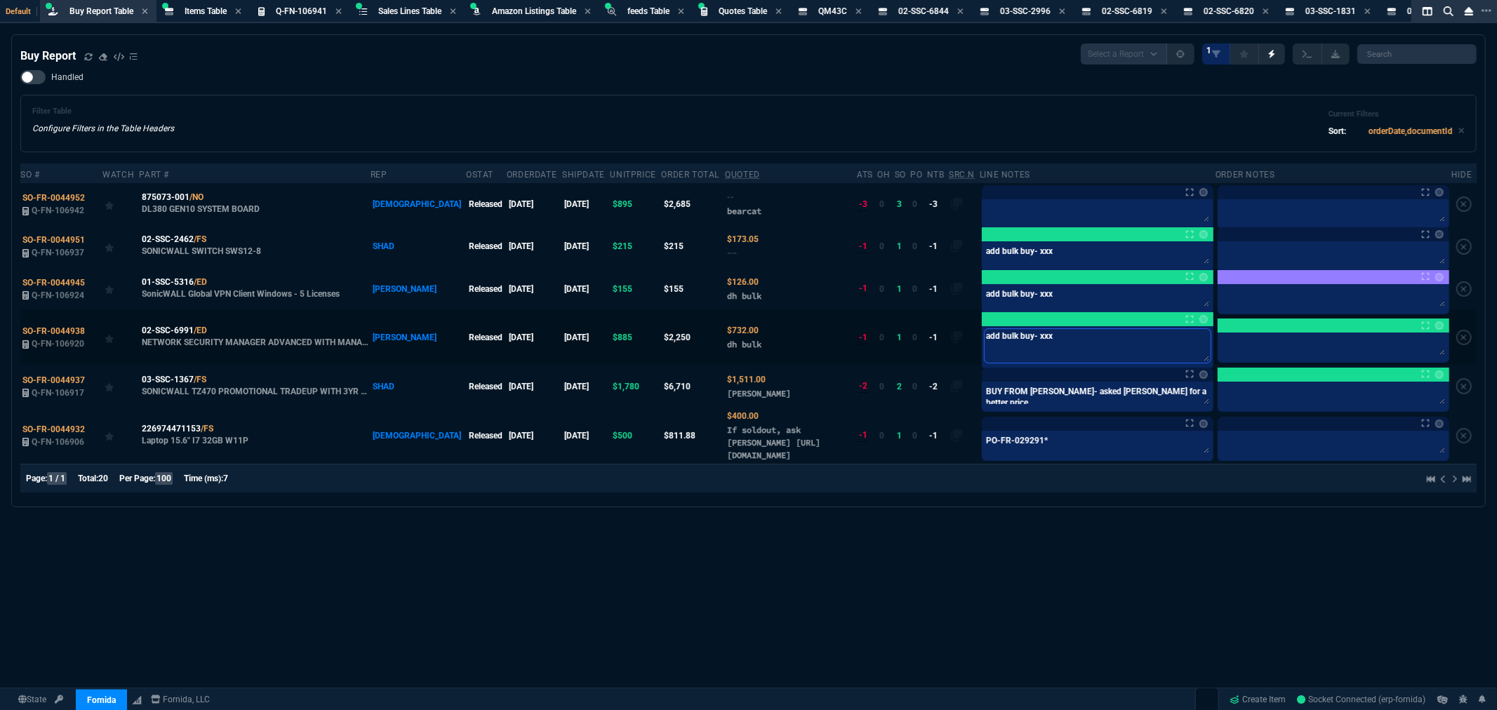
click at [1036, 335] on textarea "add bulk buy- xxx" at bounding box center [1097, 346] width 226 height 34
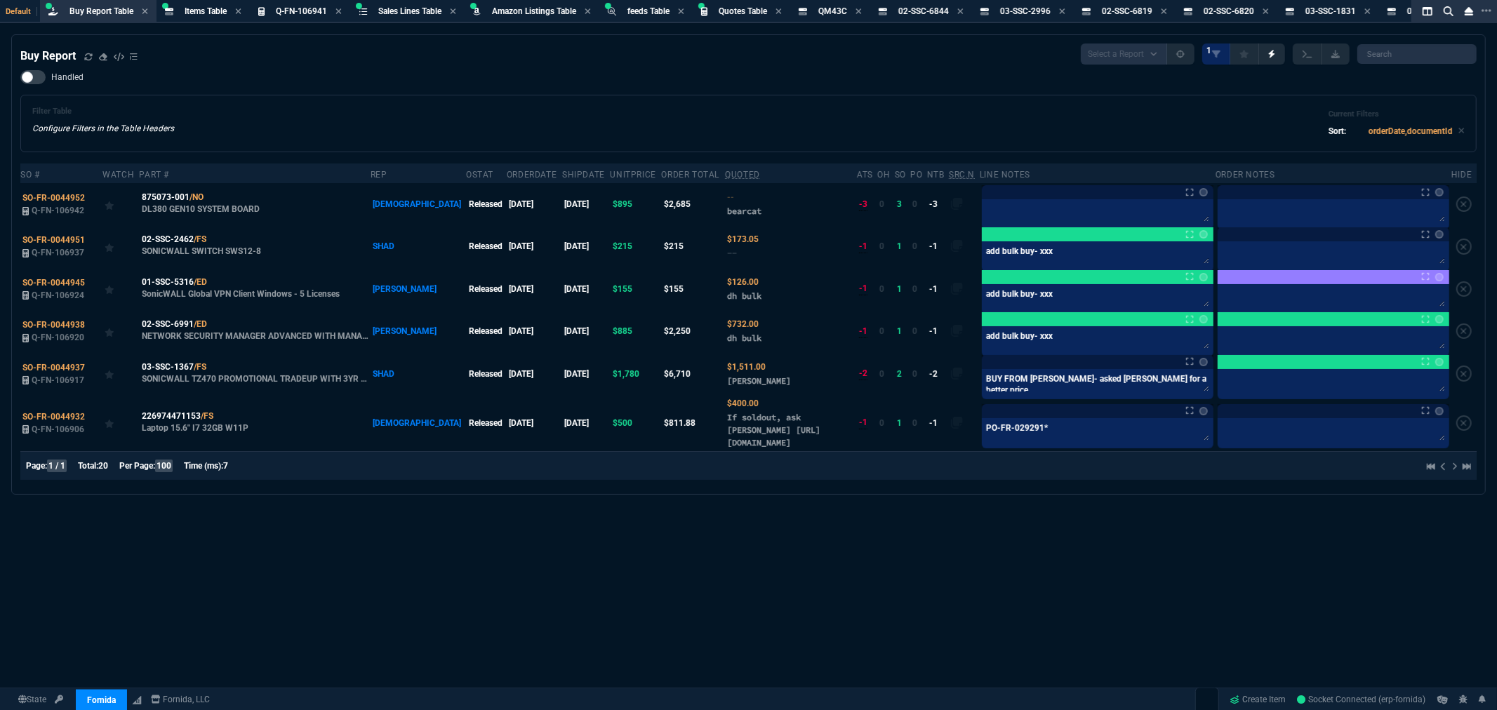
drag, startPoint x: 544, startPoint y: 75, endPoint x: 559, endPoint y: 76, distance: 14.1
click at [545, 75] on div "Handled Filter Table Configure Filters in the Table Headers Current Filters Sor…" at bounding box center [748, 111] width 1456 height 82
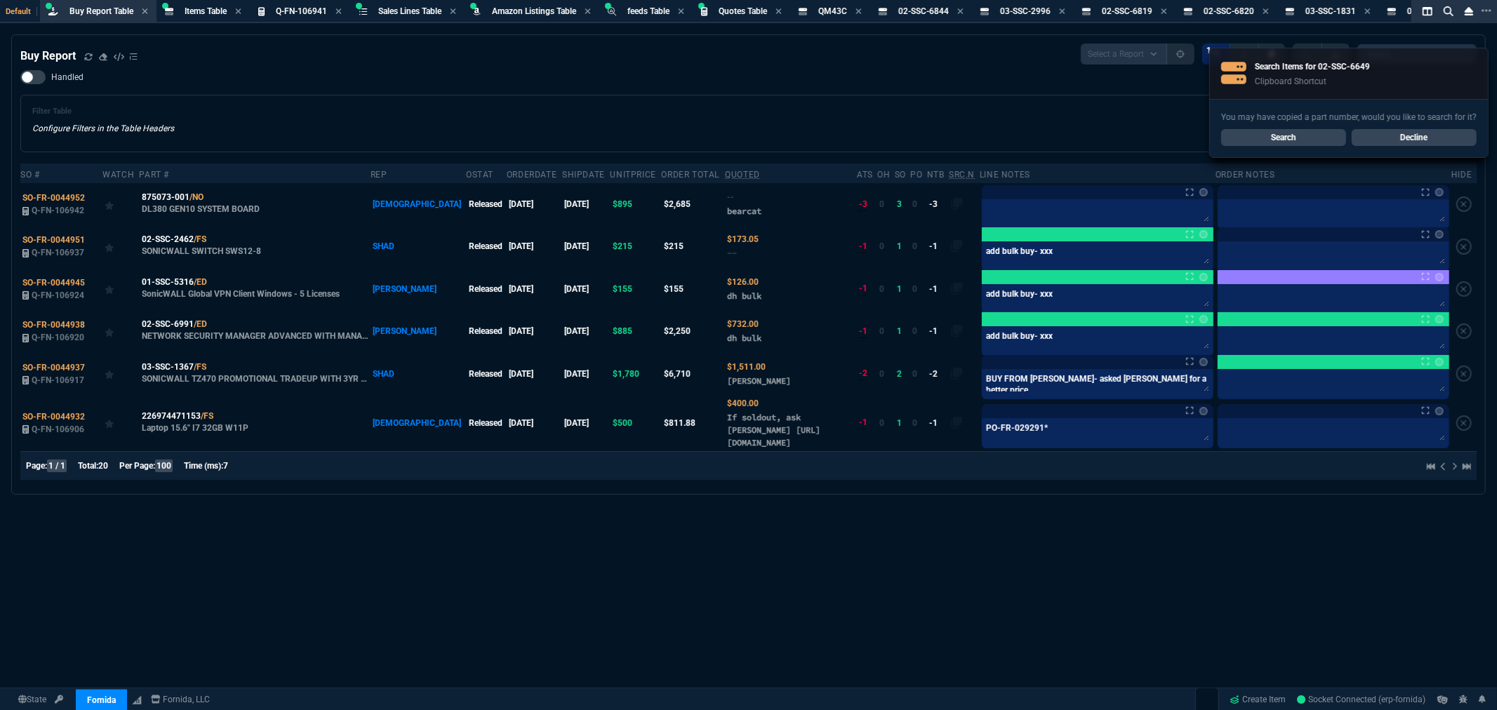
click at [1276, 134] on link "Search" at bounding box center [1283, 137] width 125 height 17
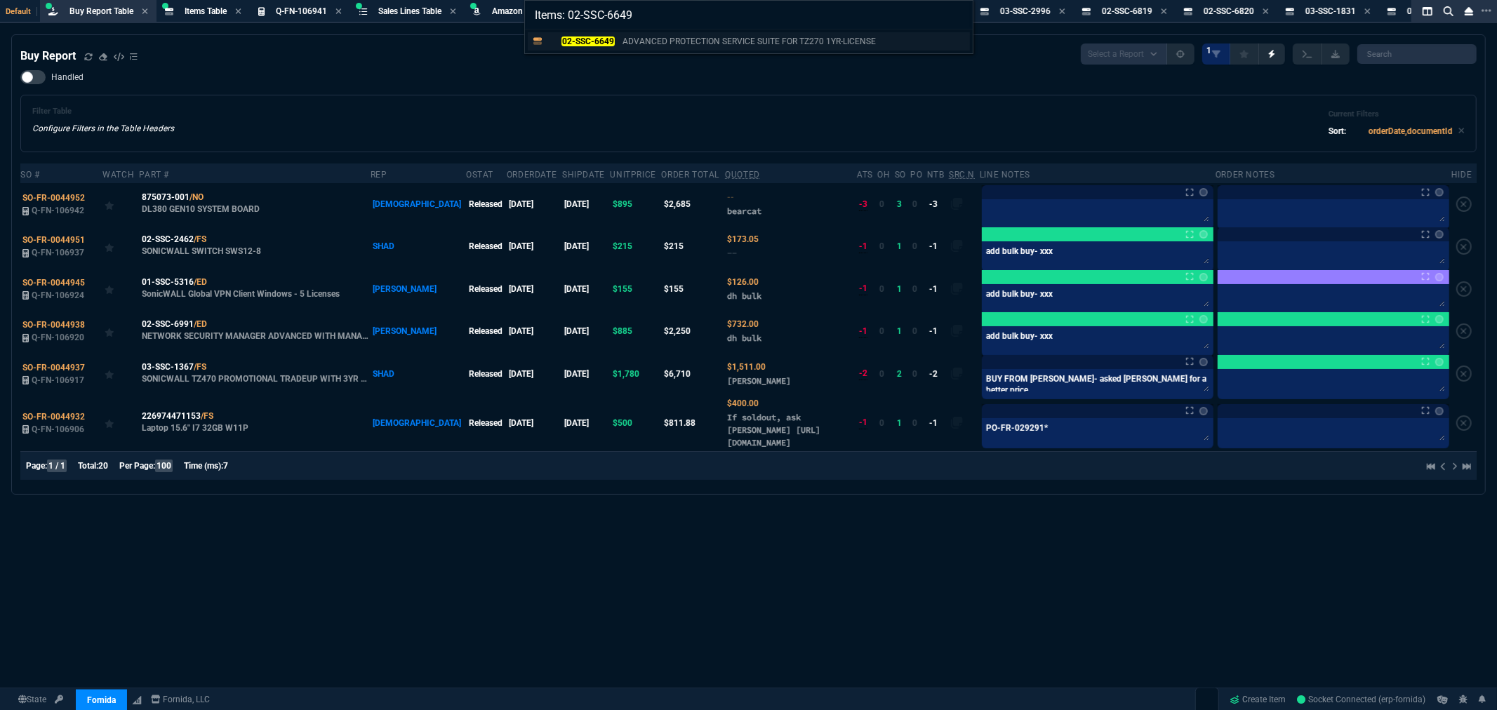
click at [609, 39] on mark "02-SSC-6649" at bounding box center [587, 41] width 53 height 10
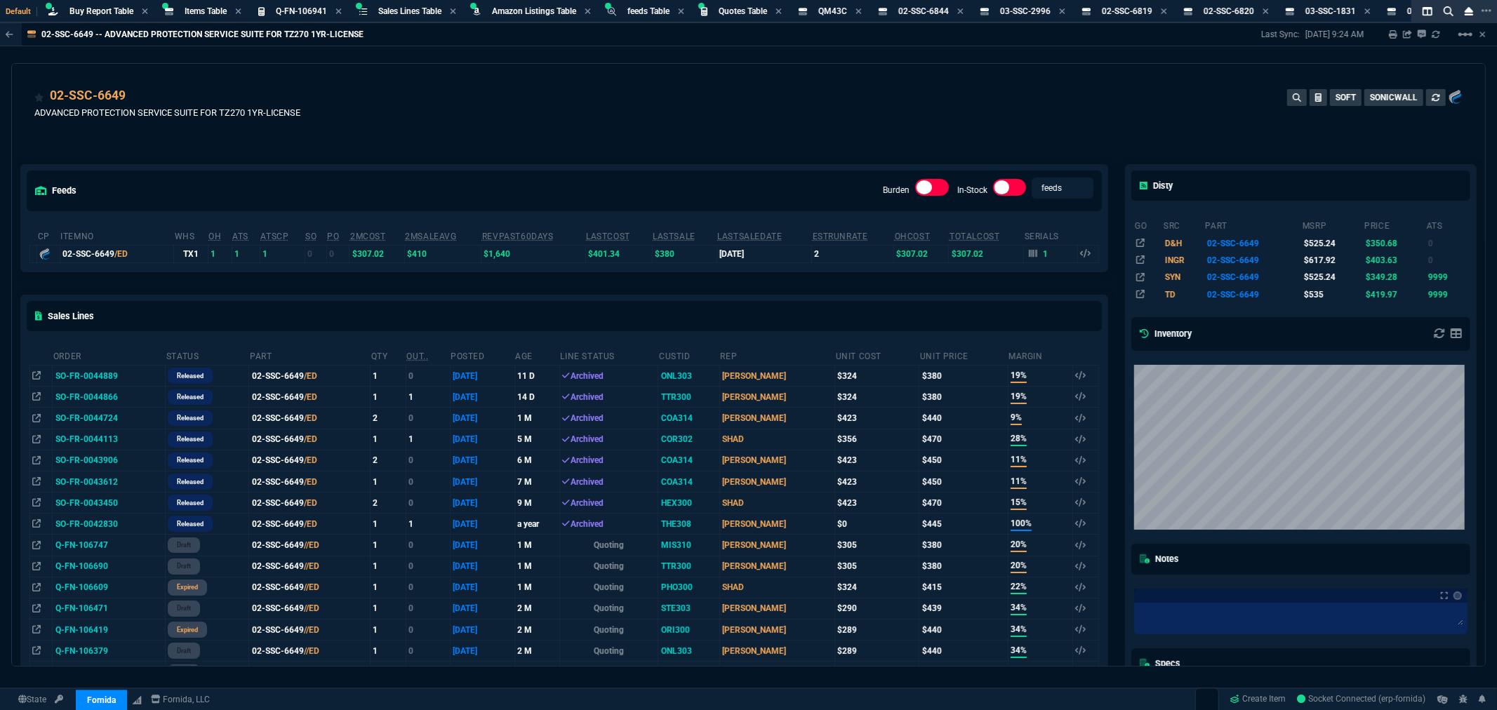
click at [568, 103] on div "02-SSC-6649 ADVANCED PROTECTION SERVICE SUITE FOR TZ270 1YR-LICENSE SOFT SONICW…" at bounding box center [748, 111] width 1428 height 50
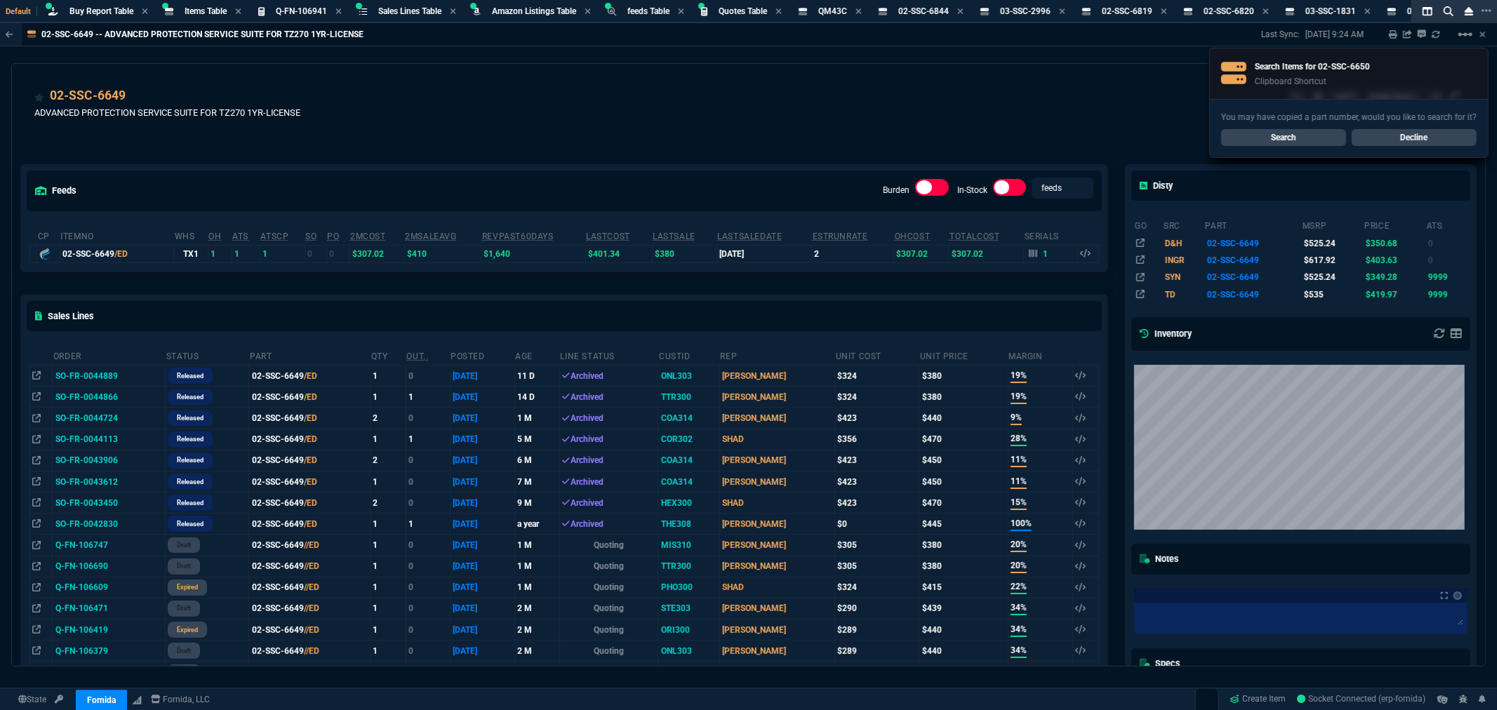
click at [1260, 140] on link "Search" at bounding box center [1283, 137] width 125 height 17
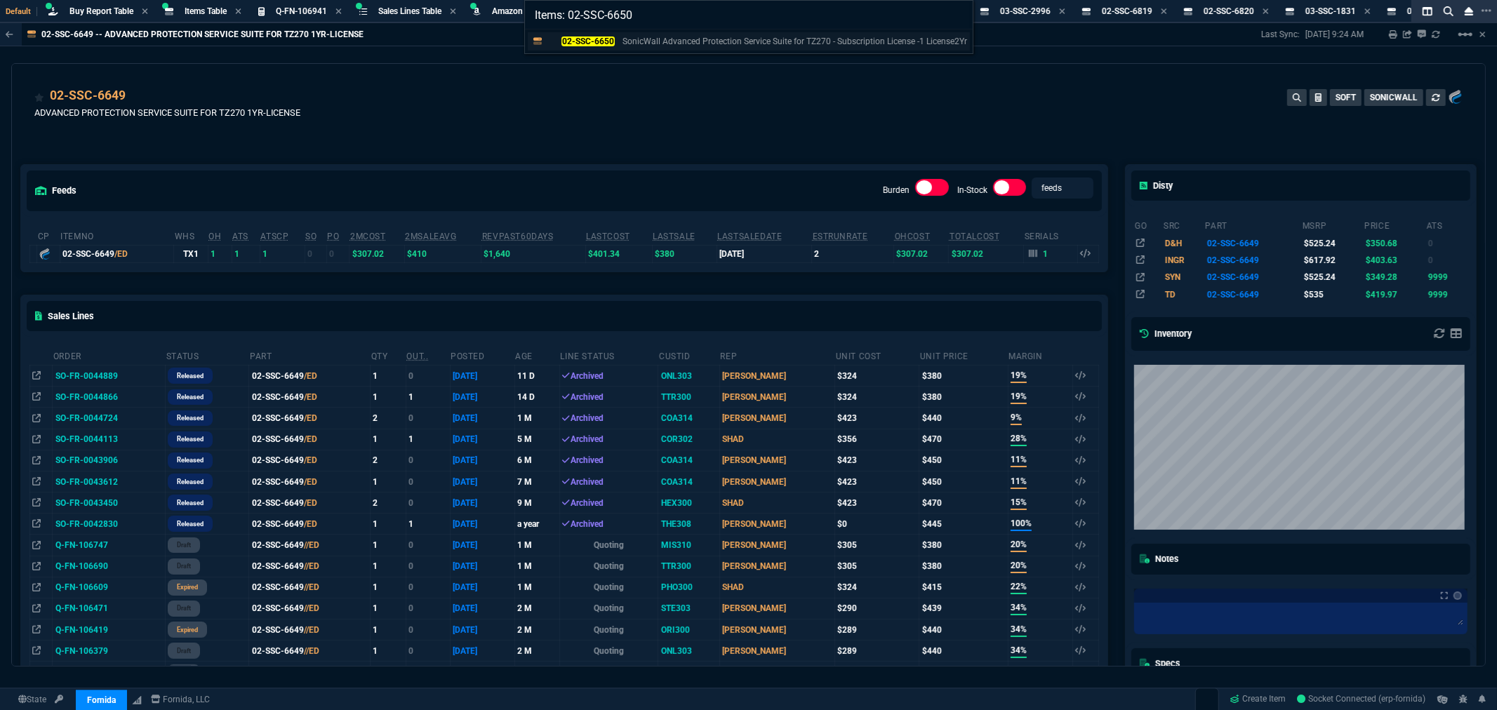
click at [580, 36] on mark "02-SSC-6650" at bounding box center [587, 41] width 53 height 10
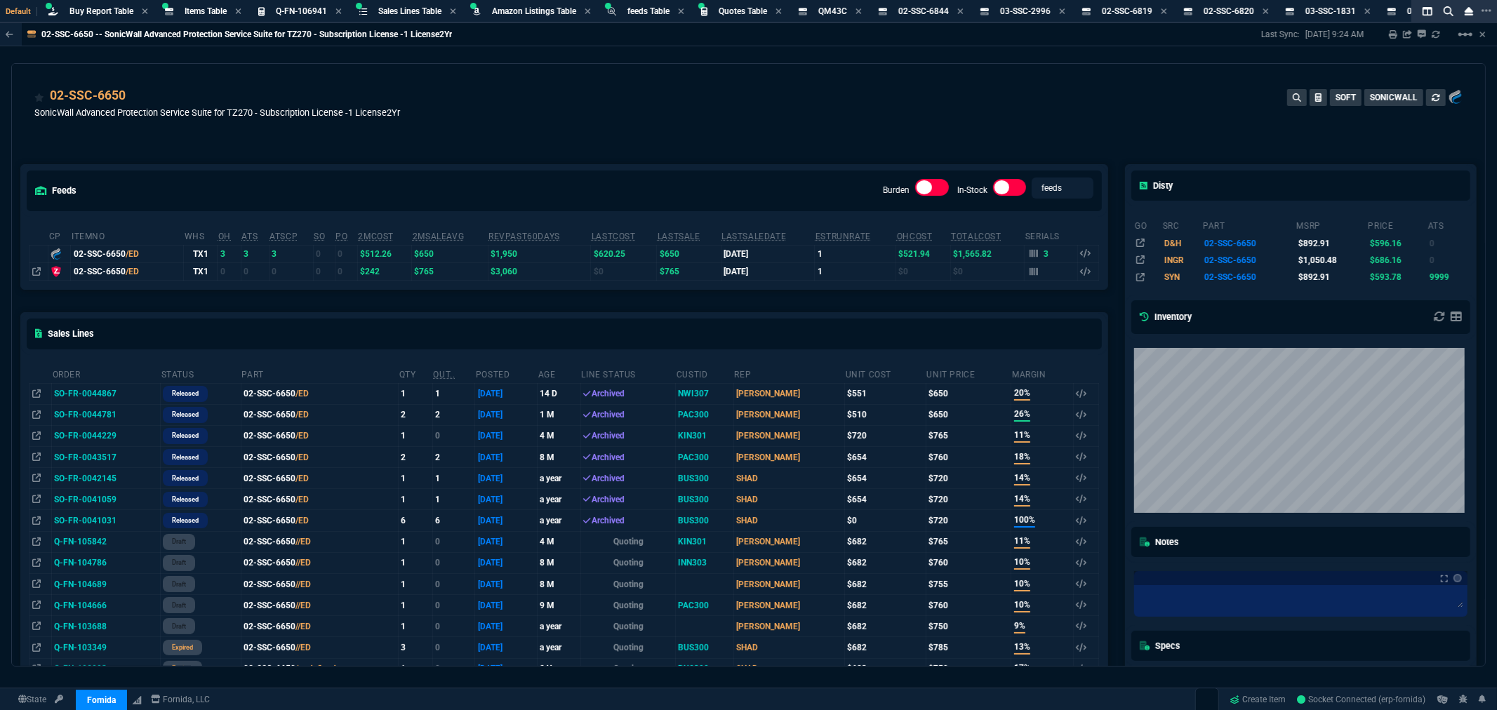
click at [662, 102] on div "02-SSC-6650 SonicWall Advanced Protection Service Suite for TZ270 - Subscriptio…" at bounding box center [748, 111] width 1428 height 50
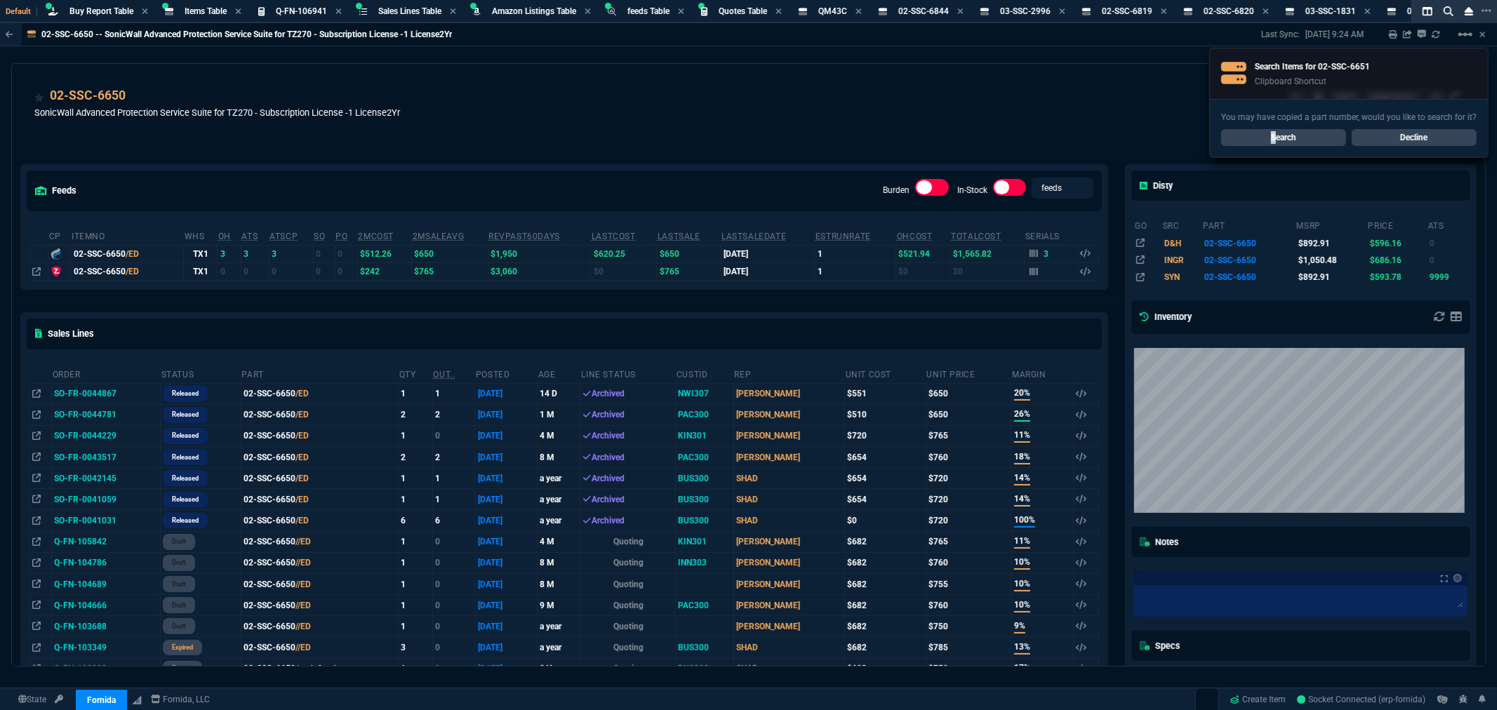
click at [1277, 142] on link "Search" at bounding box center [1283, 137] width 125 height 17
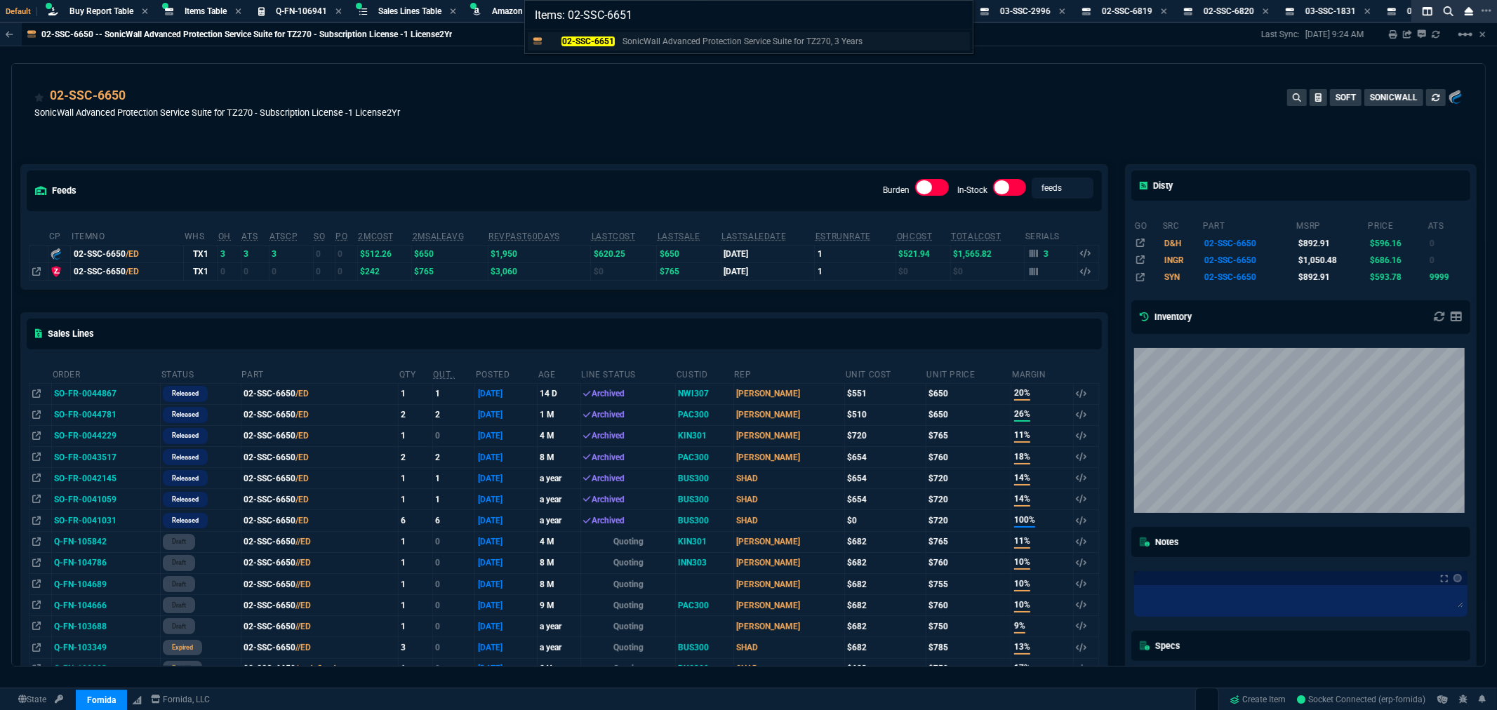
click at [606, 36] on mark "02-SSC-6651" at bounding box center [587, 41] width 53 height 10
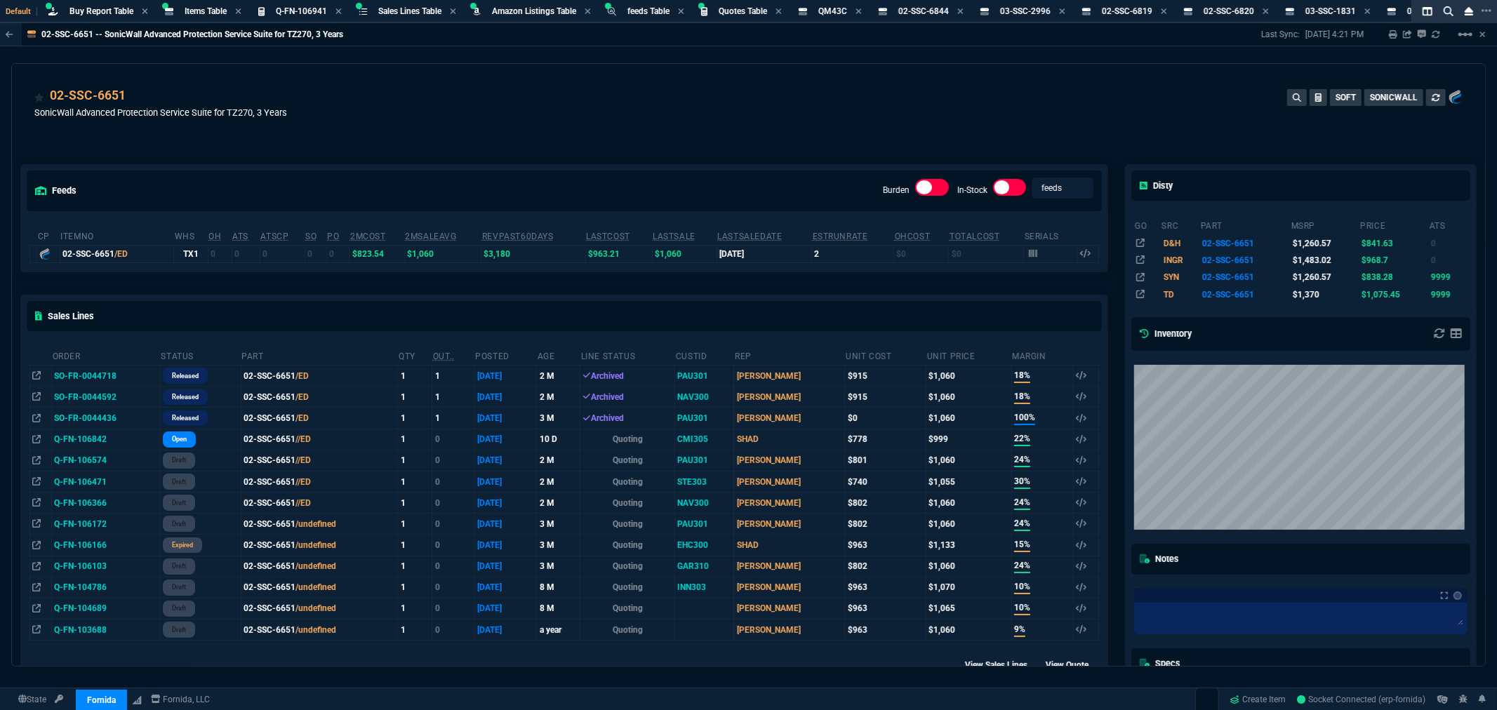
drag, startPoint x: 570, startPoint y: 129, endPoint x: 579, endPoint y: 129, distance: 9.1
click at [570, 129] on div "02-SSC-6651 SonicWall Advanced Protection Service Suite for TZ270, 3 Years SOFT…" at bounding box center [748, 111] width 1428 height 50
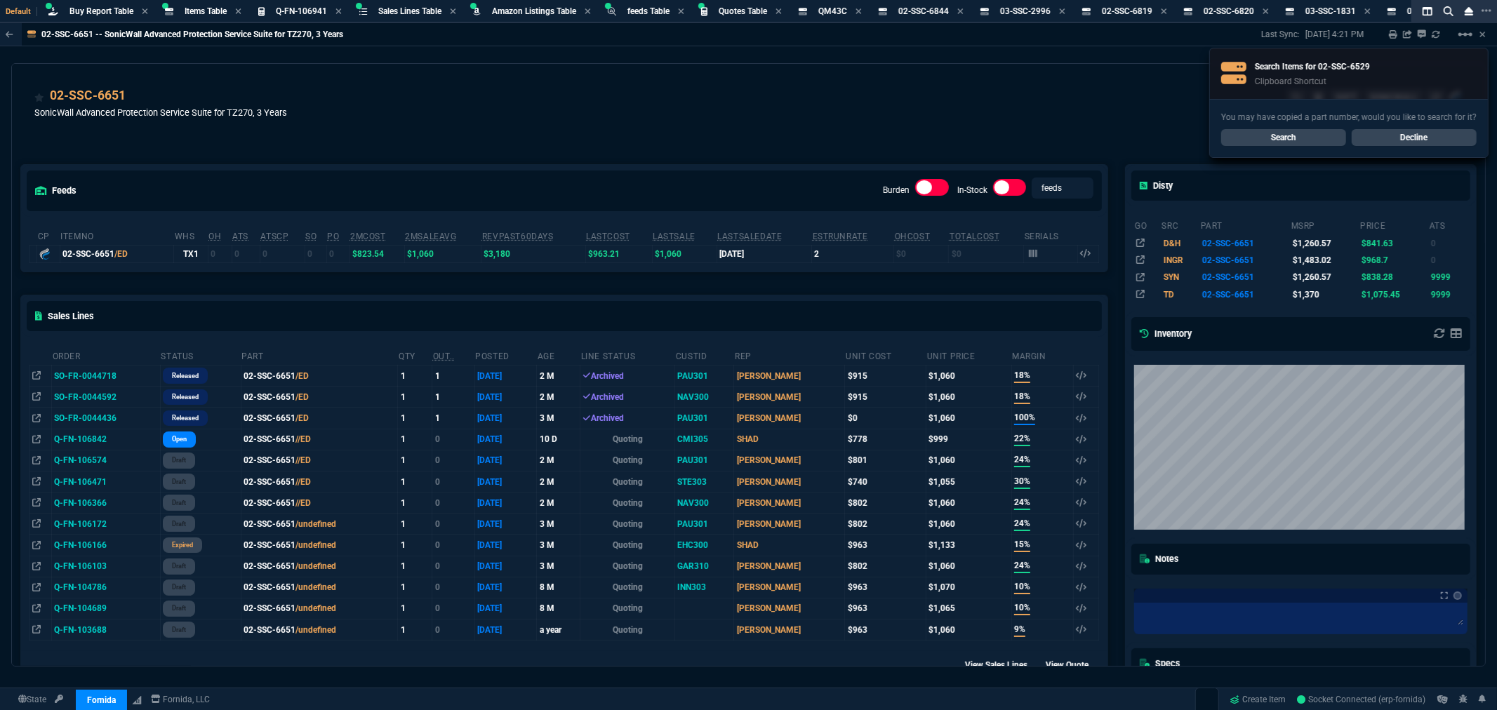
click at [1292, 138] on link "Search" at bounding box center [1283, 137] width 125 height 17
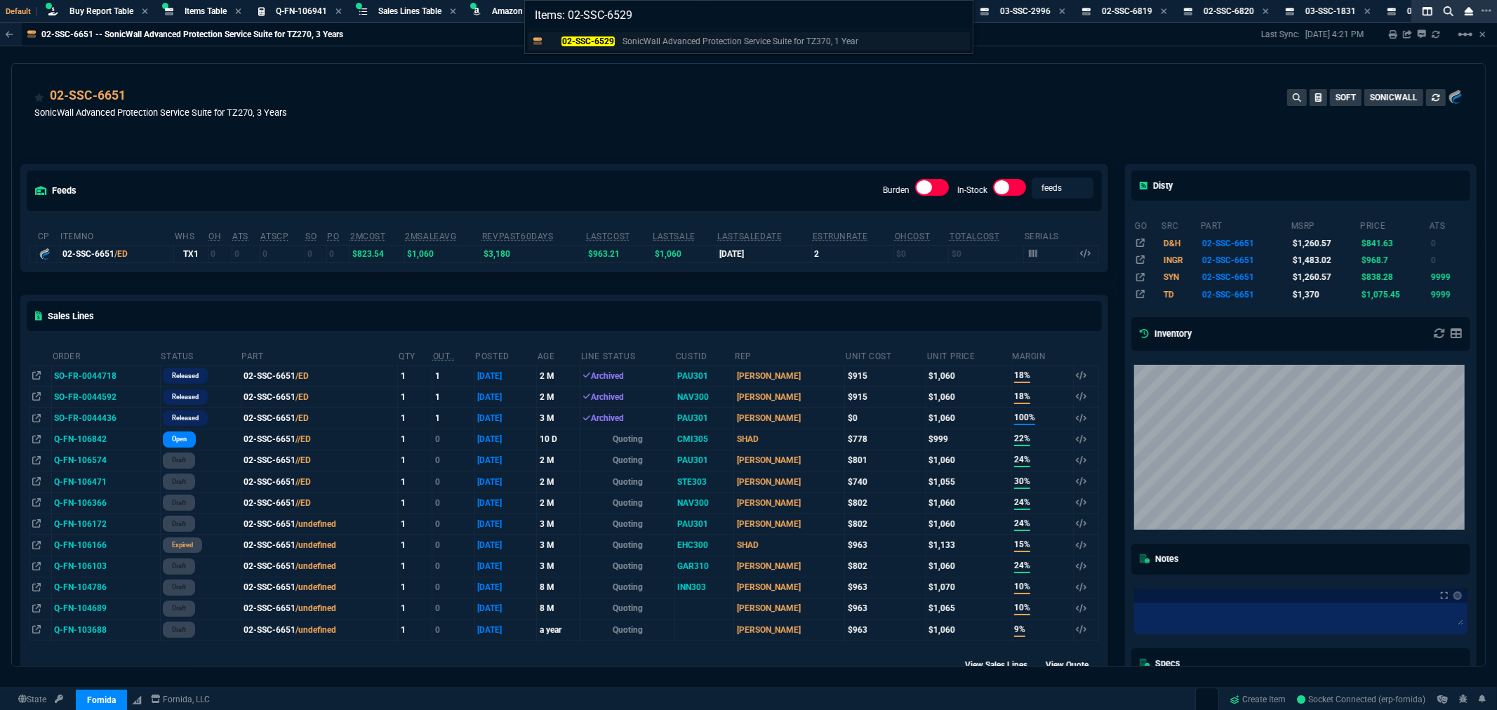
click at [589, 45] on mark "02-SSC-6529" at bounding box center [587, 41] width 53 height 10
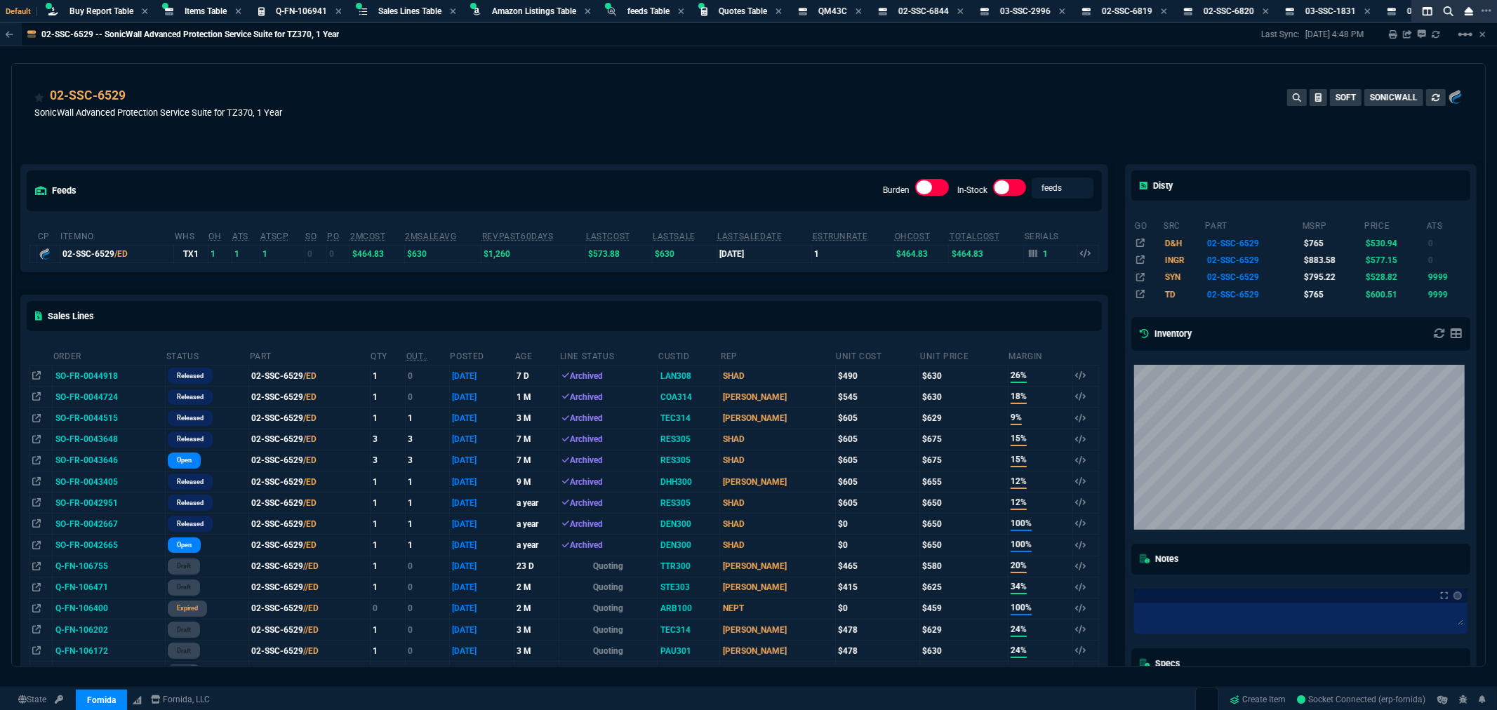
click at [710, 149] on div "feeds Burden In-Stock feeds prices cp ItemNo WHS OH ATS ATSCP SO PO 2MCost 2MSa…" at bounding box center [564, 613] width 1104 height 960
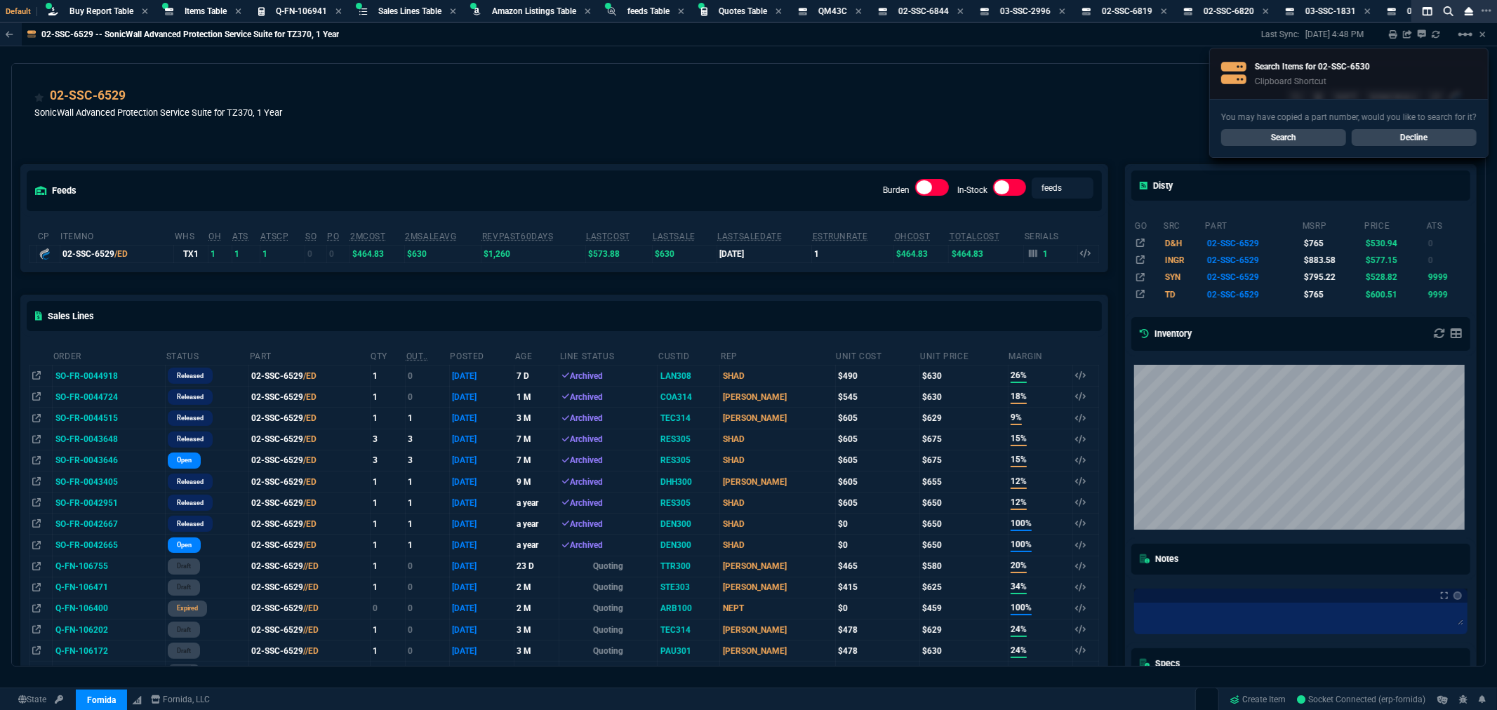
click at [1266, 137] on link "Search" at bounding box center [1283, 137] width 125 height 17
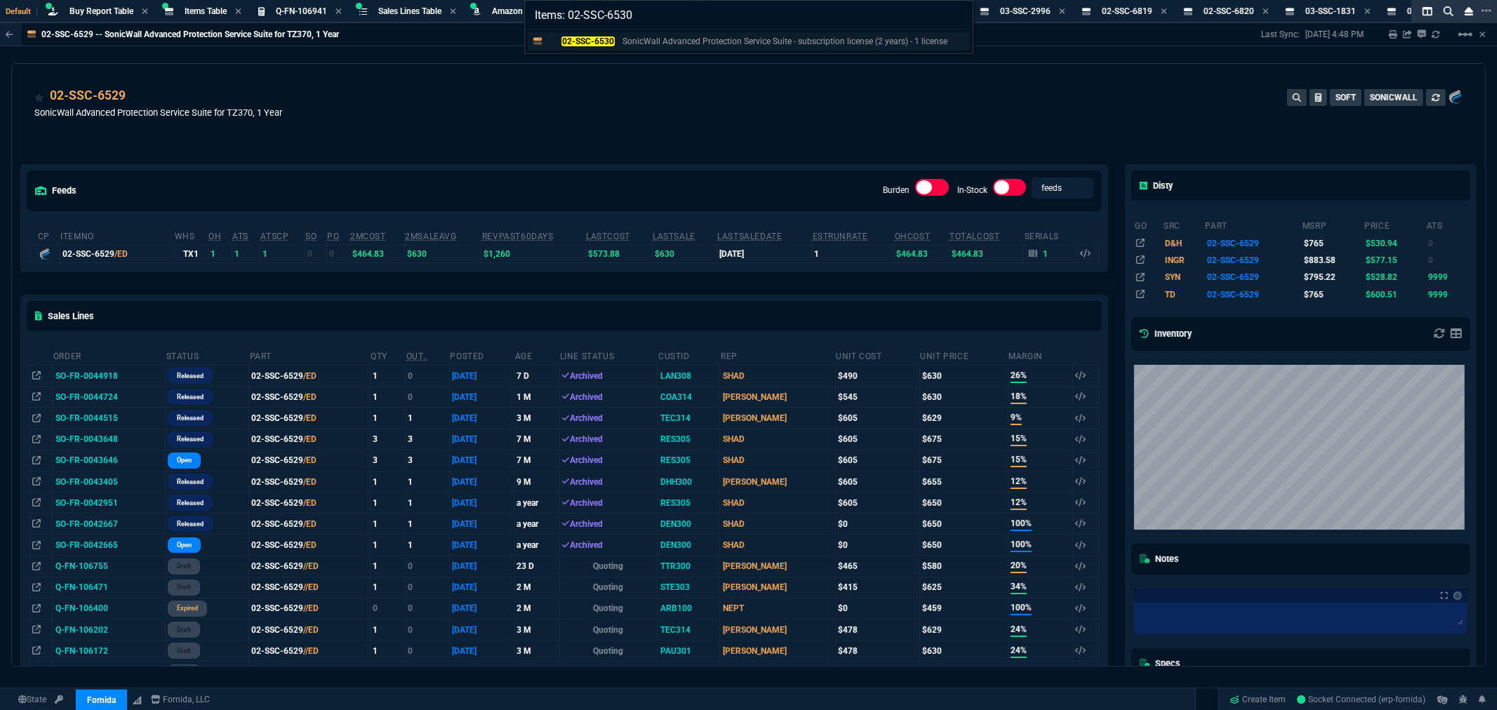
click at [608, 41] on mark "02-SSC-6530" at bounding box center [587, 41] width 53 height 10
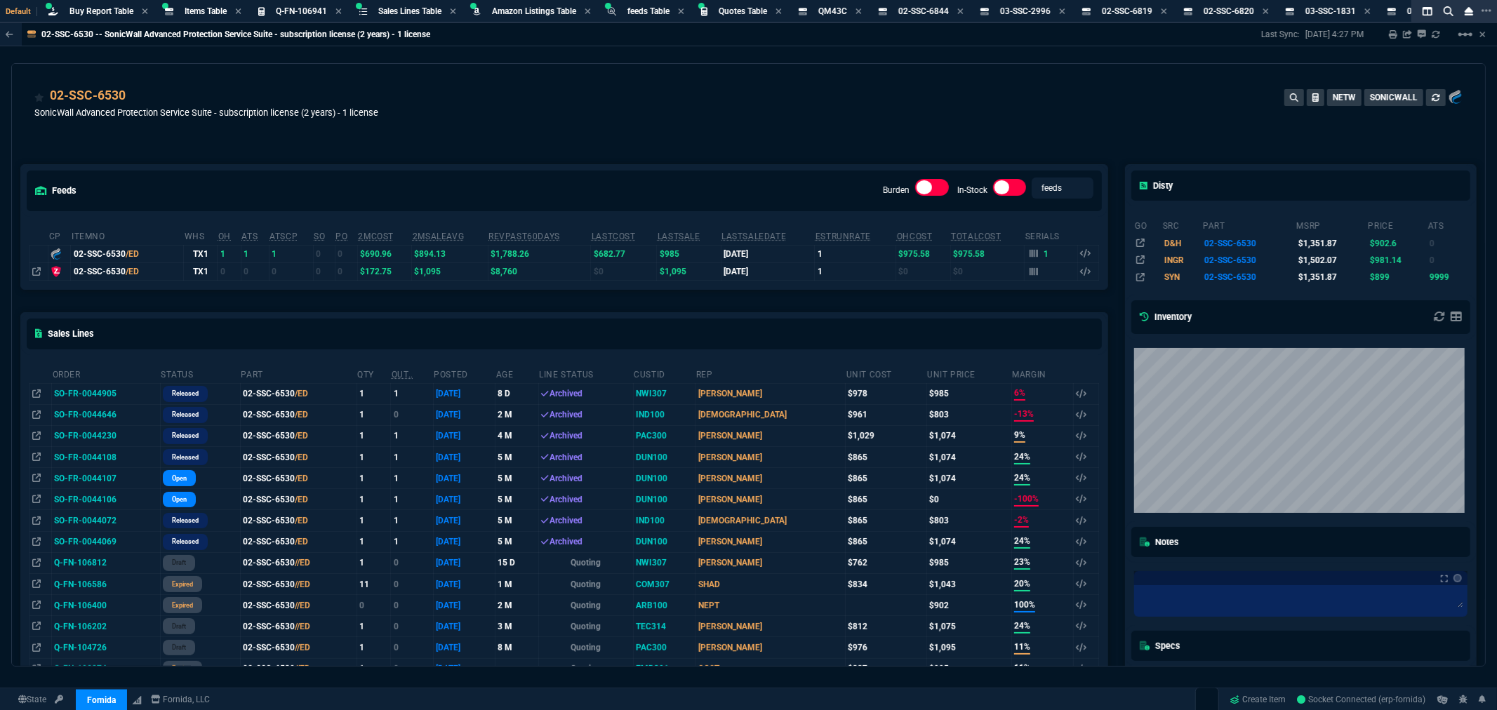
click at [773, 116] on div "02-SSC-6530 SonicWall Advanced Protection Service Suite - subscription license …" at bounding box center [748, 111] width 1428 height 50
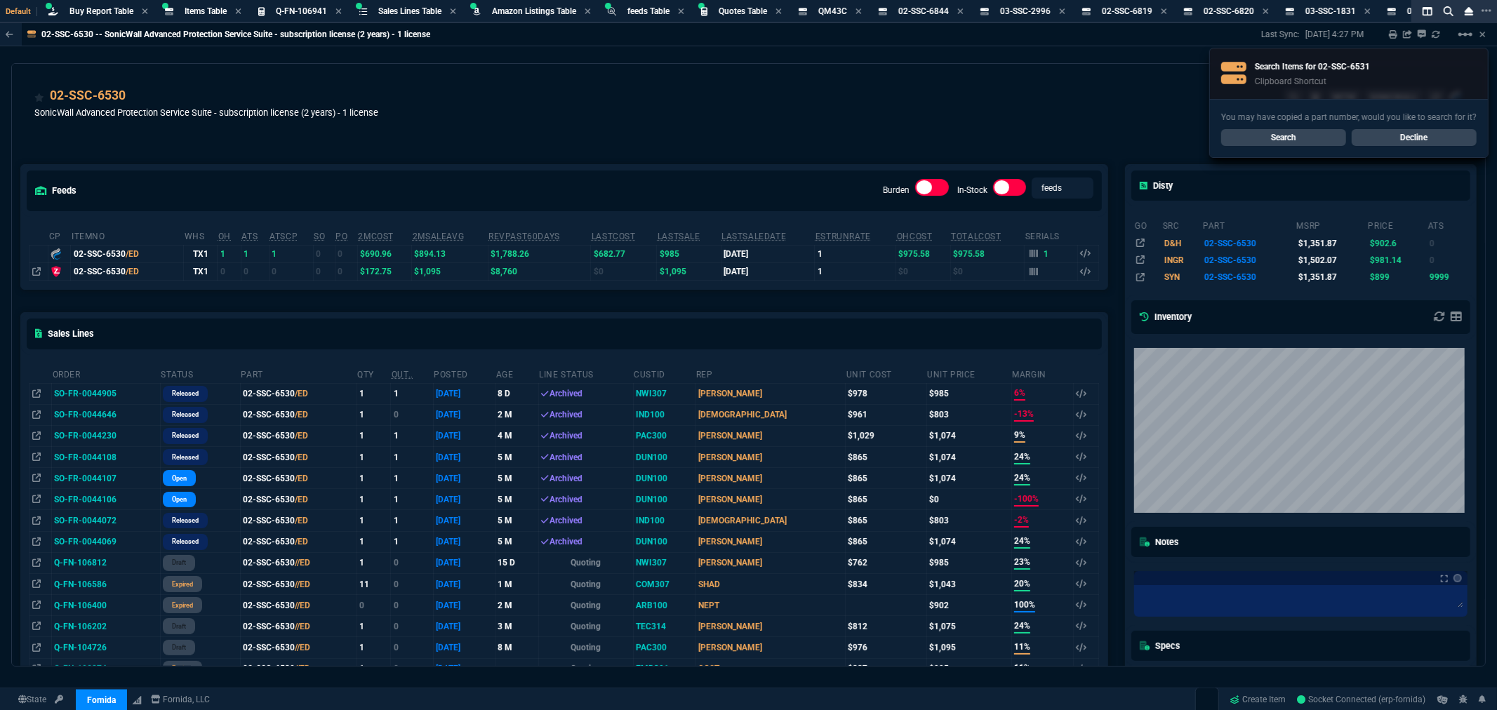
click at [1256, 131] on link "Search" at bounding box center [1283, 137] width 125 height 17
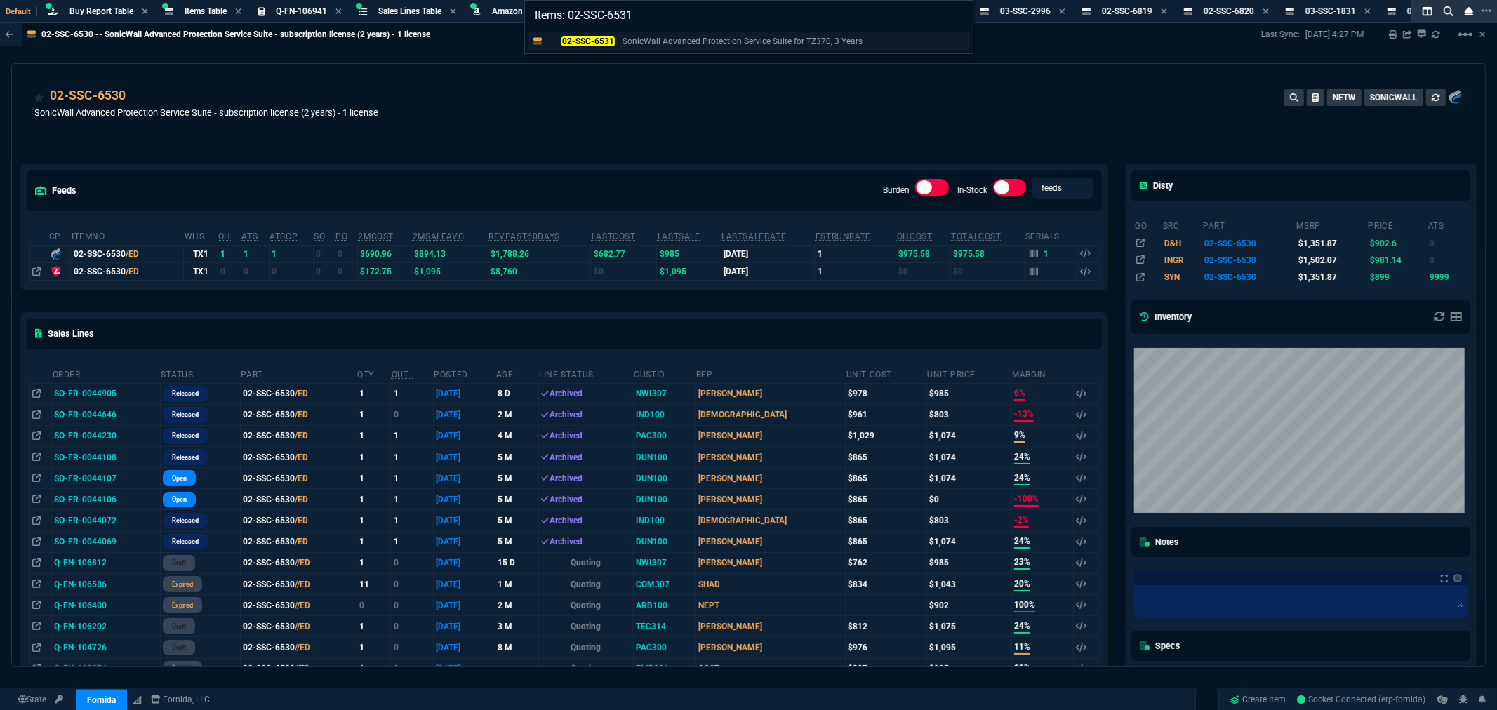
click at [600, 40] on mark "02-SSC-6531" at bounding box center [587, 41] width 53 height 10
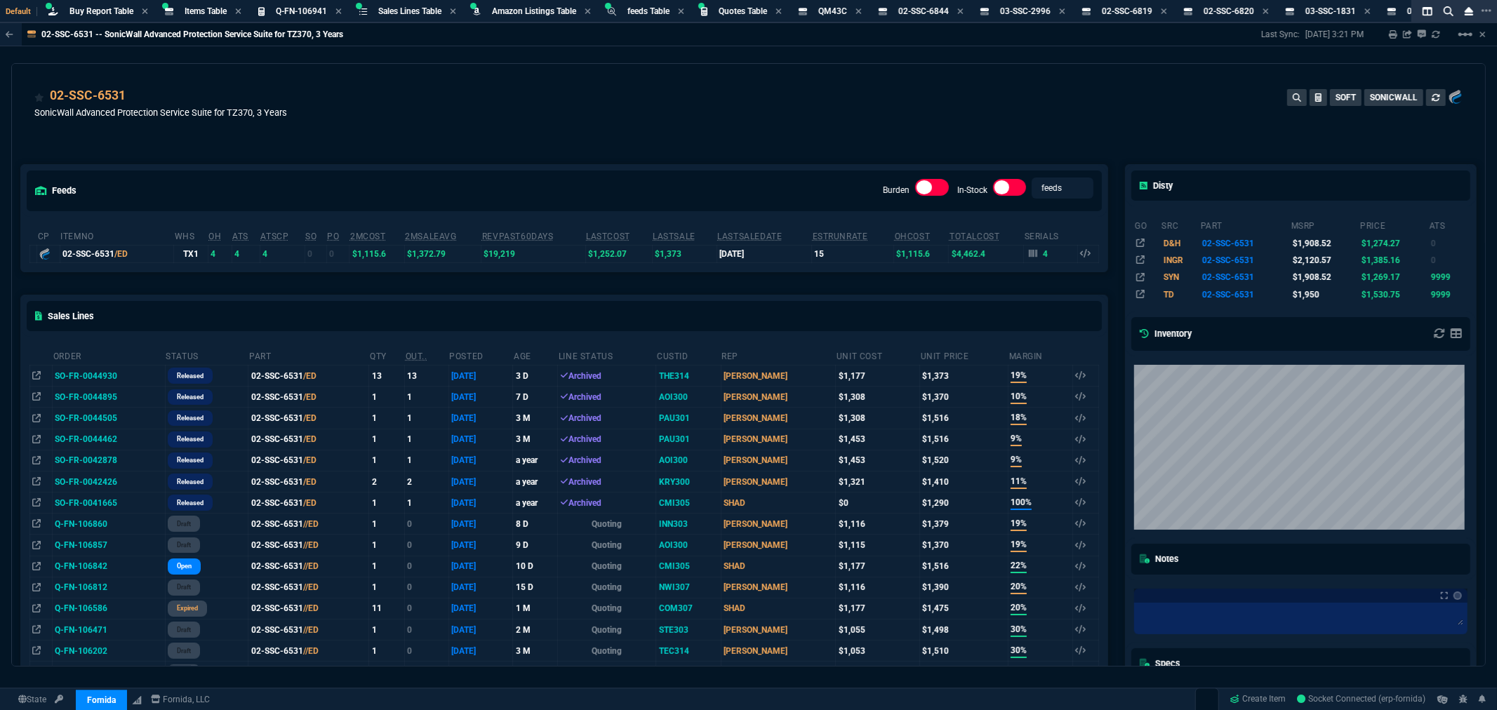
drag, startPoint x: 776, startPoint y: 132, endPoint x: 805, endPoint y: 229, distance: 101.7
click at [776, 135] on div "02-SSC-6531 SonicWall Advanced Protection Service Suite for TZ370, 3 Years SOFT…" at bounding box center [748, 364] width 1474 height 603
click at [861, 114] on div "02-SSC-6531 SonicWall Advanced Protection Service Suite for TZ370, 3 Years SOFT…" at bounding box center [748, 111] width 1428 height 50
click at [678, 103] on div "02-SSC-6531 SonicWall Advanced Protection Service Suite for TZ370, 3 Years SOFT…" at bounding box center [748, 111] width 1428 height 50
click at [963, 10] on icon at bounding box center [960, 11] width 6 height 8
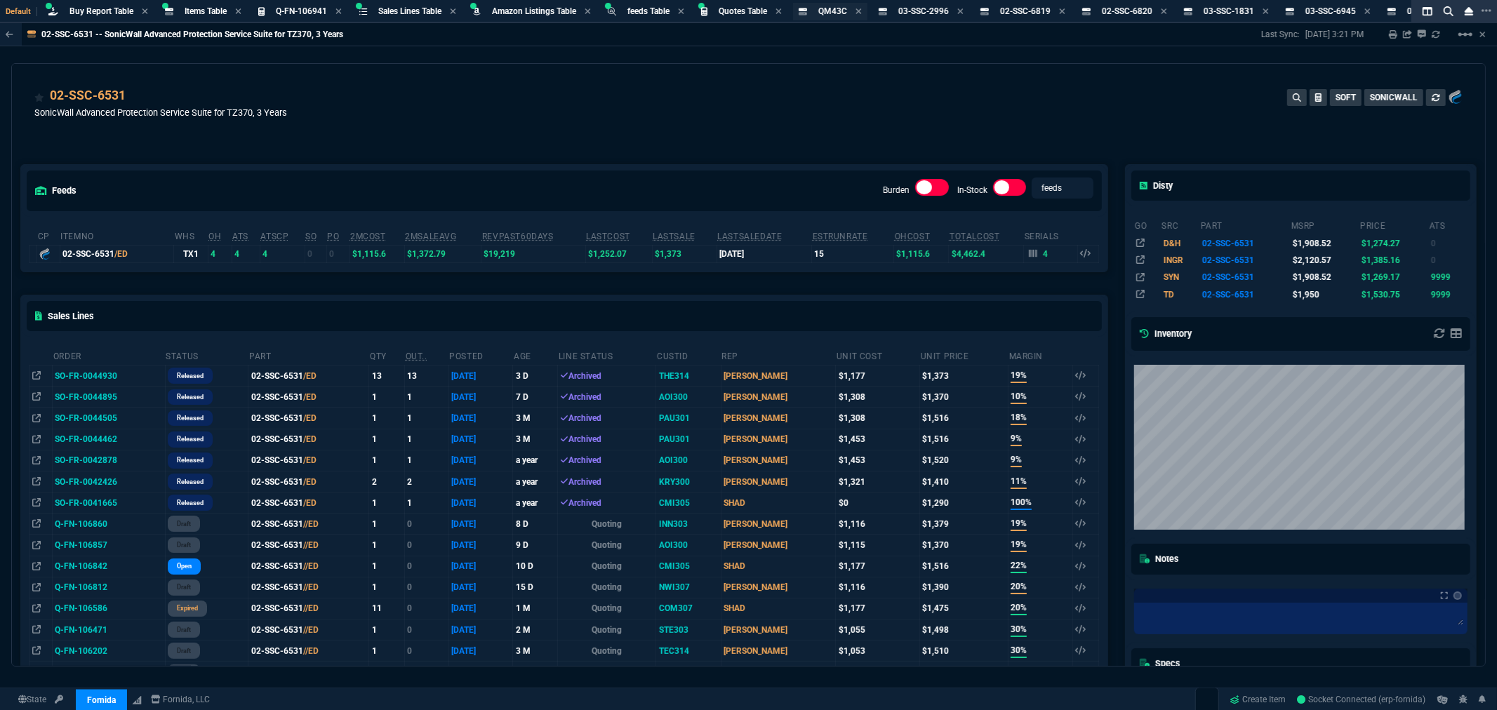
click at [860, 9] on div "QM43C Item" at bounding box center [840, 12] width 44 height 12
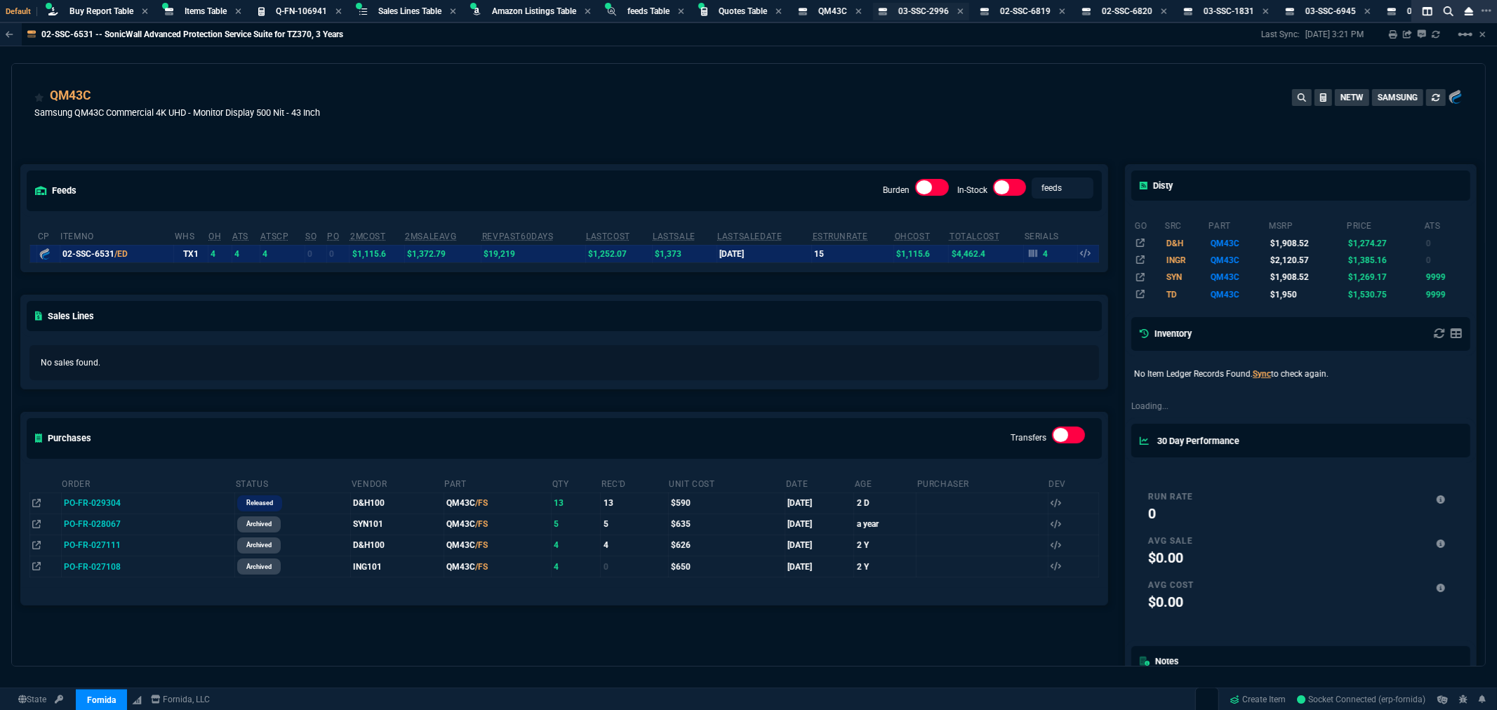
click at [861, 11] on icon at bounding box center [858, 11] width 6 height 6
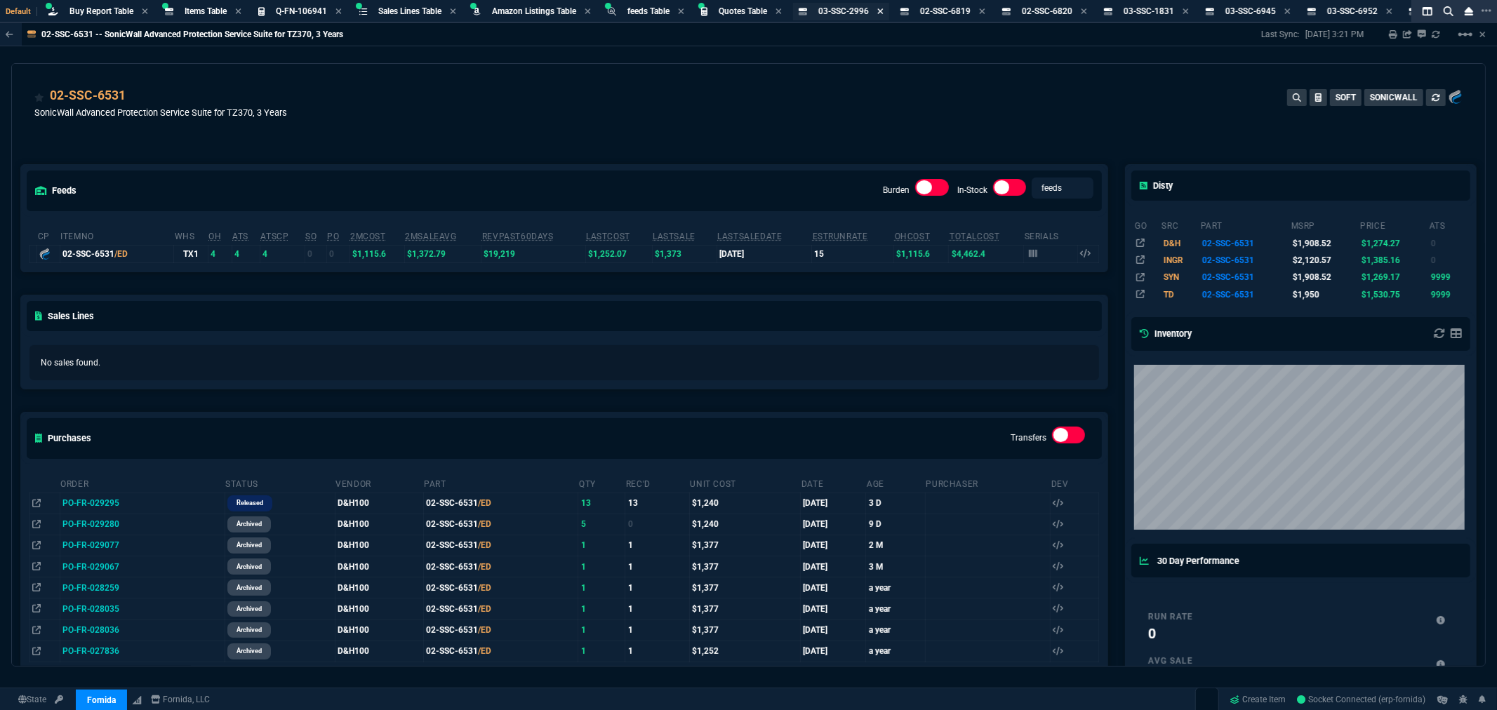
click at [883, 9] on icon at bounding box center [880, 11] width 6 height 6
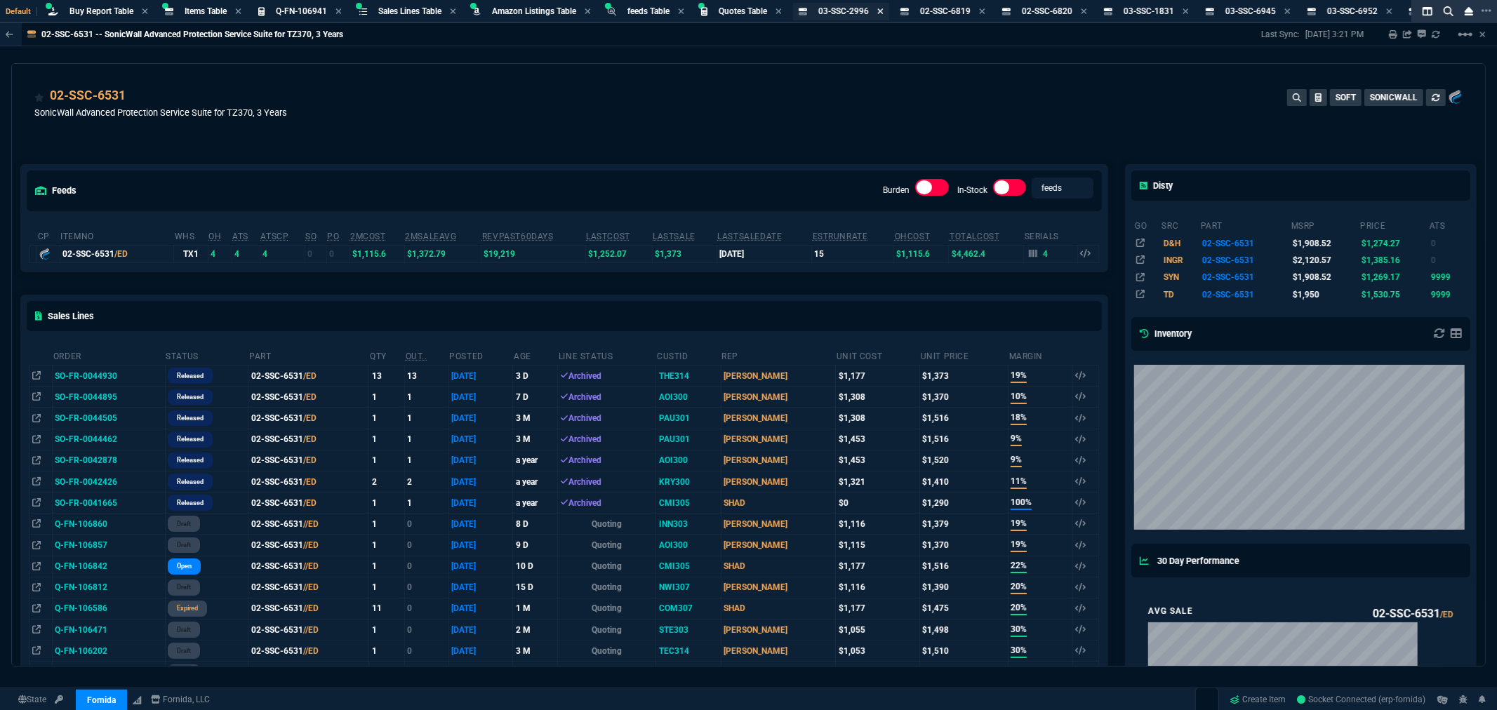
click at [883, 10] on icon at bounding box center [880, 11] width 6 height 8
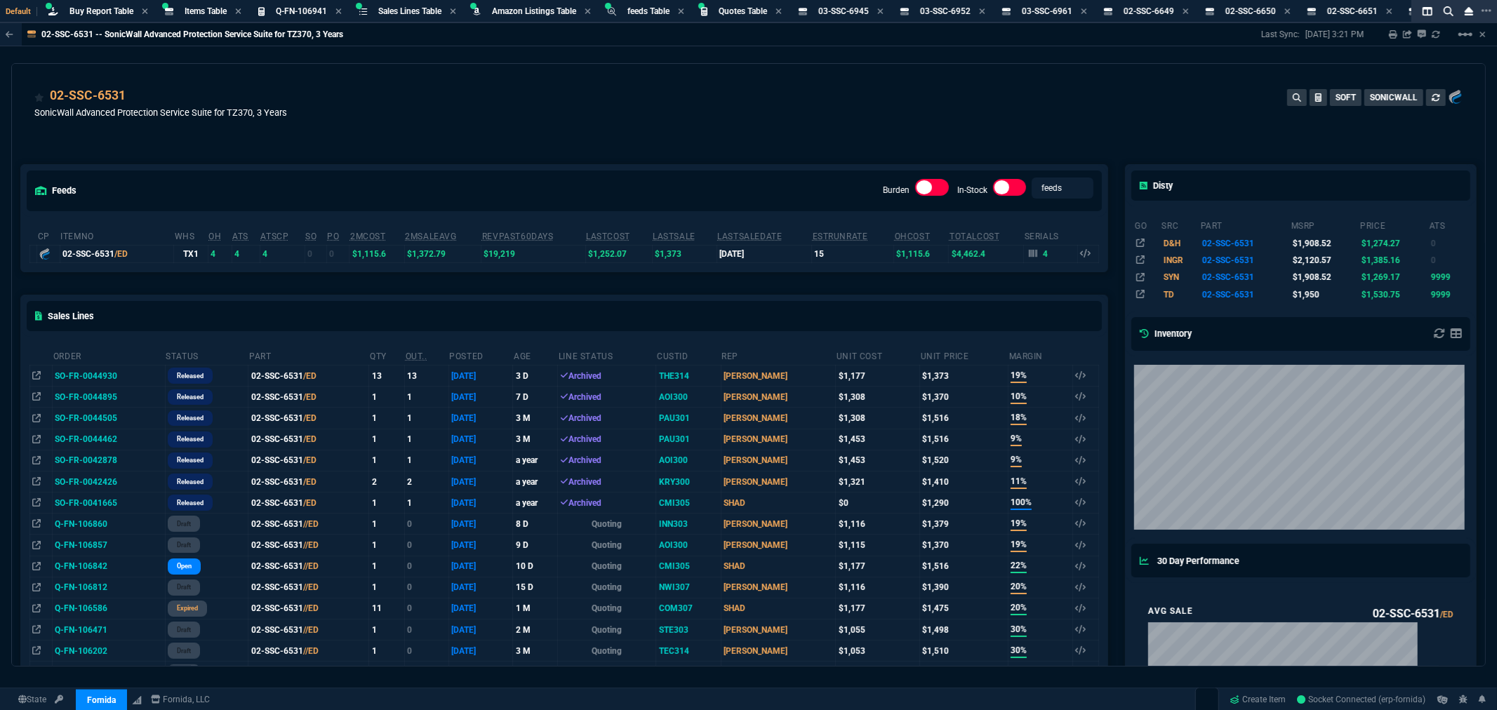
click at [883, 10] on icon at bounding box center [880, 11] width 6 height 8
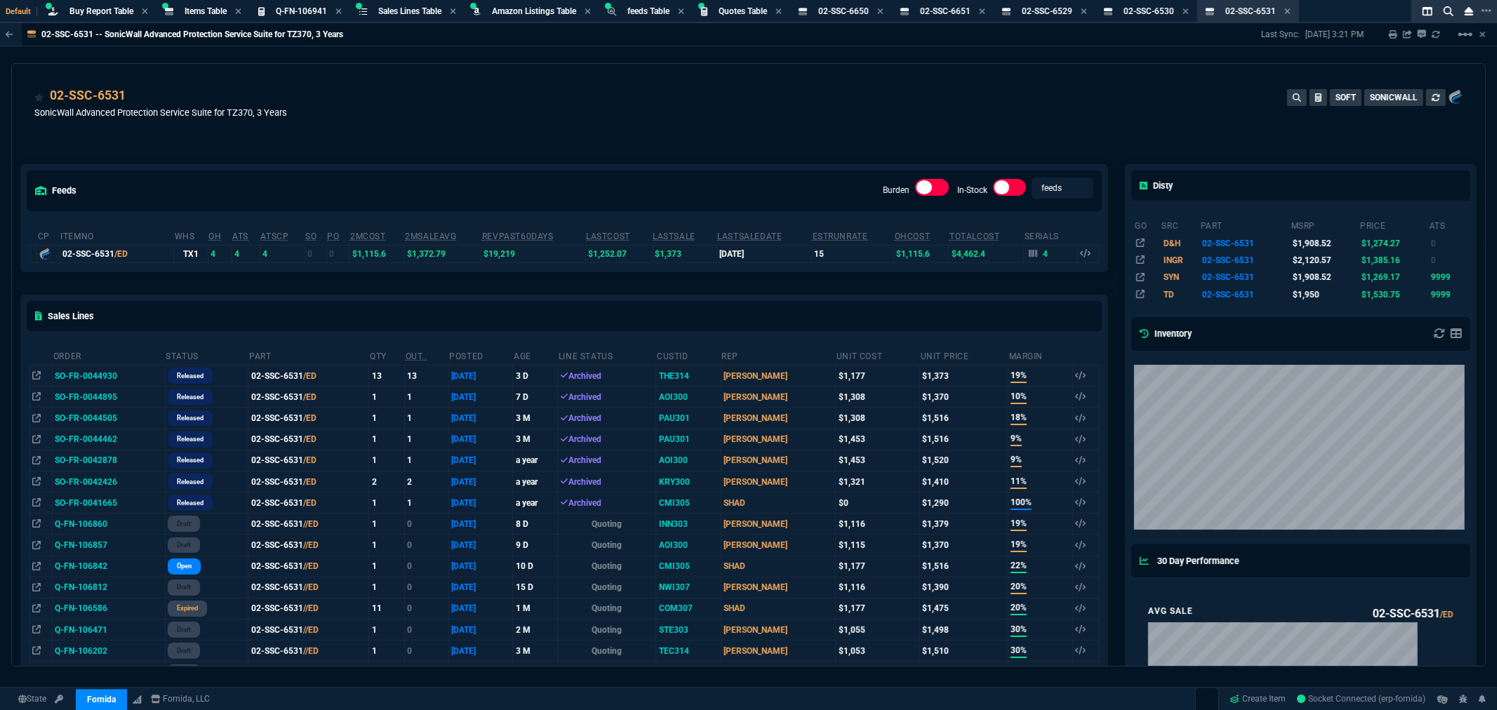
click at [883, 10] on icon at bounding box center [880, 11] width 6 height 8
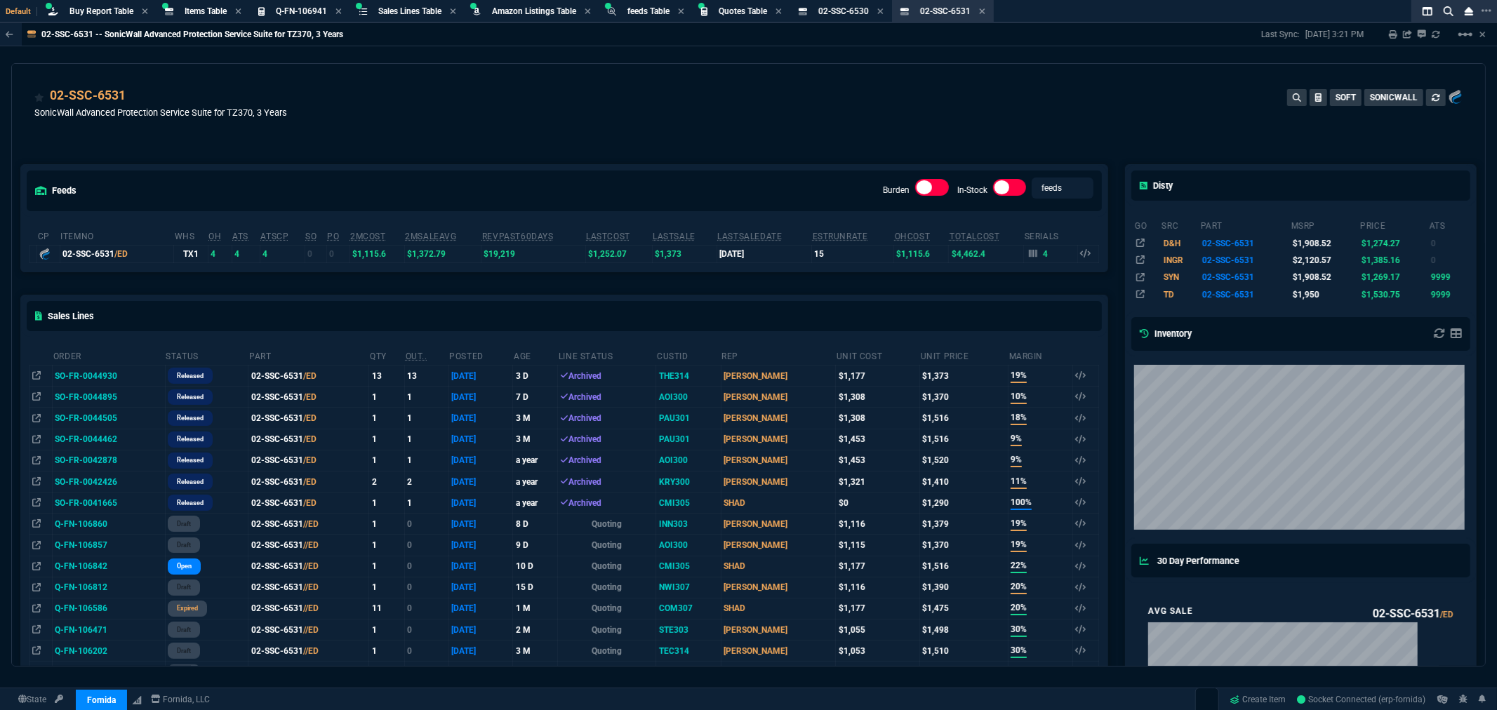
click at [883, 10] on icon at bounding box center [880, 11] width 6 height 8
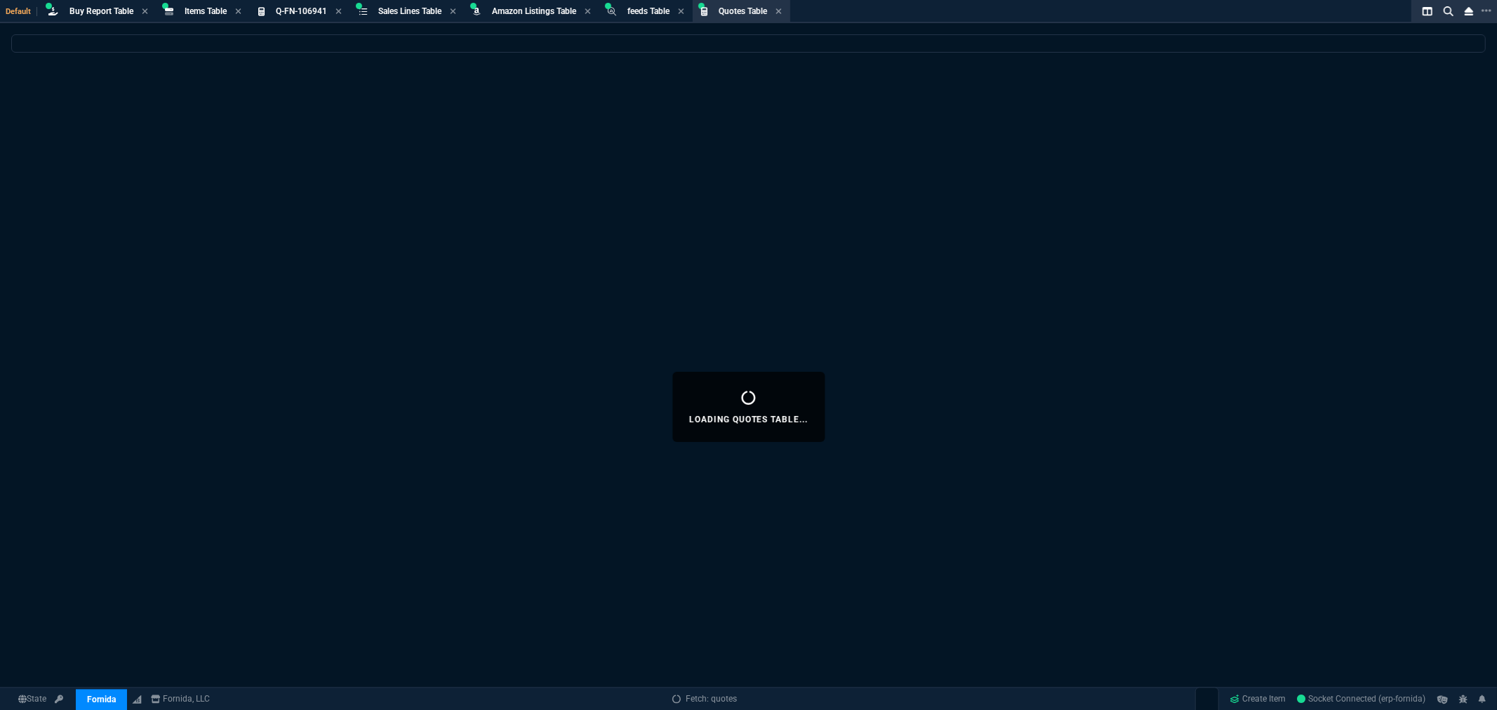
select select
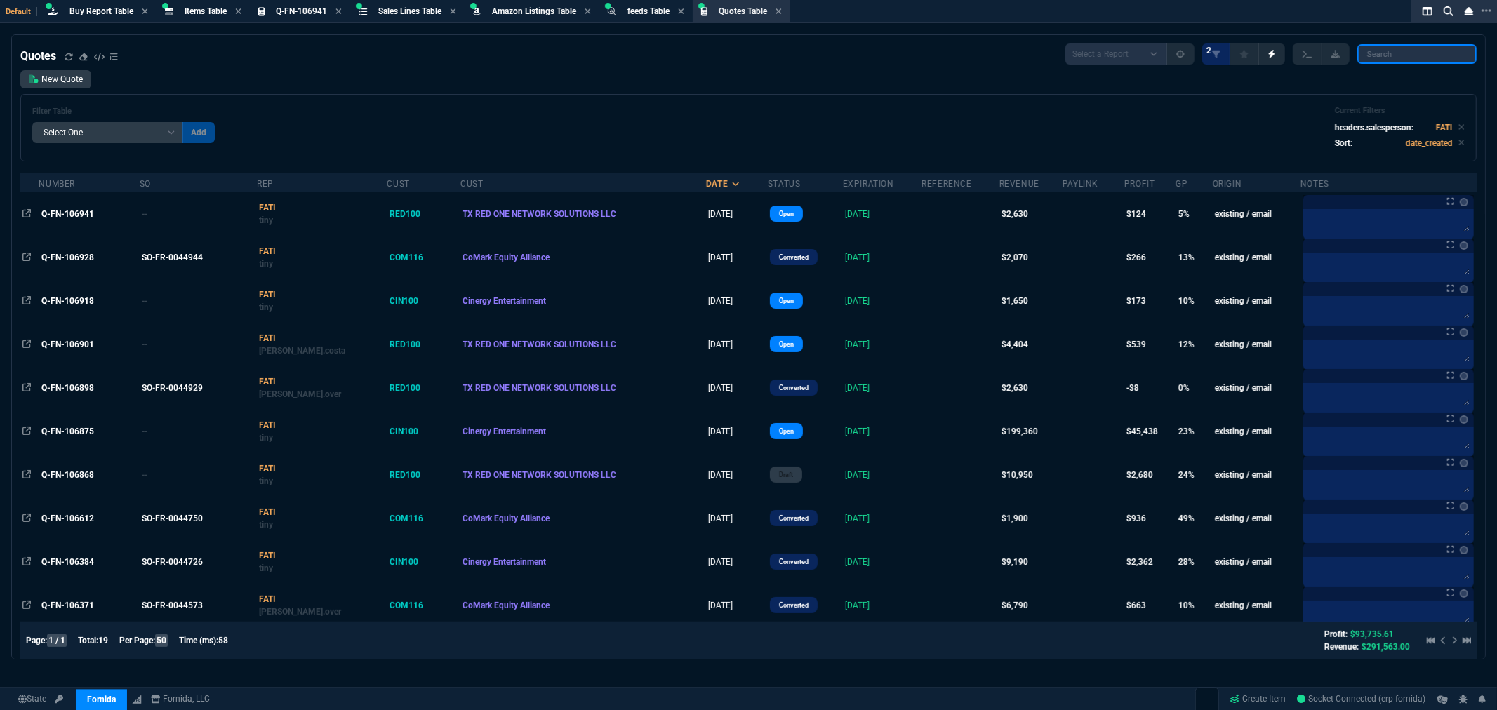
click at [1381, 52] on input "search" at bounding box center [1416, 54] width 119 height 20
paste input "Q-FN-106941"
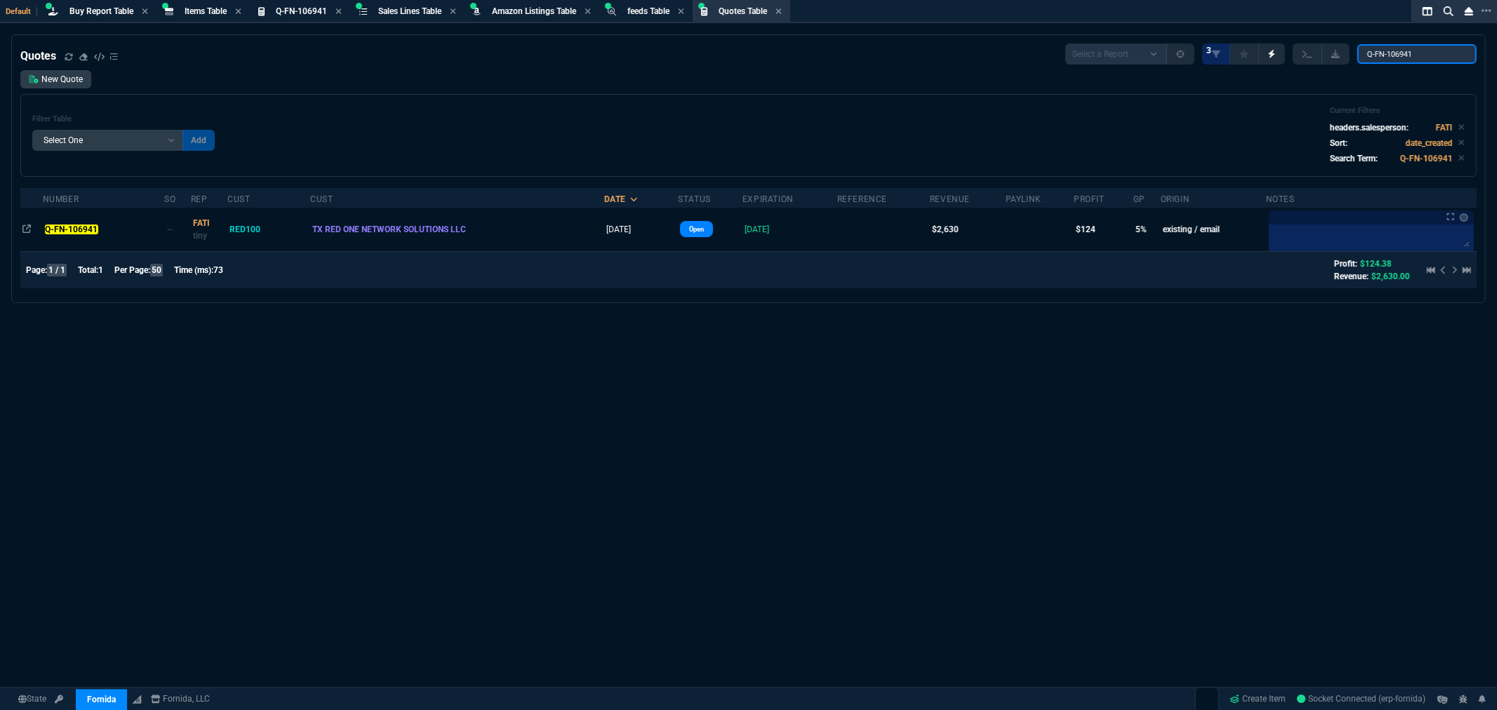
type input "Q-FN-106941"
click at [81, 227] on mark "Q-FN-106941" at bounding box center [71, 230] width 53 height 10
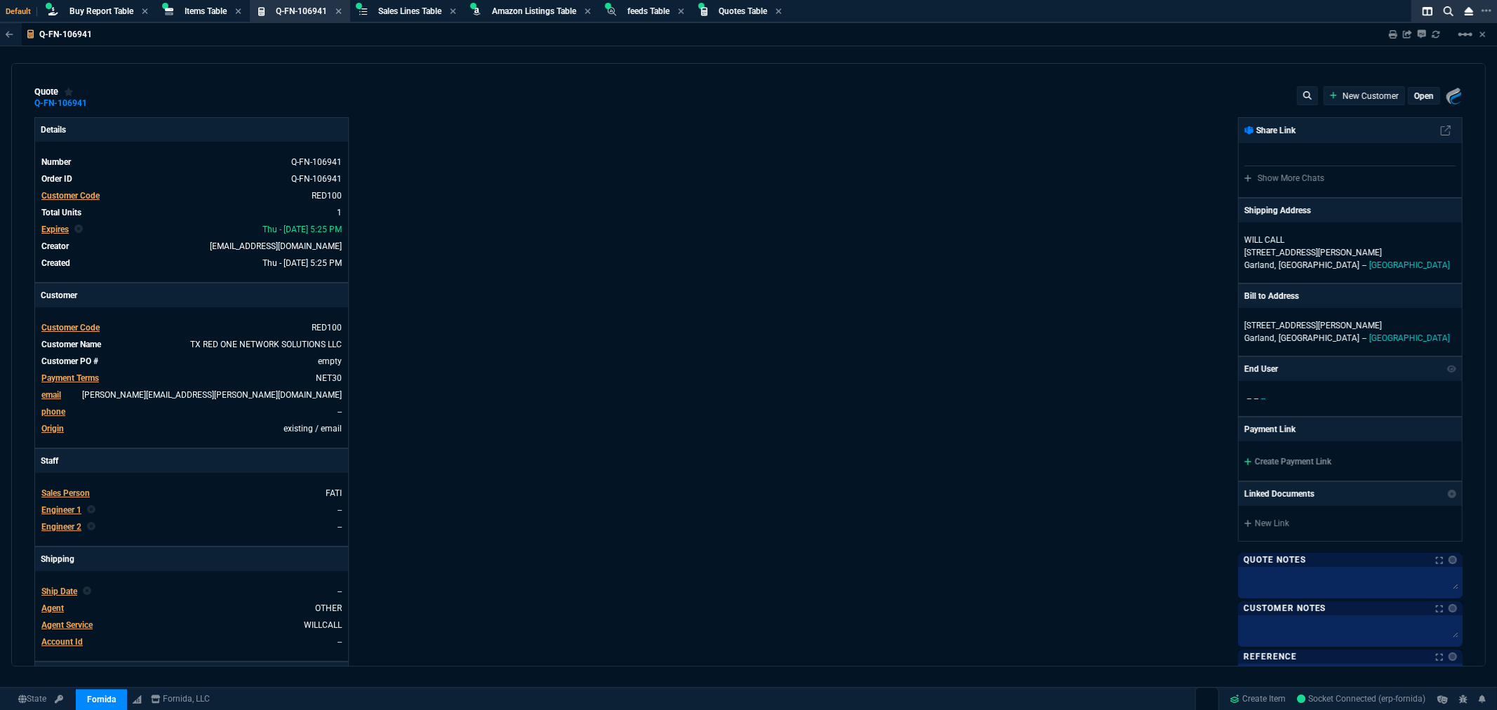
type input "10"
type input "255"
type input "4041.58"
type input "35"
click at [326, 354] on td "empty" at bounding box center [223, 361] width 239 height 14
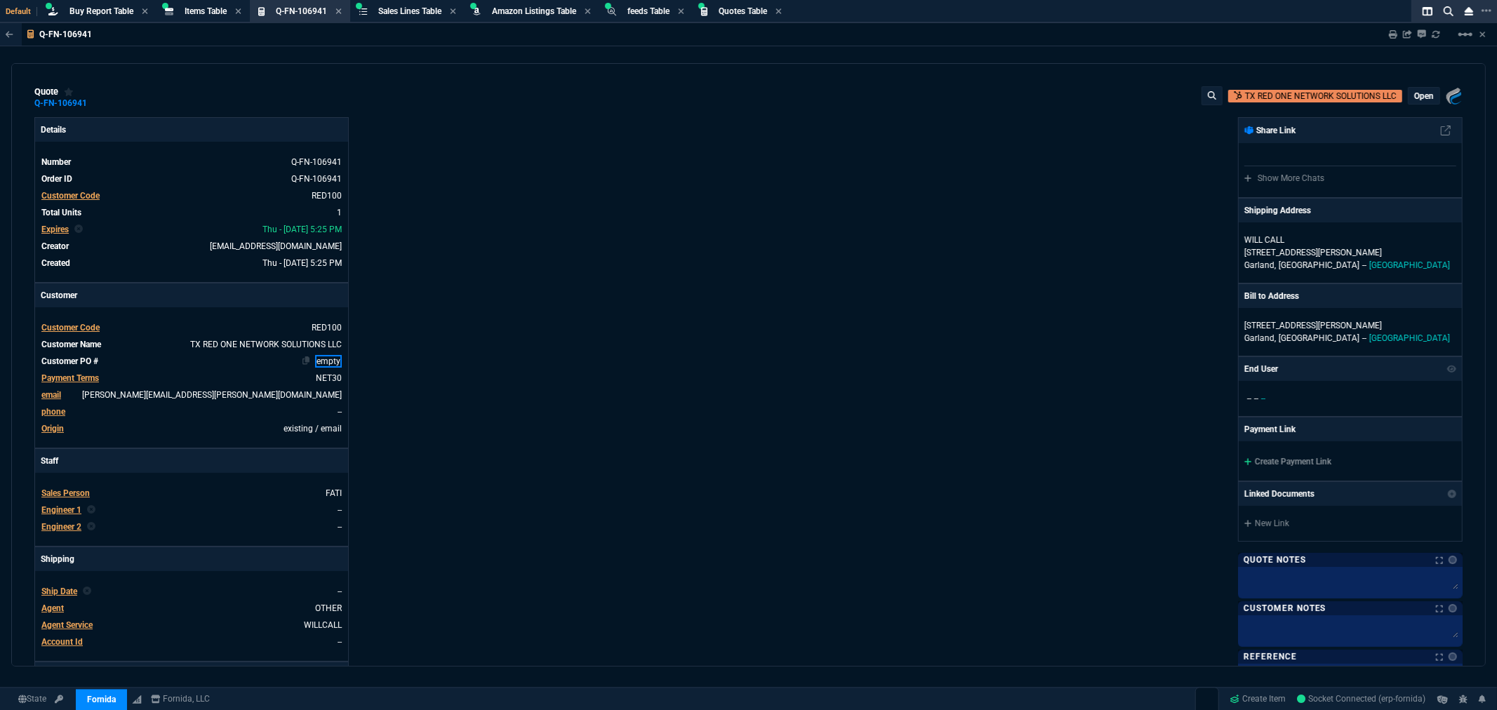
click at [325, 361] on link "empty" at bounding box center [328, 361] width 27 height 13
click at [464, 339] on div "Details Number Q-FN-106941 Order ID Q-FN-106941 Customer Code RED100 Total Unit…" at bounding box center [391, 479] width 714 height 724
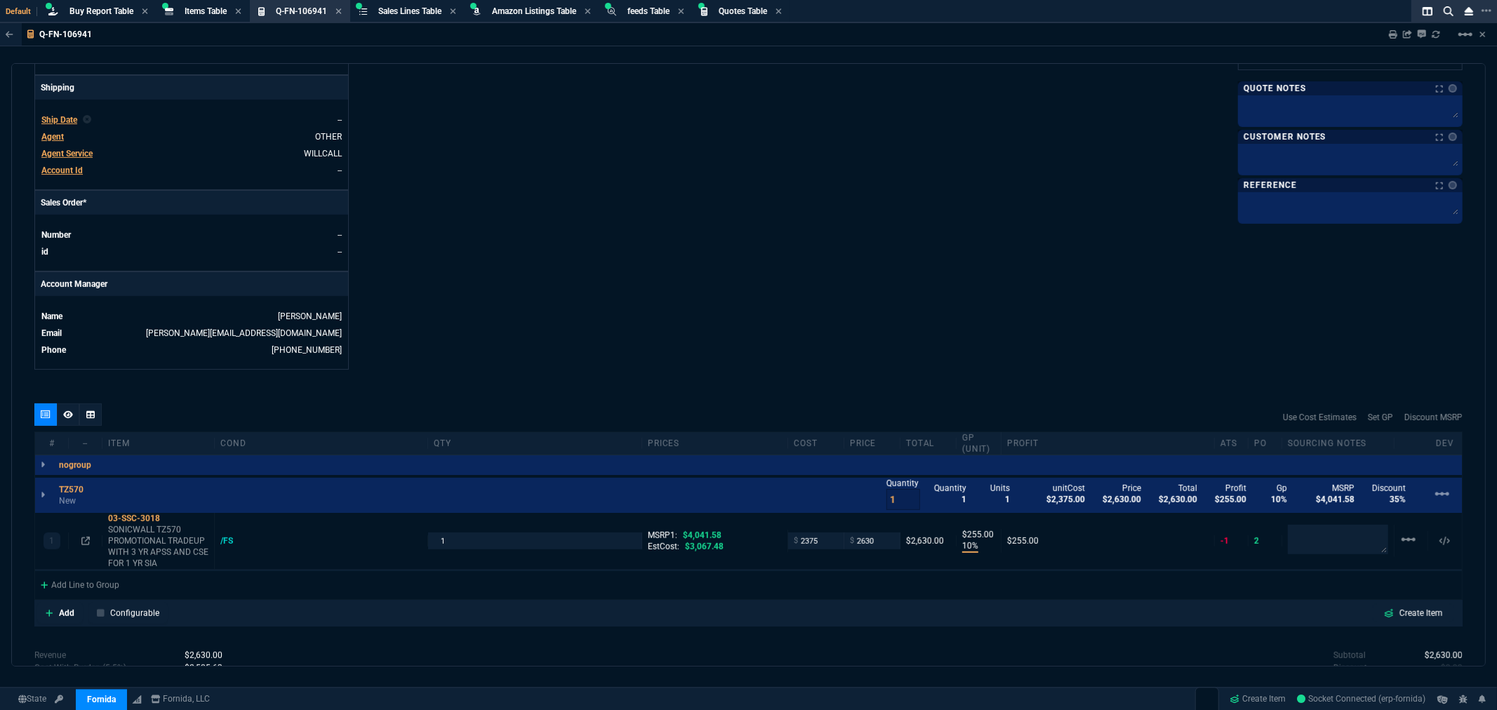
scroll to position [615, 0]
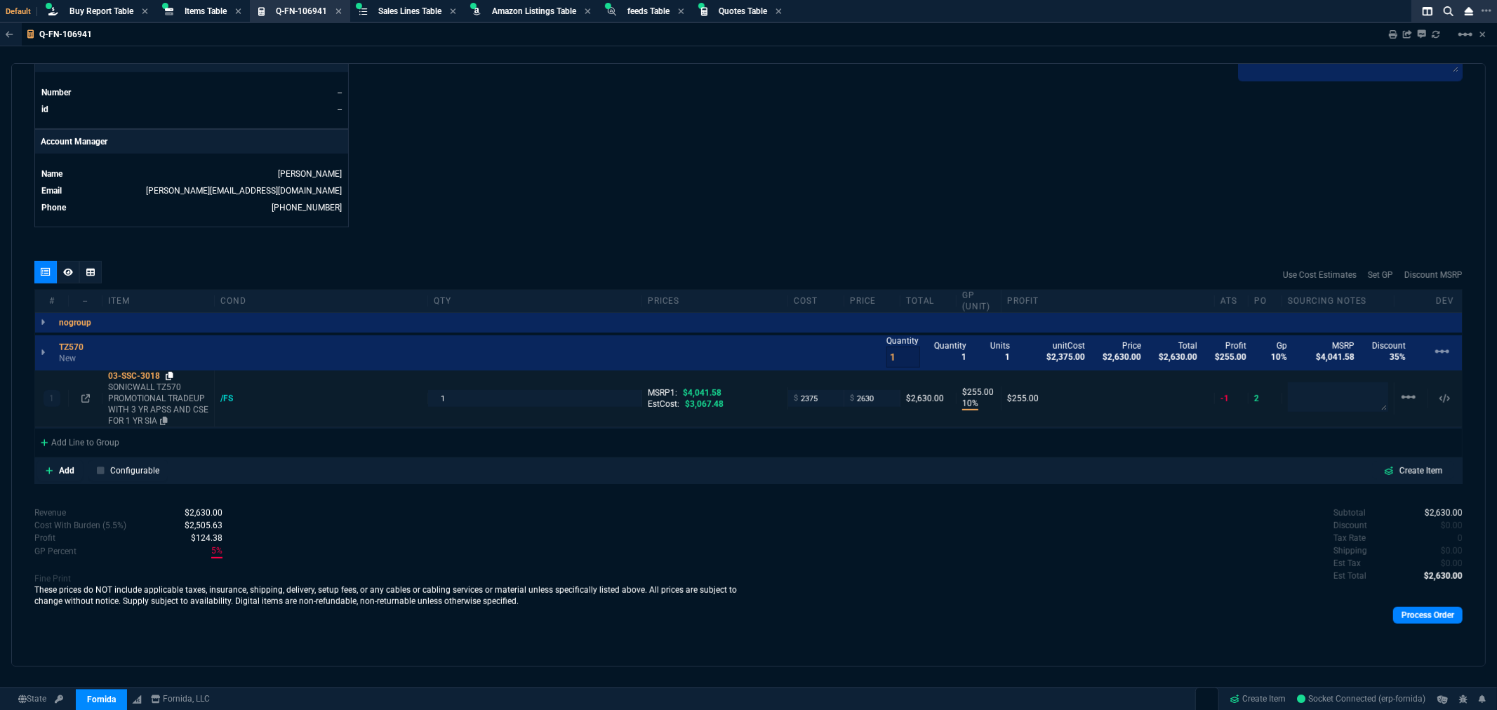
click at [169, 376] on icon at bounding box center [170, 376] width 8 height 8
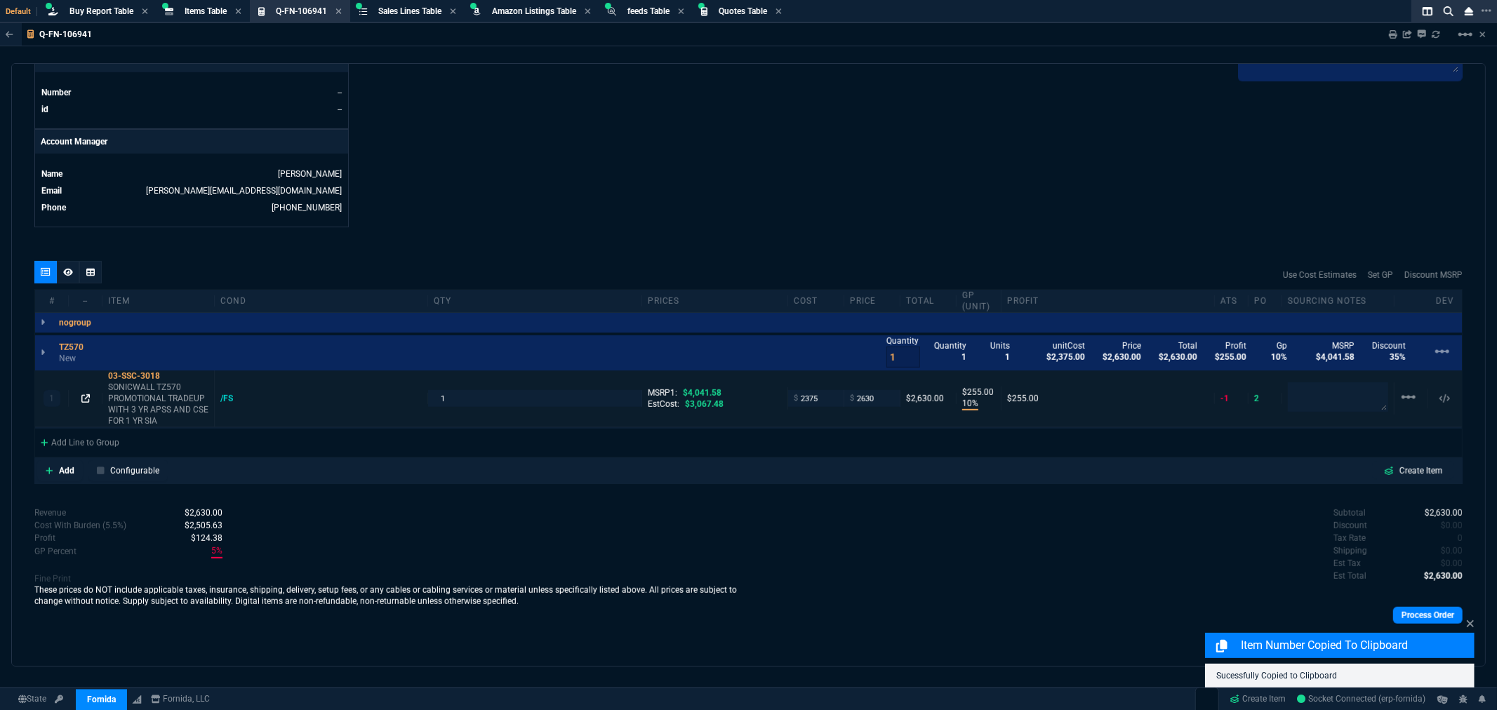
click at [82, 395] on icon at bounding box center [85, 398] width 8 height 8
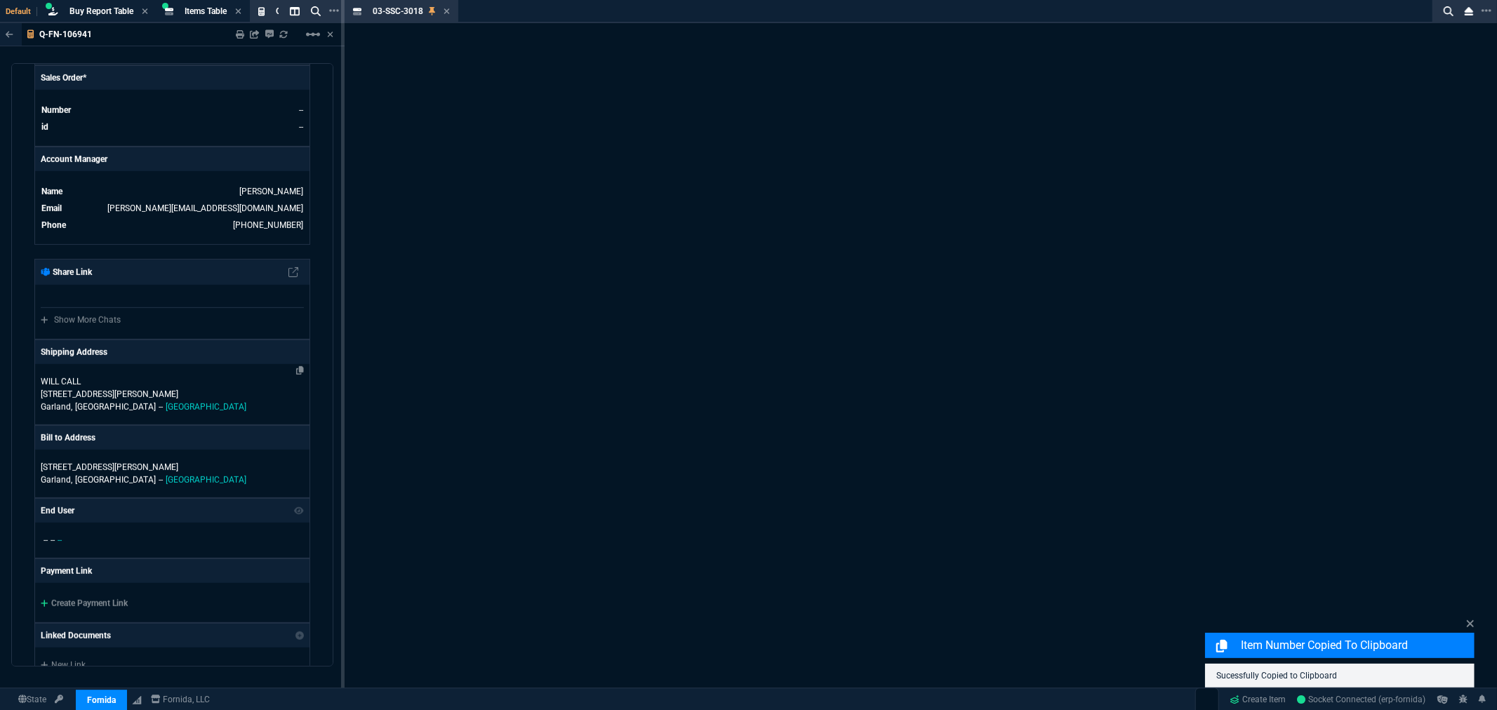
scroll to position [634, 0]
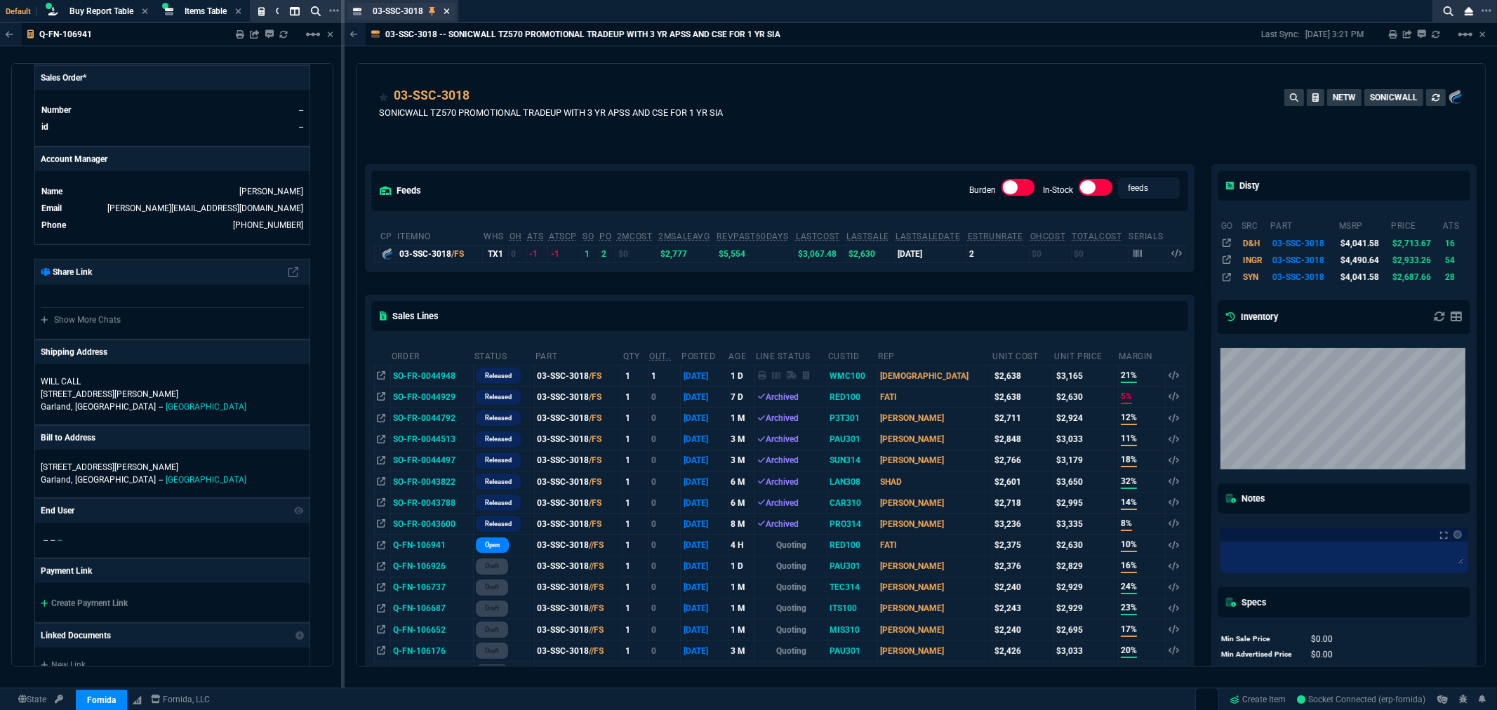
click at [446, 8] on icon at bounding box center [446, 11] width 6 height 8
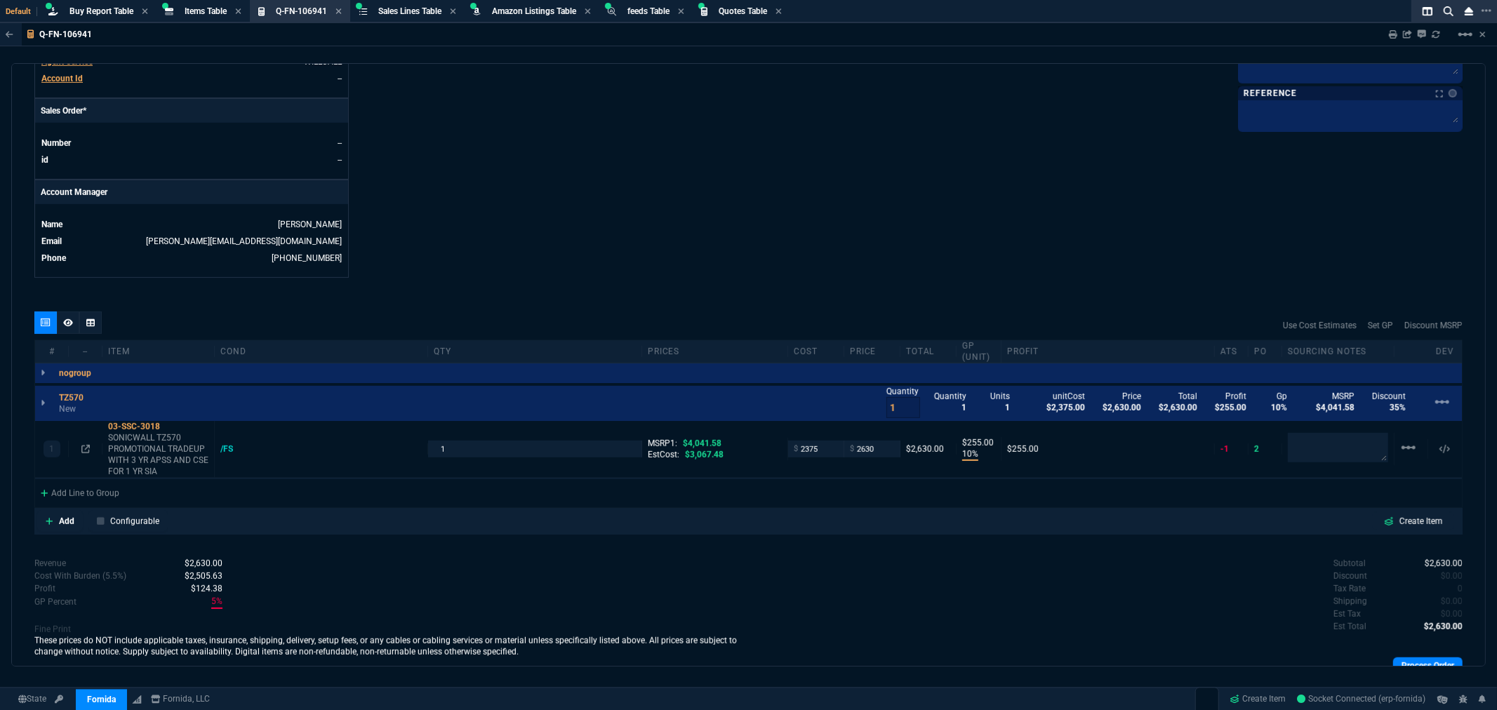
scroll to position [615, 0]
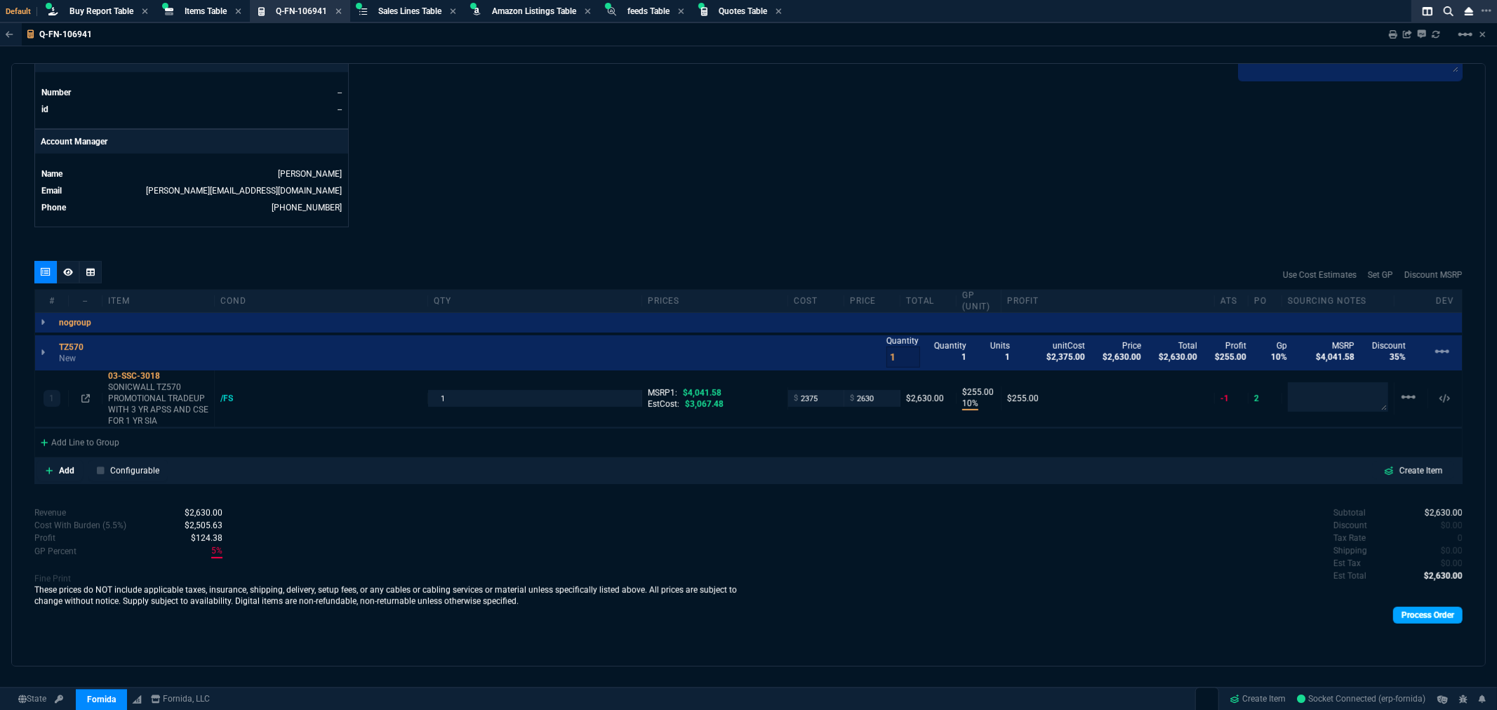
click at [1419, 619] on link "Process Order" at bounding box center [1427, 615] width 69 height 17
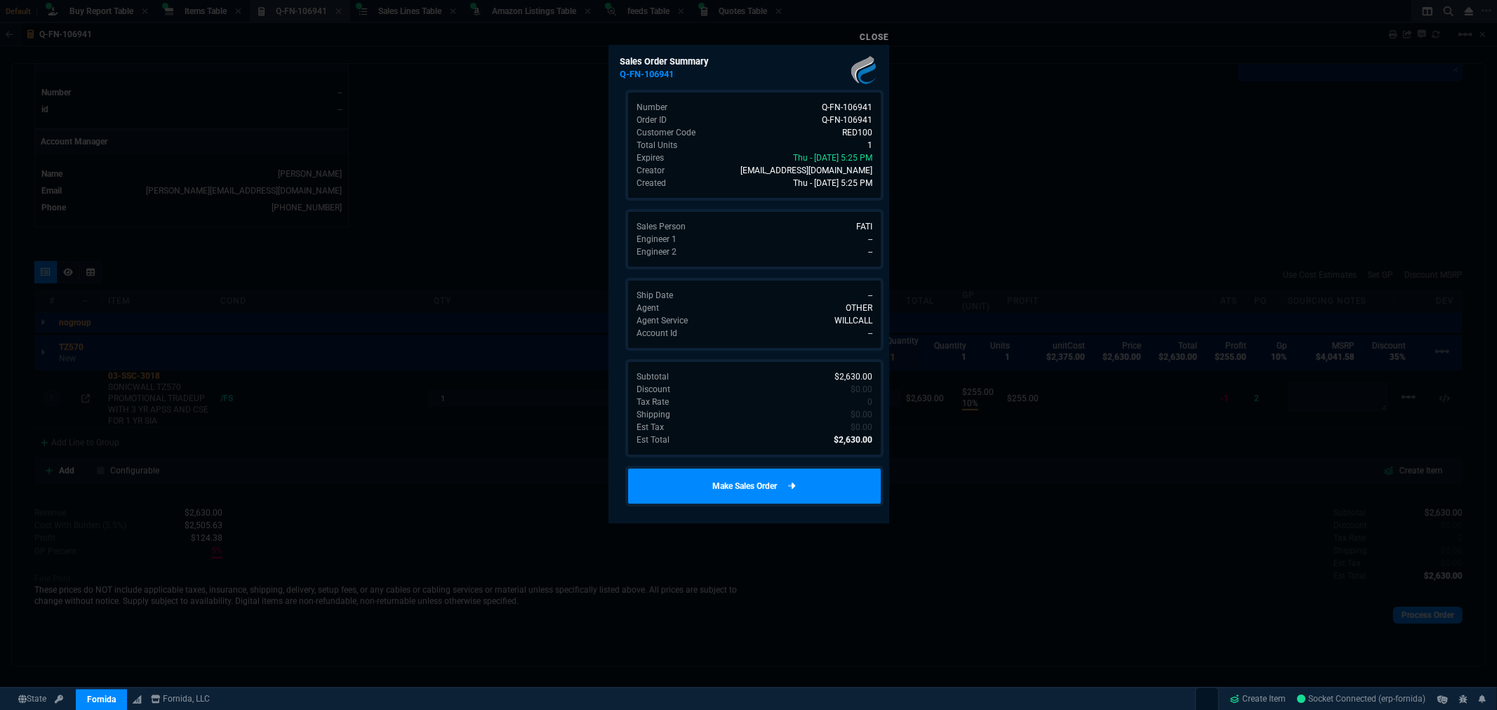
click at [728, 481] on link "Make Sales Order" at bounding box center [754, 486] width 258 height 41
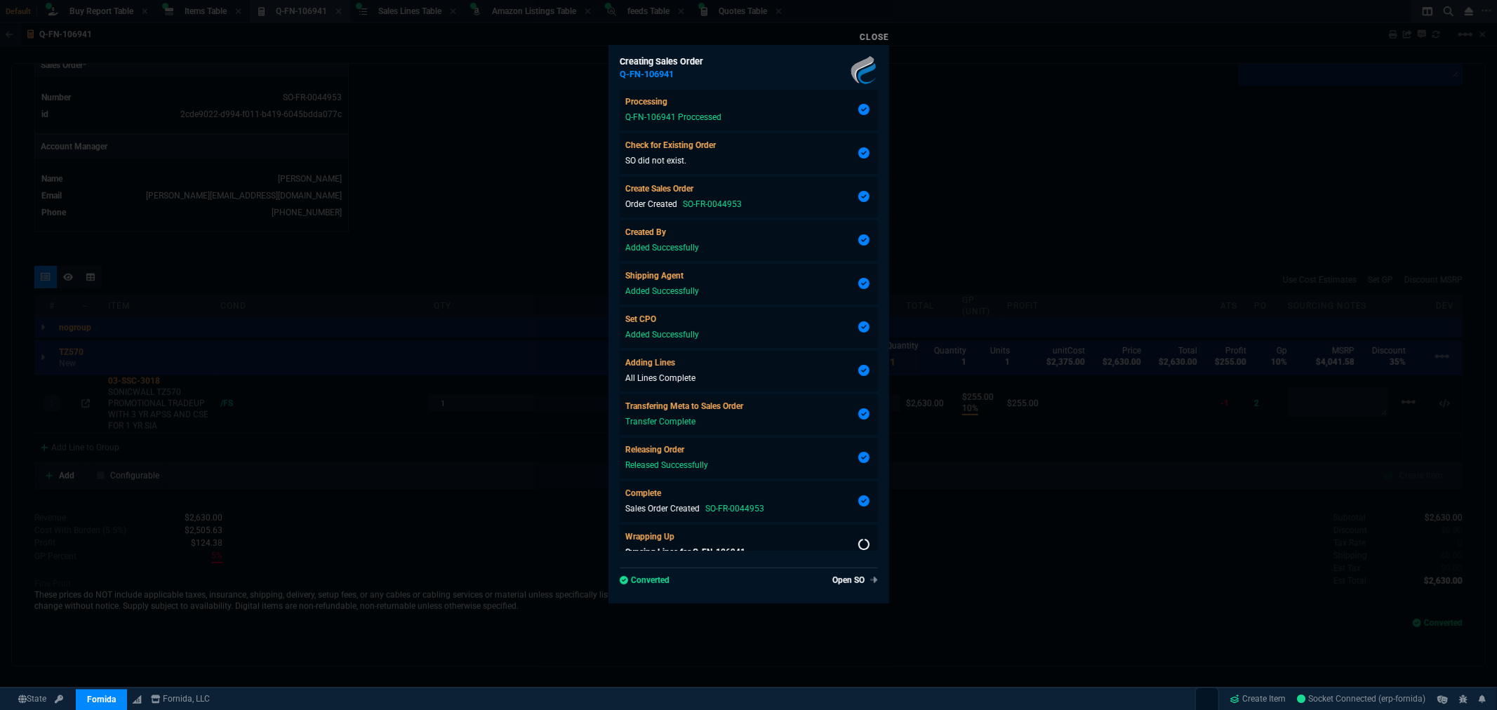
type input "4041.58"
type input "10"
type input "255"
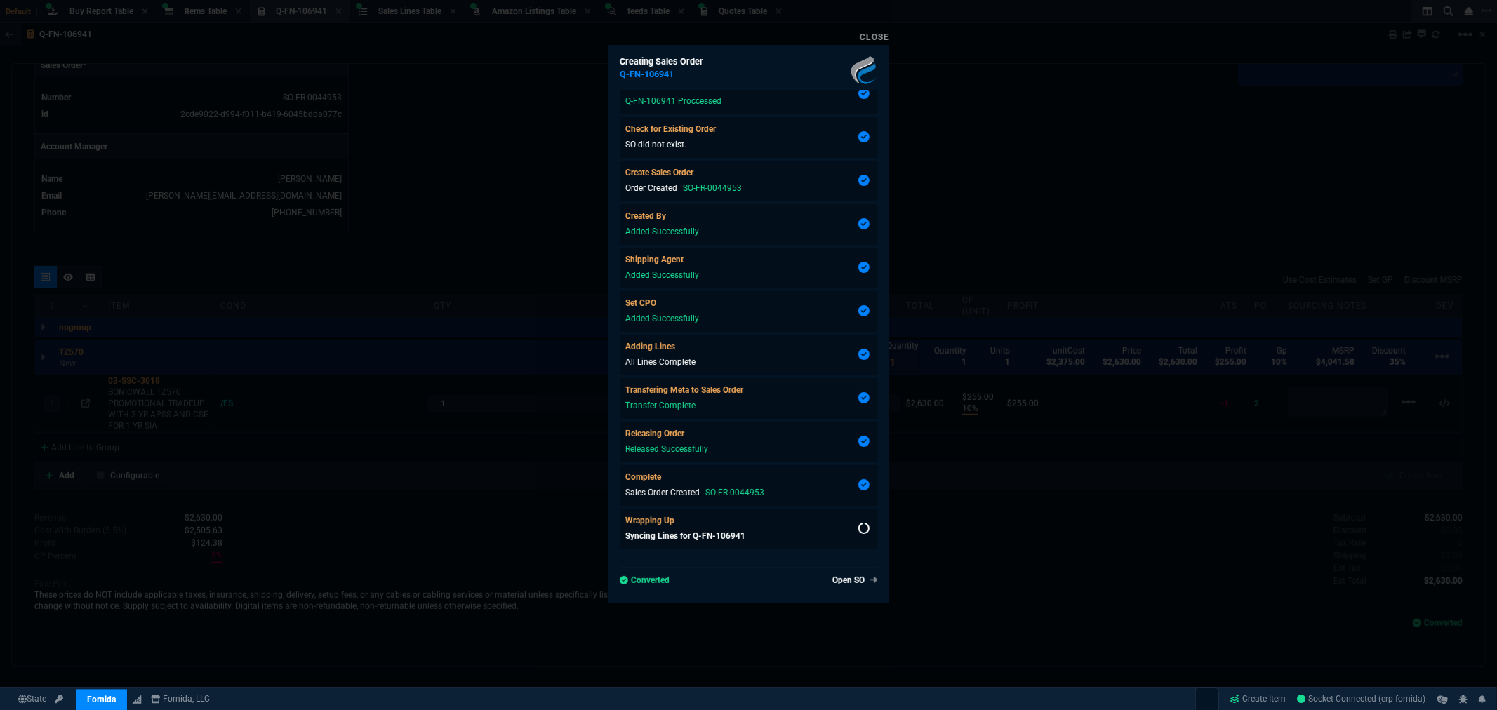
type input "35"
drag, startPoint x: 879, startPoint y: 37, endPoint x: 879, endPoint y: 47, distance: 9.8
click at [879, 37] on link "Close" at bounding box center [874, 37] width 29 height 10
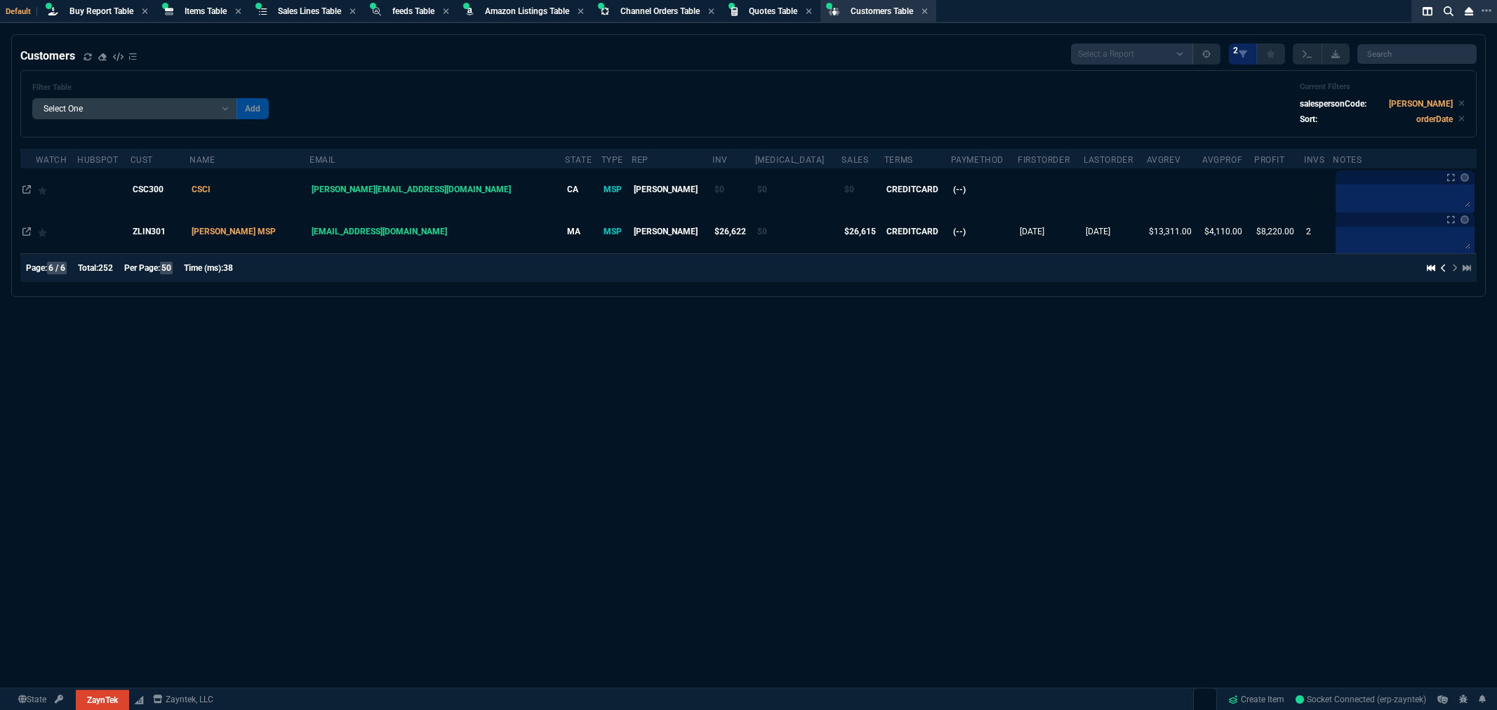
select select "8: NEPT"
click at [102, 11] on span "Buy Report Table" at bounding box center [101, 11] width 64 height 10
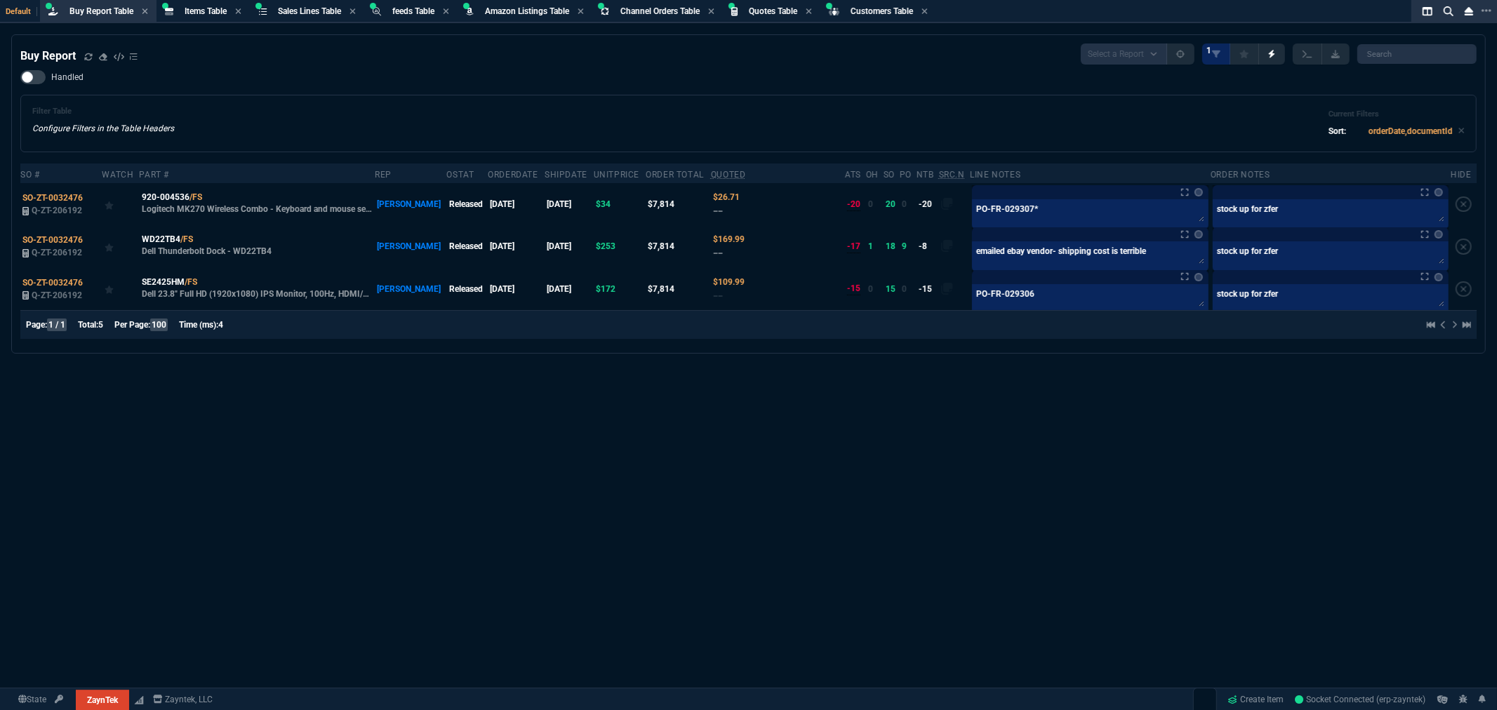
click at [102, 11] on span "Buy Report Table" at bounding box center [101, 11] width 64 height 10
click at [634, 7] on span "Channel Orders Table" at bounding box center [659, 11] width 79 height 10
